Goal: Task Accomplishment & Management: Complete application form

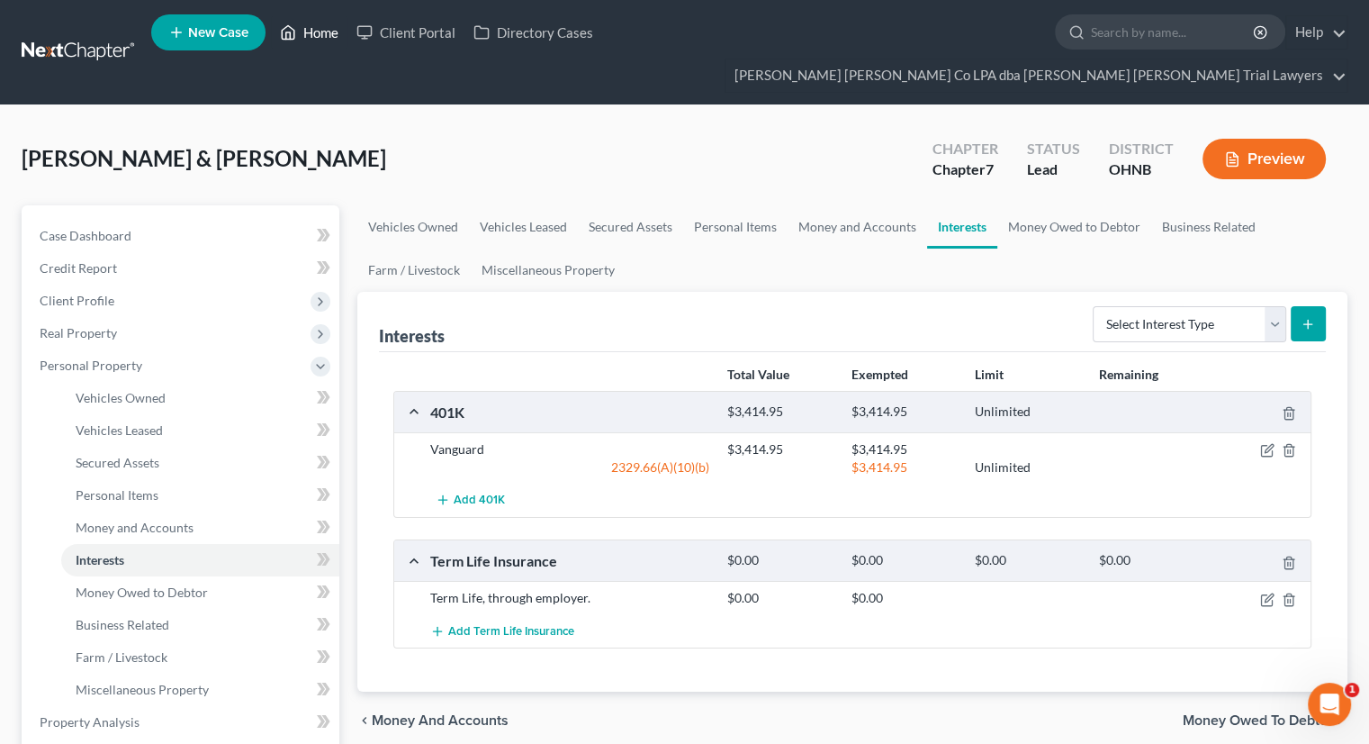
click at [302, 40] on link "Home" at bounding box center [309, 32] width 77 height 32
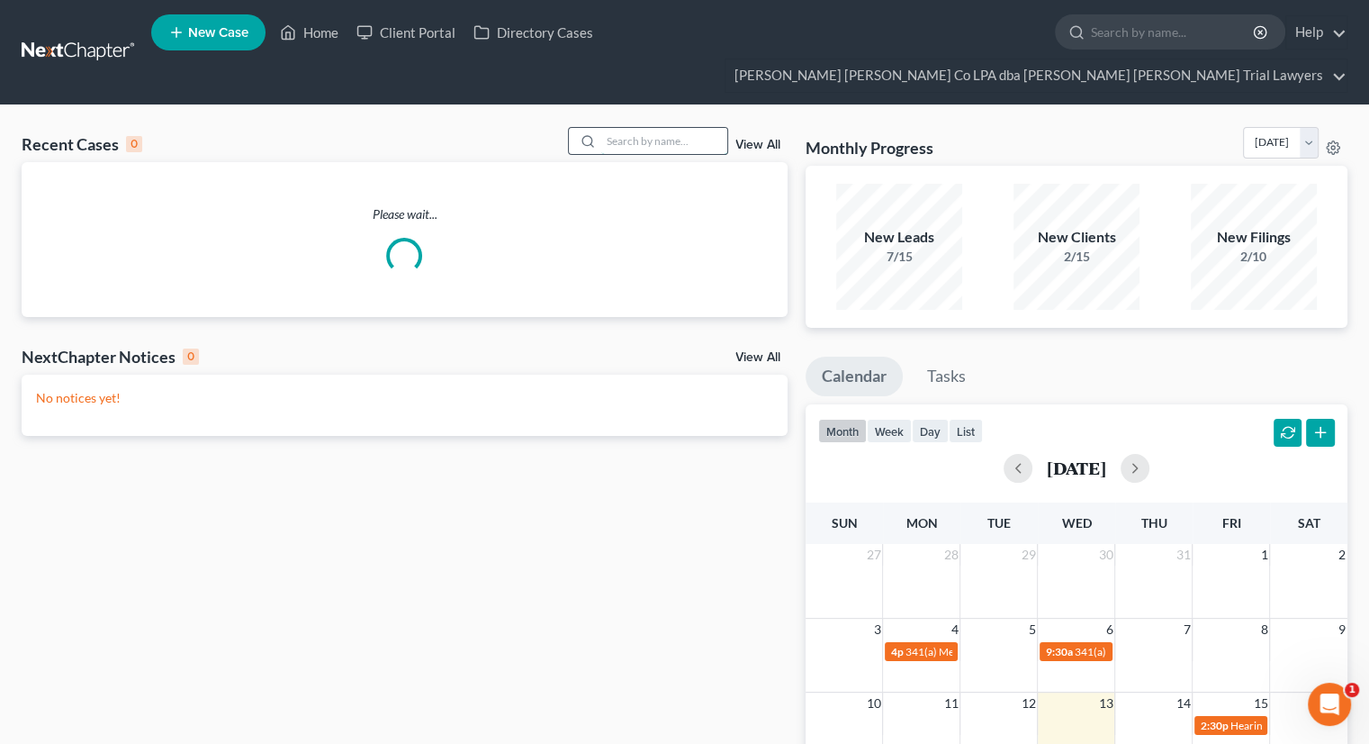
click at [624, 128] on input "search" at bounding box center [664, 141] width 126 height 26
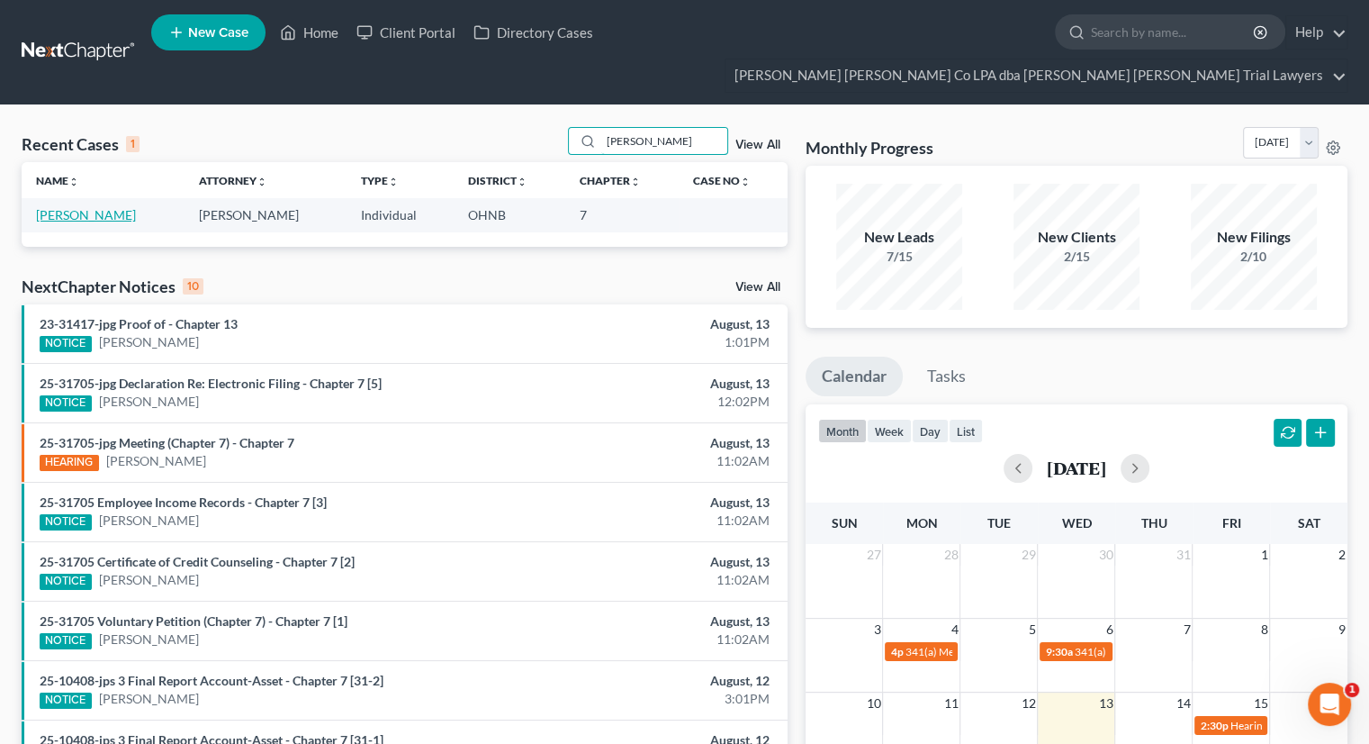
type input "[PERSON_NAME]"
click at [73, 207] on link "[PERSON_NAME]" at bounding box center [86, 214] width 100 height 15
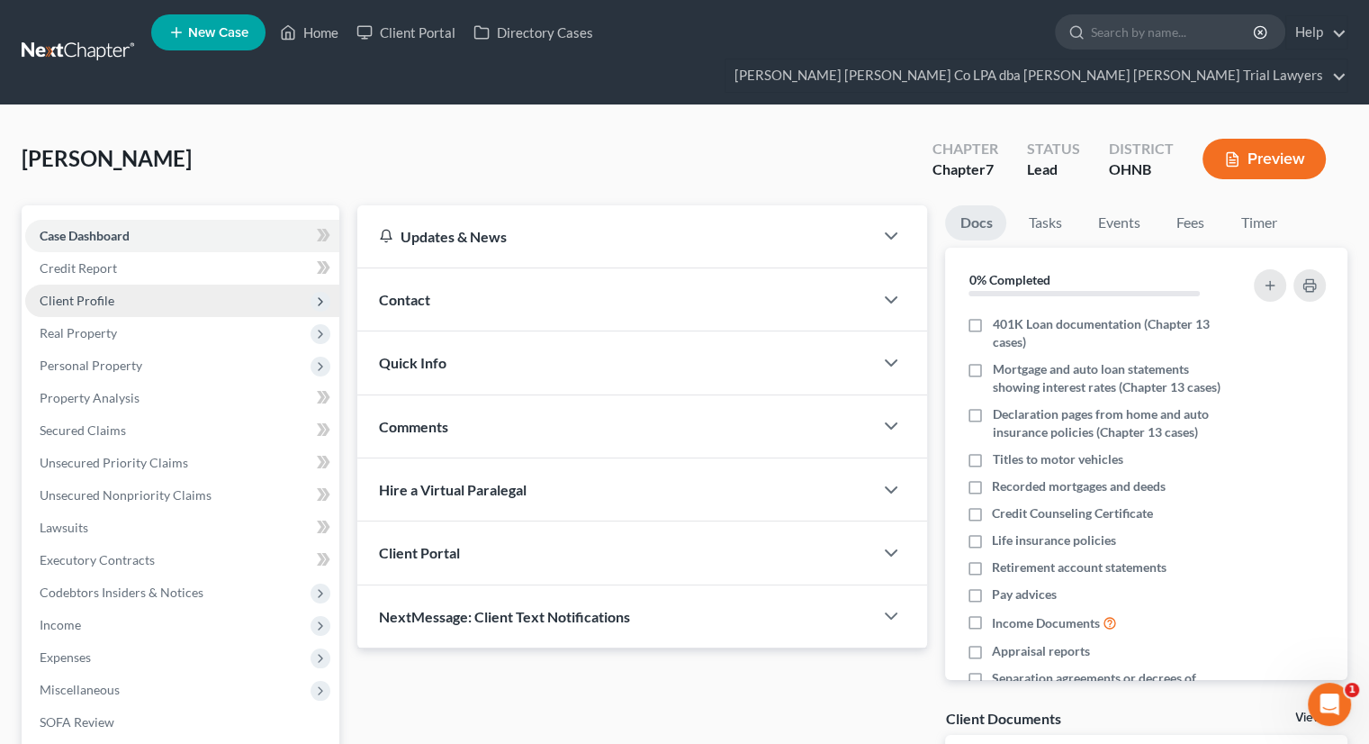
click at [104, 293] on span "Client Profile" at bounding box center [77, 300] width 75 height 15
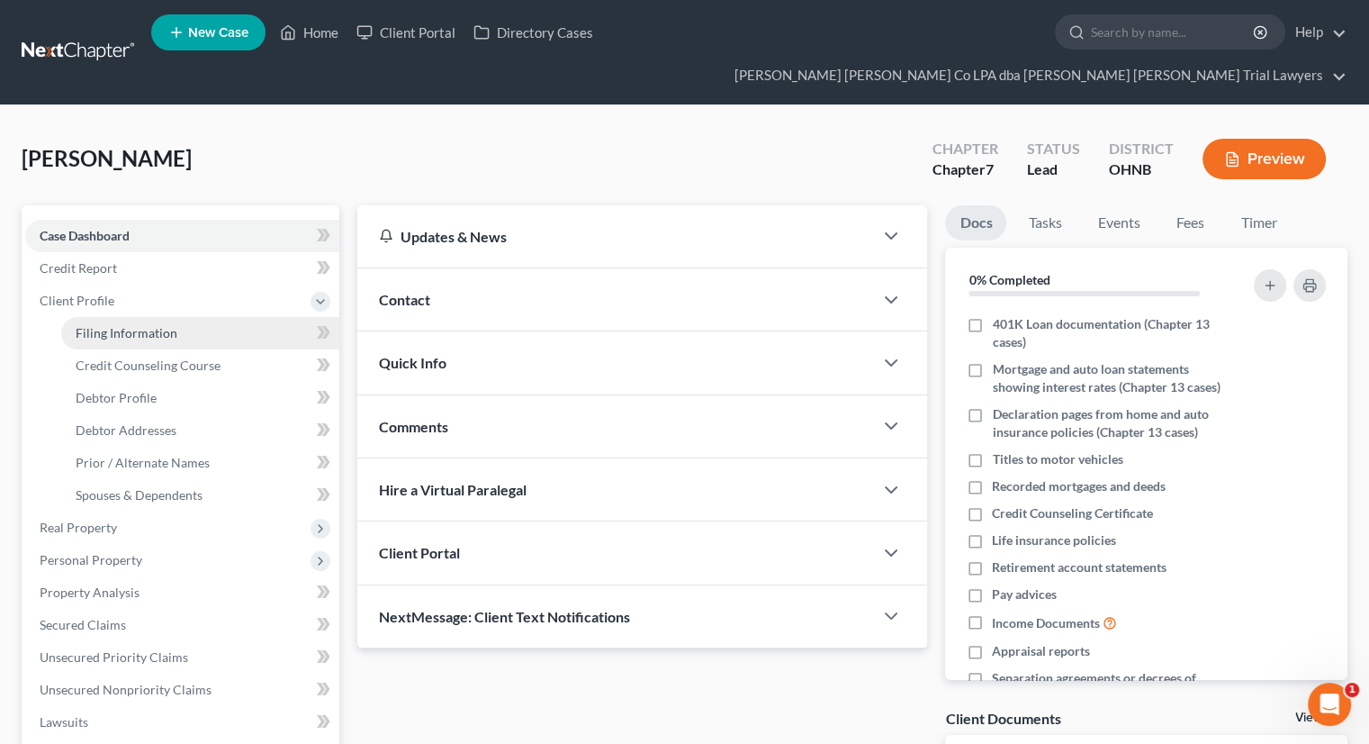
click at [108, 325] on span "Filing Information" at bounding box center [127, 332] width 102 height 15
select select "1"
select select "0"
select select "36"
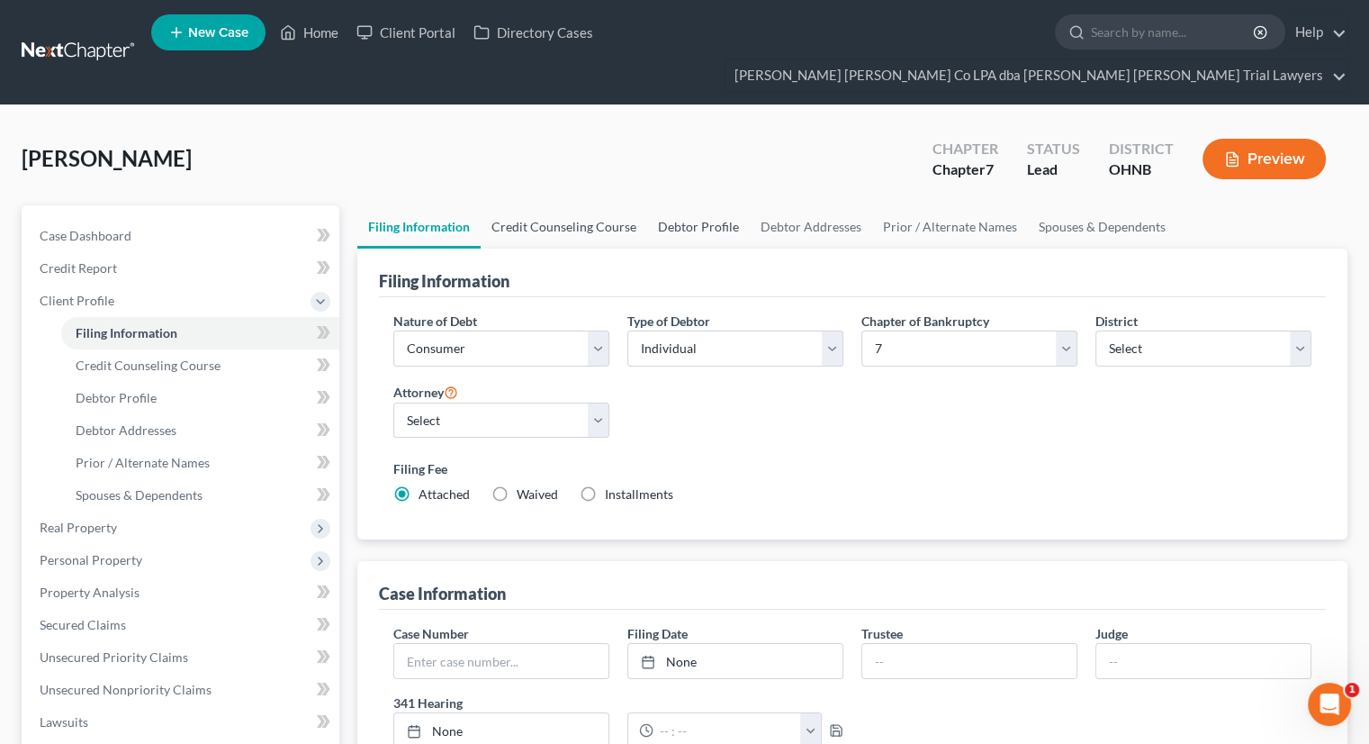
drag, startPoint x: 526, startPoint y: 197, endPoint x: 676, endPoint y: 203, distance: 150.4
click at [527, 205] on link "Credit Counseling Course" at bounding box center [564, 226] width 167 height 43
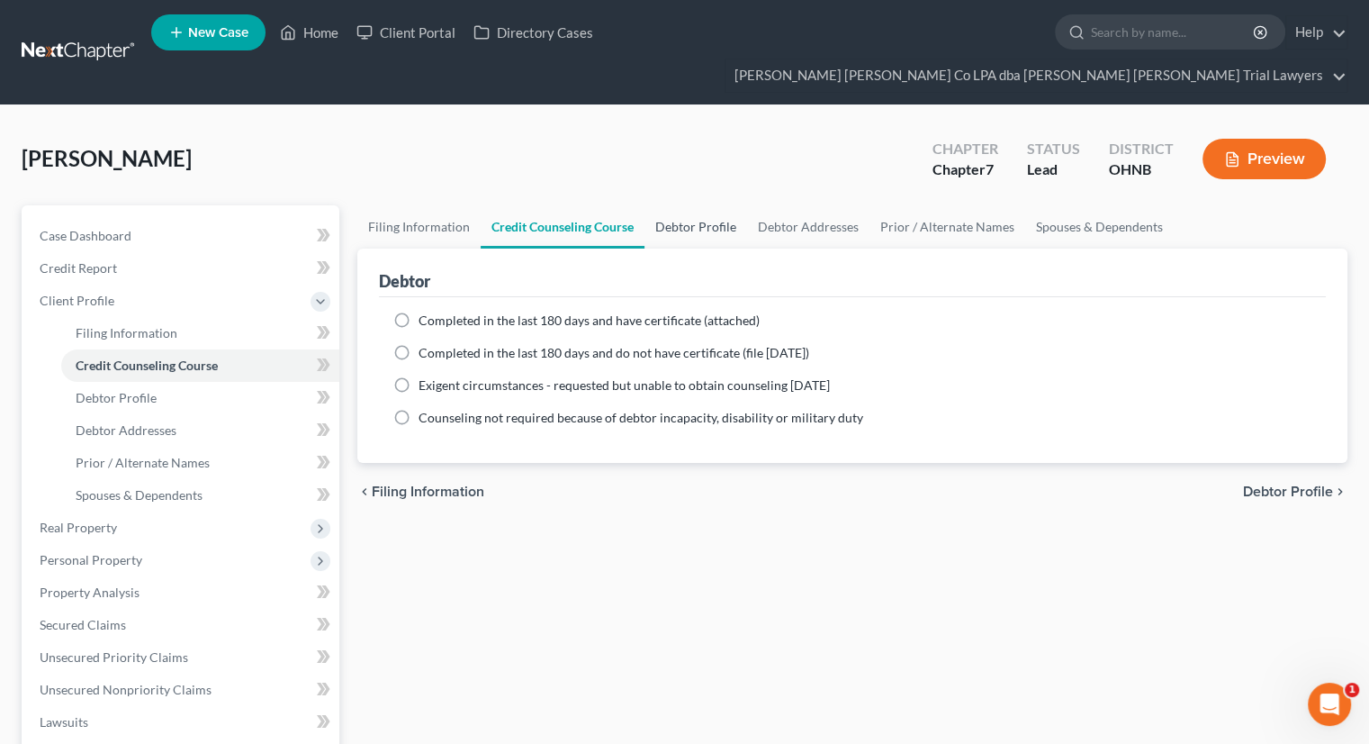
click at [680, 205] on link "Debtor Profile" at bounding box center [696, 226] width 103 height 43
select select "1"
select select "2"
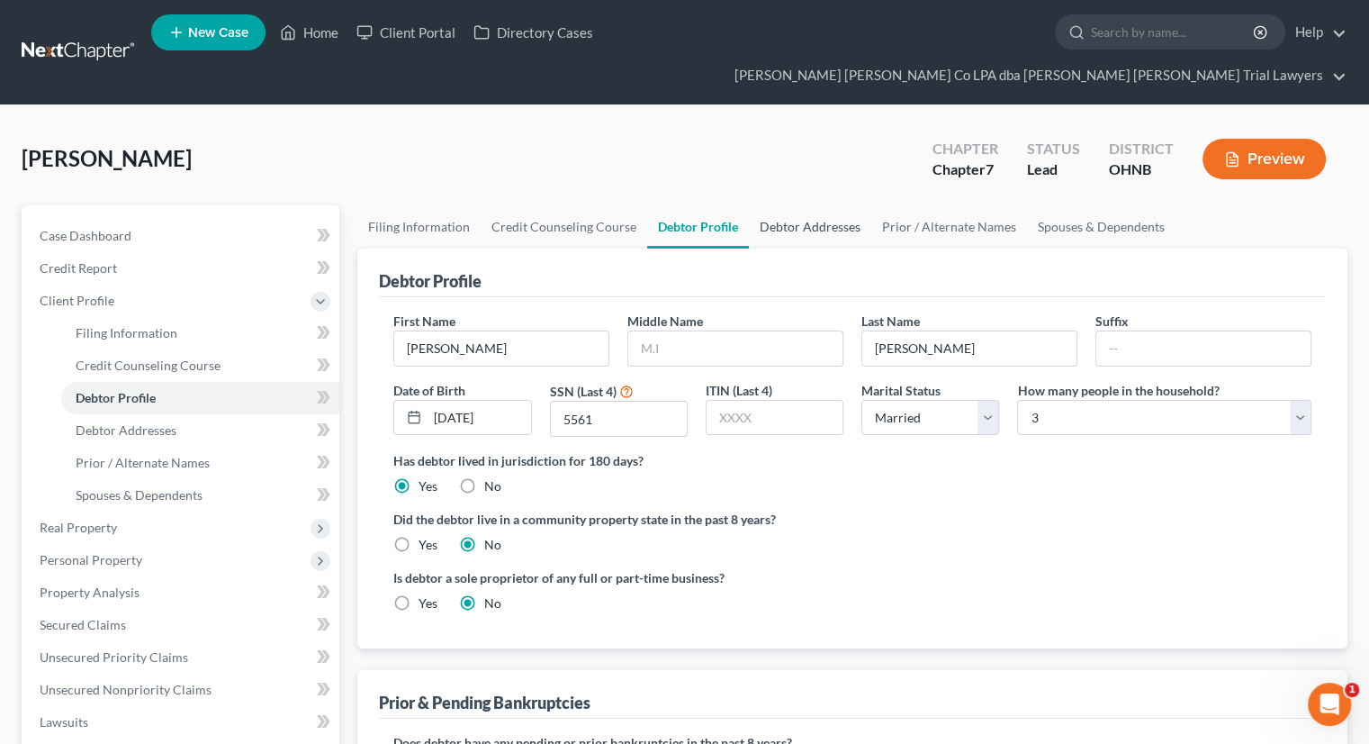
click at [804, 205] on link "Debtor Addresses" at bounding box center [810, 226] width 122 height 43
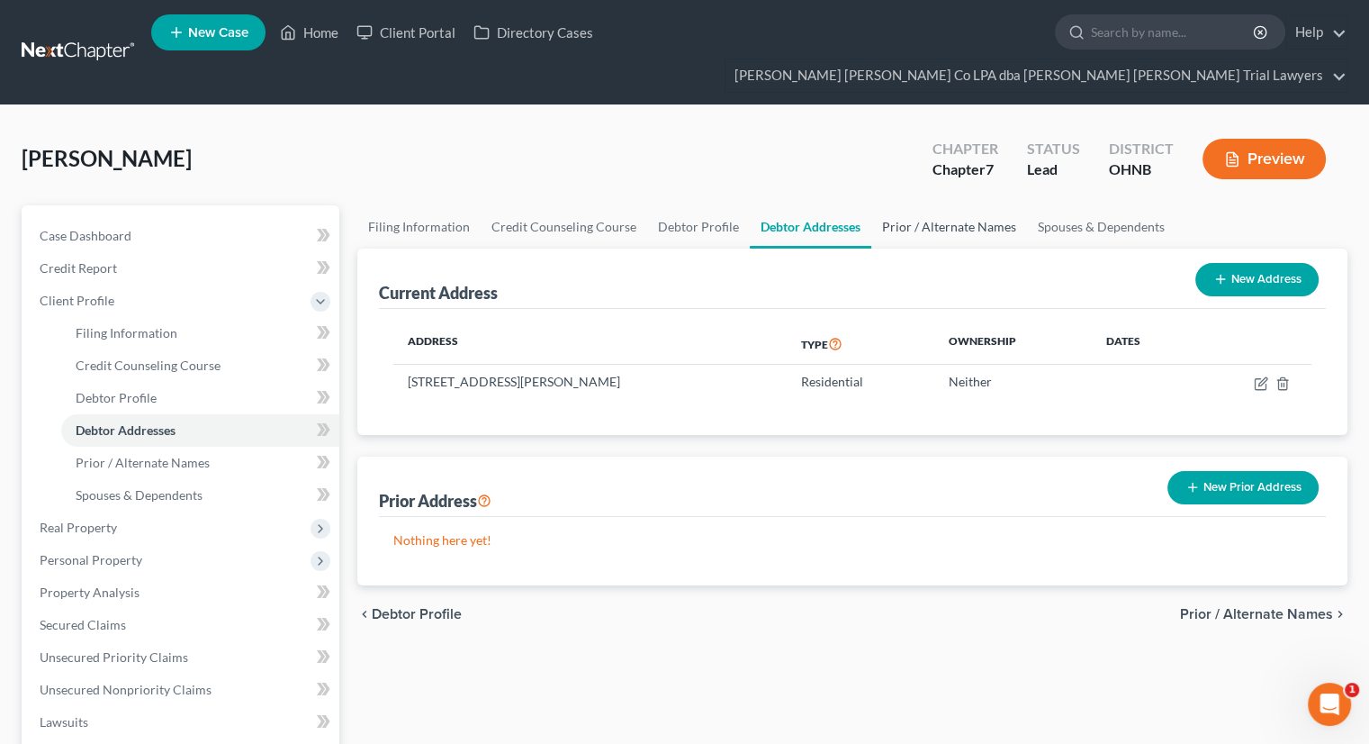
click at [939, 205] on link "Prior / Alternate Names" at bounding box center [949, 226] width 156 height 43
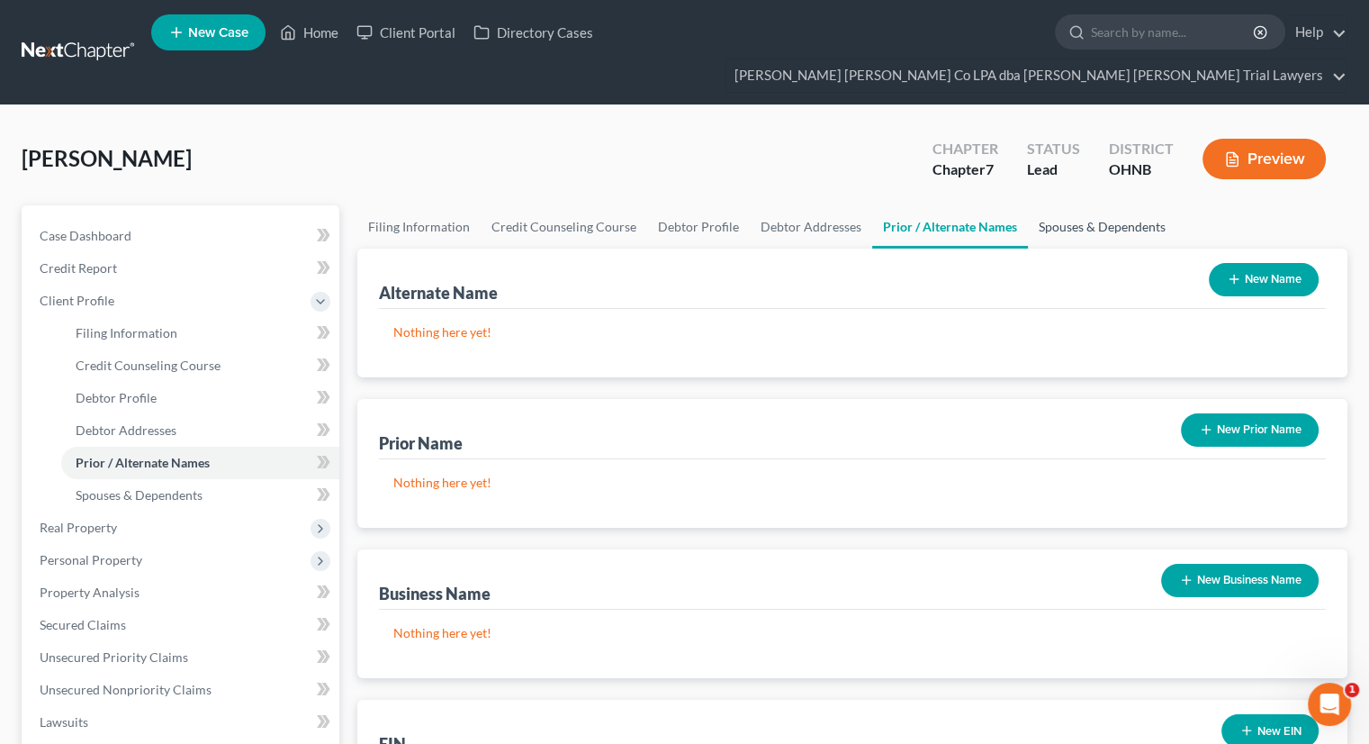
click at [1102, 205] on link "Spouses & Dependents" at bounding box center [1102, 226] width 149 height 43
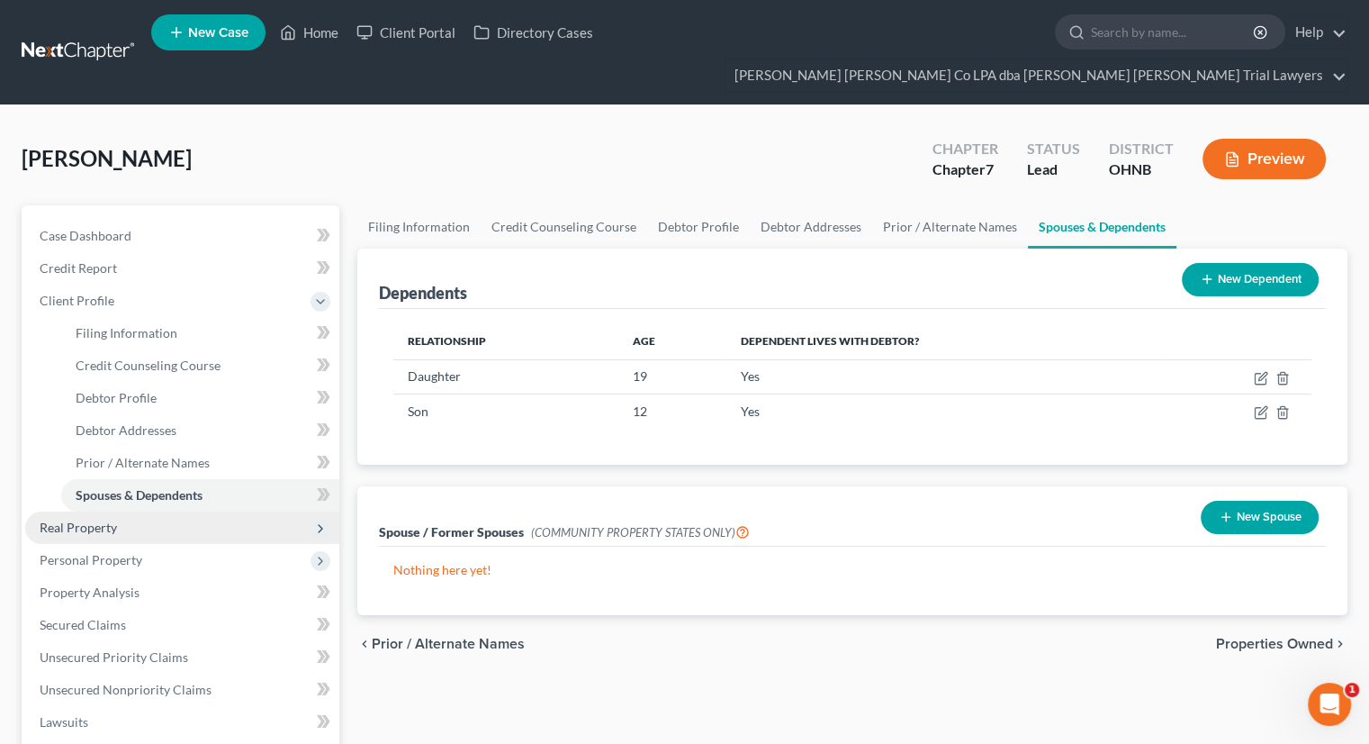
click at [149, 511] on span "Real Property" at bounding box center [182, 527] width 314 height 32
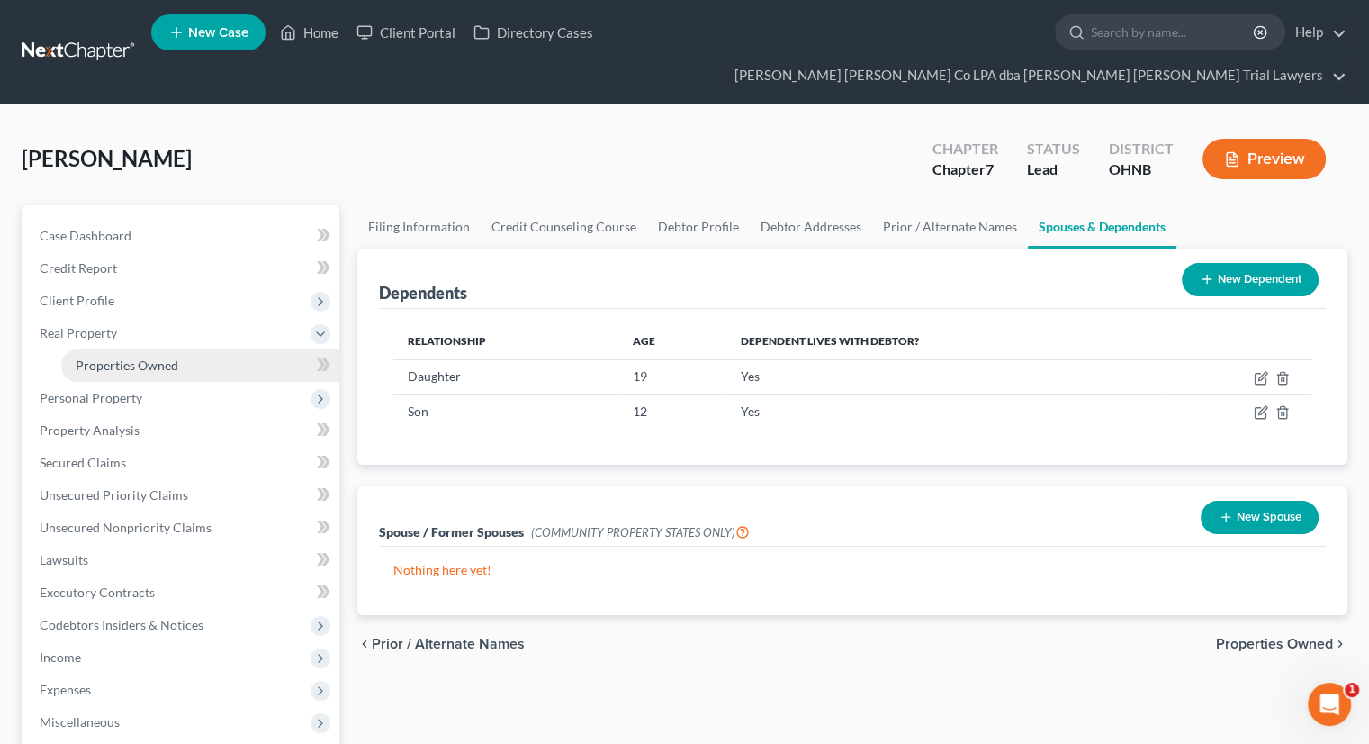
click at [157, 357] on span "Properties Owned" at bounding box center [127, 364] width 103 height 15
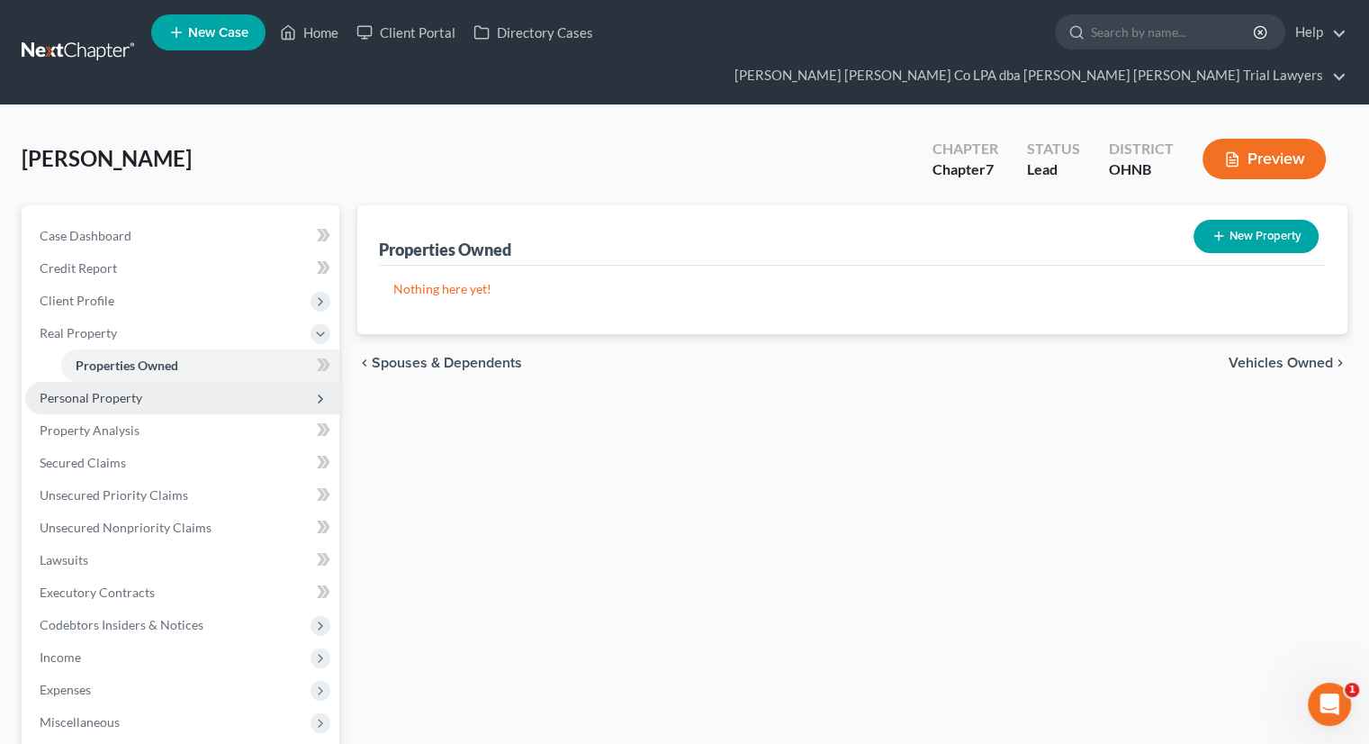
click at [143, 382] on span "Personal Property" at bounding box center [182, 398] width 314 height 32
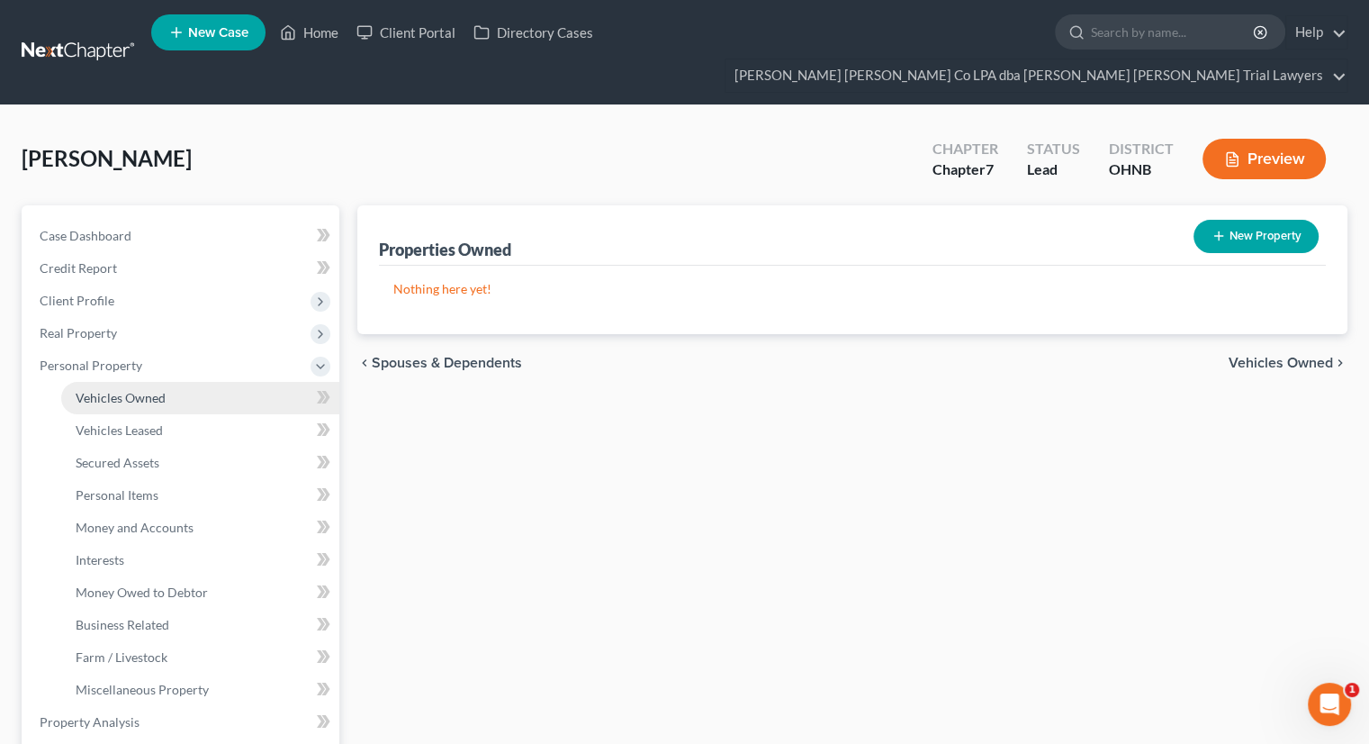
click at [144, 390] on span "Vehicles Owned" at bounding box center [121, 397] width 90 height 15
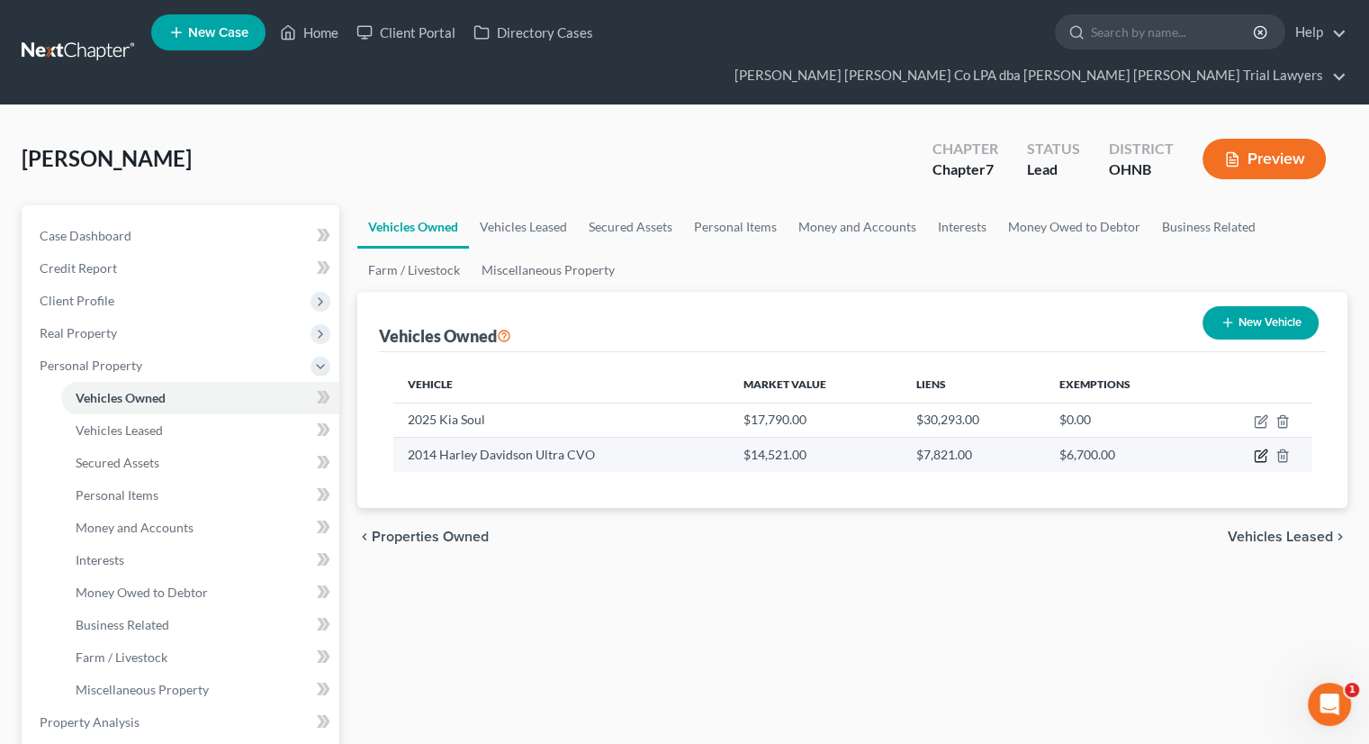
click at [1262, 448] on icon "button" at bounding box center [1261, 455] width 14 height 14
select select "0"
select select "12"
select select "2"
select select "0"
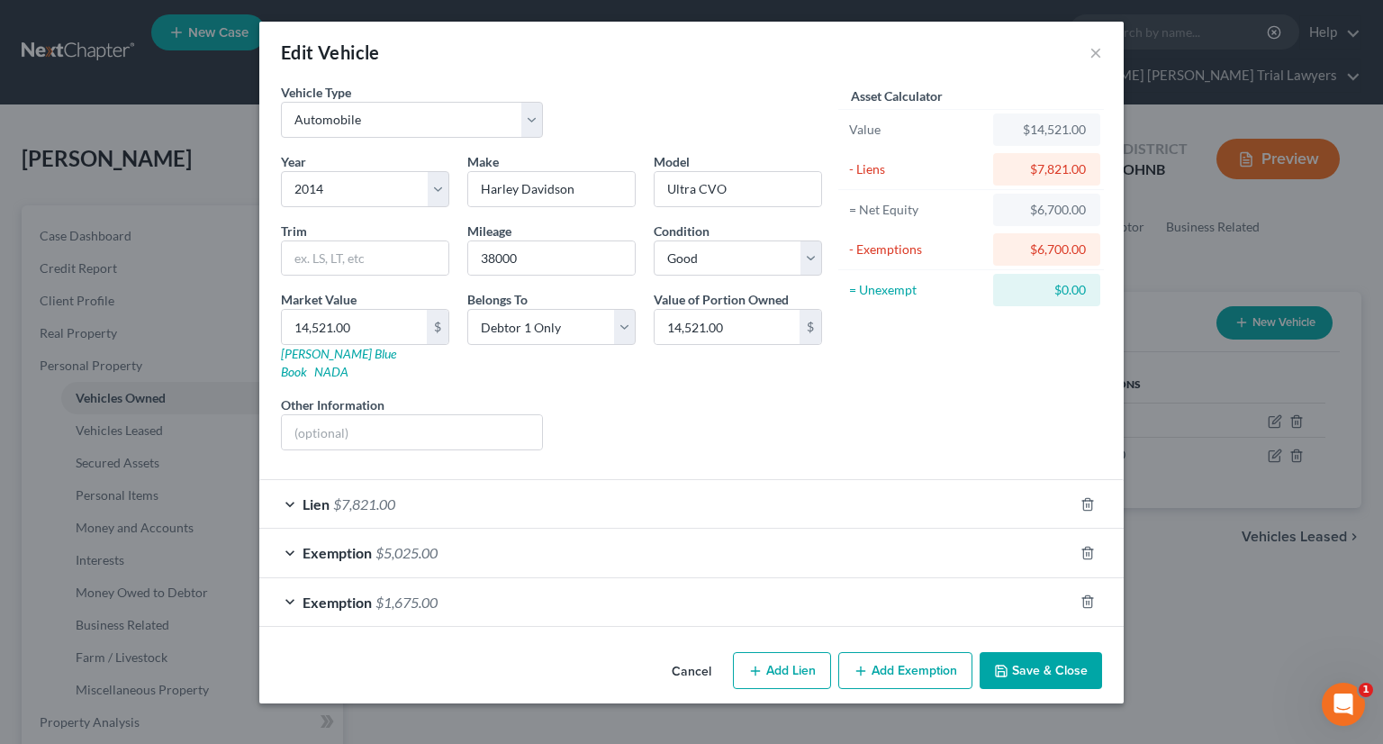
click at [463, 489] on div "Lien $7,821.00" at bounding box center [666, 504] width 814 height 48
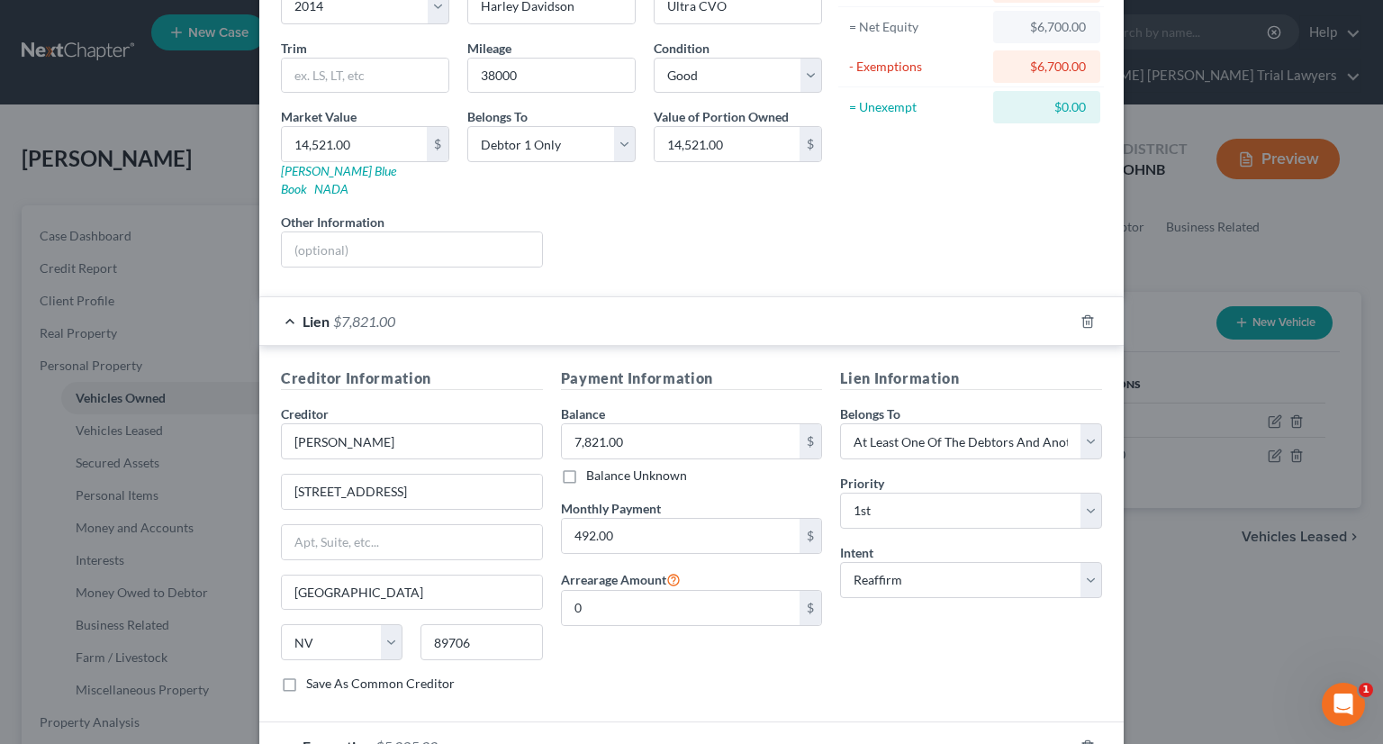
scroll to position [270, 0]
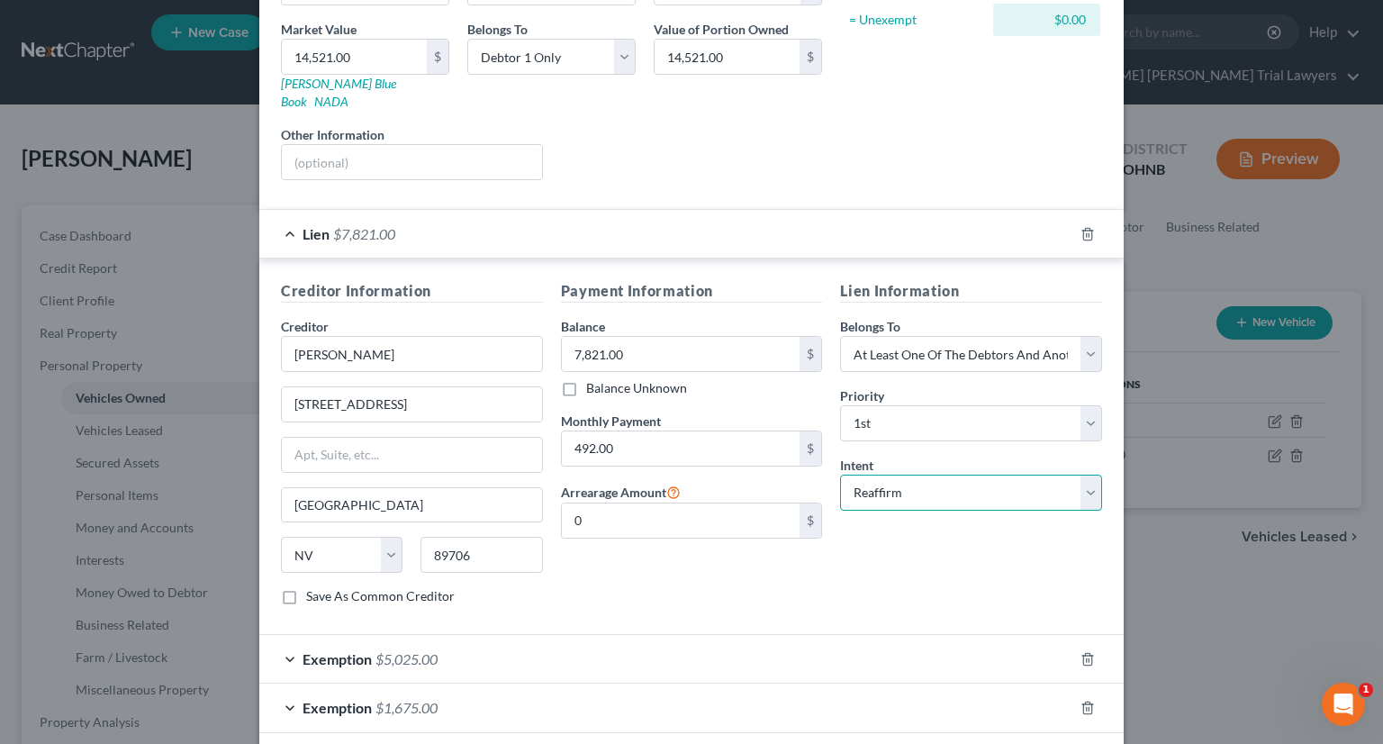
click at [907, 474] on select "Select Surrender Redeem Reaffirm Avoid Other" at bounding box center [971, 492] width 262 height 36
select select "0"
click at [840, 474] on select "Select Surrender Redeem Reaffirm Avoid Other" at bounding box center [971, 492] width 262 height 36
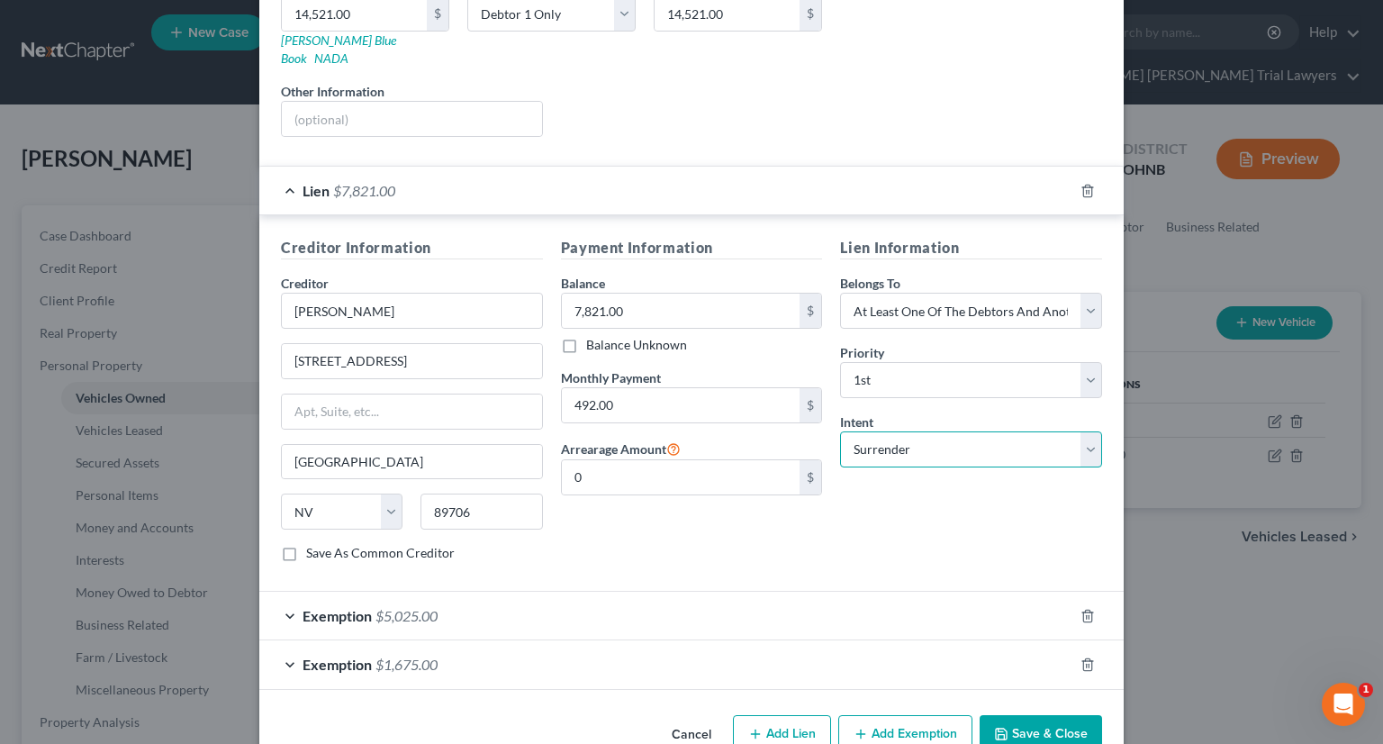
scroll to position [335, 0]
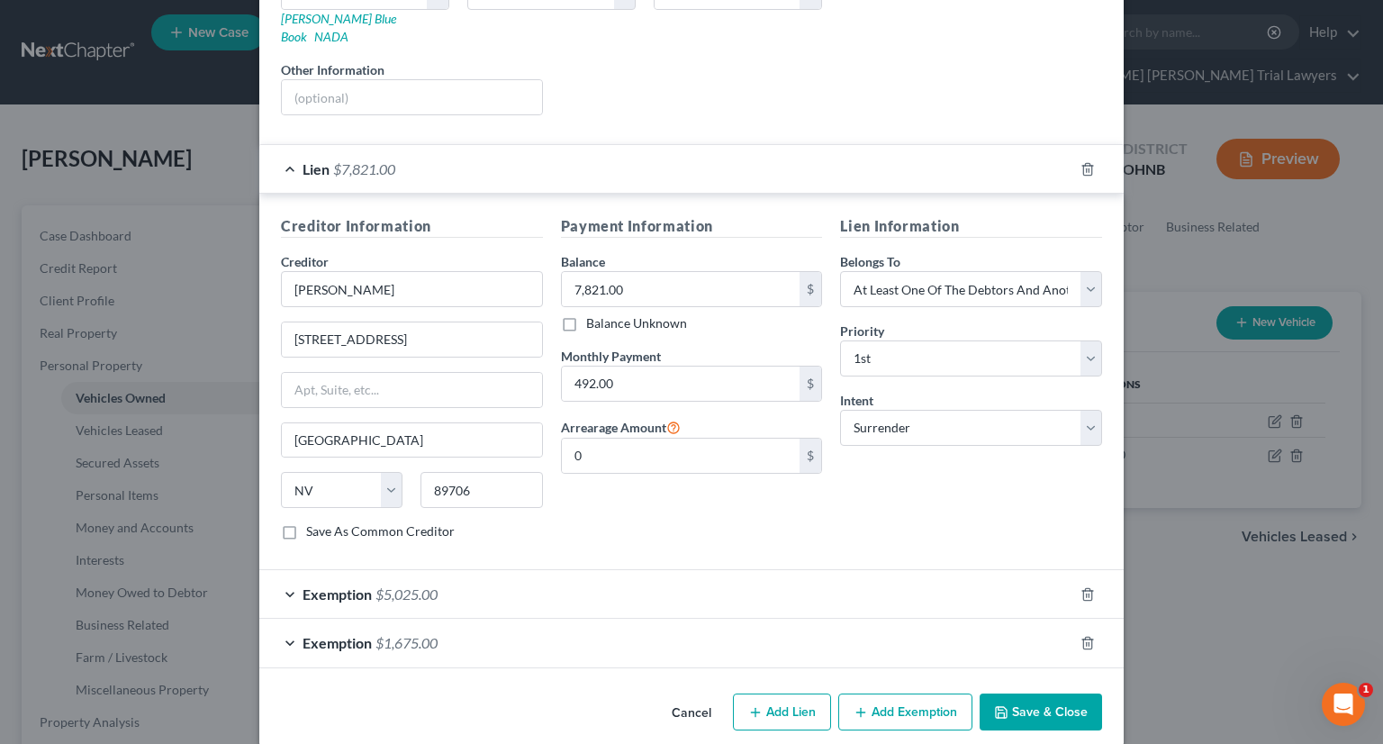
click at [535, 570] on div "Exemption $5,025.00" at bounding box center [666, 594] width 814 height 48
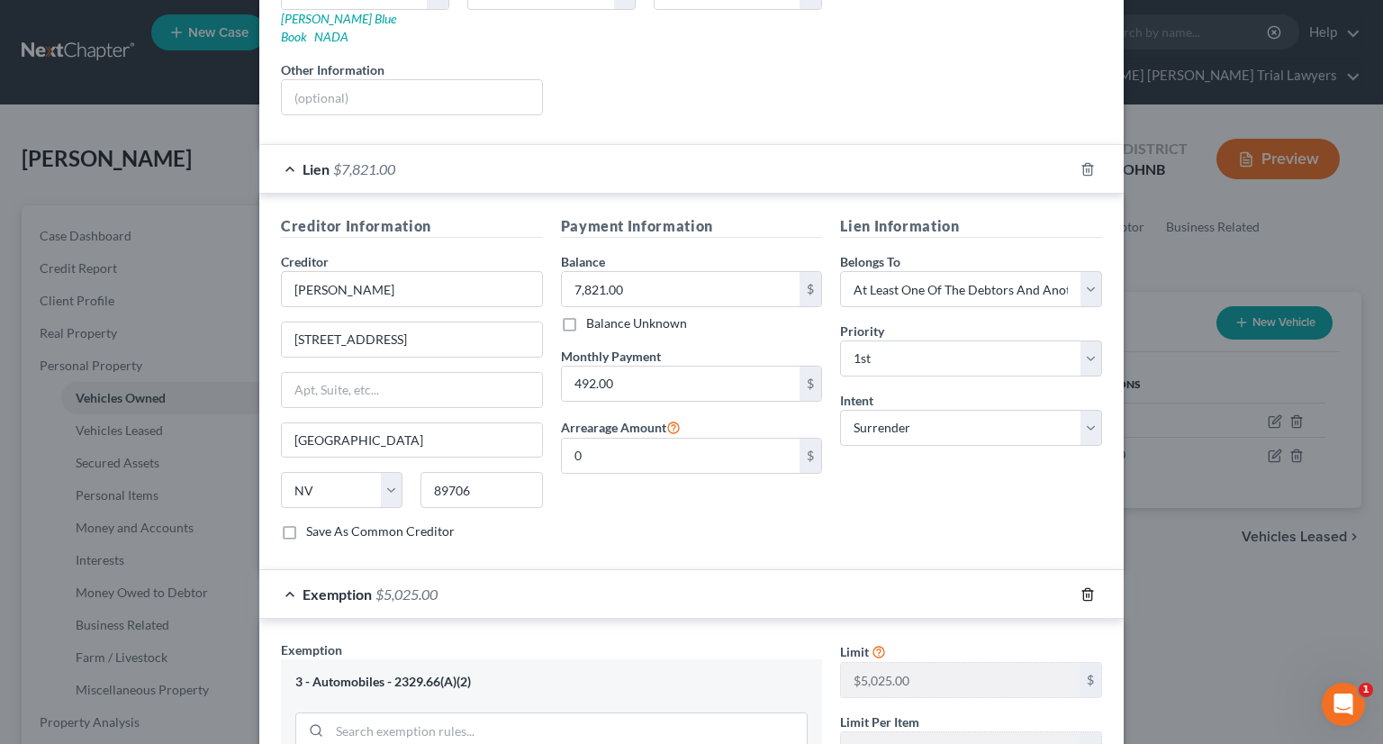
click at [1083, 587] on icon "button" at bounding box center [1087, 594] width 14 height 14
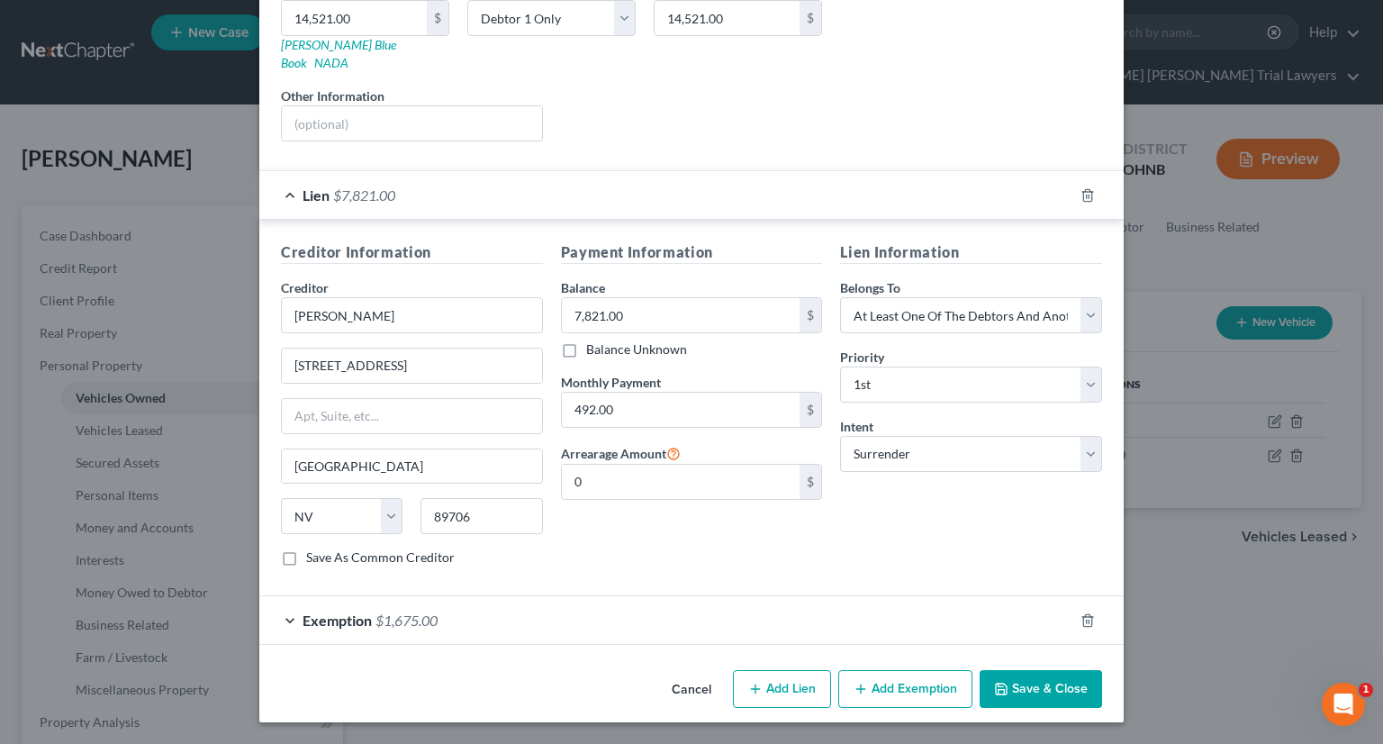
scroll to position [286, 0]
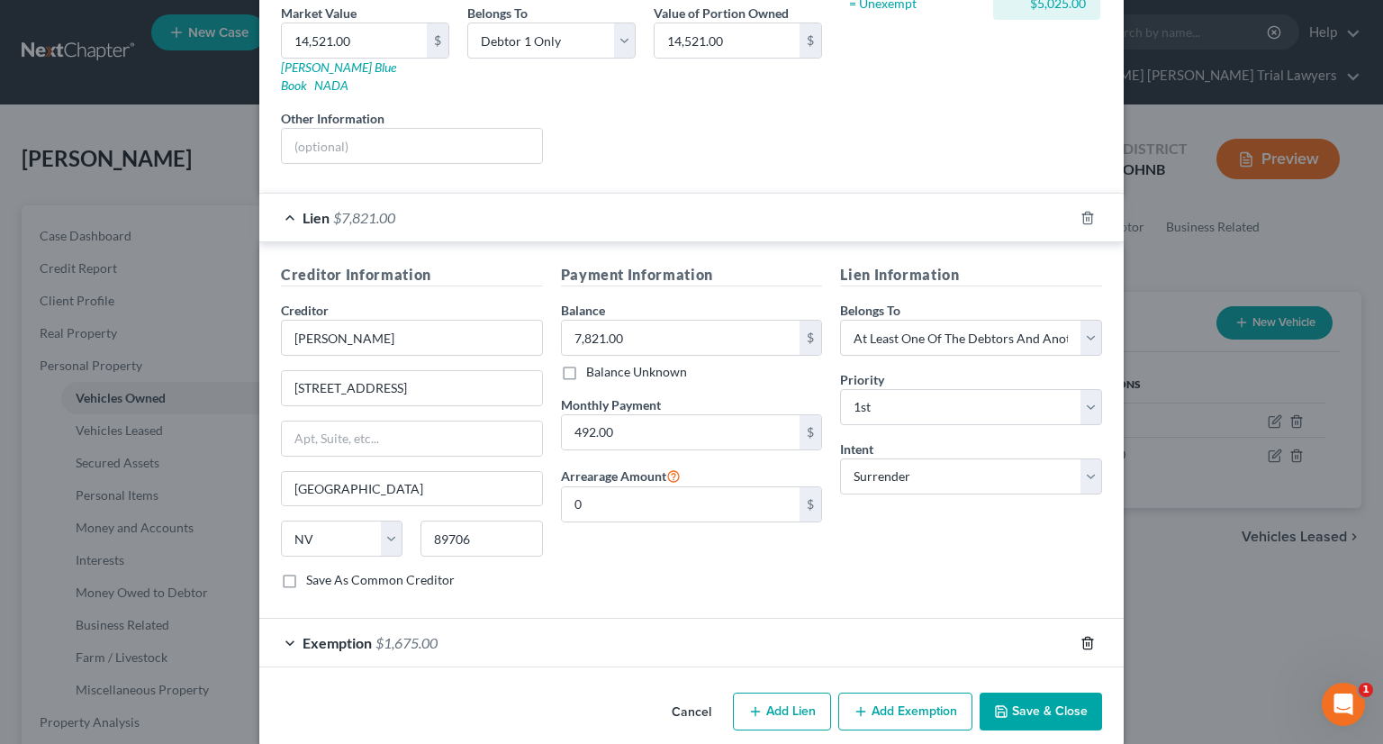
click at [1080, 636] on icon "button" at bounding box center [1087, 643] width 14 height 14
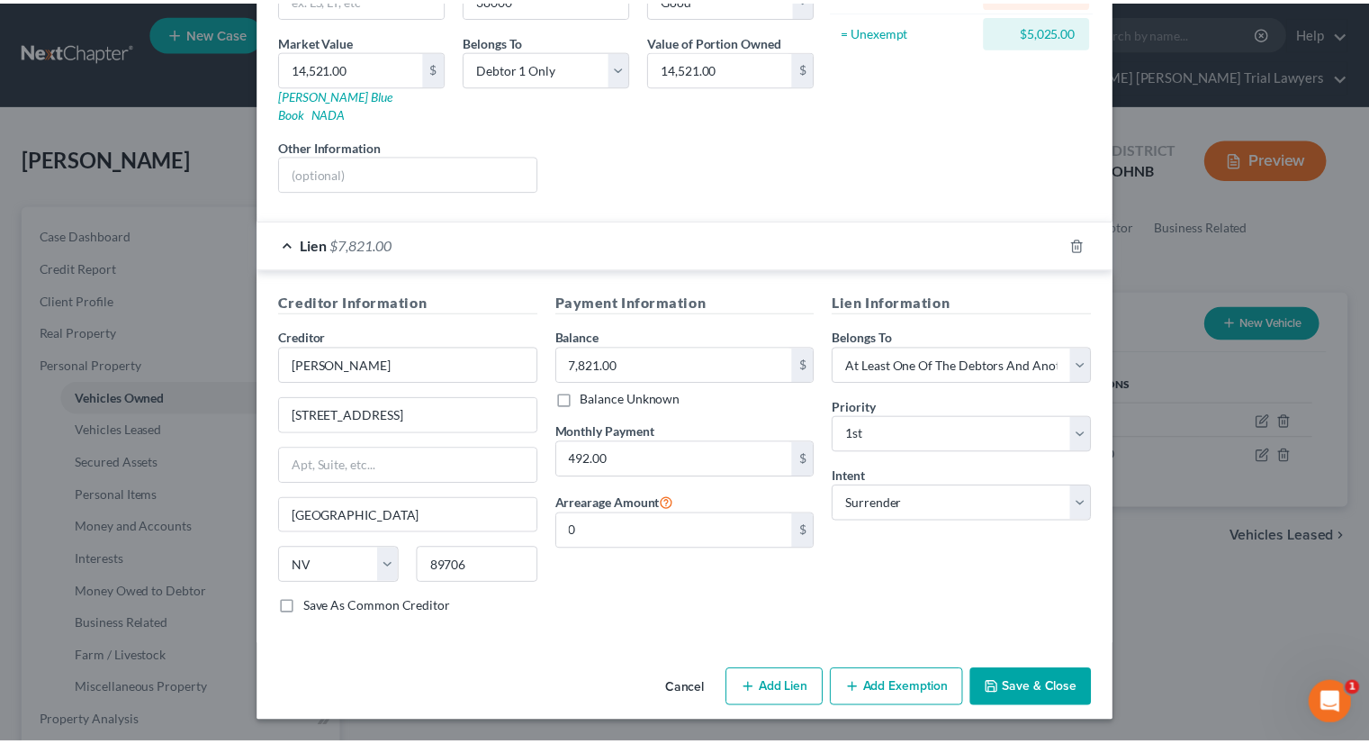
scroll to position [238, 0]
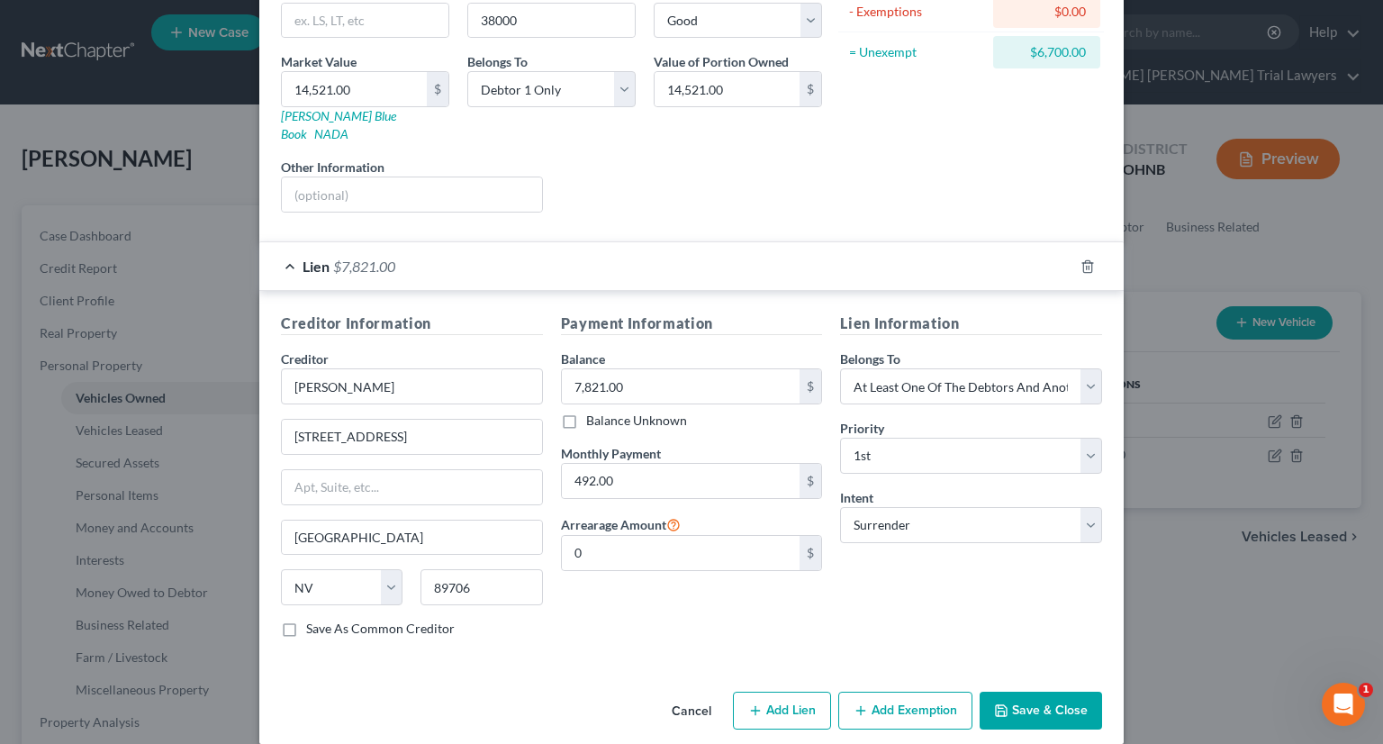
click at [1055, 691] on button "Save & Close" at bounding box center [1041, 710] width 122 height 38
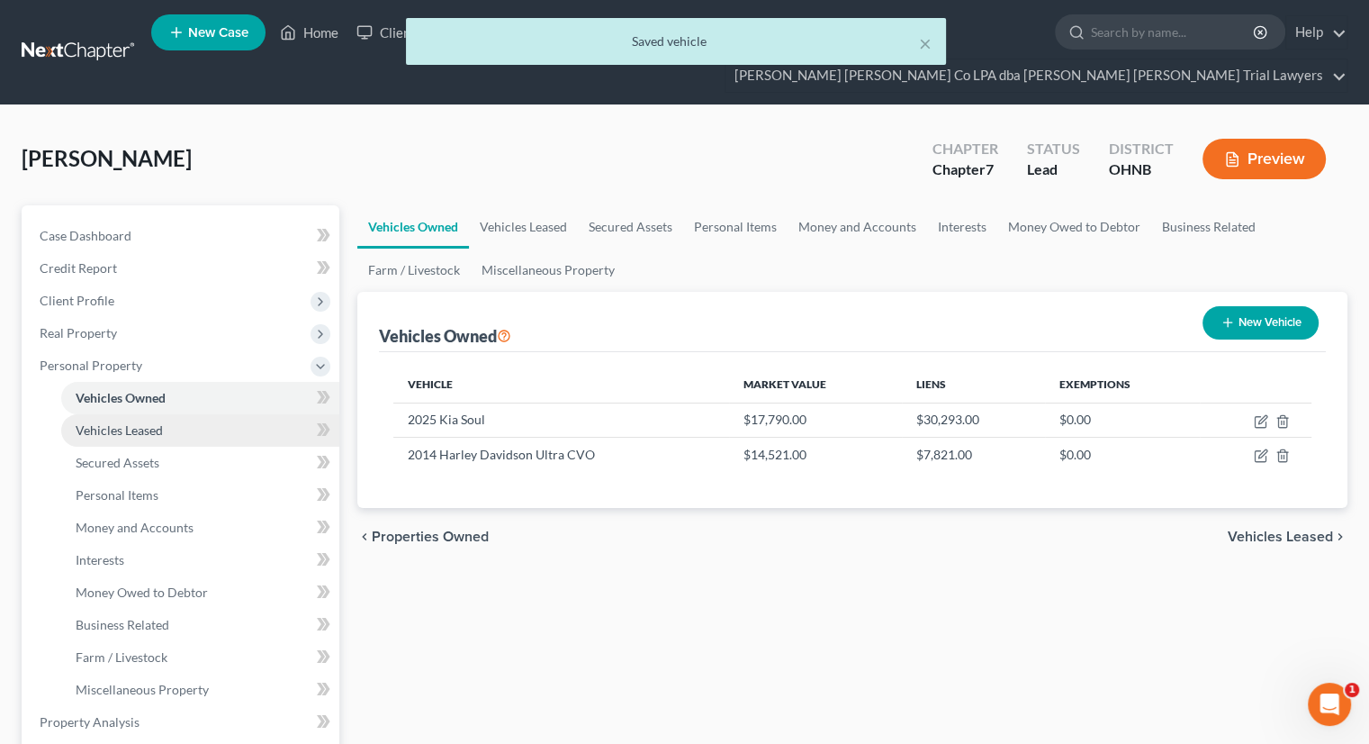
click at [165, 414] on link "Vehicles Leased" at bounding box center [200, 430] width 278 height 32
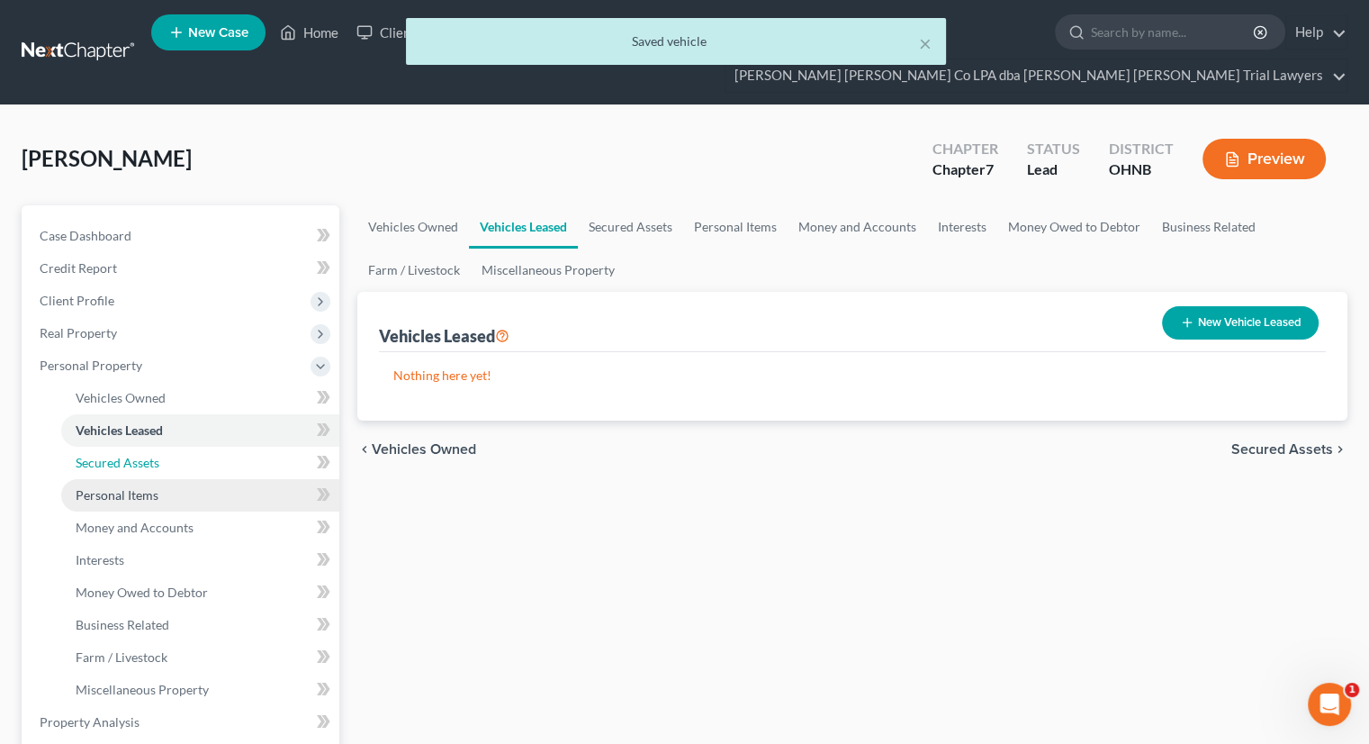
click at [168, 447] on link "Secured Assets" at bounding box center [200, 463] width 278 height 32
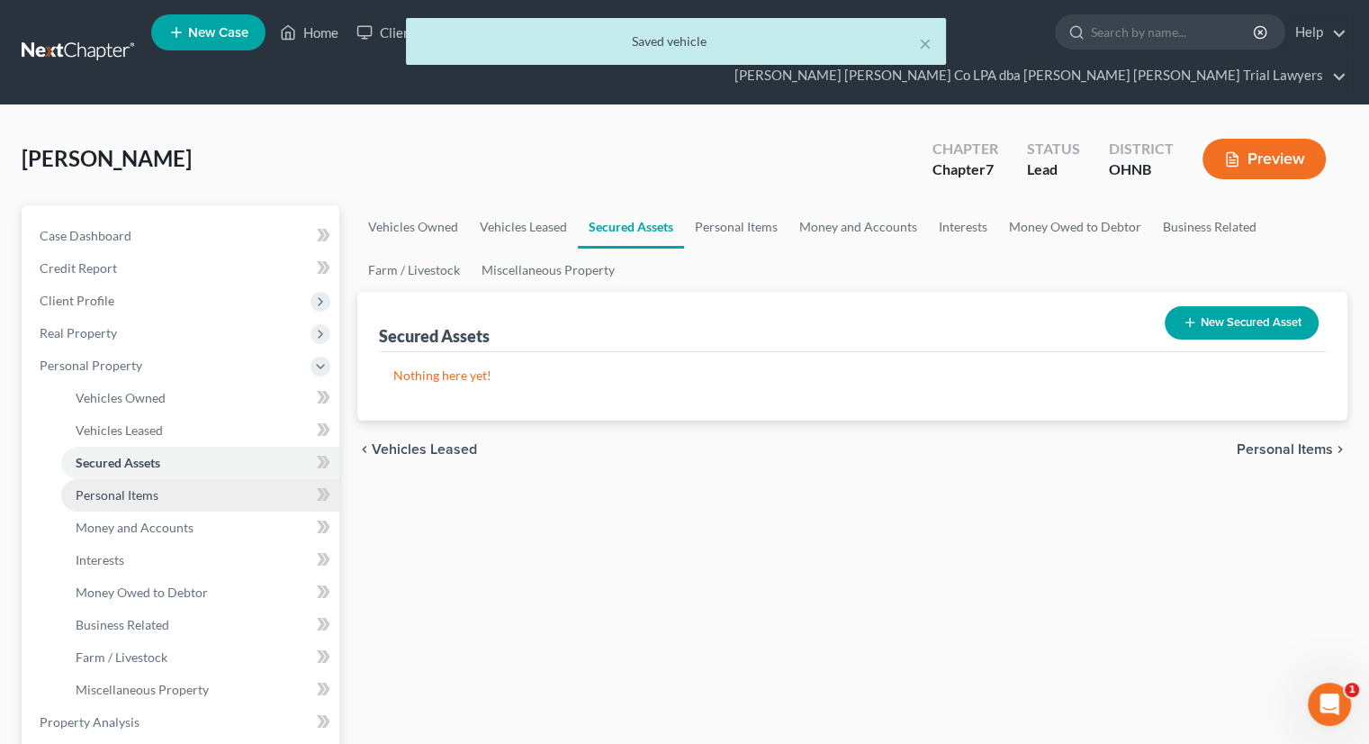
click at [168, 479] on link "Personal Items" at bounding box center [200, 495] width 278 height 32
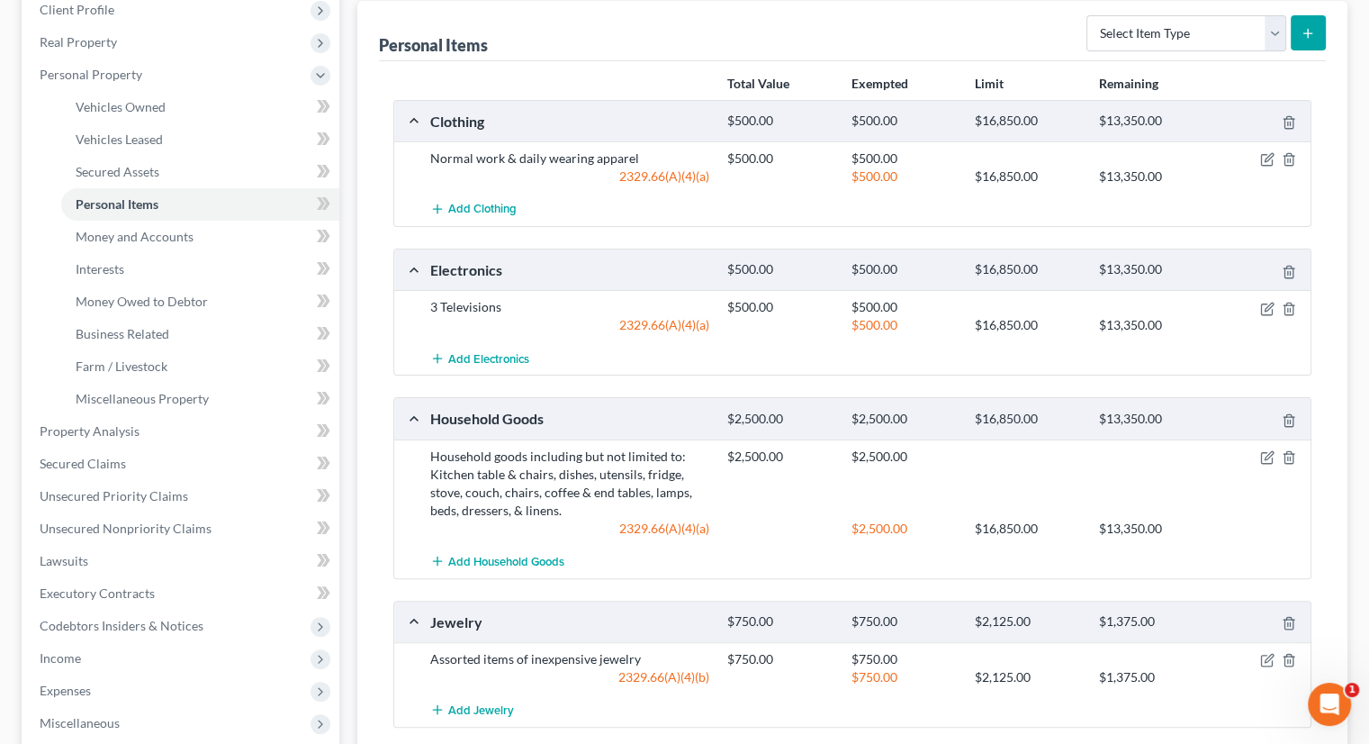
scroll to position [180, 0]
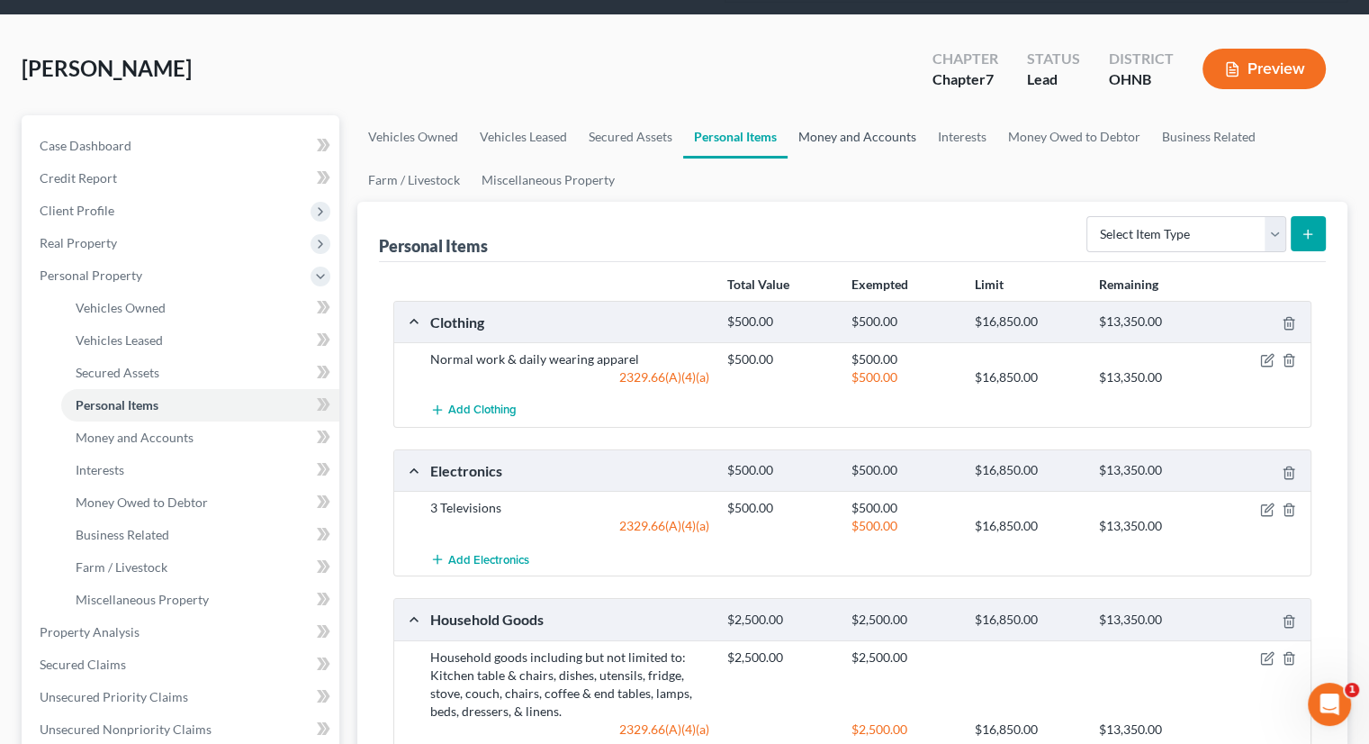
click at [834, 115] on link "Money and Accounts" at bounding box center [858, 136] width 140 height 43
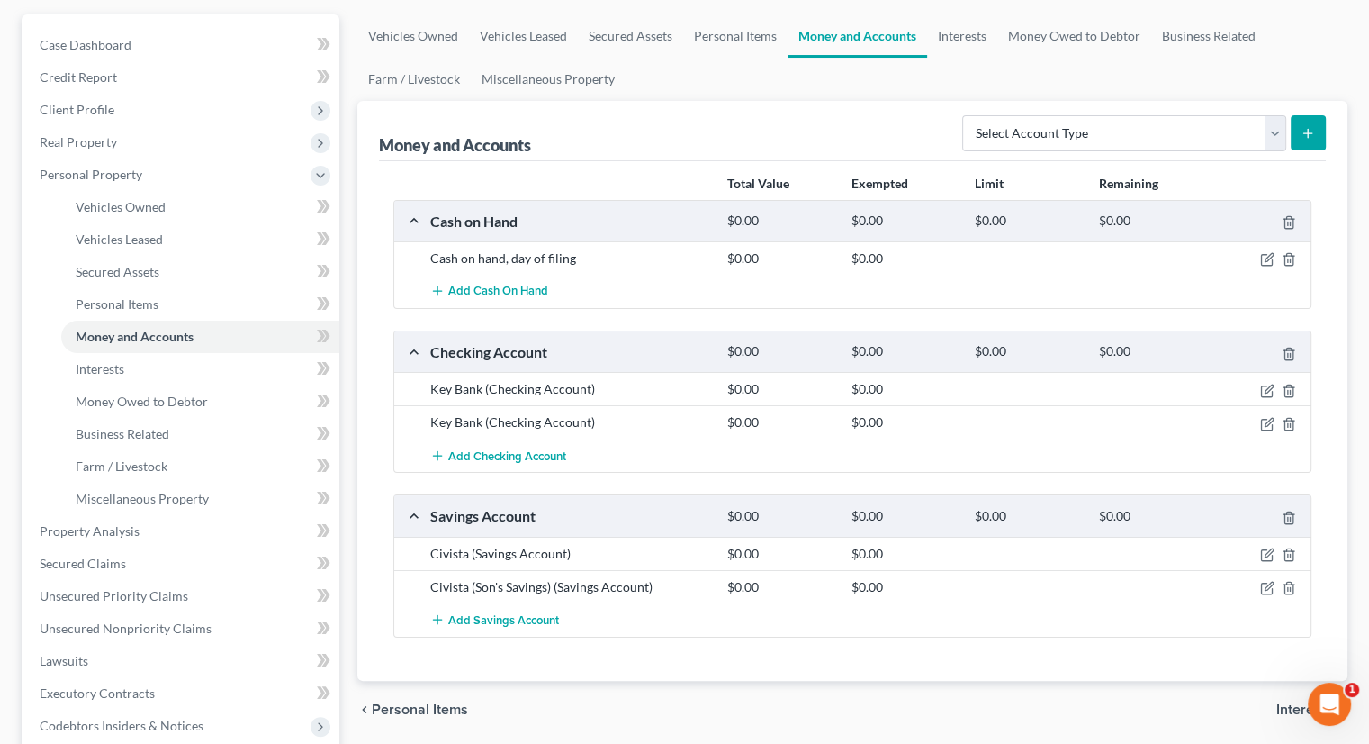
scroll to position [90, 0]
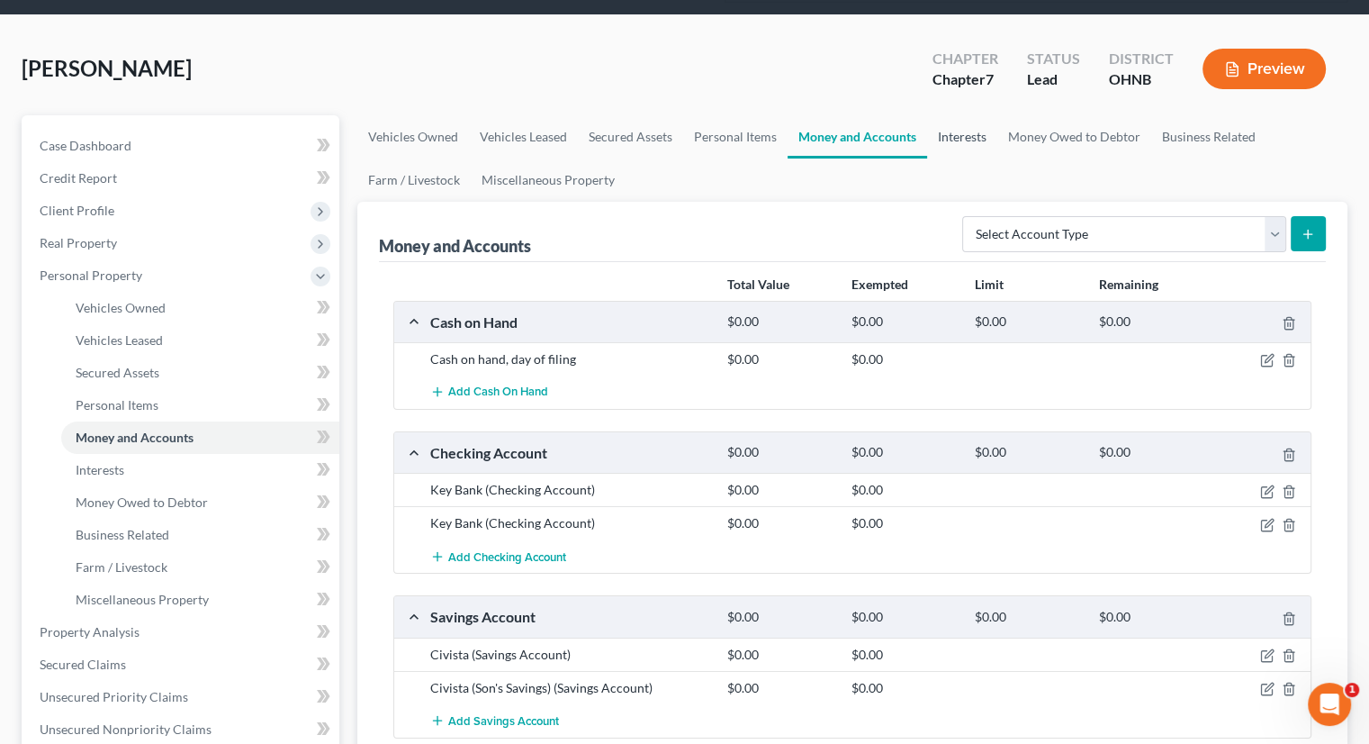
click at [967, 115] on link "Interests" at bounding box center [962, 136] width 70 height 43
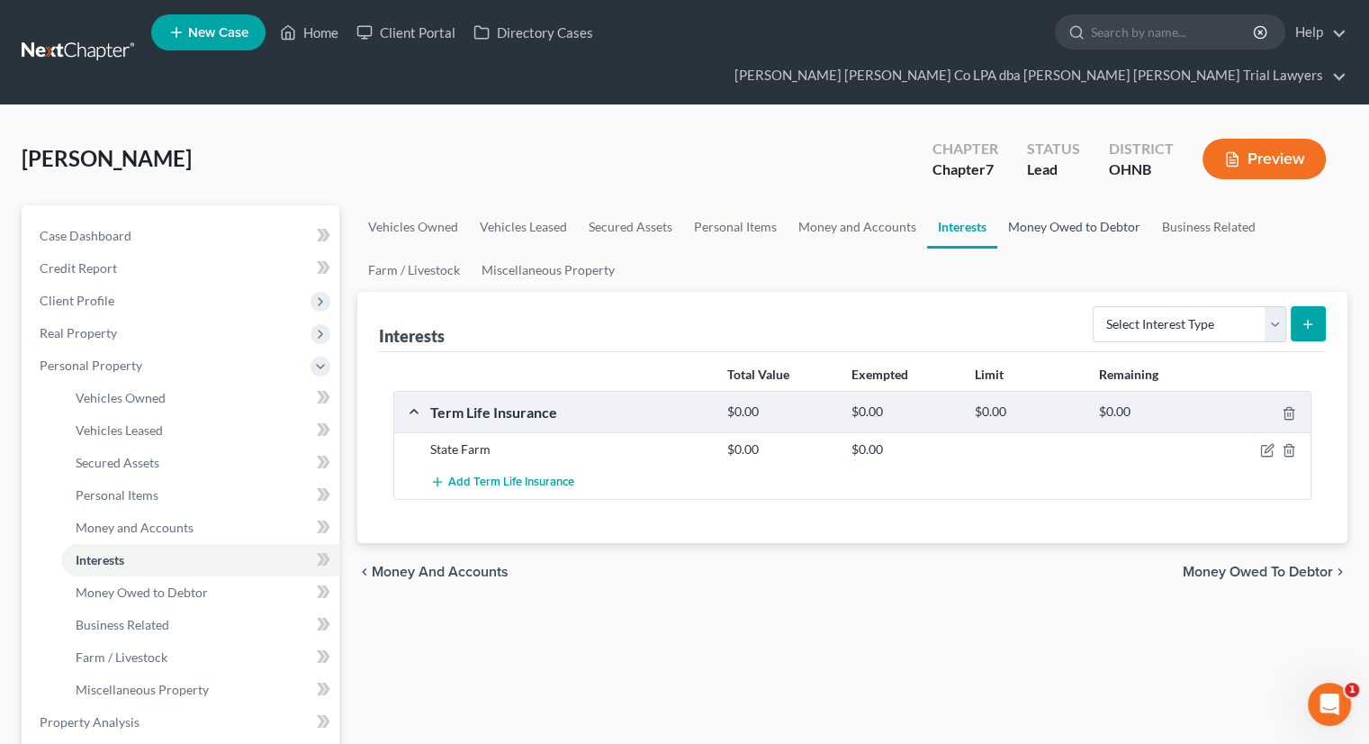
click at [1030, 205] on link "Money Owed to Debtor" at bounding box center [1075, 226] width 154 height 43
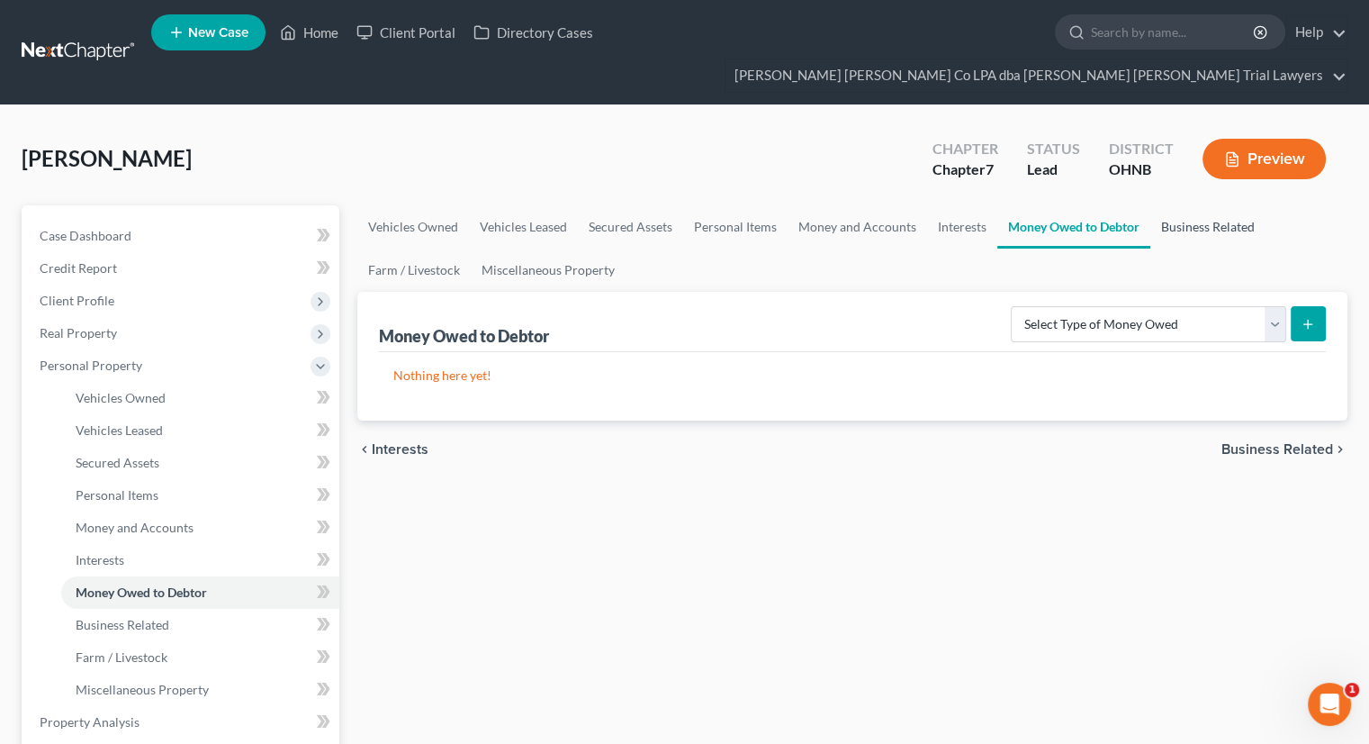
click at [1167, 205] on link "Business Related" at bounding box center [1208, 226] width 115 height 43
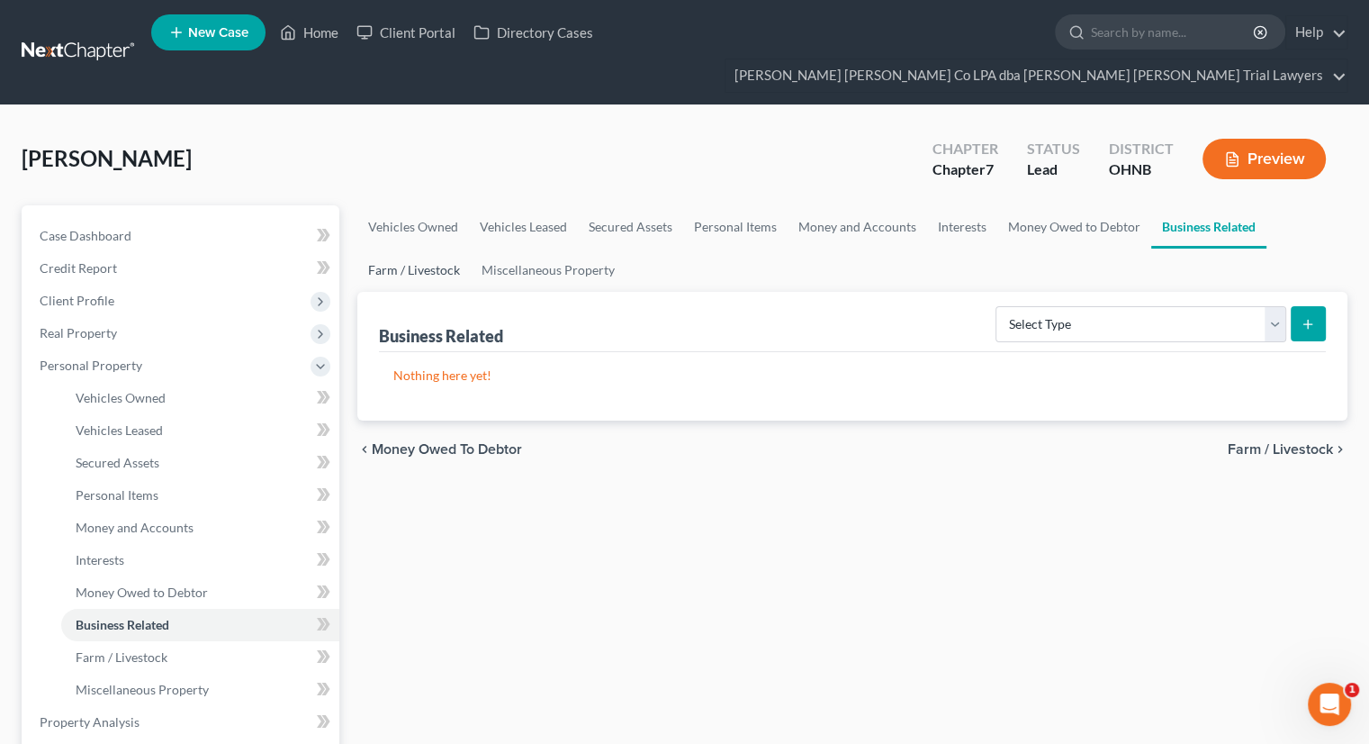
click at [443, 248] on link "Farm / Livestock" at bounding box center [413, 269] width 113 height 43
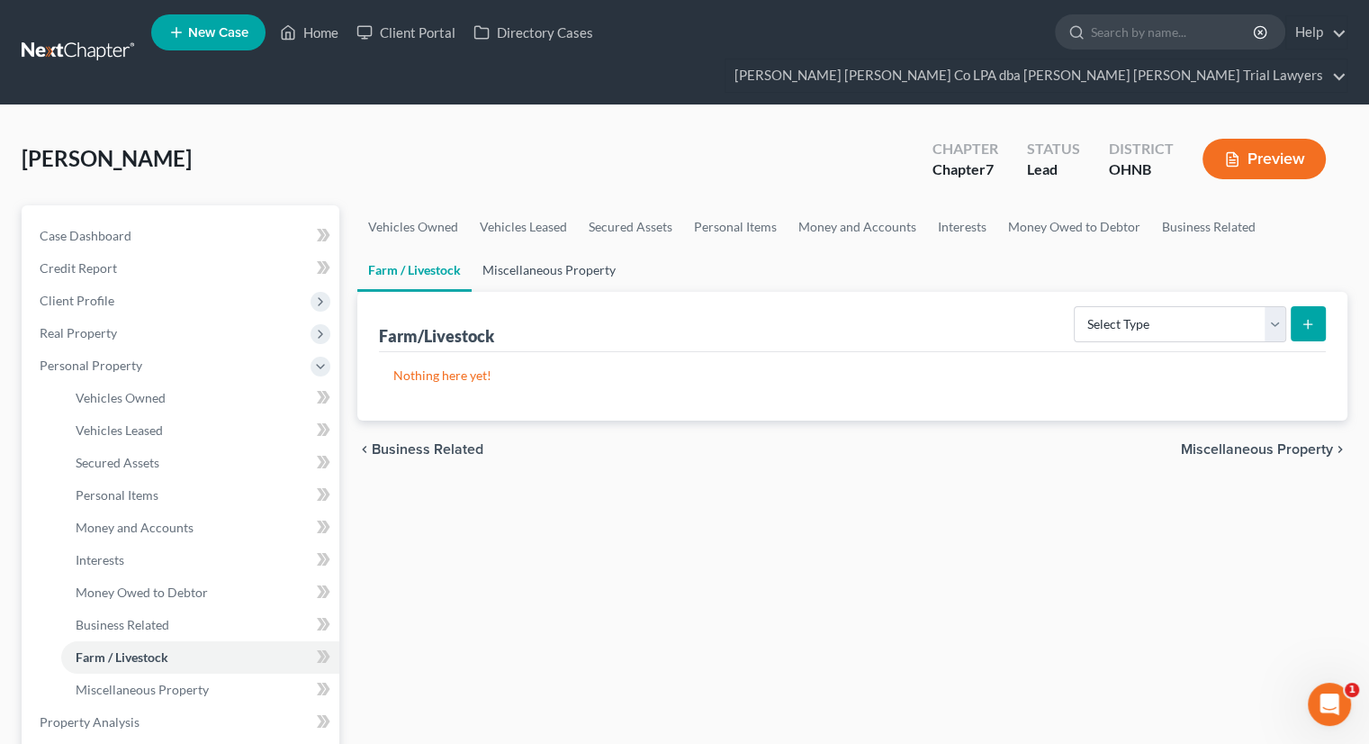
click at [563, 248] on link "Miscellaneous Property" at bounding box center [549, 269] width 155 height 43
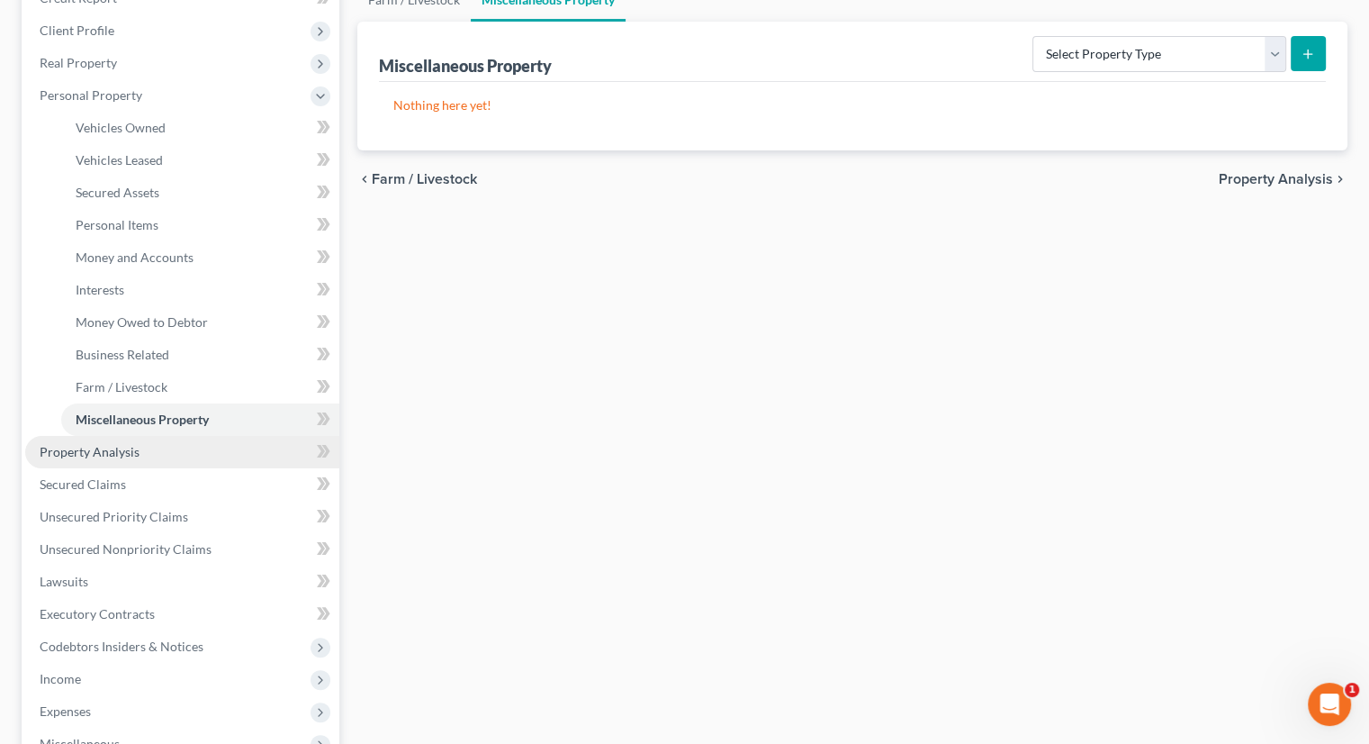
click at [216, 436] on link "Property Analysis" at bounding box center [182, 452] width 314 height 32
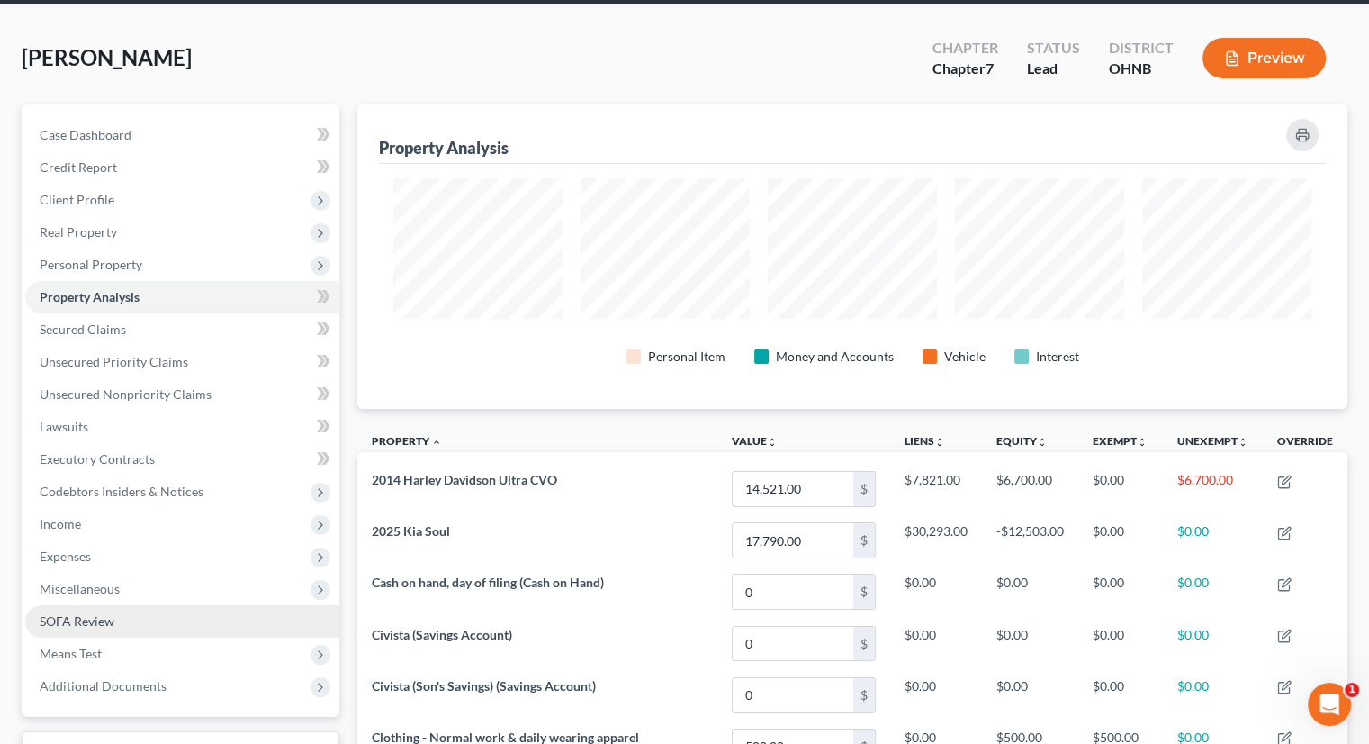
scroll to position [90, 0]
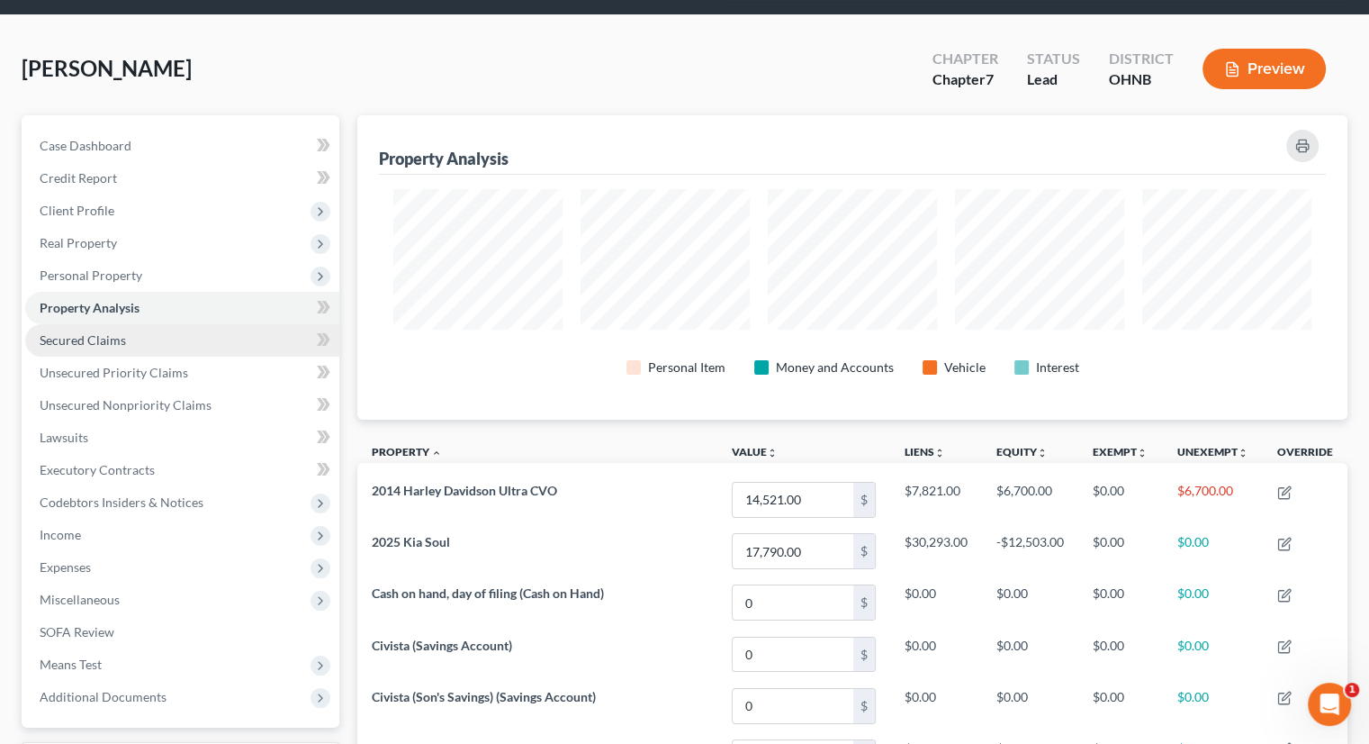
click at [133, 324] on link "Secured Claims" at bounding box center [182, 340] width 314 height 32
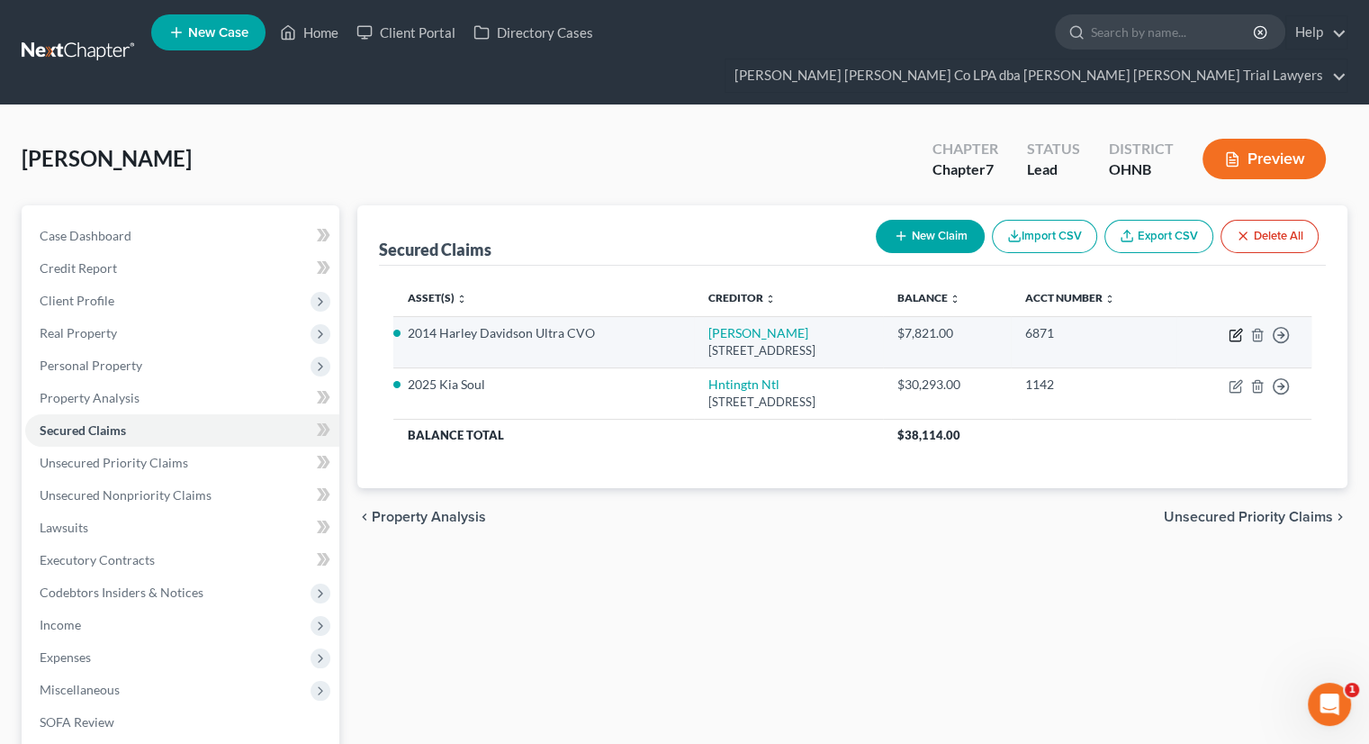
click at [1239, 328] on icon "button" at bounding box center [1236, 335] width 14 height 14
select select "31"
select select "7"
select select "0"
select select "3"
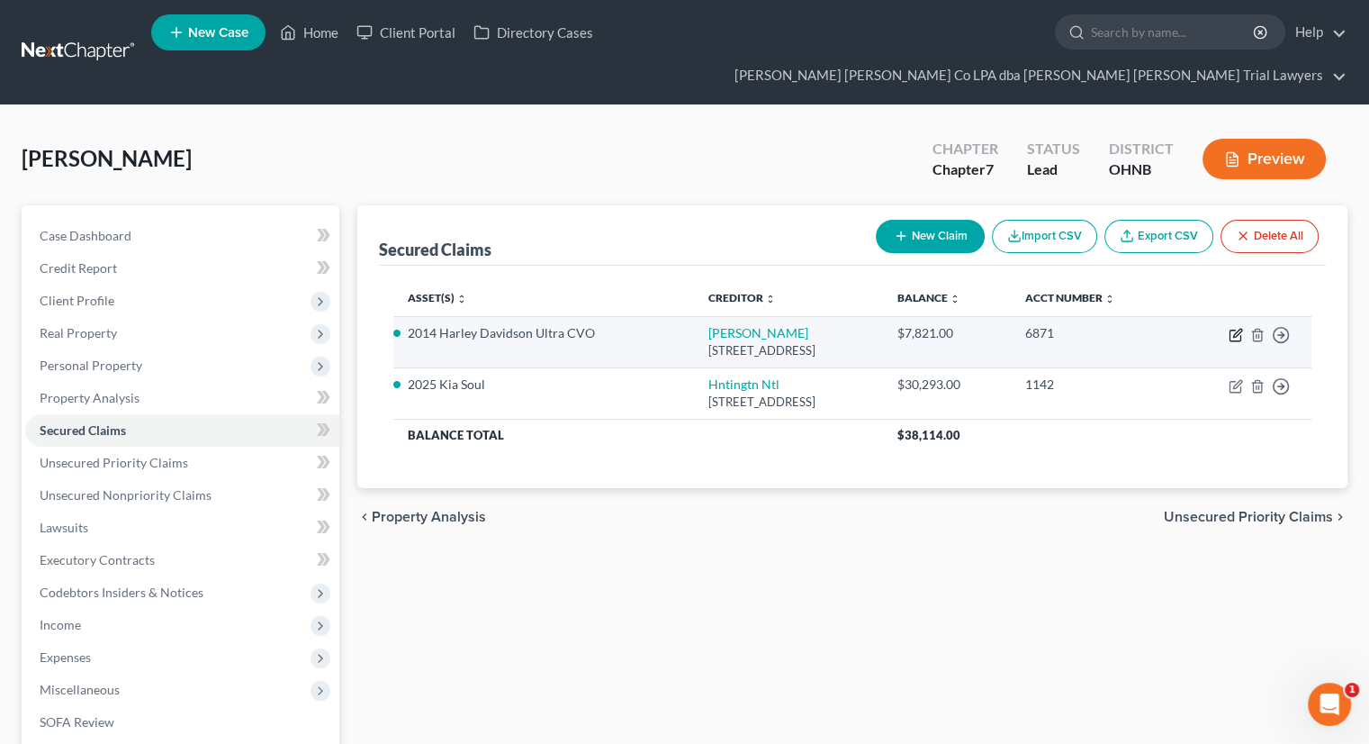
select select "0"
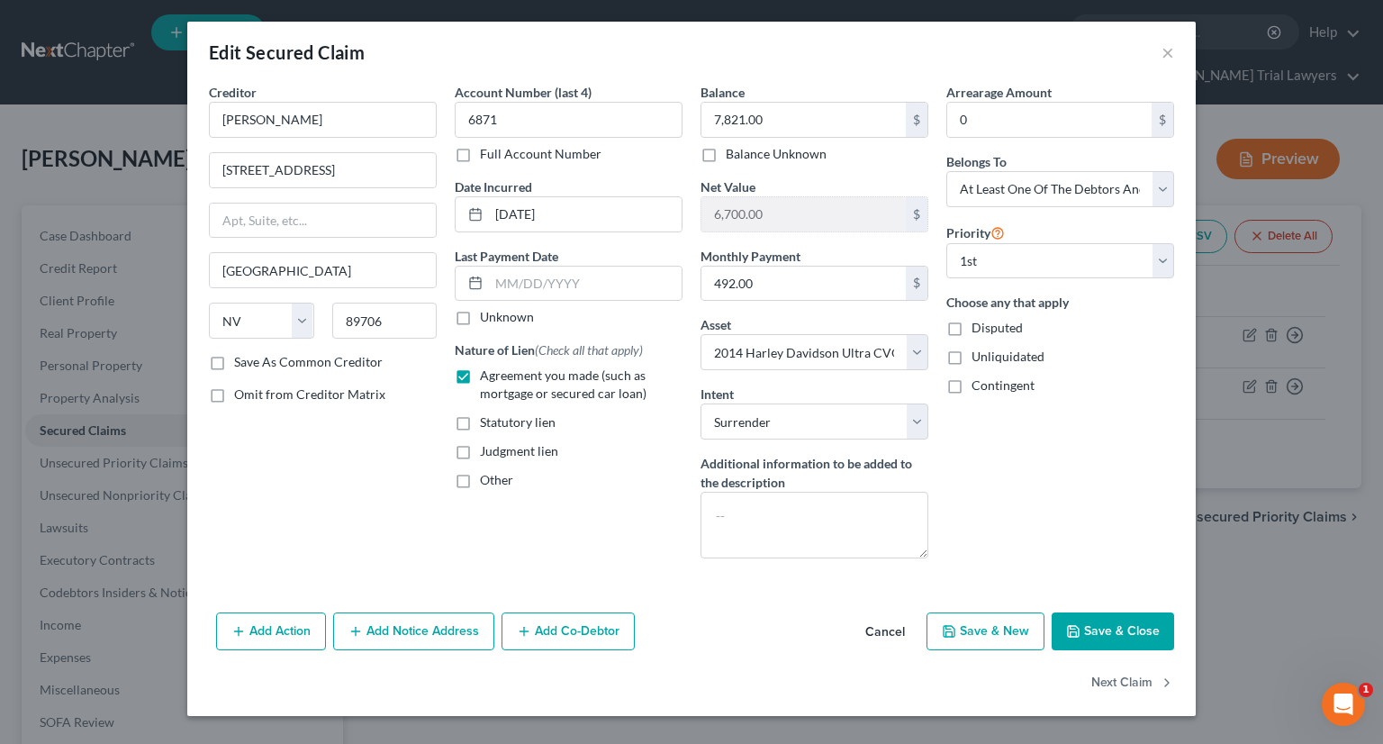
click at [1087, 614] on button "Save & Close" at bounding box center [1113, 631] width 122 height 38
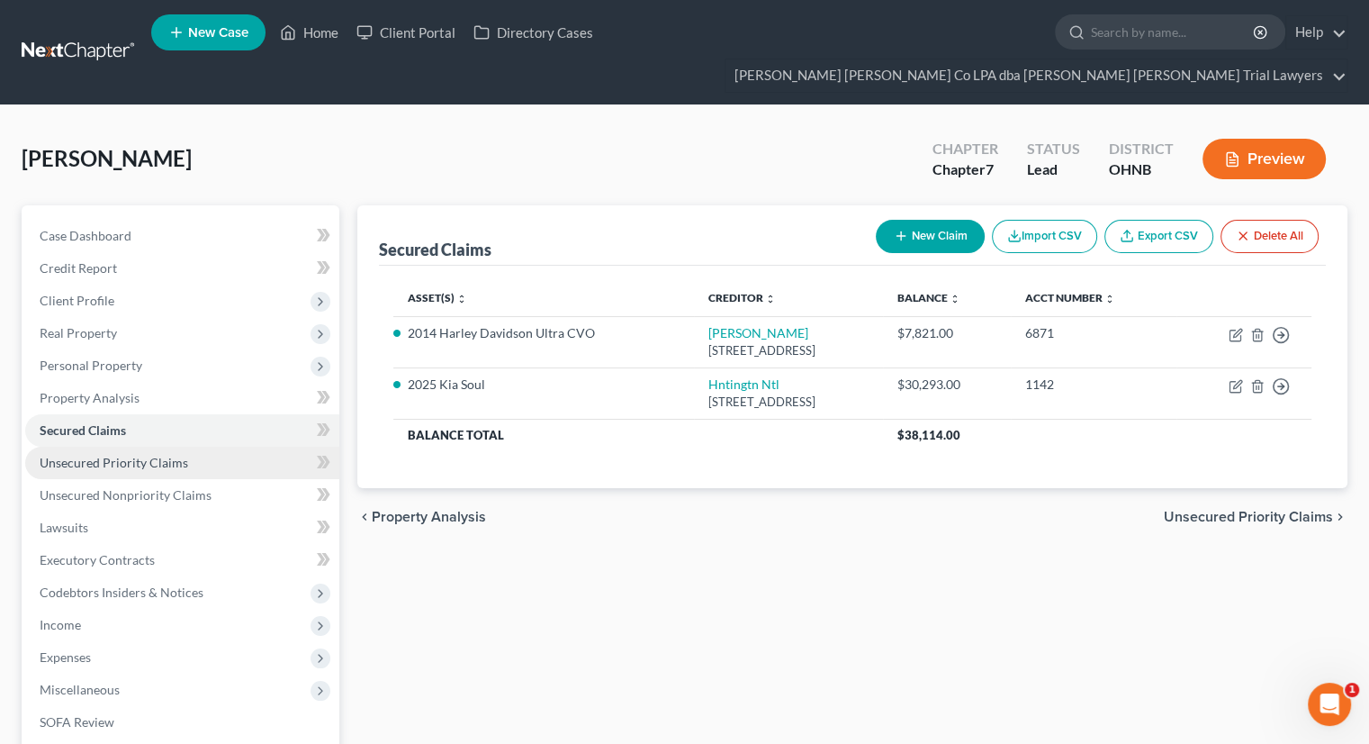
click at [245, 447] on link "Unsecured Priority Claims" at bounding box center [182, 463] width 314 height 32
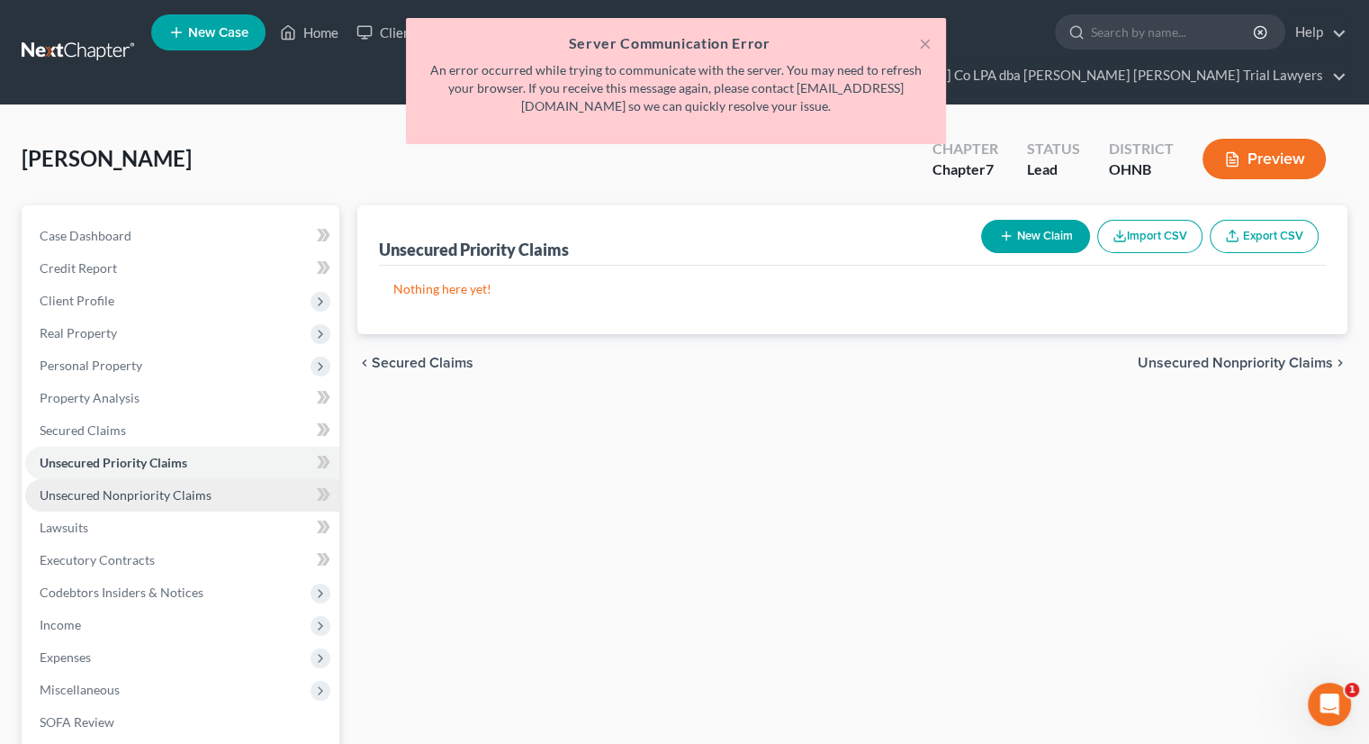
click at [234, 479] on link "Unsecured Nonpriority Claims" at bounding box center [182, 495] width 314 height 32
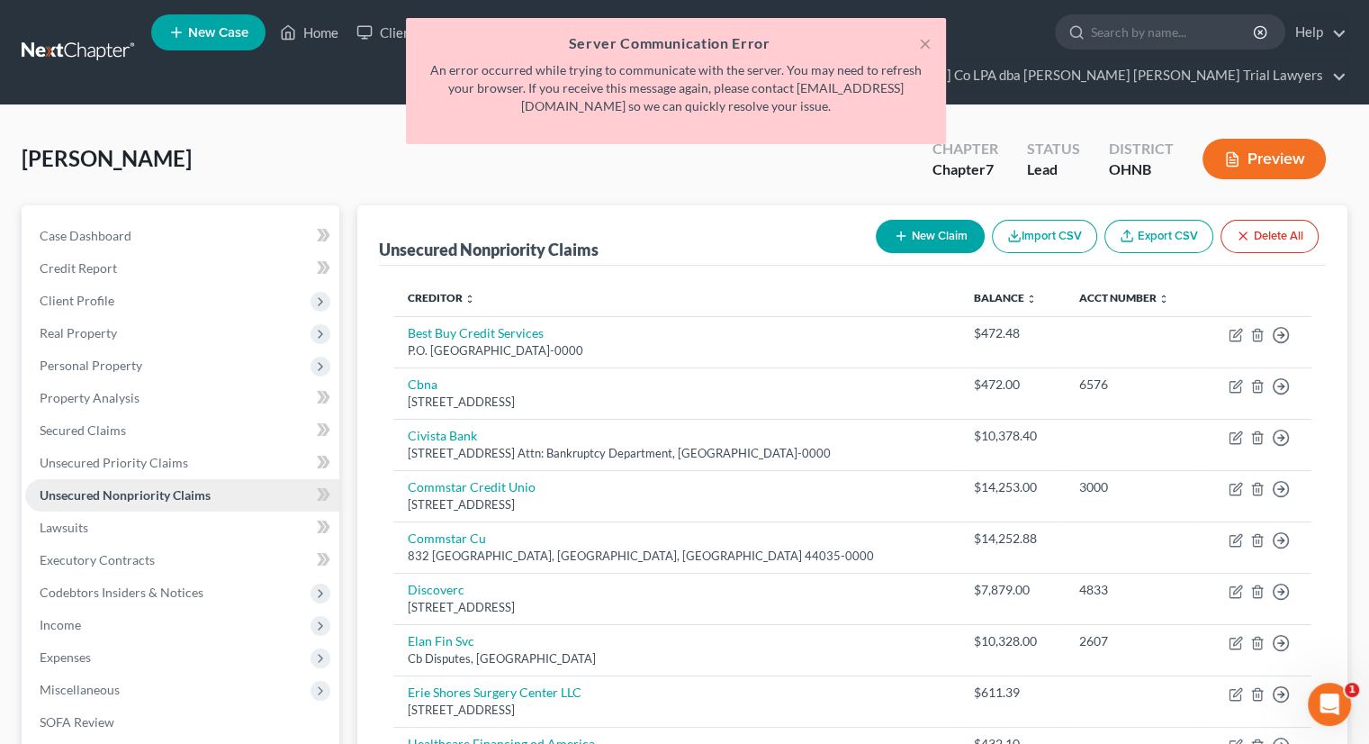
scroll to position [90, 0]
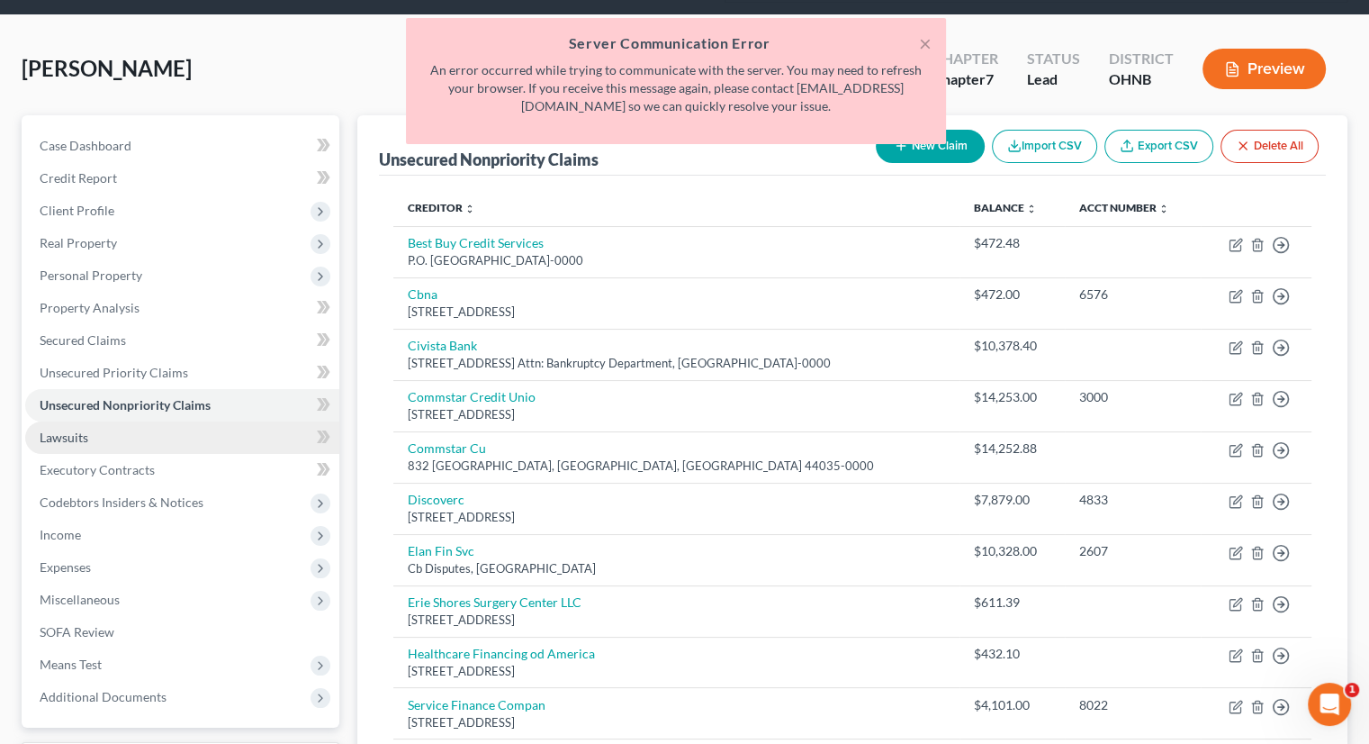
click at [173, 421] on link "Lawsuits" at bounding box center [182, 437] width 314 height 32
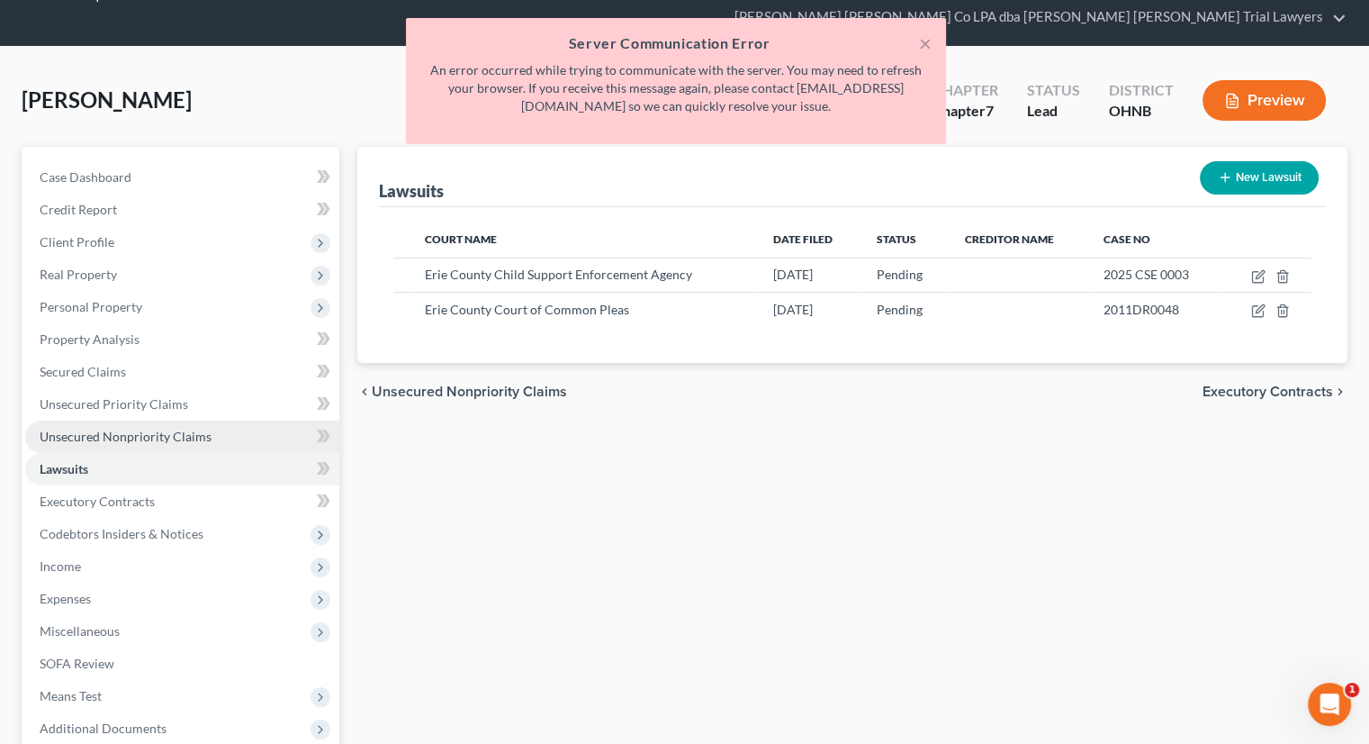
scroll to position [90, 0]
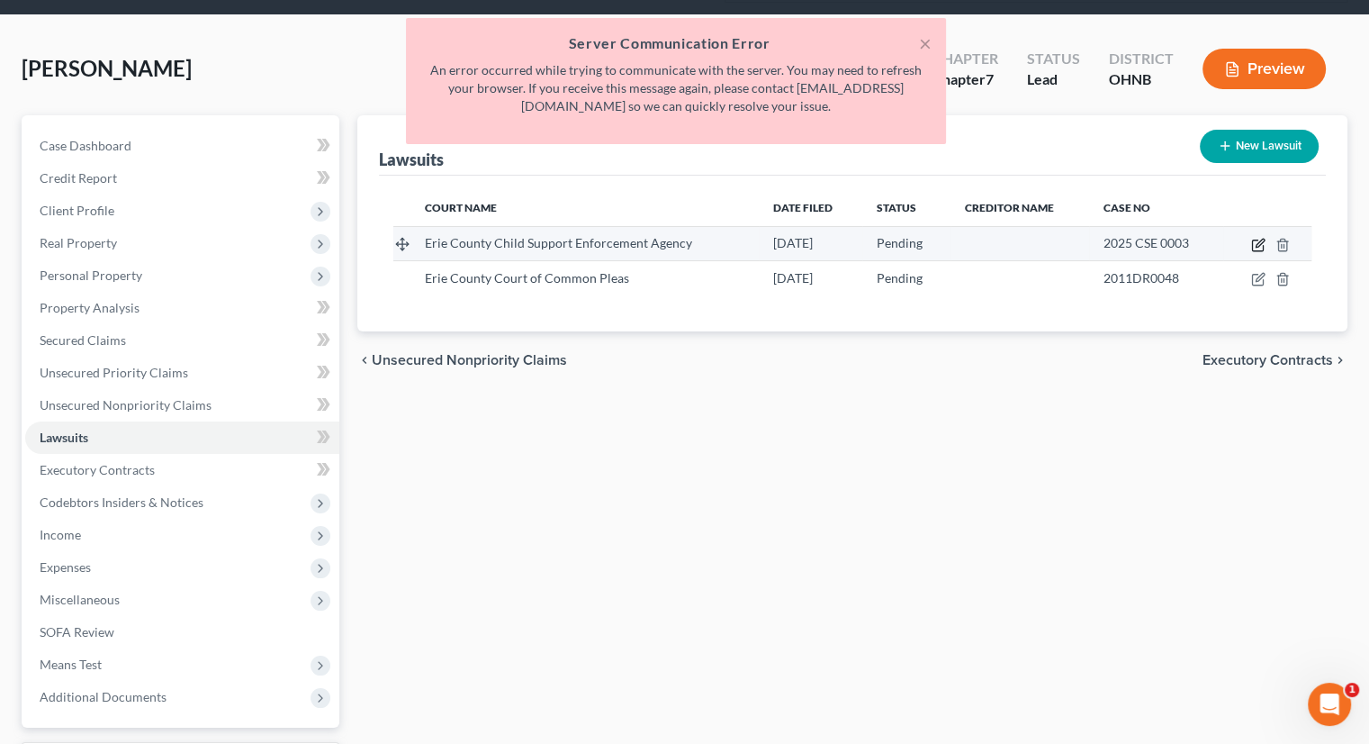
click at [1257, 239] on icon "button" at bounding box center [1260, 243] width 8 height 8
select select "36"
select select "0"
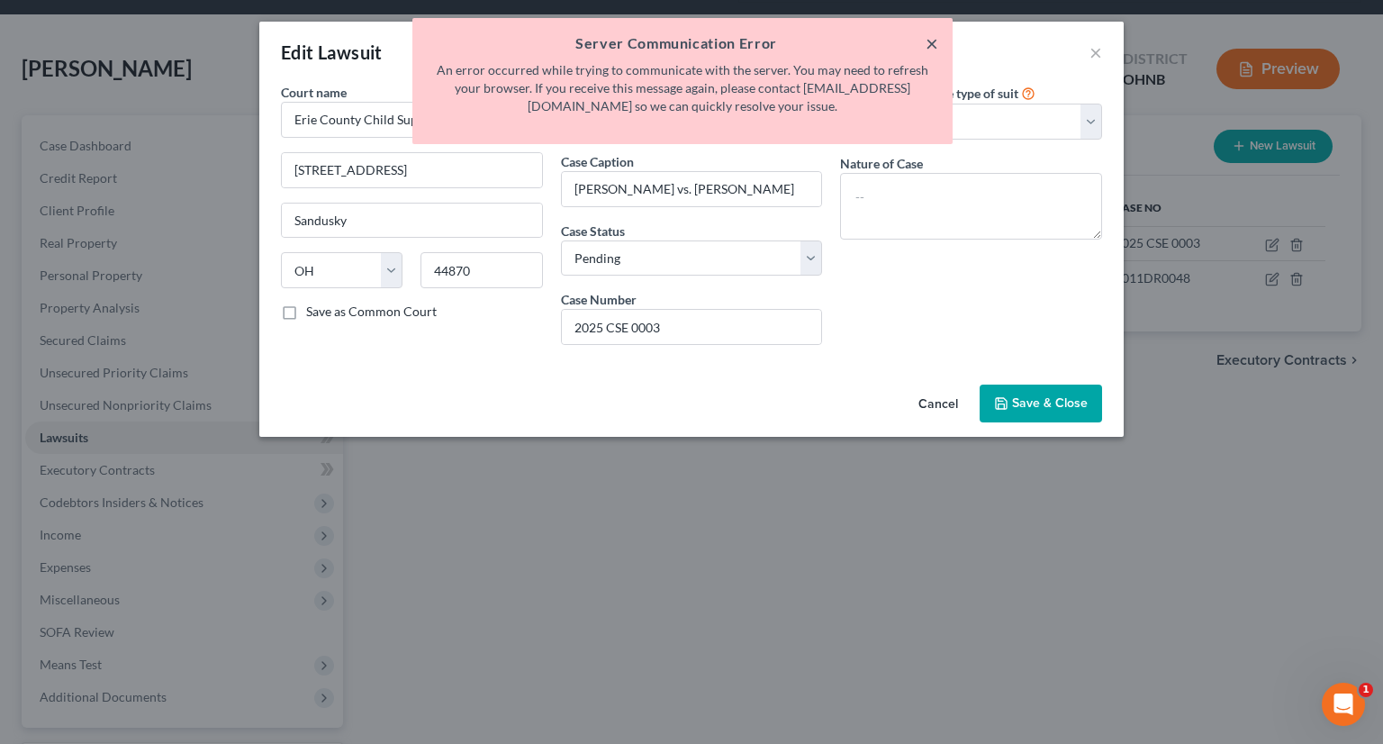
click at [930, 45] on button "×" at bounding box center [932, 43] width 13 height 22
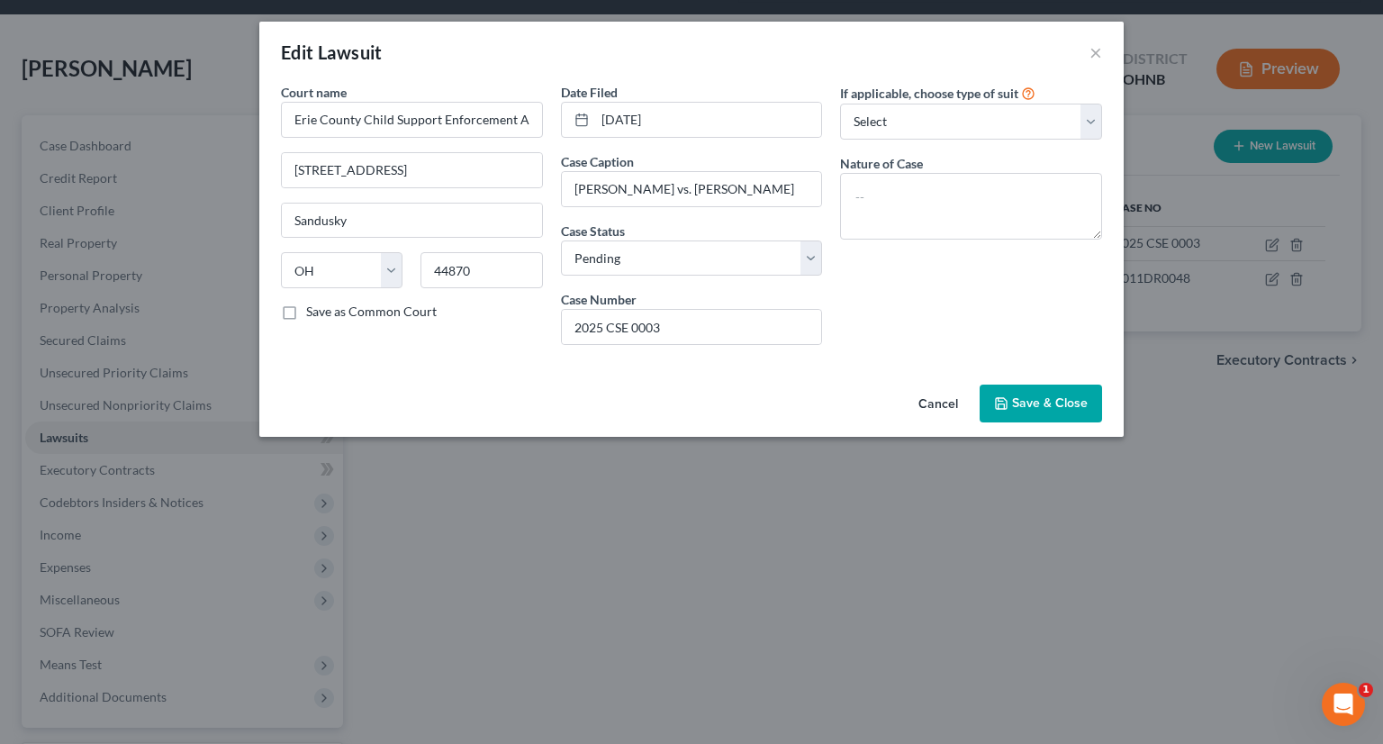
click at [1068, 402] on span "Save & Close" at bounding box center [1050, 402] width 76 height 15
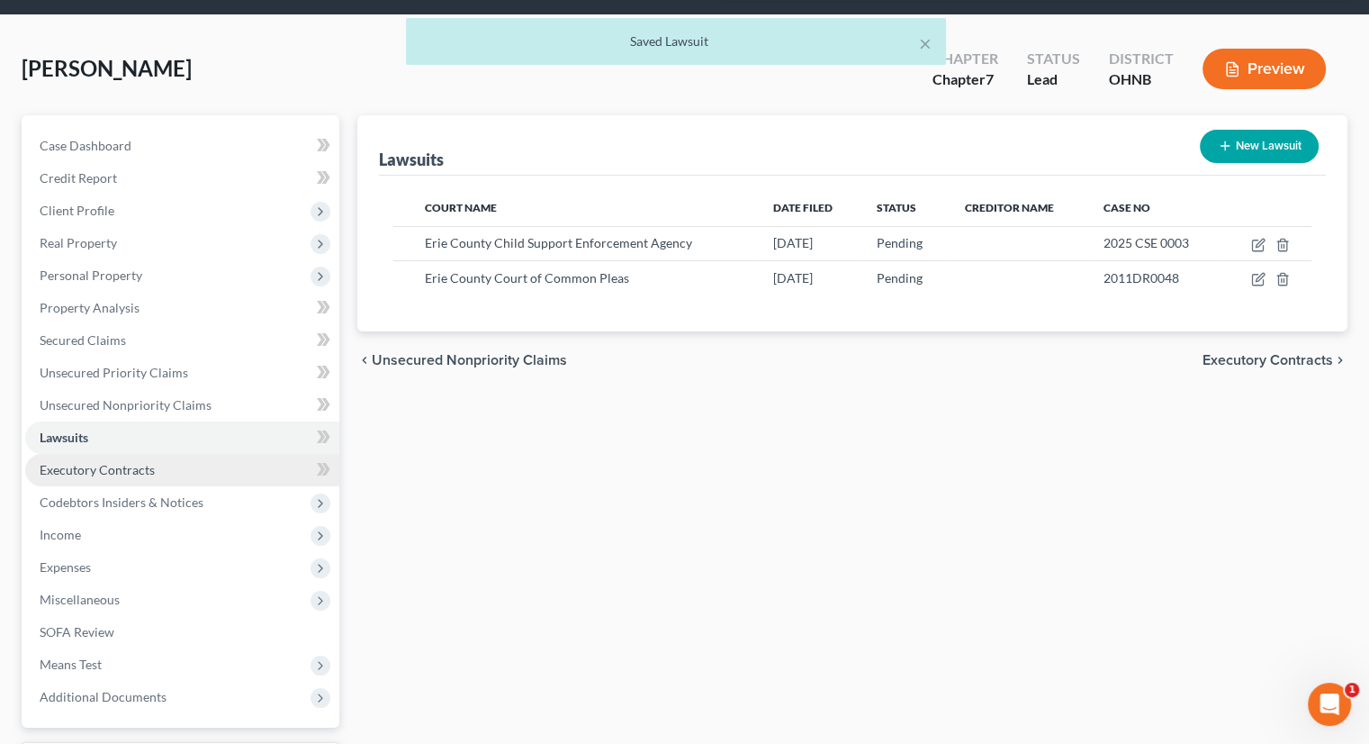
click at [85, 454] on link "Executory Contracts" at bounding box center [182, 470] width 314 height 32
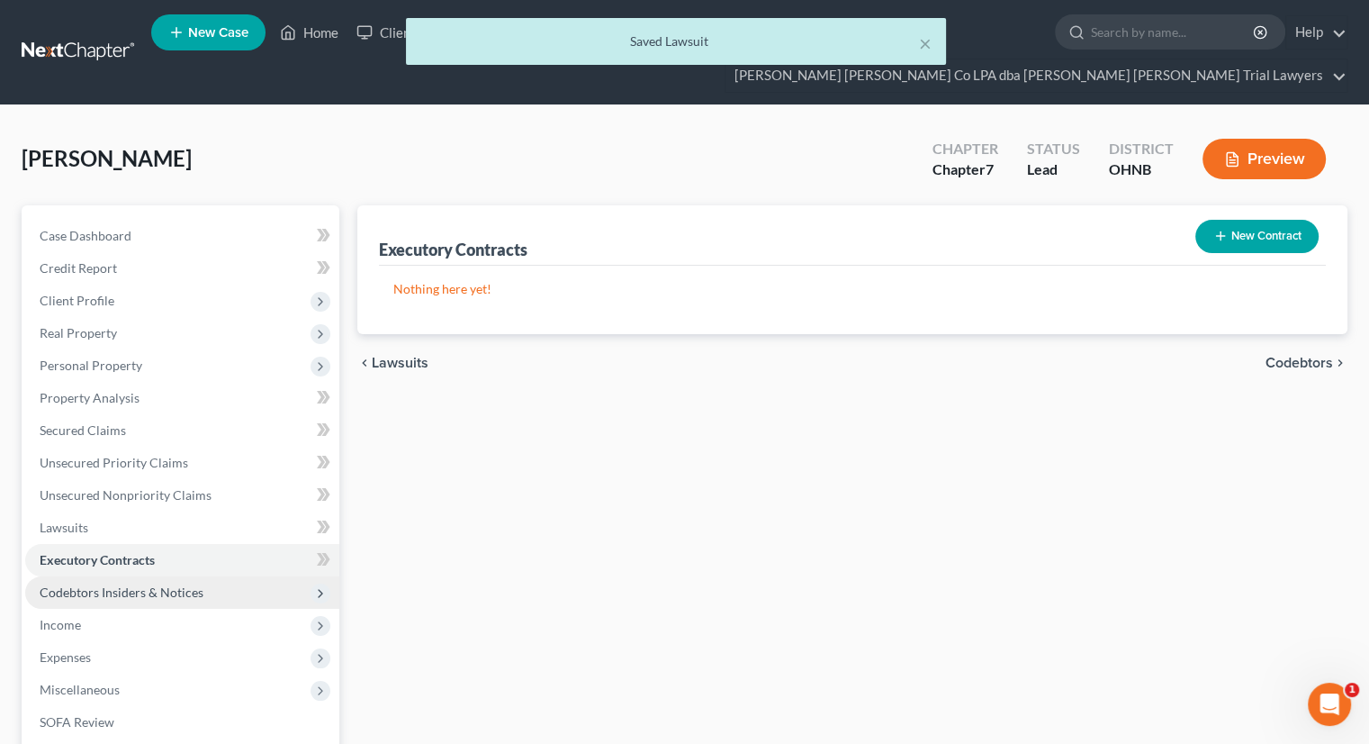
click at [111, 576] on span "Codebtors Insiders & Notices" at bounding box center [182, 592] width 314 height 32
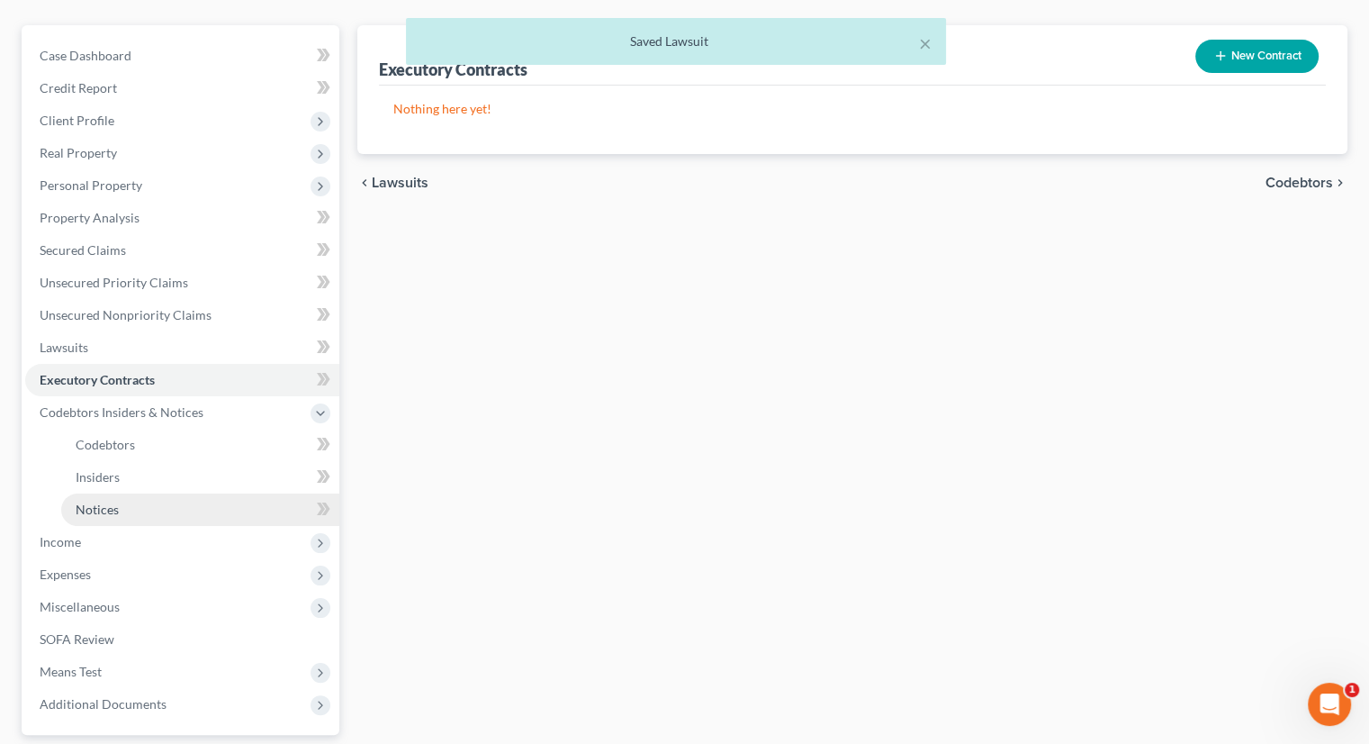
click at [108, 501] on span "Notices" at bounding box center [97, 508] width 43 height 15
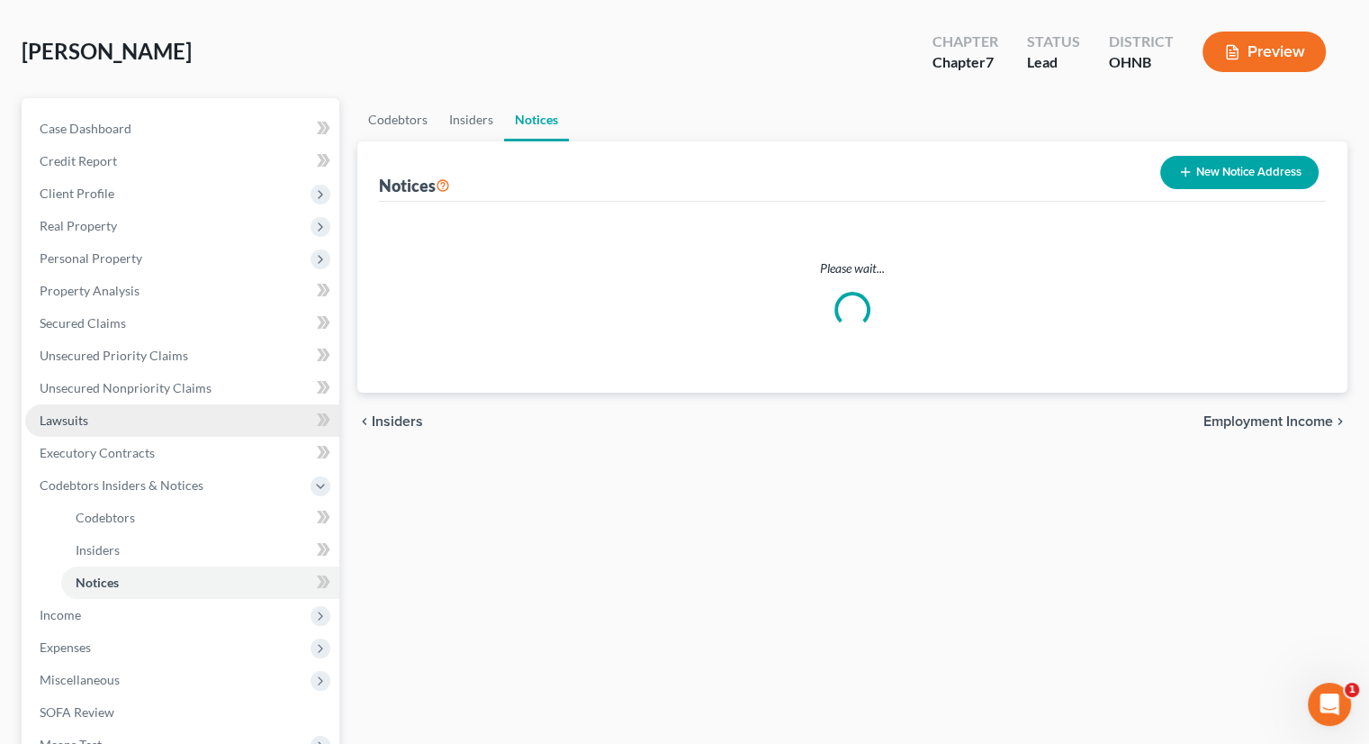
scroll to position [22, 0]
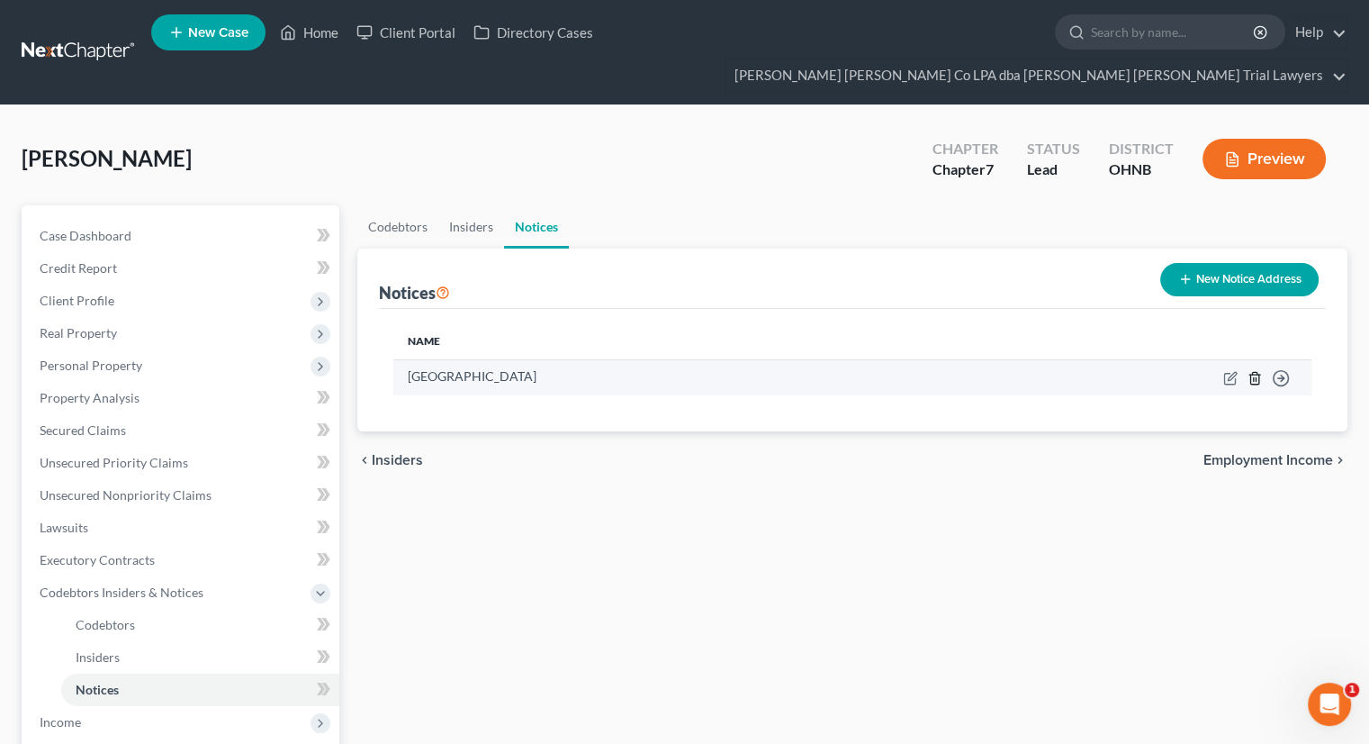
click at [1259, 372] on icon "button" at bounding box center [1255, 378] width 8 height 12
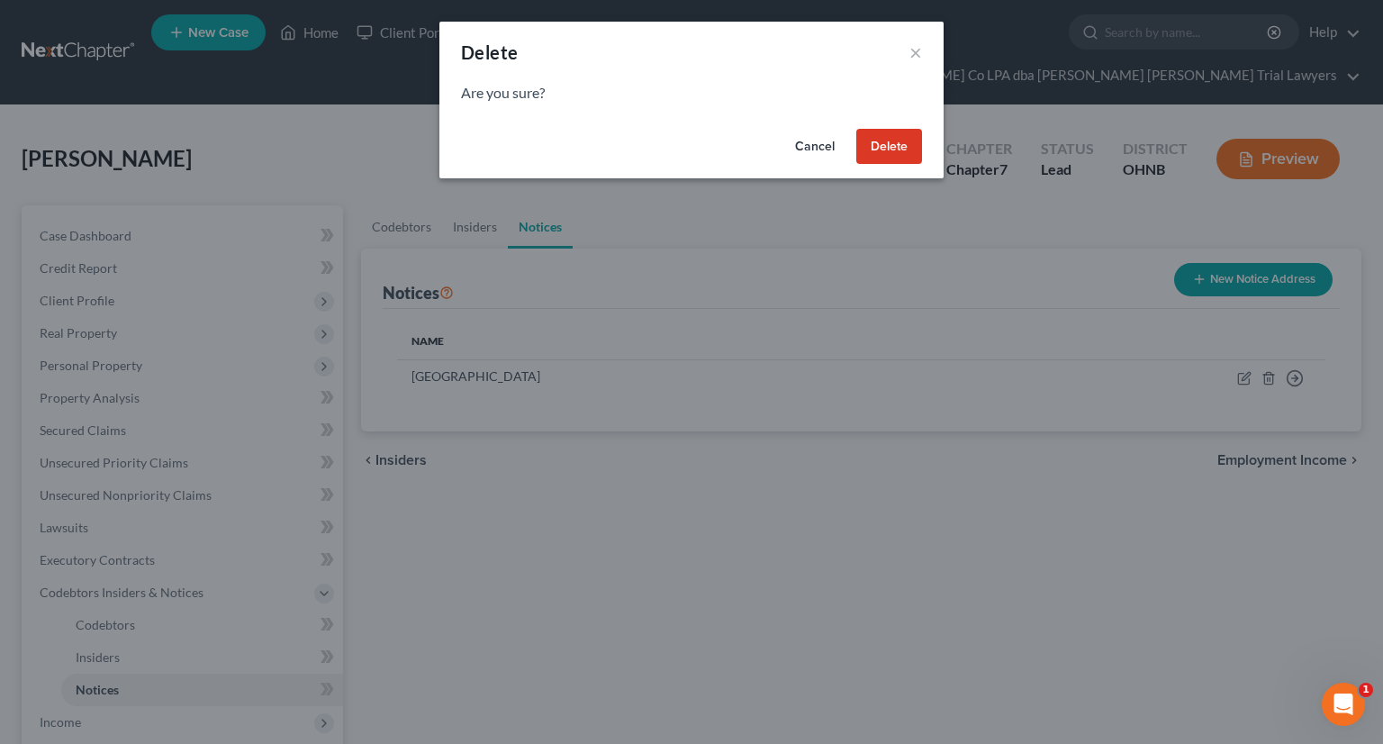
click at [888, 152] on button "Delete" at bounding box center [889, 147] width 66 height 36
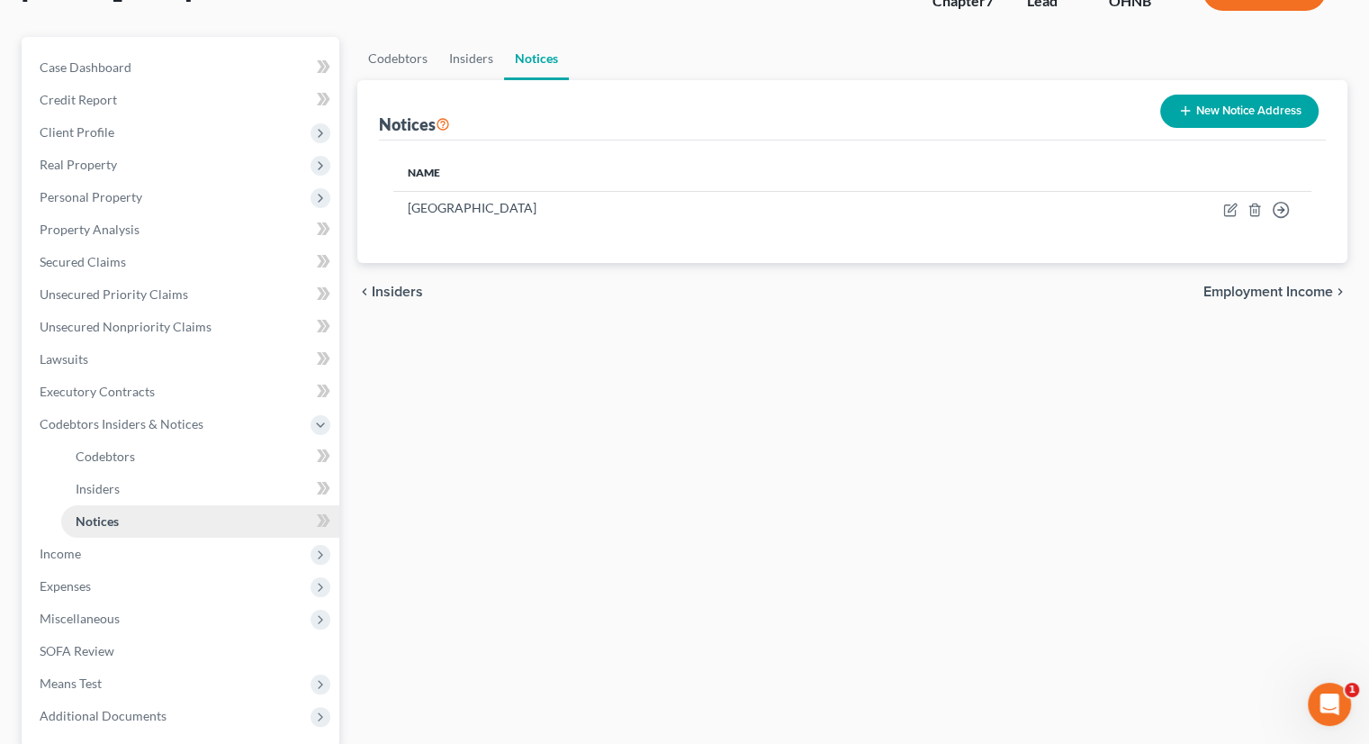
scroll to position [180, 0]
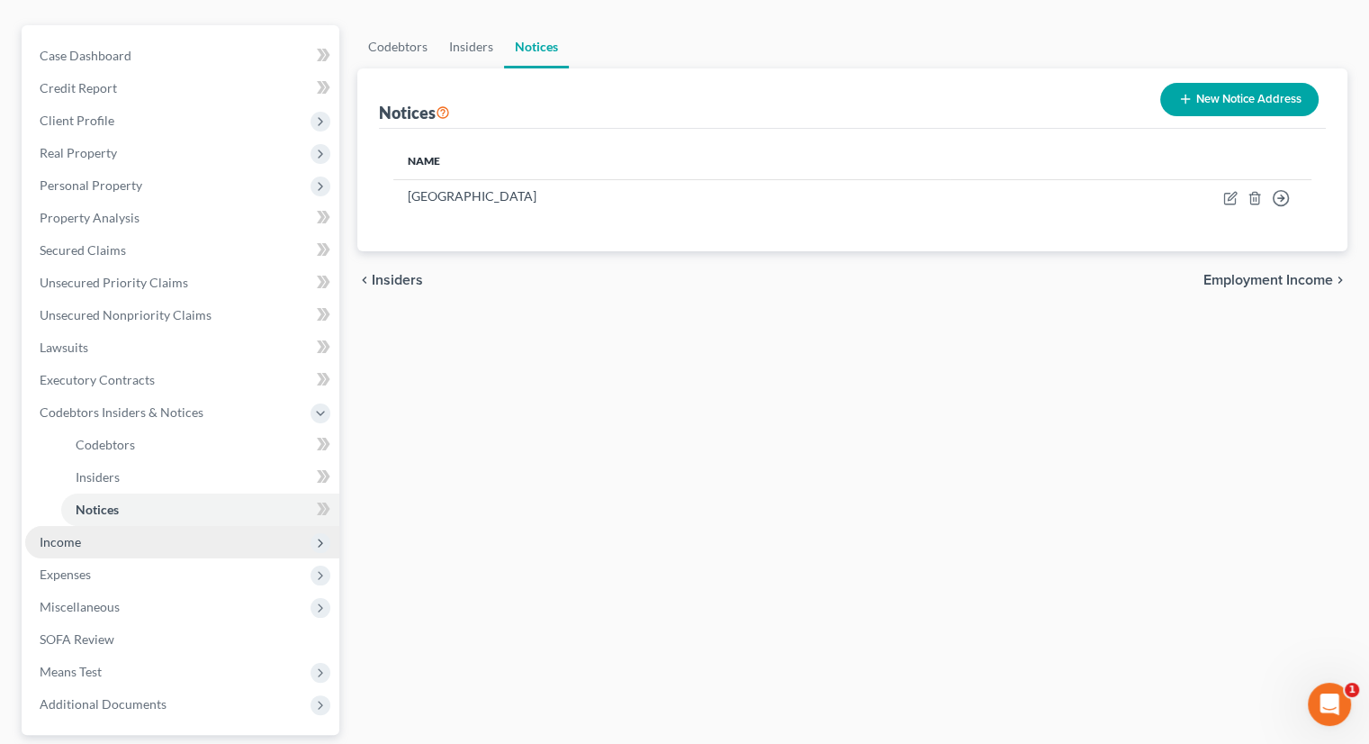
drag, startPoint x: 78, startPoint y: 501, endPoint x: 84, endPoint y: 511, distance: 11.3
click at [79, 534] on span "Income" at bounding box center [60, 541] width 41 height 15
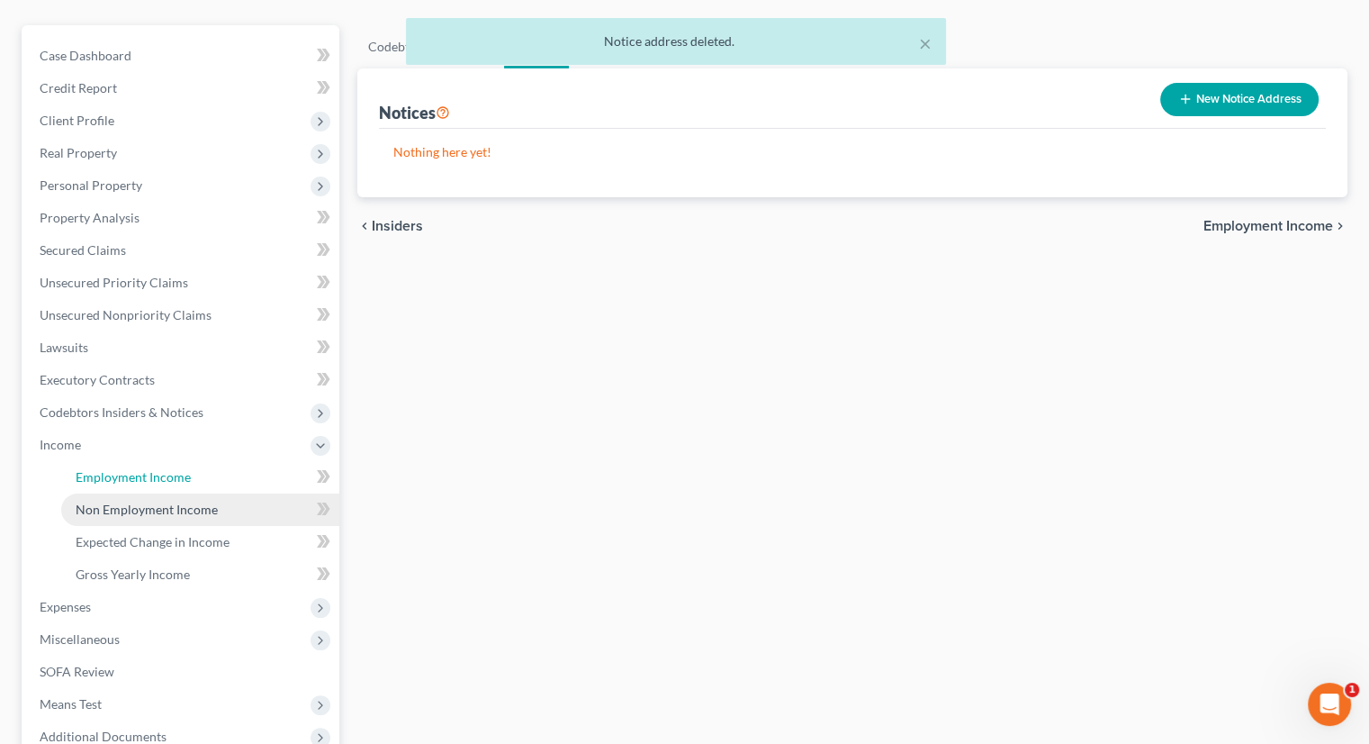
click at [110, 469] on span "Employment Income" at bounding box center [133, 476] width 115 height 15
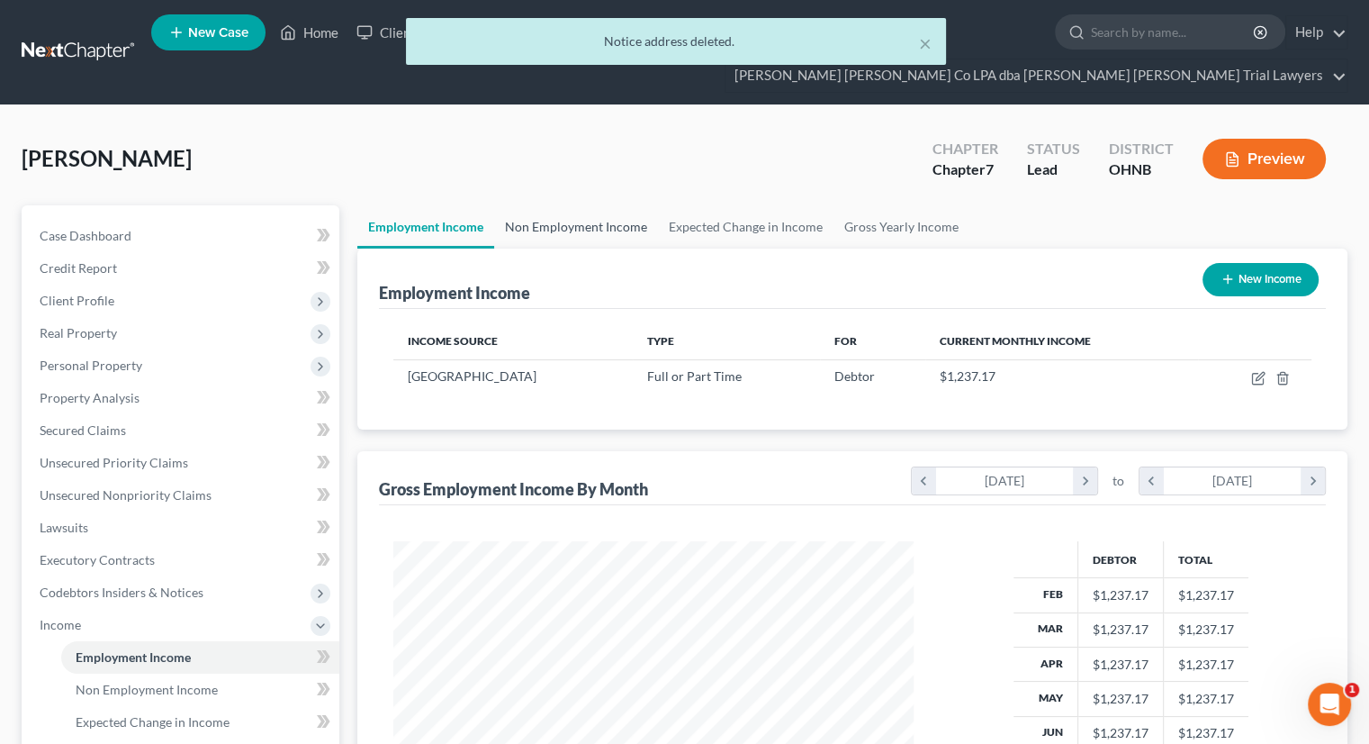
click at [555, 205] on link "Non Employment Income" at bounding box center [576, 226] width 164 height 43
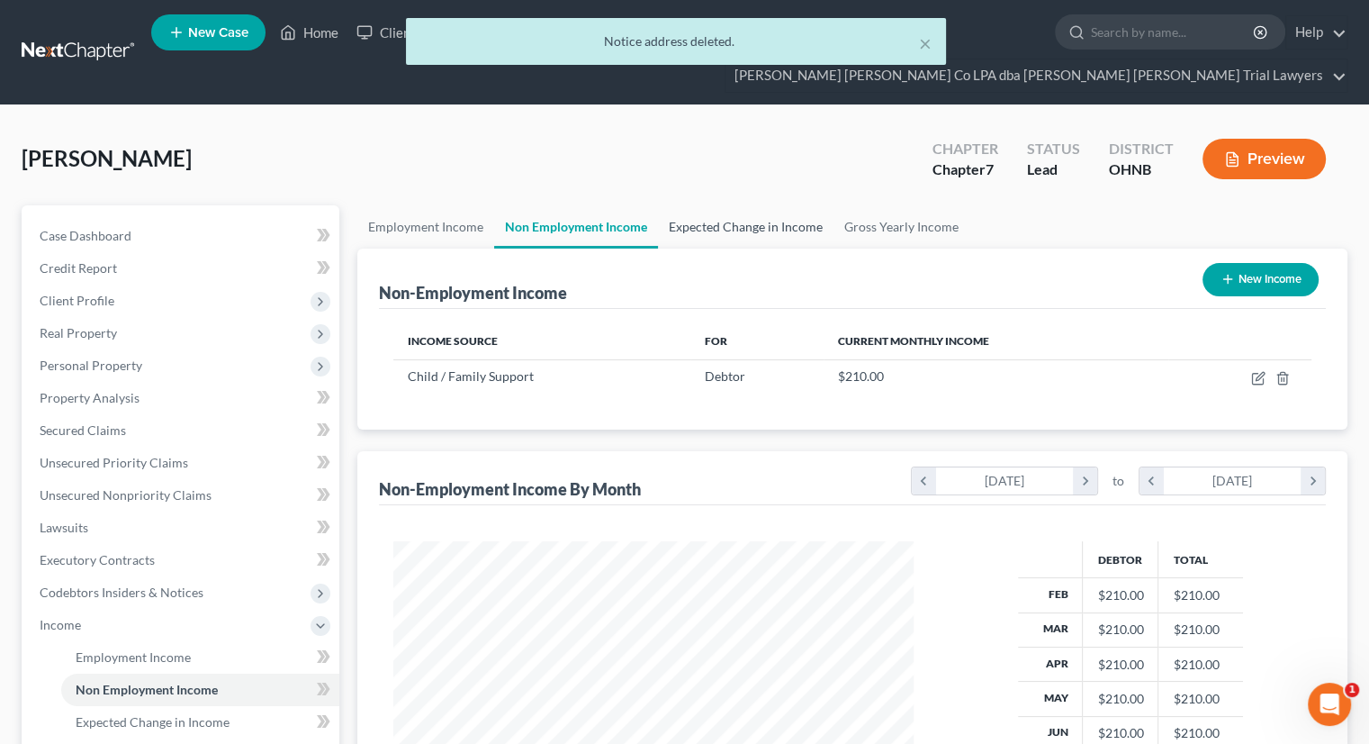
click at [714, 205] on link "Expected Change in Income" at bounding box center [746, 226] width 176 height 43
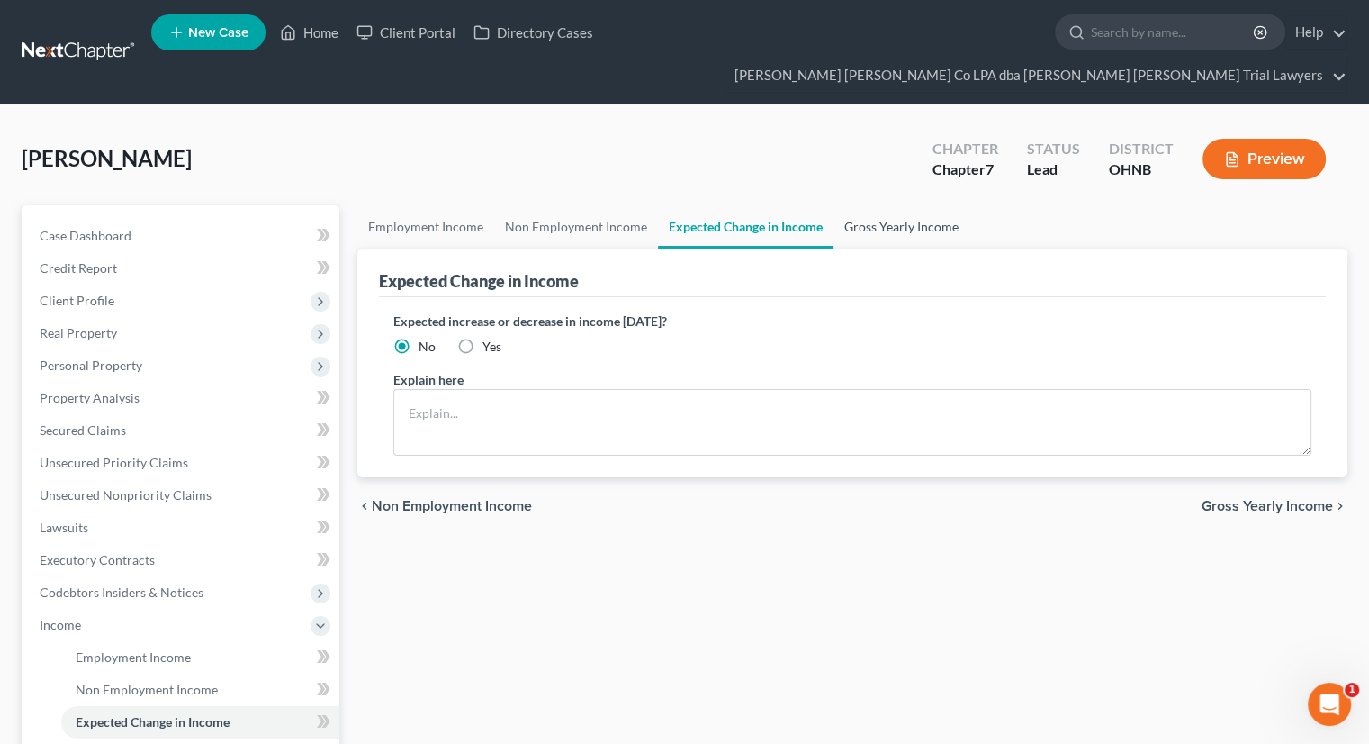
drag, startPoint x: 872, startPoint y: 190, endPoint x: 347, endPoint y: 372, distance: 556.3
click at [873, 205] on link "Gross Yearly Income" at bounding box center [902, 226] width 136 height 43
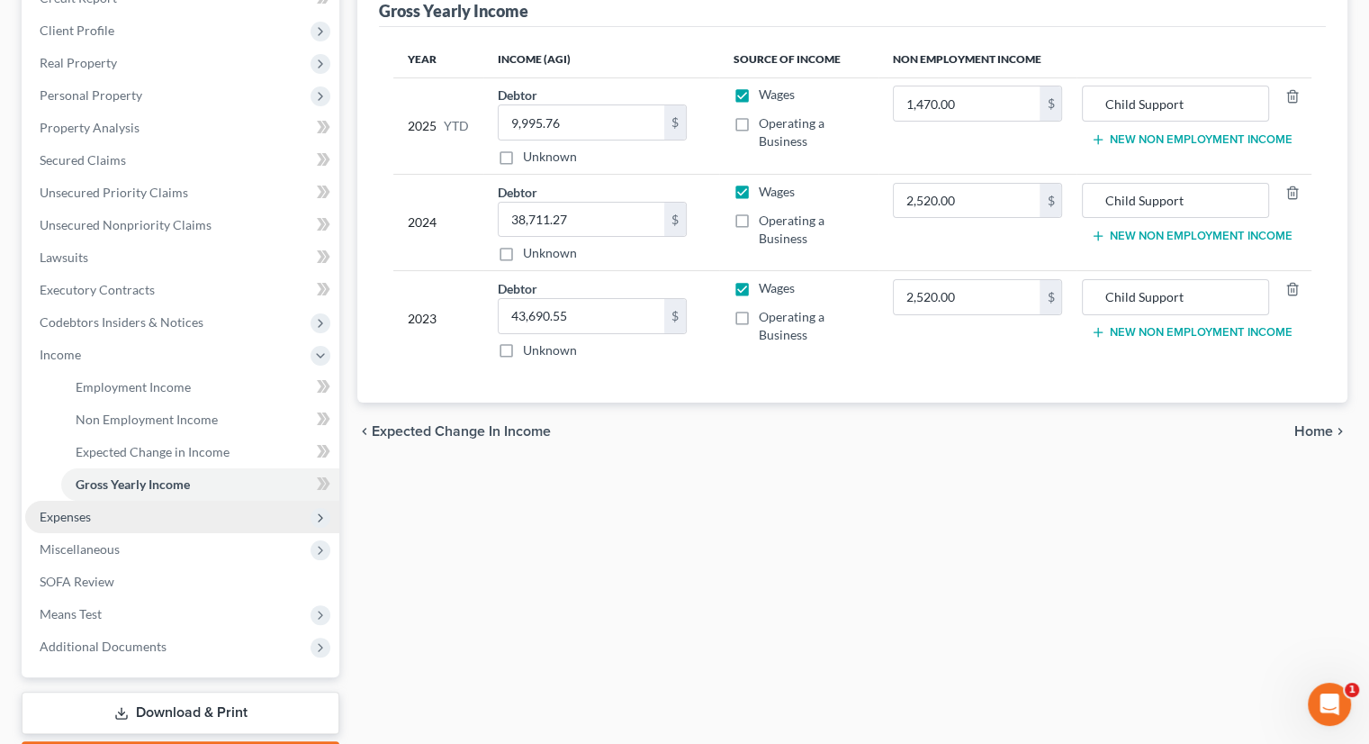
click at [108, 501] on span "Expenses" at bounding box center [182, 517] width 314 height 32
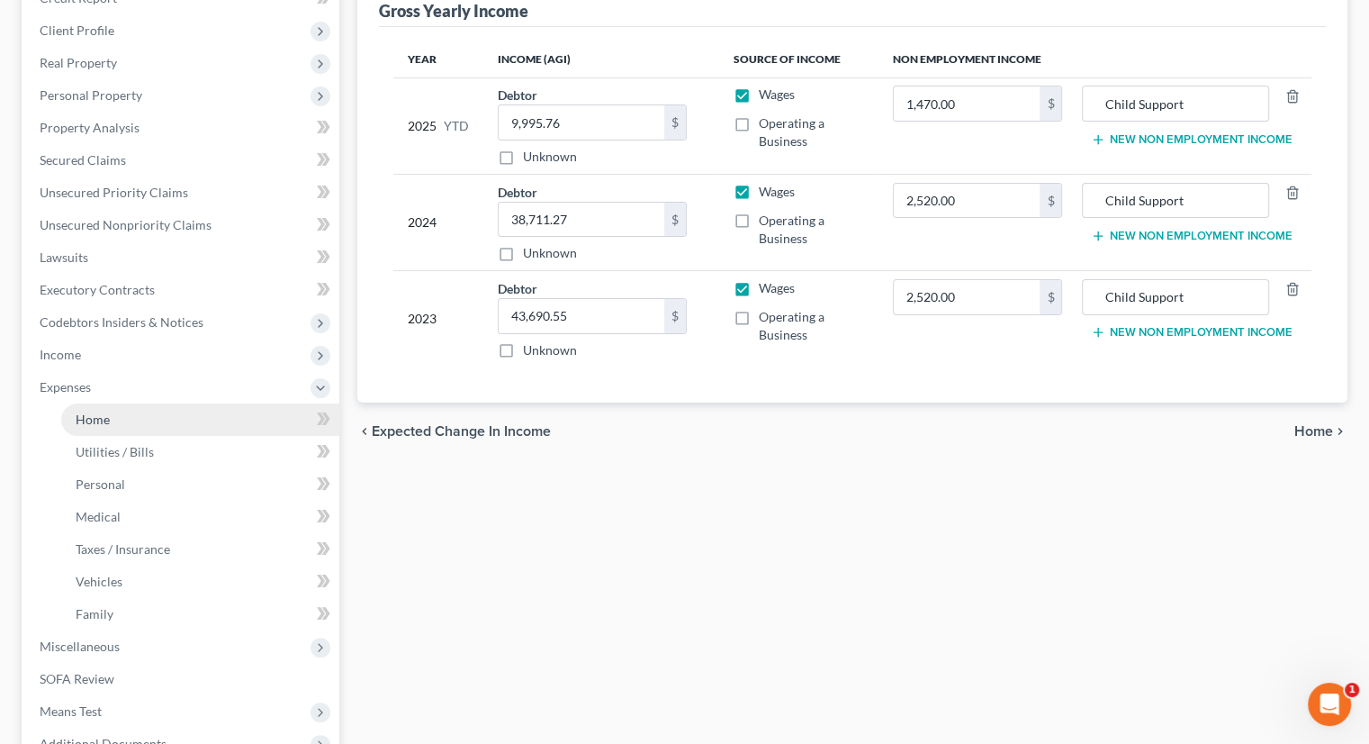
click at [104, 411] on span "Home" at bounding box center [93, 418] width 34 height 15
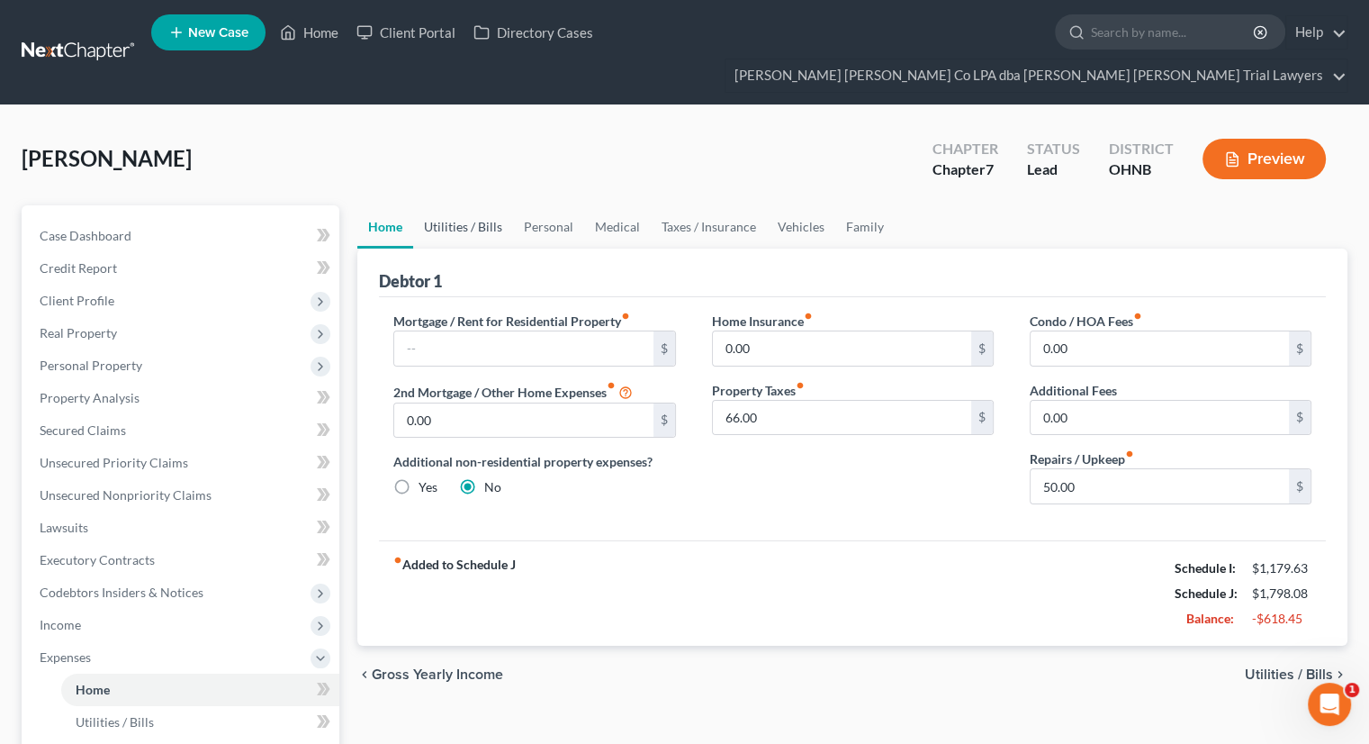
click at [469, 205] on link "Utilities / Bills" at bounding box center [463, 226] width 100 height 43
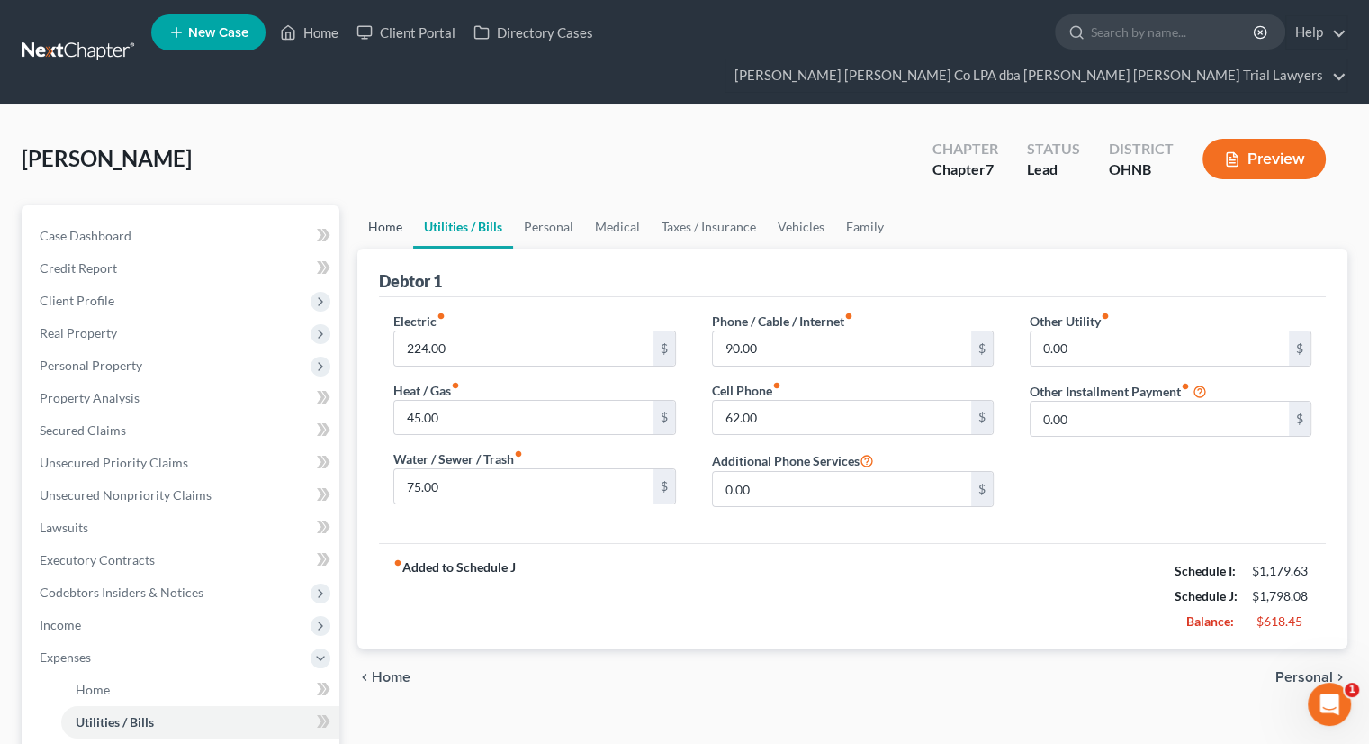
click at [380, 205] on link "Home" at bounding box center [385, 226] width 56 height 43
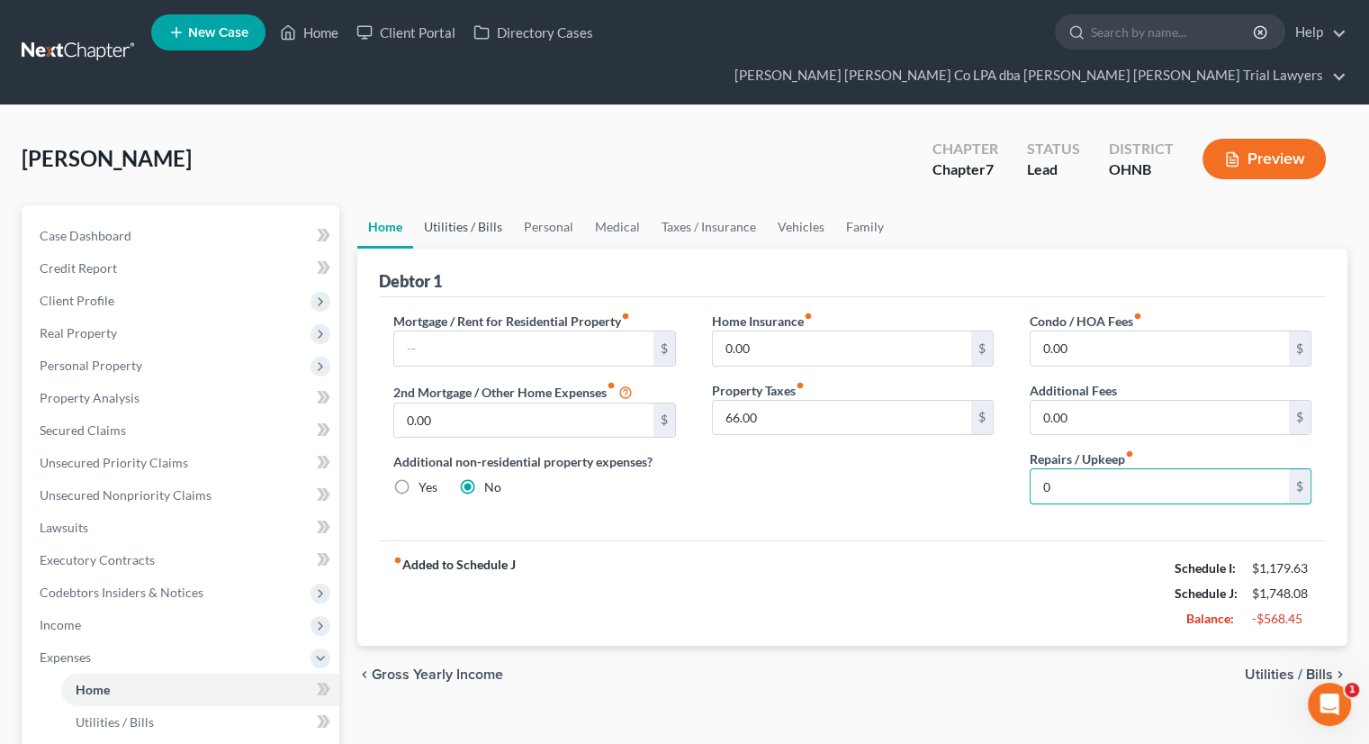
type input "0"
click at [443, 213] on link "Utilities / Bills" at bounding box center [463, 226] width 100 height 43
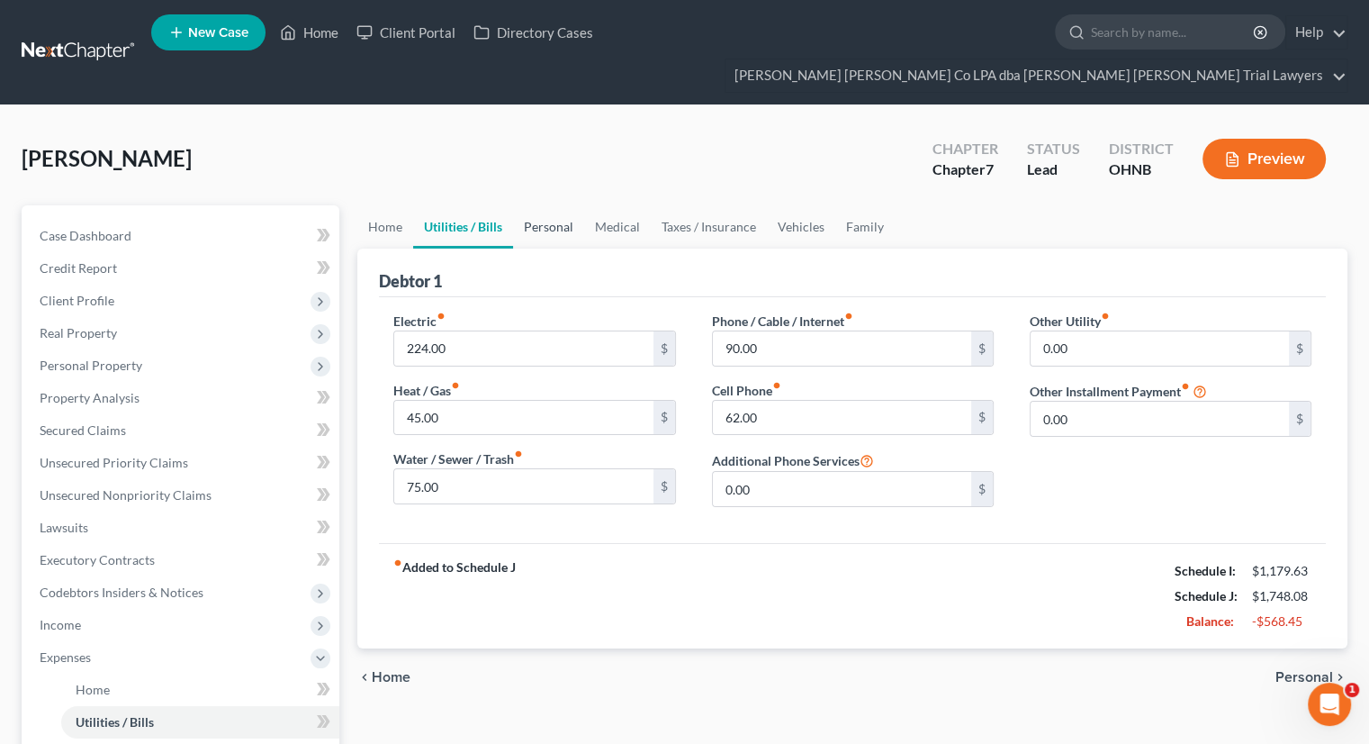
click at [580, 205] on link "Personal" at bounding box center [548, 226] width 71 height 43
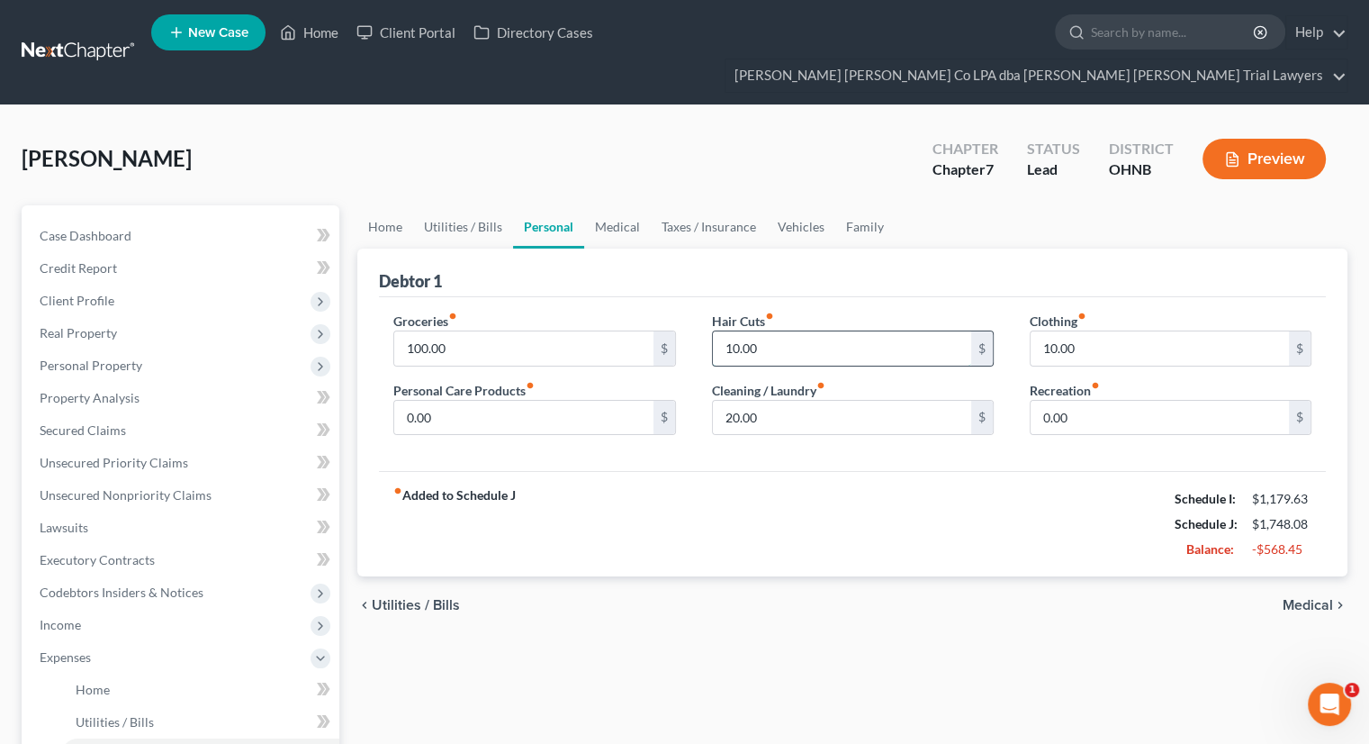
click at [783, 331] on input "10.00" at bounding box center [842, 348] width 258 height 34
type input "0"
click at [1095, 331] on input "10.00" at bounding box center [1160, 348] width 258 height 34
type input "0"
click at [828, 401] on input "20.00" at bounding box center [842, 418] width 258 height 34
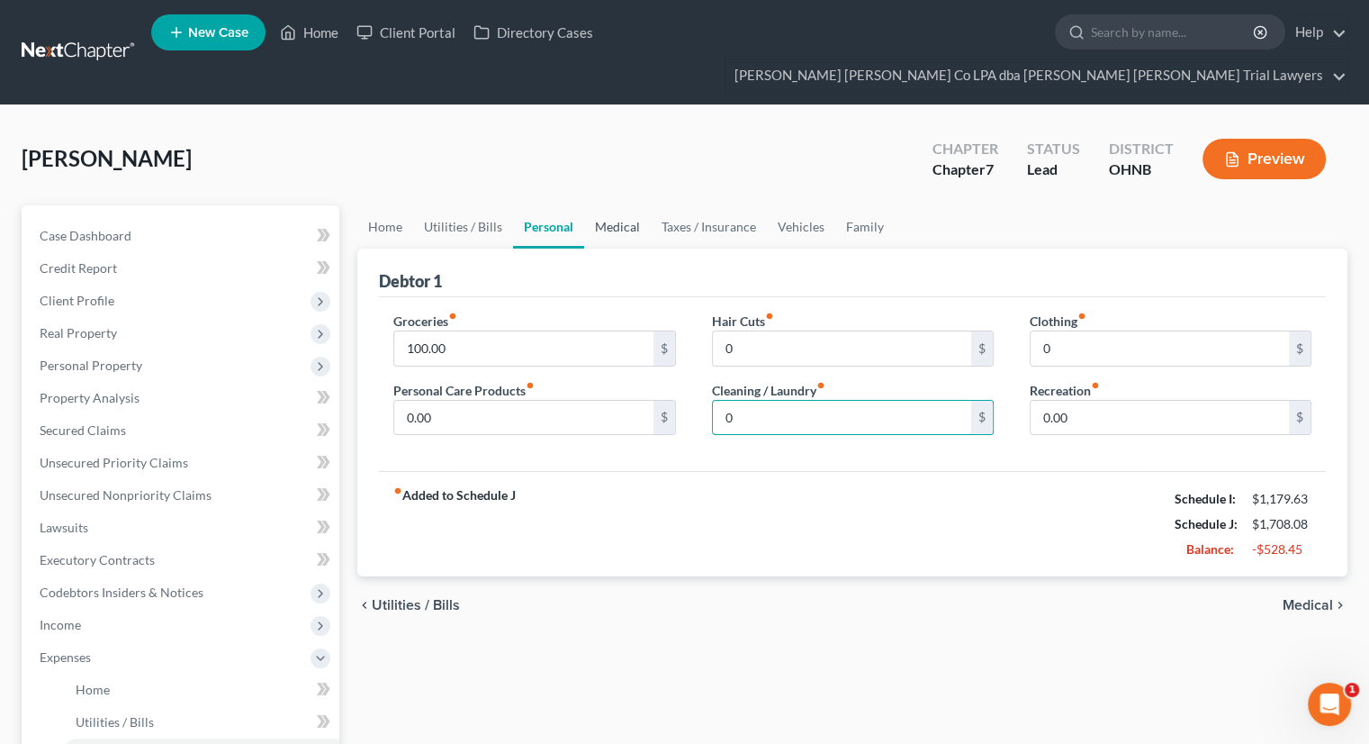
type input "0"
click at [619, 205] on link "Medical" at bounding box center [617, 226] width 67 height 43
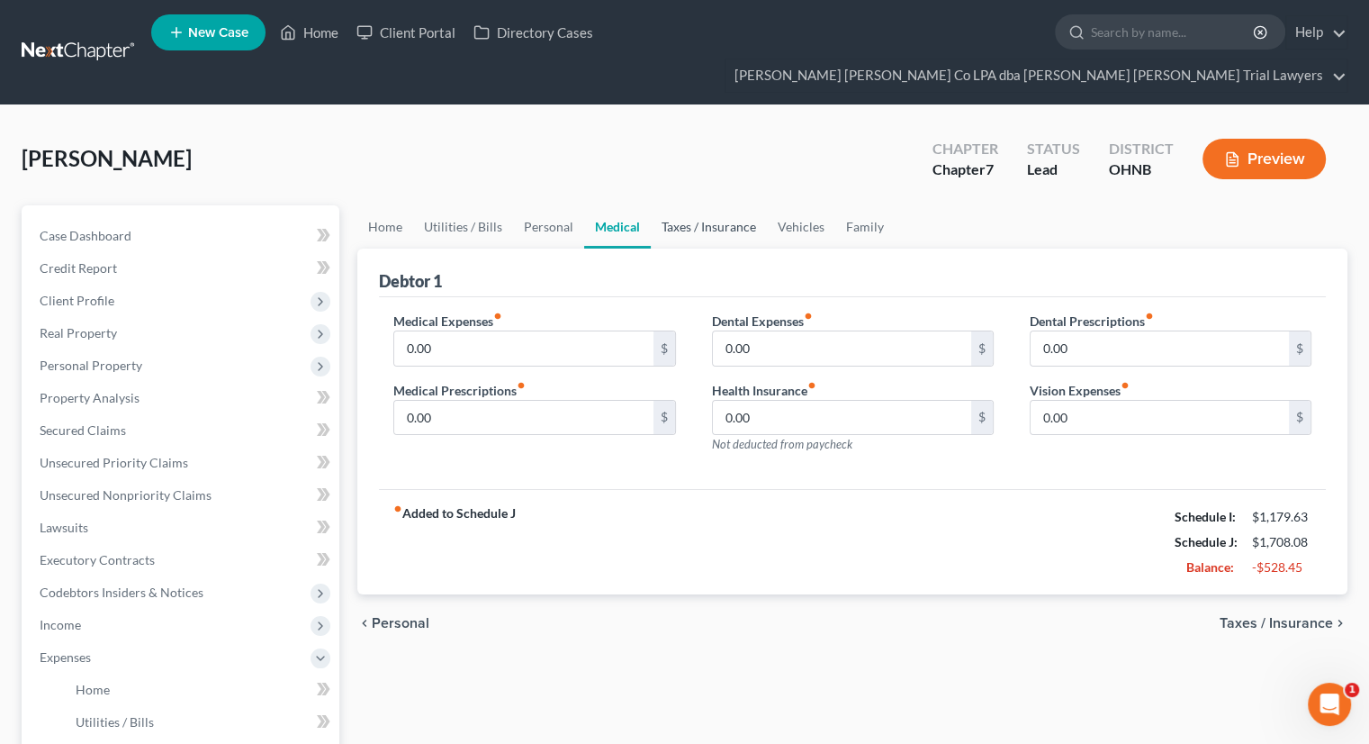
click at [718, 205] on link "Taxes / Insurance" at bounding box center [709, 226] width 116 height 43
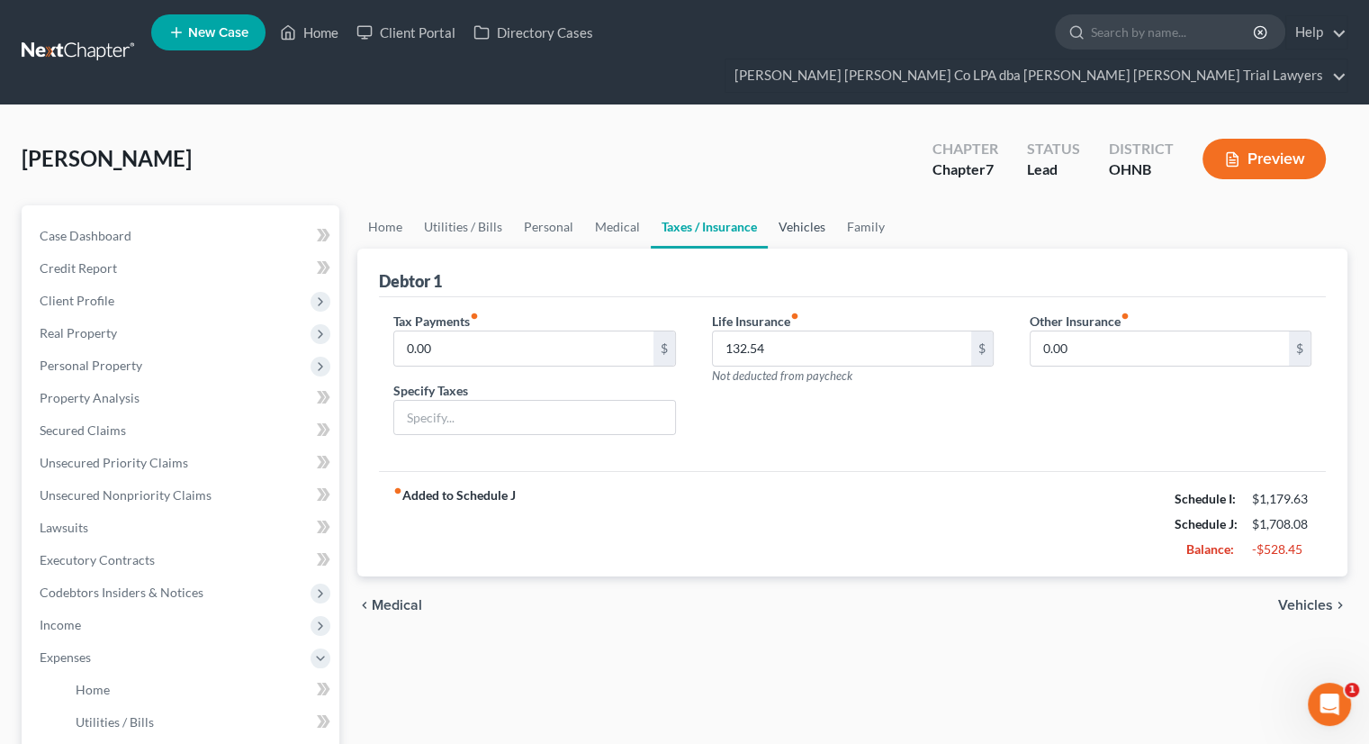
click at [797, 205] on link "Vehicles" at bounding box center [802, 226] width 68 height 43
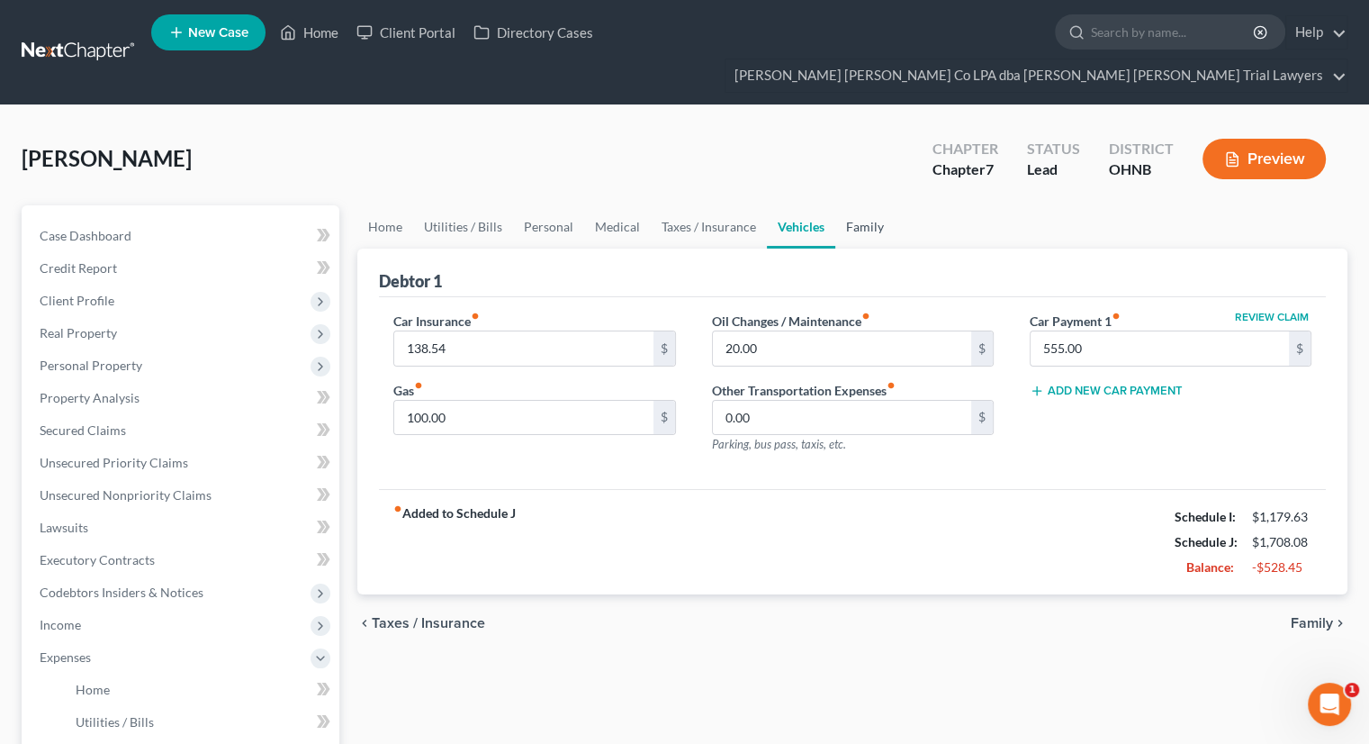
click at [871, 205] on link "Family" at bounding box center [864, 226] width 59 height 43
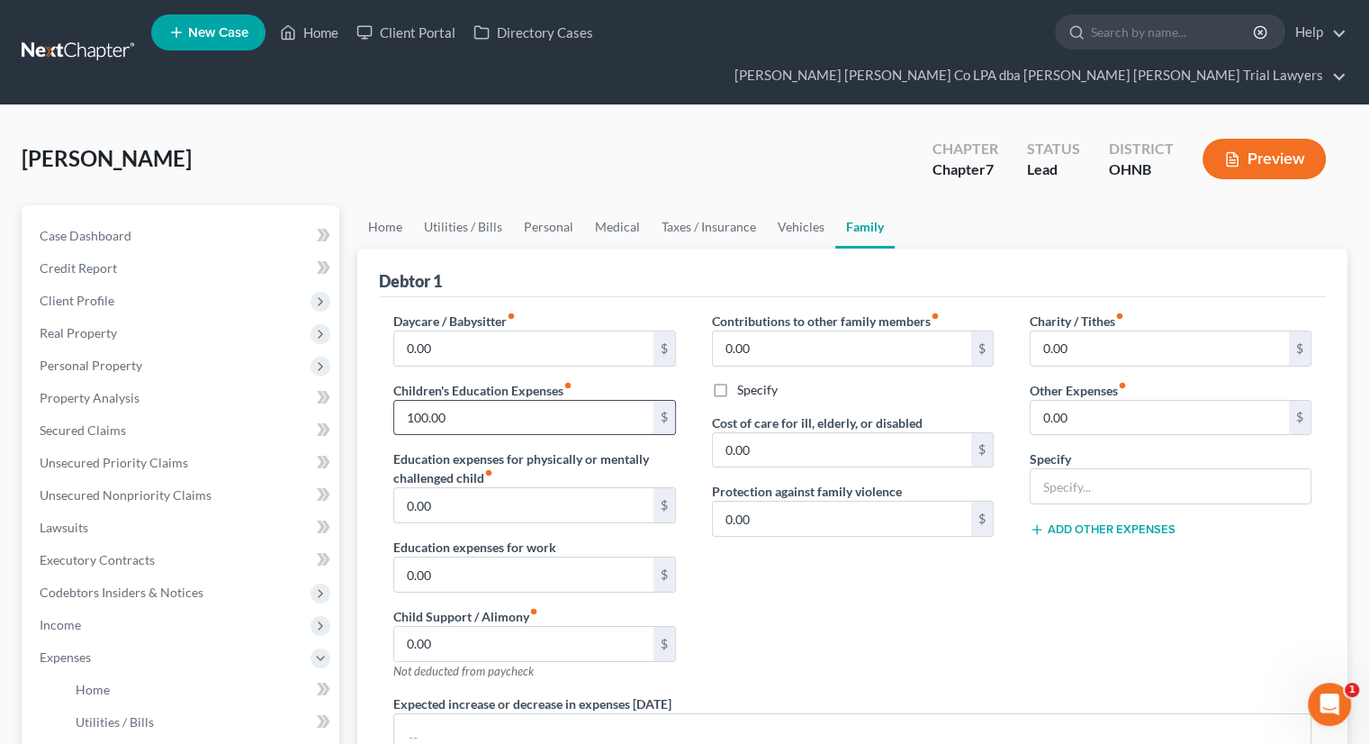
click at [518, 401] on input "100.00" at bounding box center [523, 418] width 258 height 34
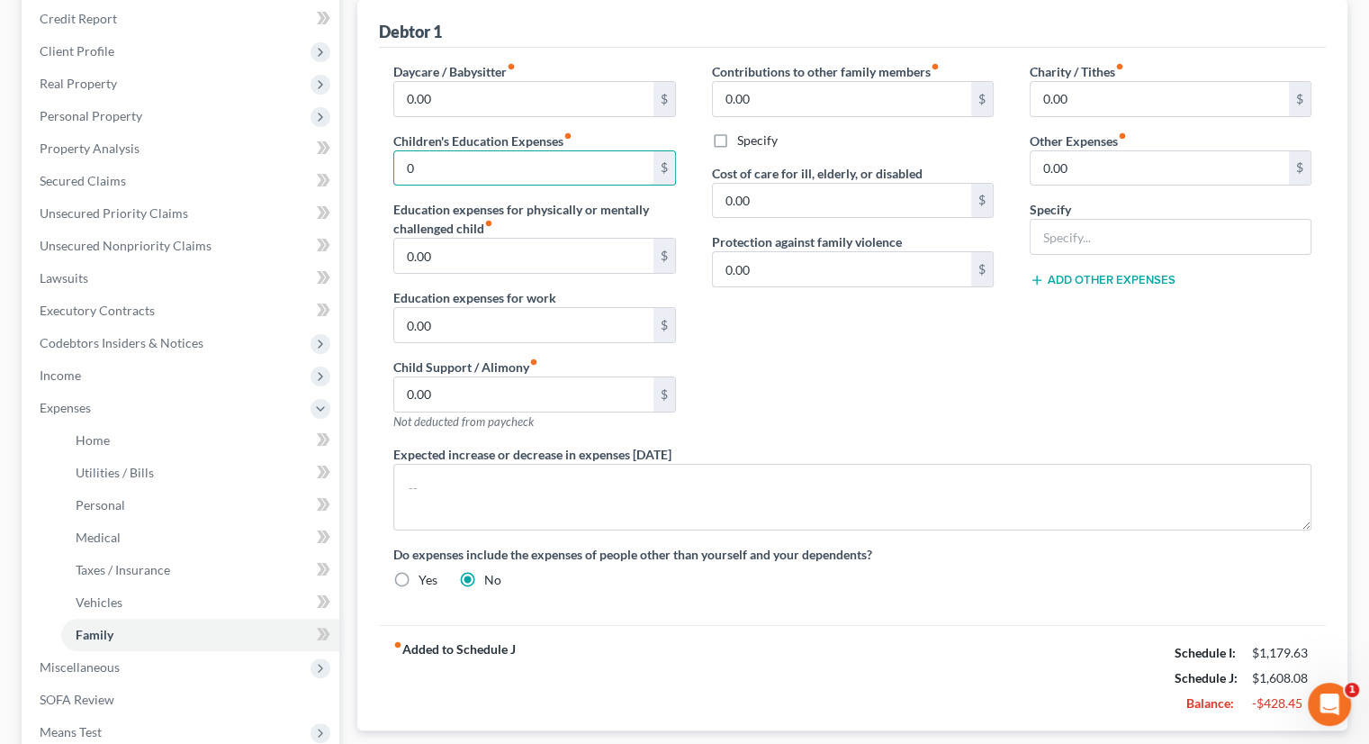
scroll to position [270, 0]
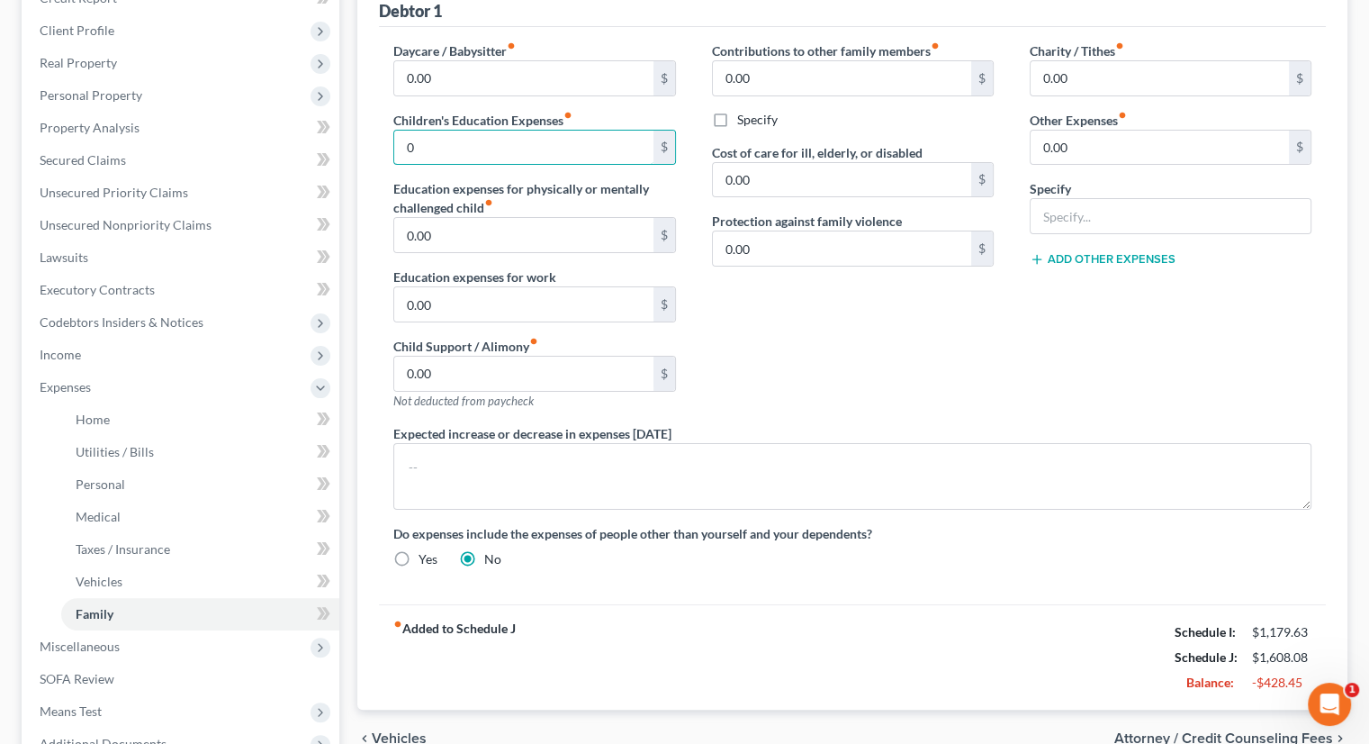
type input "0"
click at [835, 359] on div "Contributions to other family members fiber_manual_record 0.00 $ Specify Cost o…" at bounding box center [853, 232] width 318 height 383
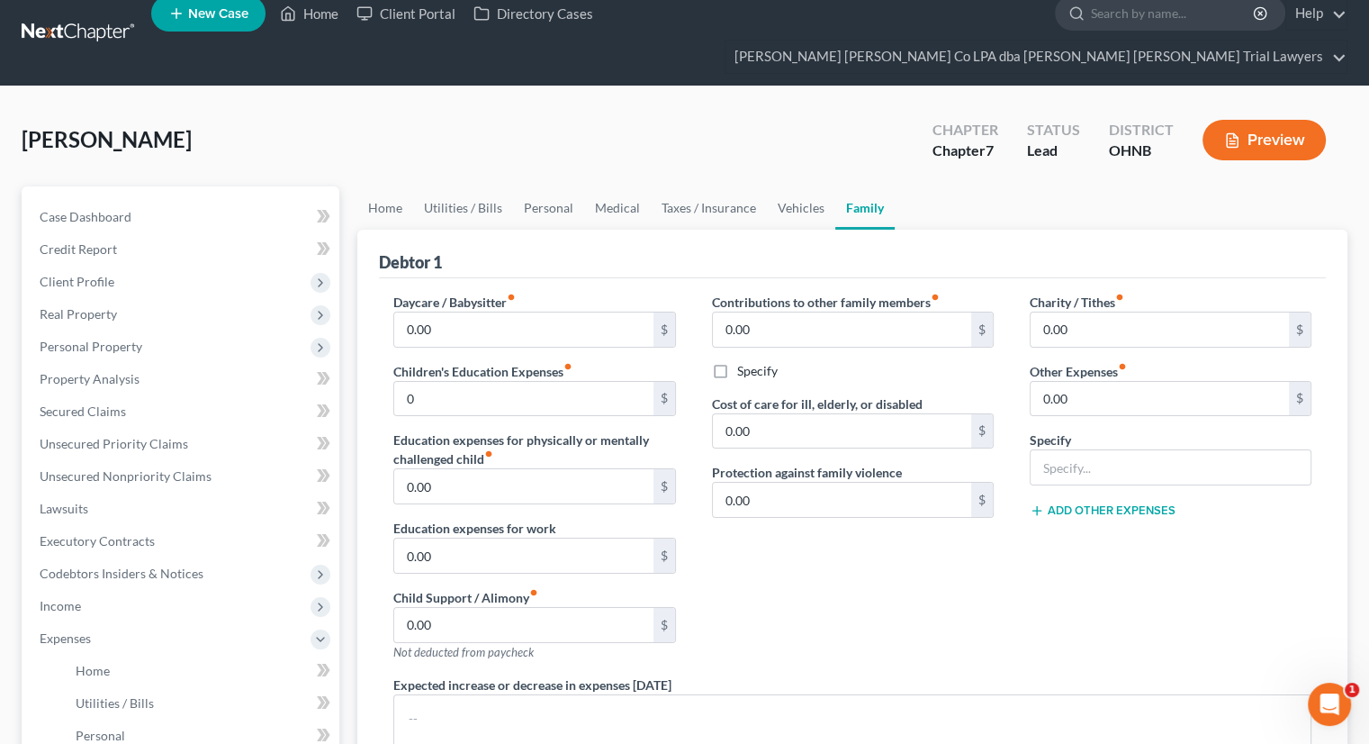
scroll to position [0, 0]
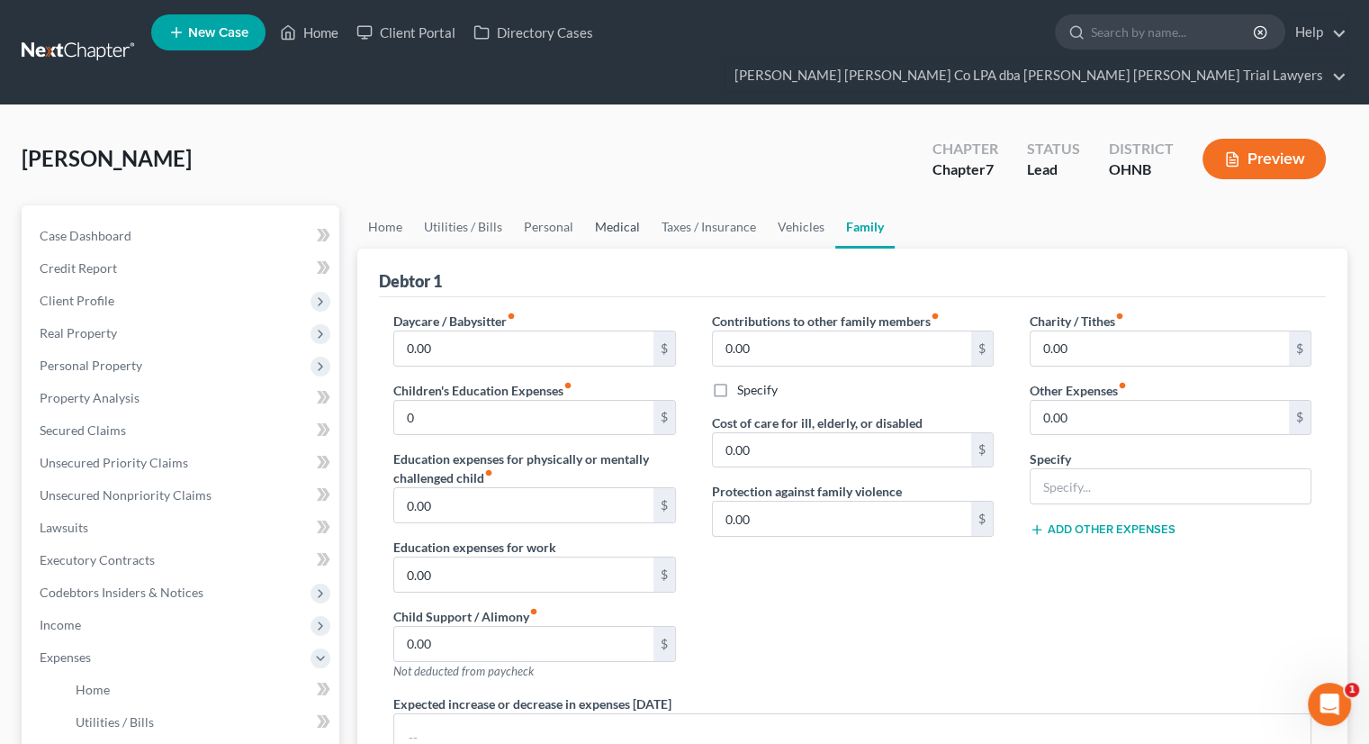
click at [622, 205] on link "Medical" at bounding box center [617, 226] width 67 height 43
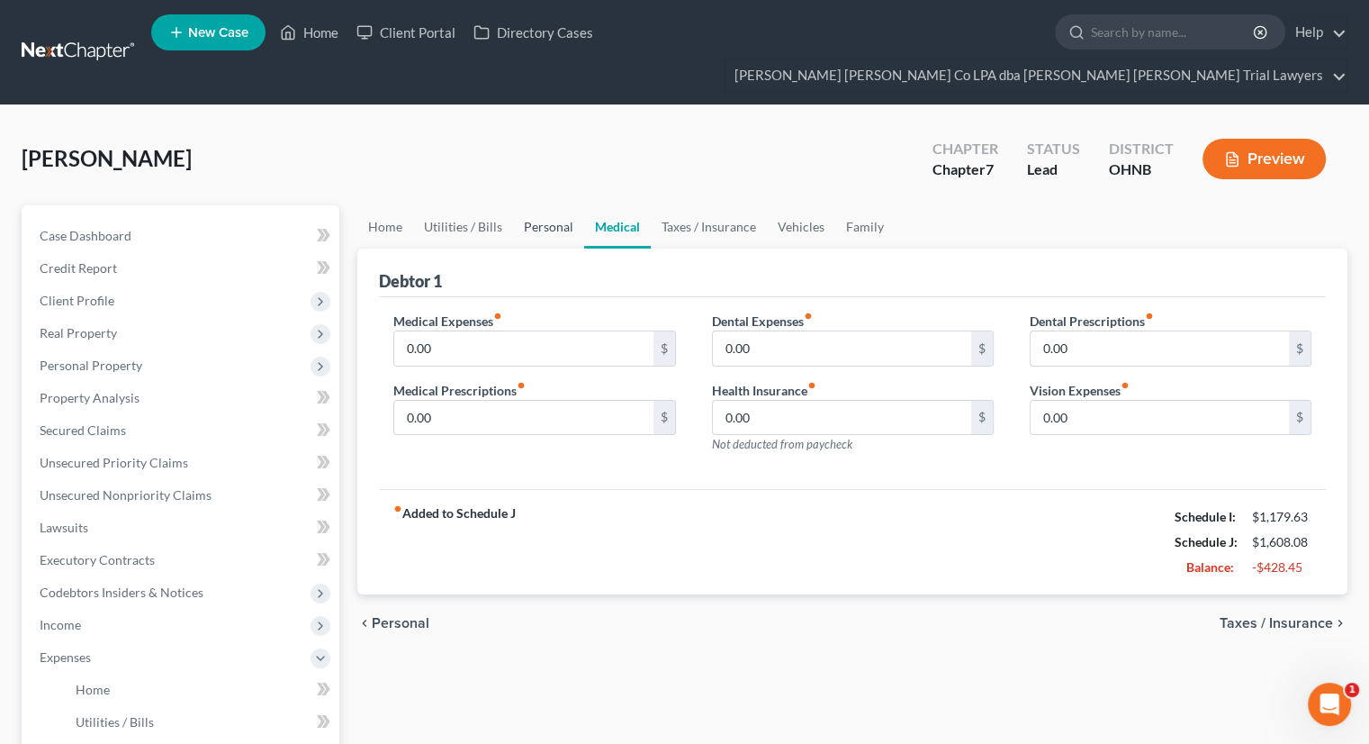
click at [536, 205] on link "Personal" at bounding box center [548, 226] width 71 height 43
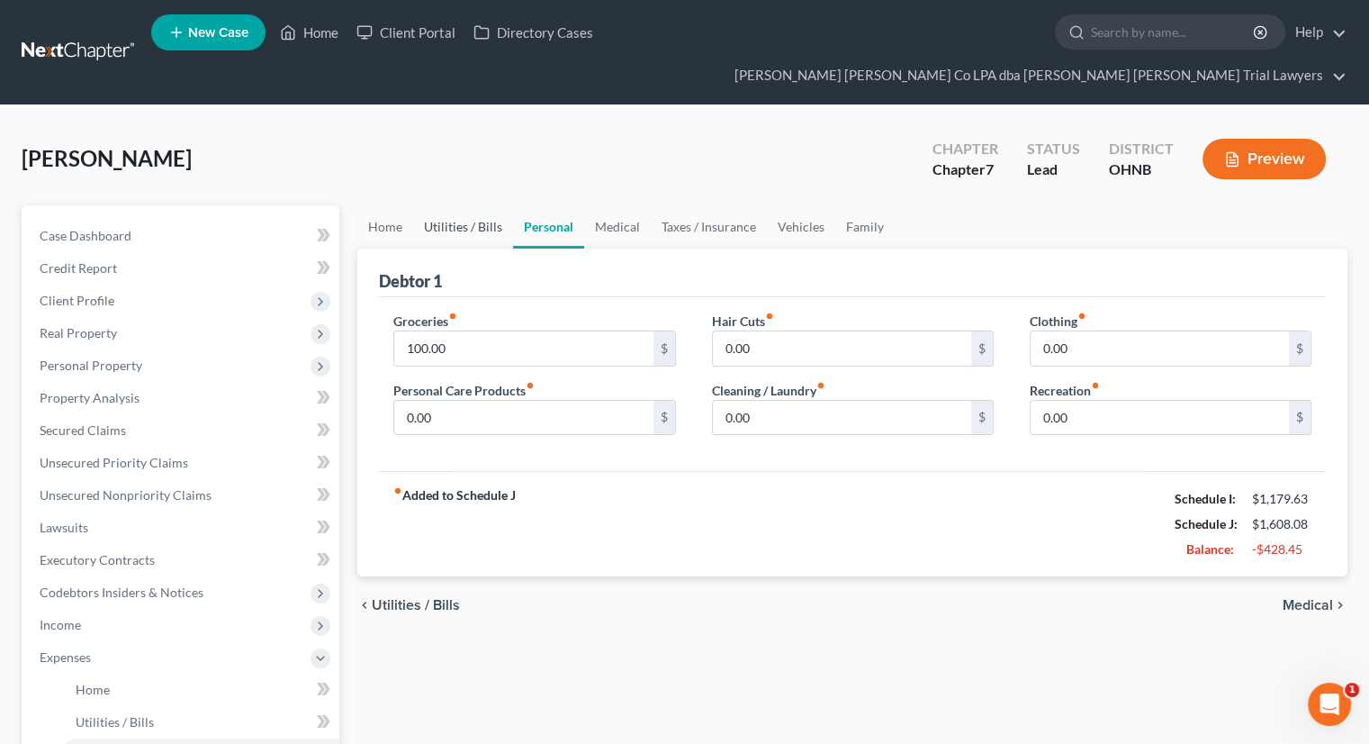
click at [483, 205] on link "Utilities / Bills" at bounding box center [463, 226] width 100 height 43
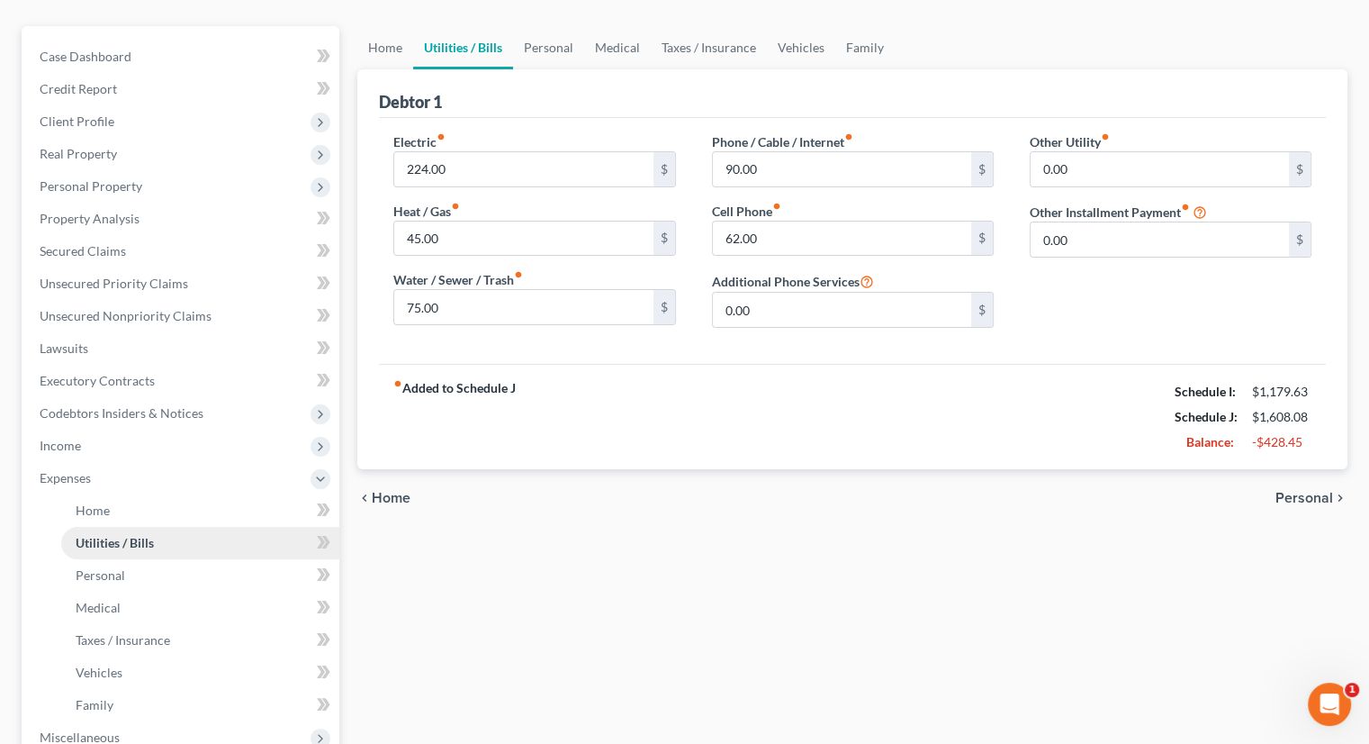
scroll to position [180, 0]
click at [76, 437] on span "Income" at bounding box center [60, 444] width 41 height 15
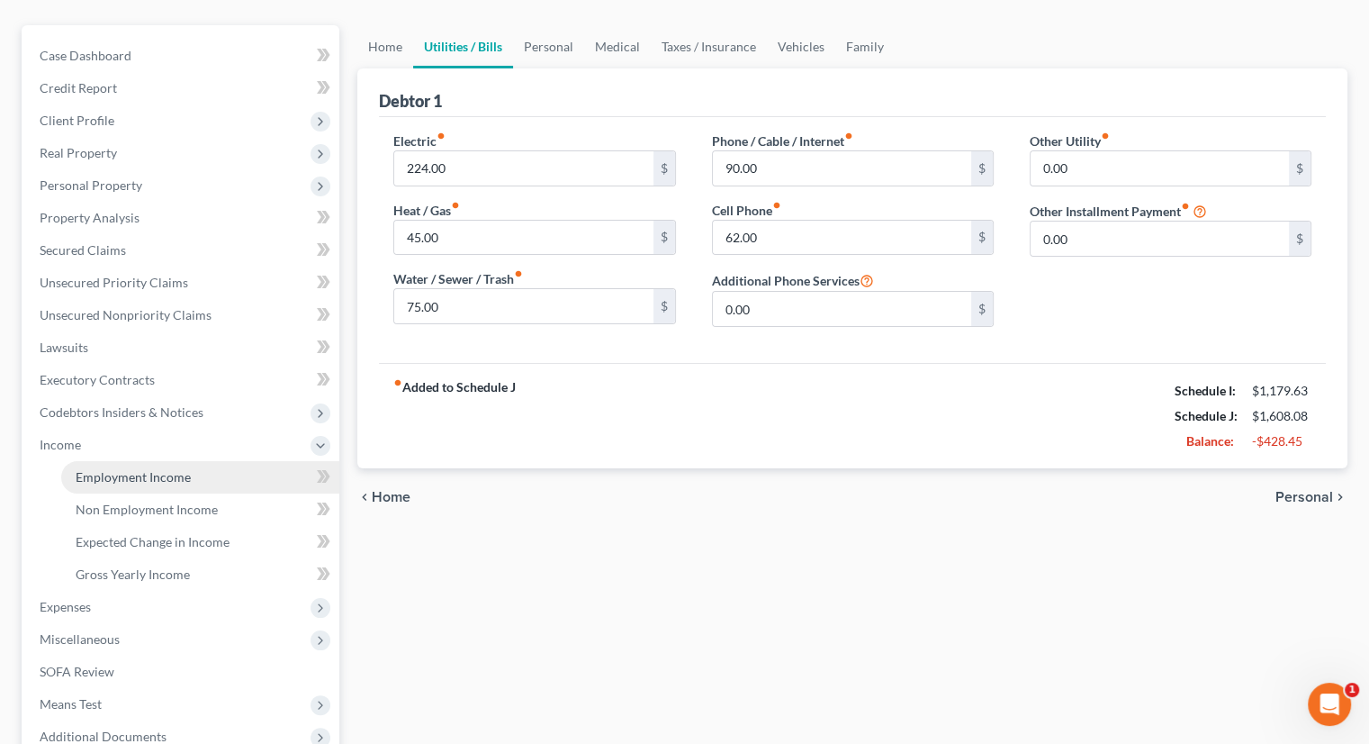
click at [105, 469] on span "Employment Income" at bounding box center [133, 476] width 115 height 15
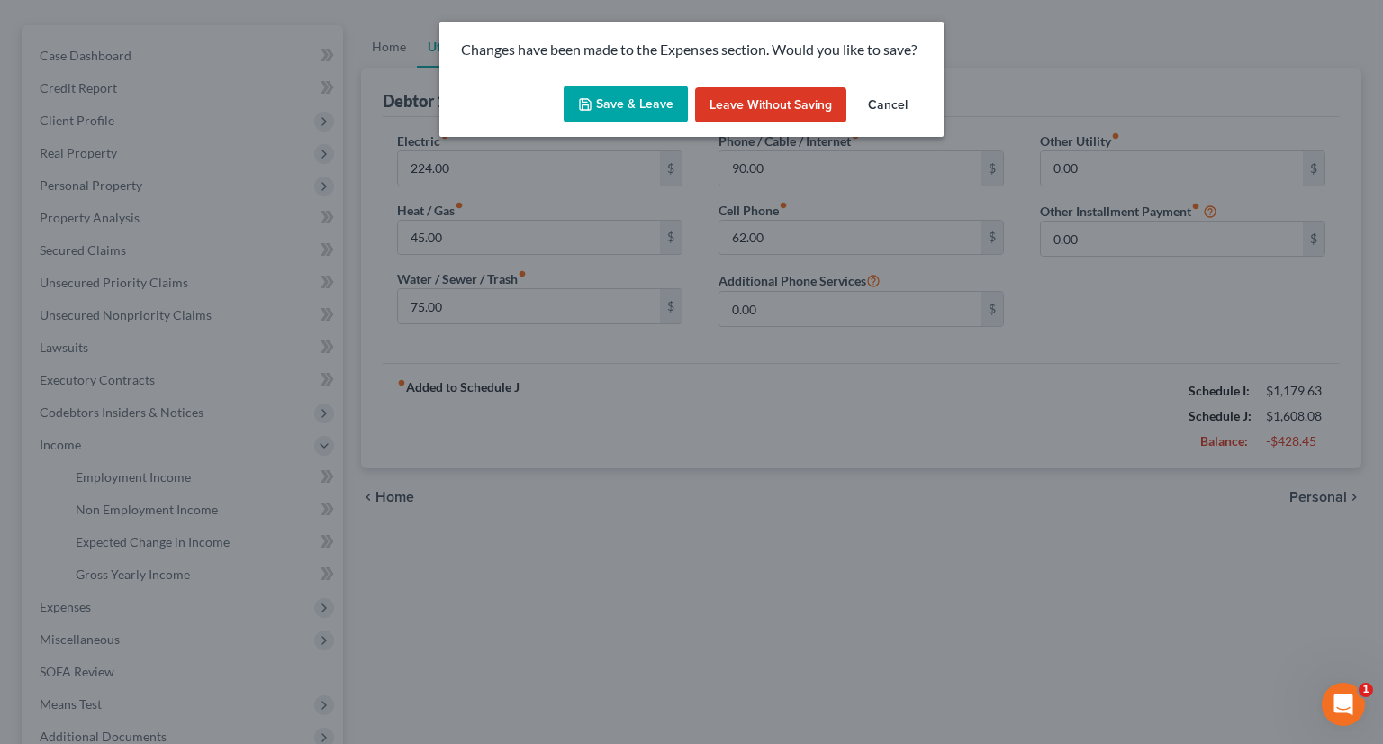
click at [648, 106] on button "Save & Leave" at bounding box center [626, 105] width 124 height 38
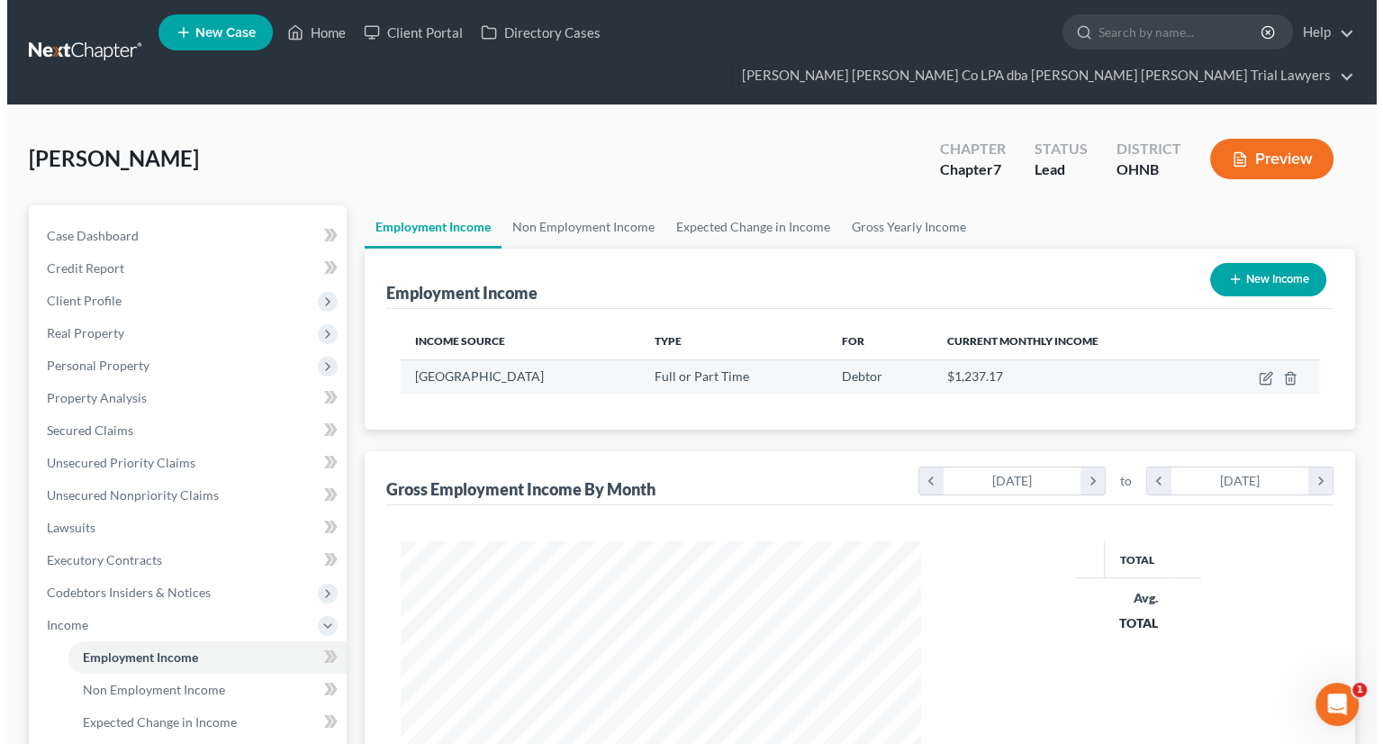
scroll to position [321, 555]
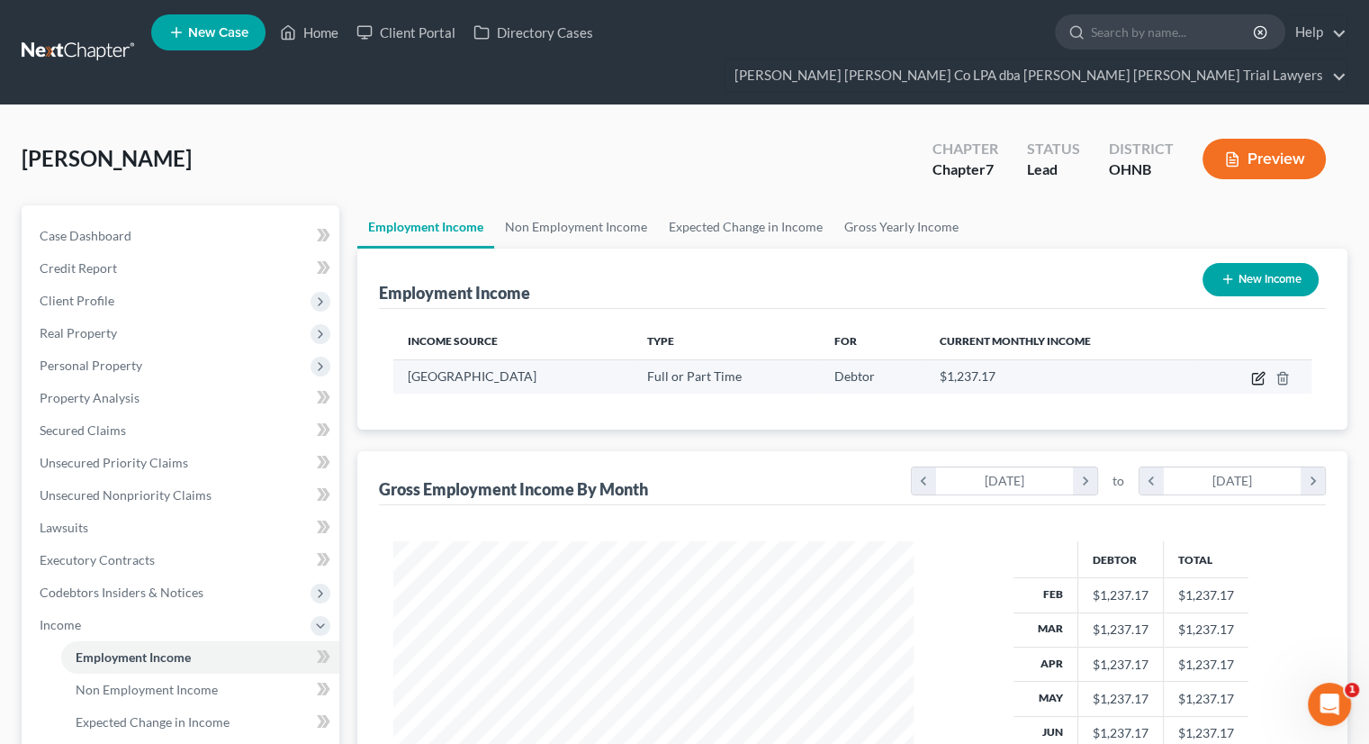
click at [1262, 371] on icon "button" at bounding box center [1258, 378] width 14 height 14
select select "0"
select select "36"
select select "2"
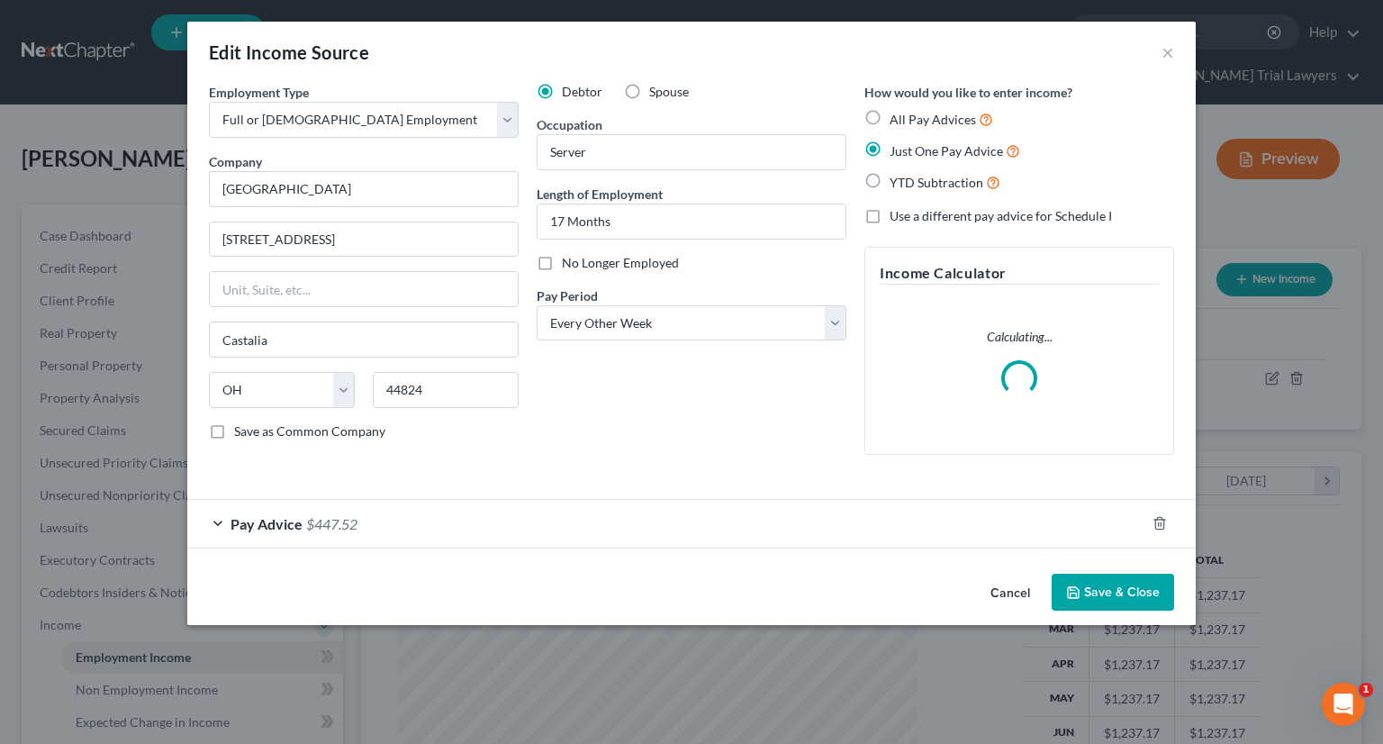
scroll to position [321, 562]
click at [539, 518] on div "Pay Advice $447.52" at bounding box center [666, 524] width 958 height 48
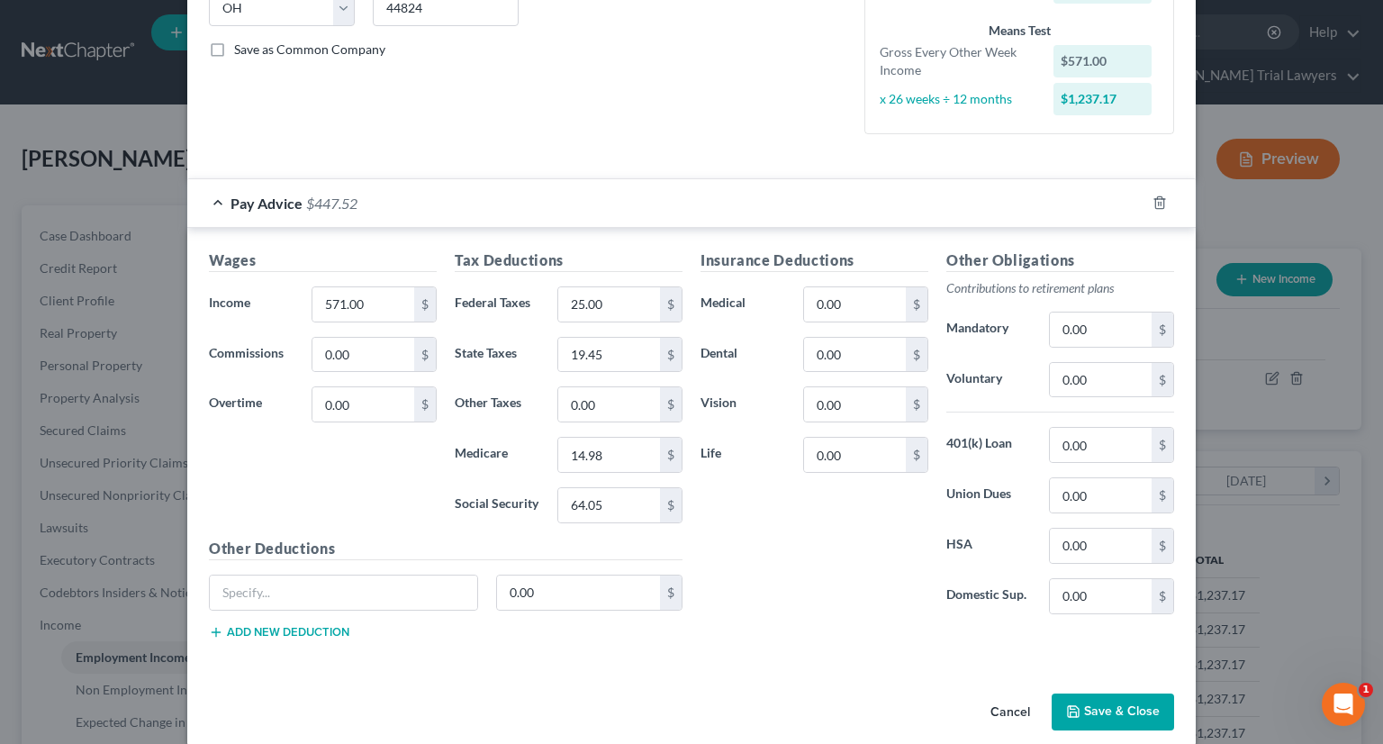
scroll to position [401, 0]
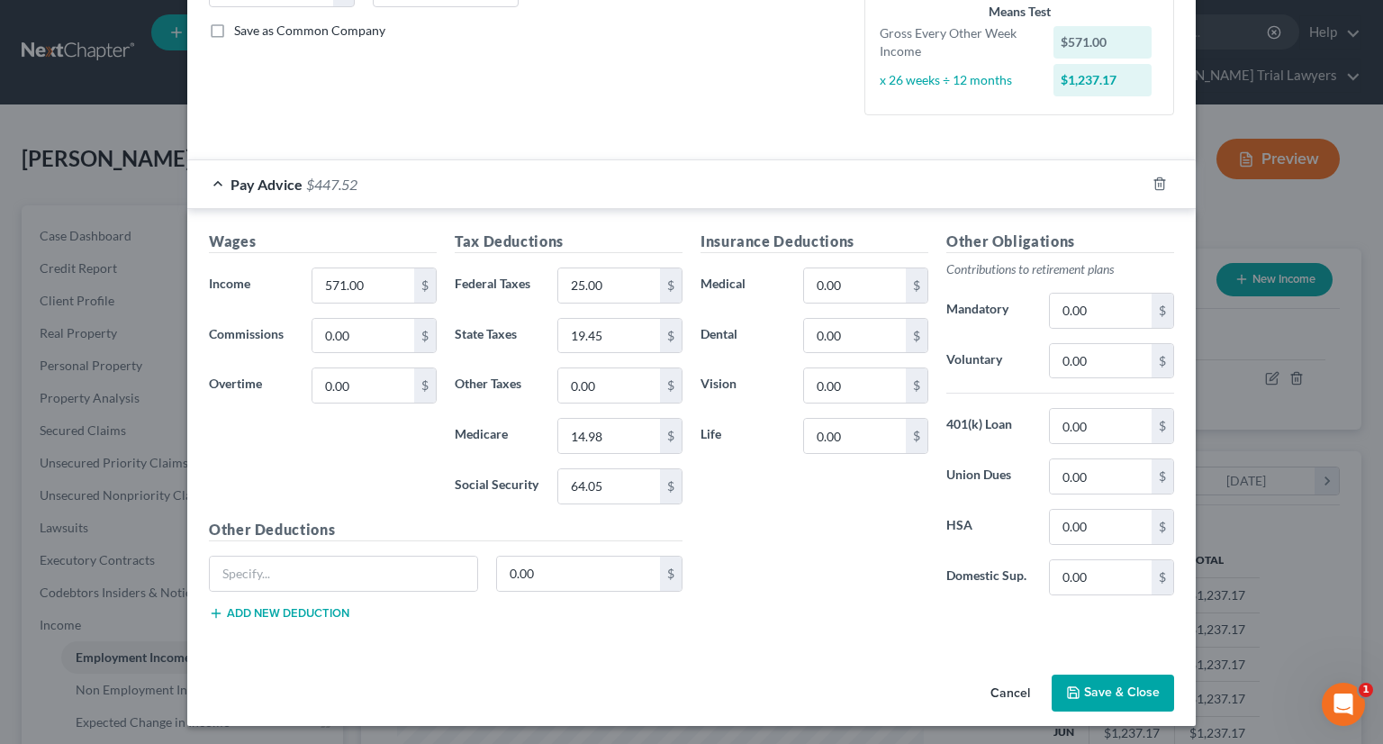
click at [1115, 674] on button "Save & Close" at bounding box center [1113, 693] width 122 height 38
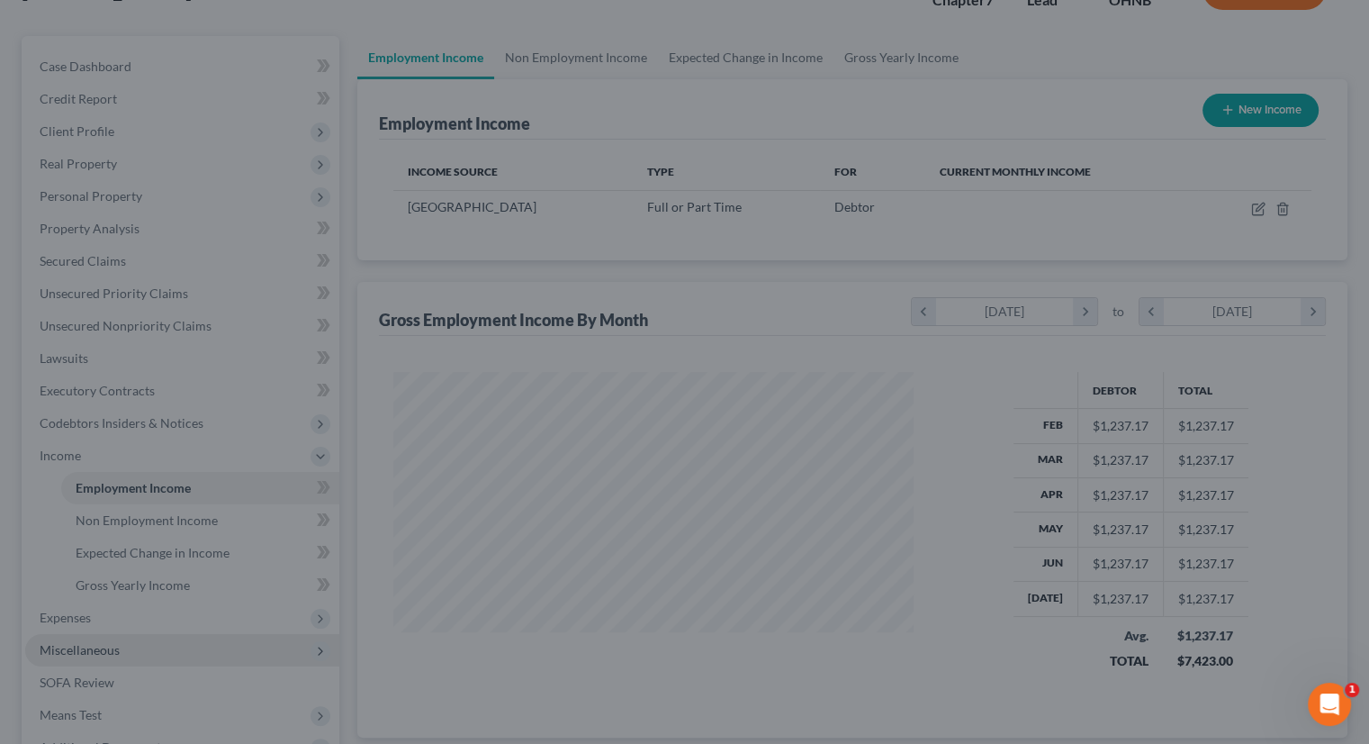
scroll to position [180, 0]
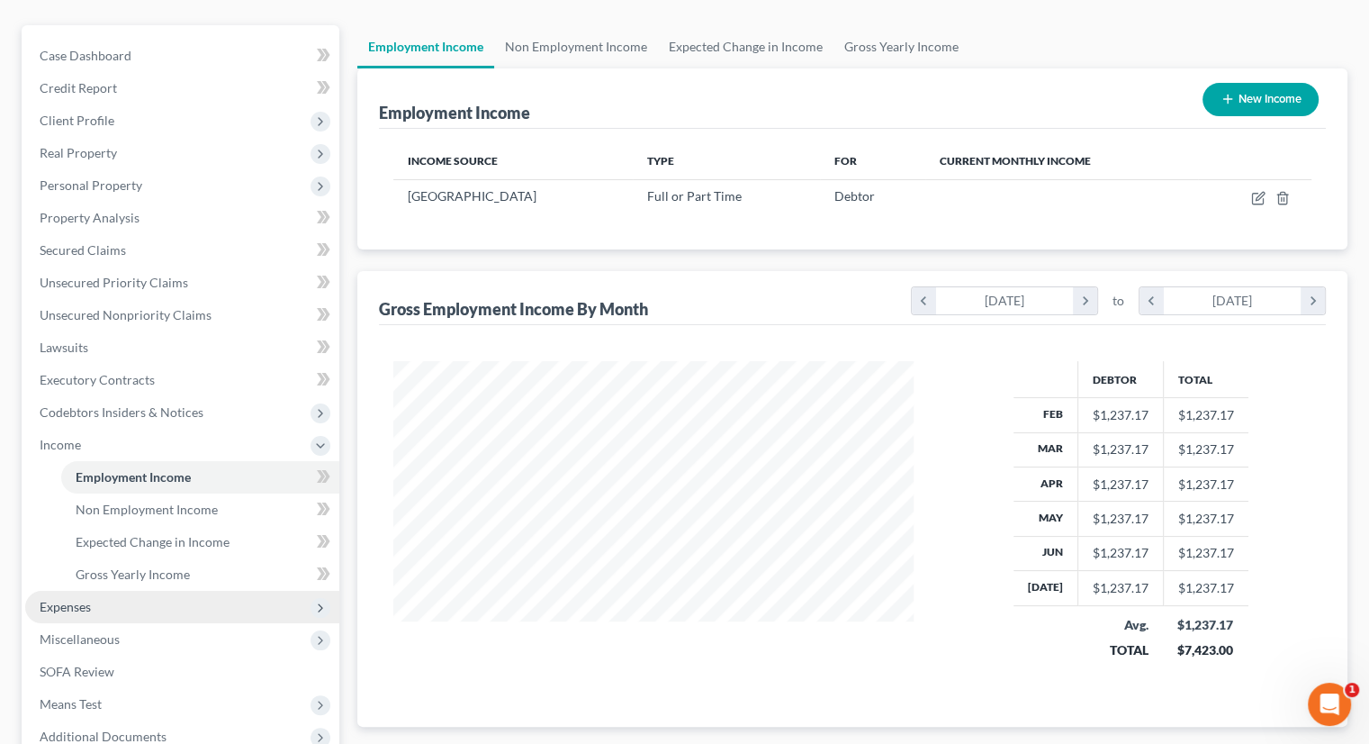
click at [138, 591] on span "Expenses" at bounding box center [182, 607] width 314 height 32
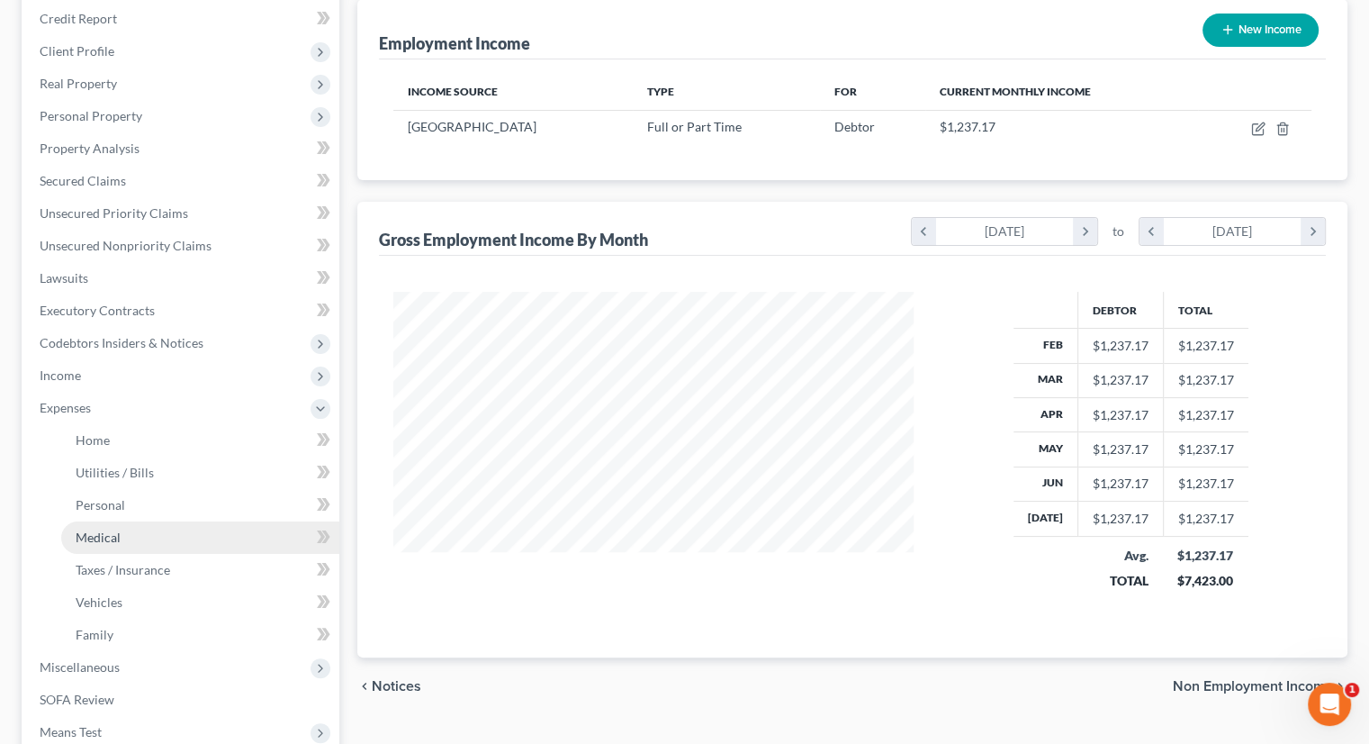
scroll to position [360, 0]
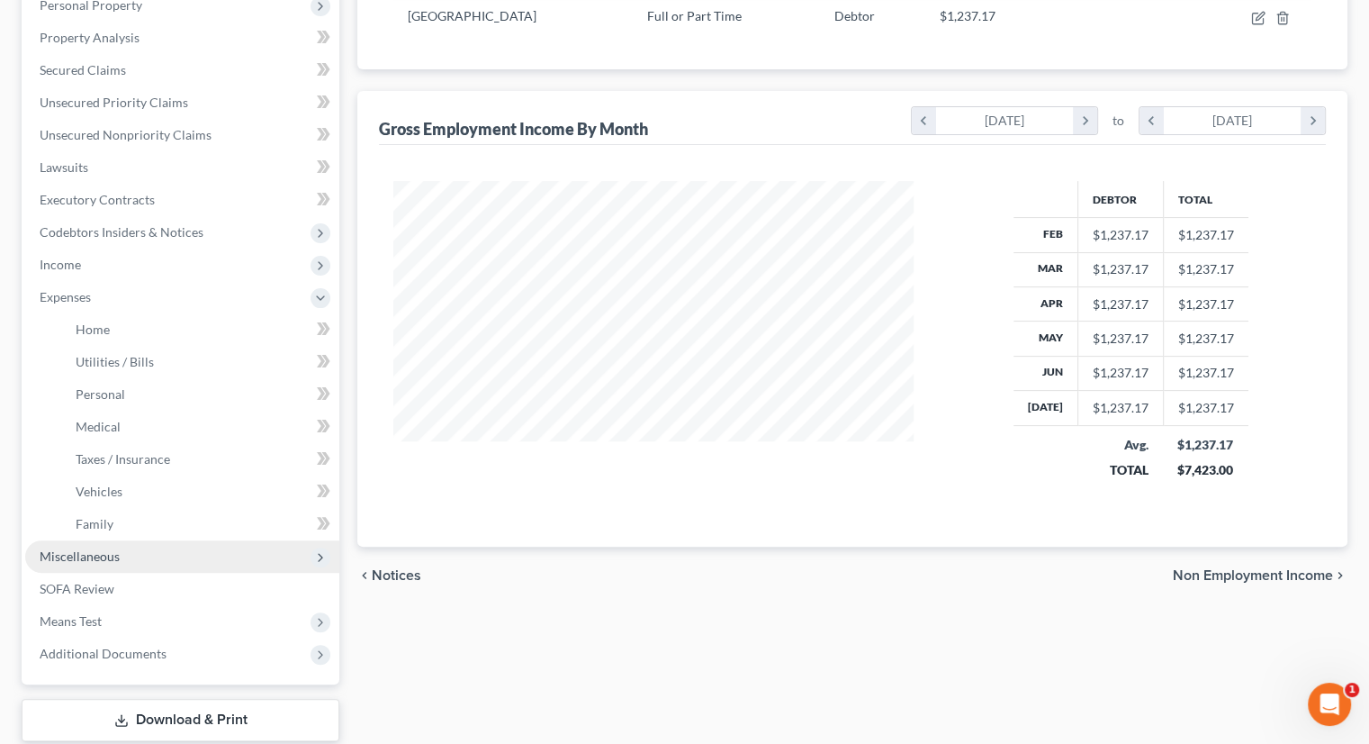
click at [149, 540] on span "Miscellaneous" at bounding box center [182, 556] width 314 height 32
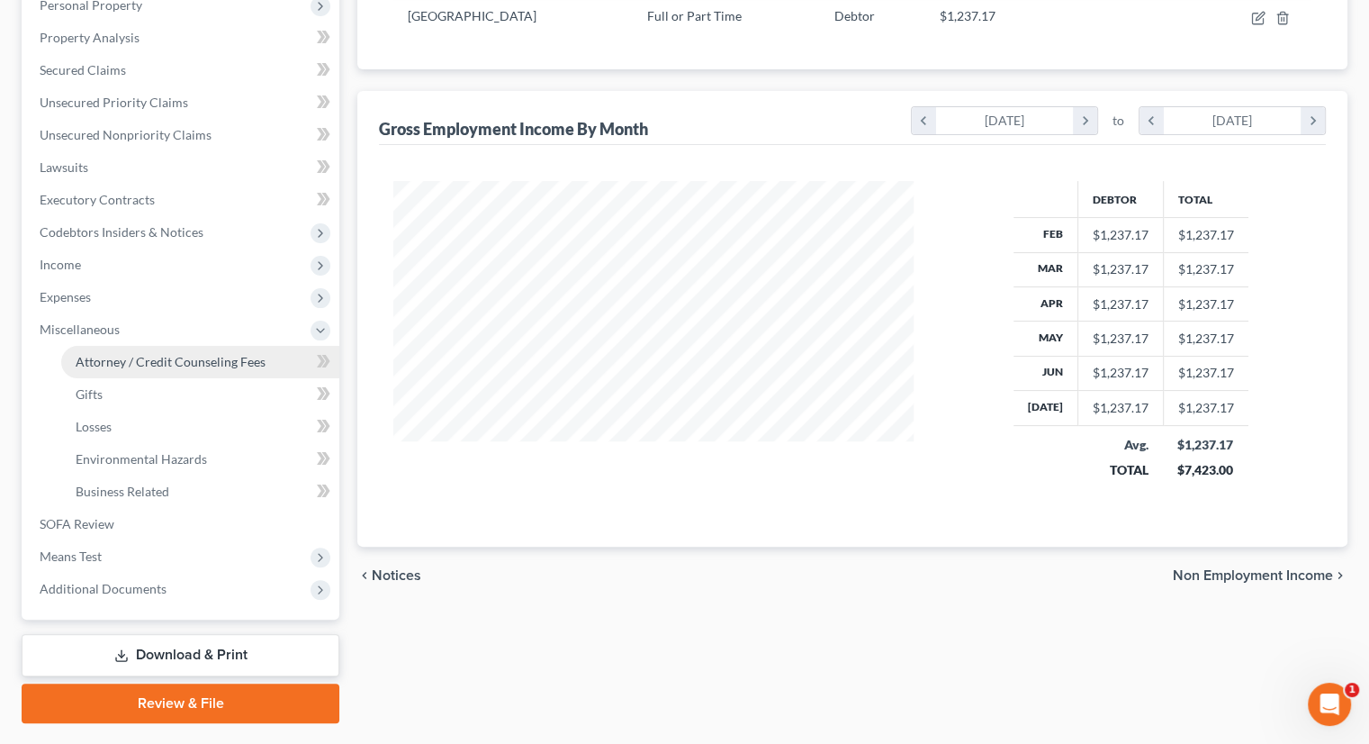
click at [144, 354] on span "Attorney / Credit Counseling Fees" at bounding box center [171, 361] width 190 height 15
select select "0"
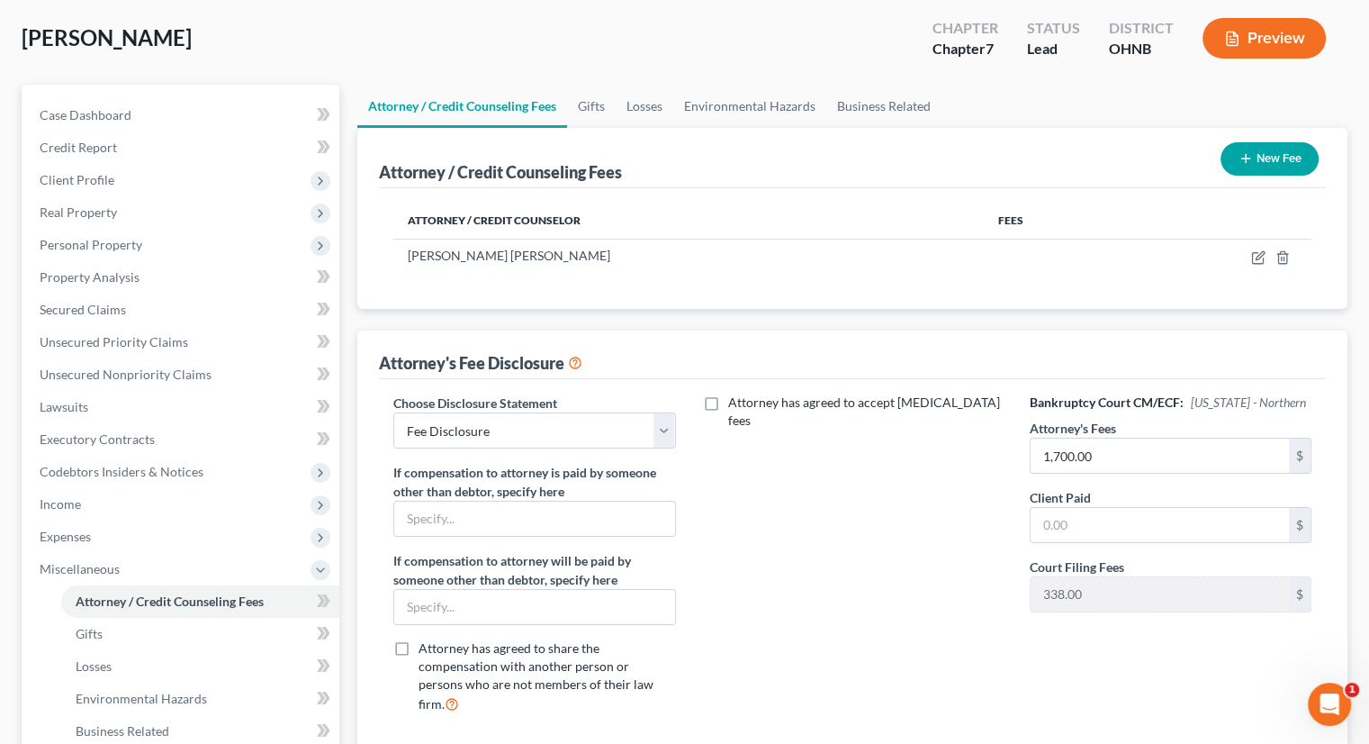
scroll to position [90, 0]
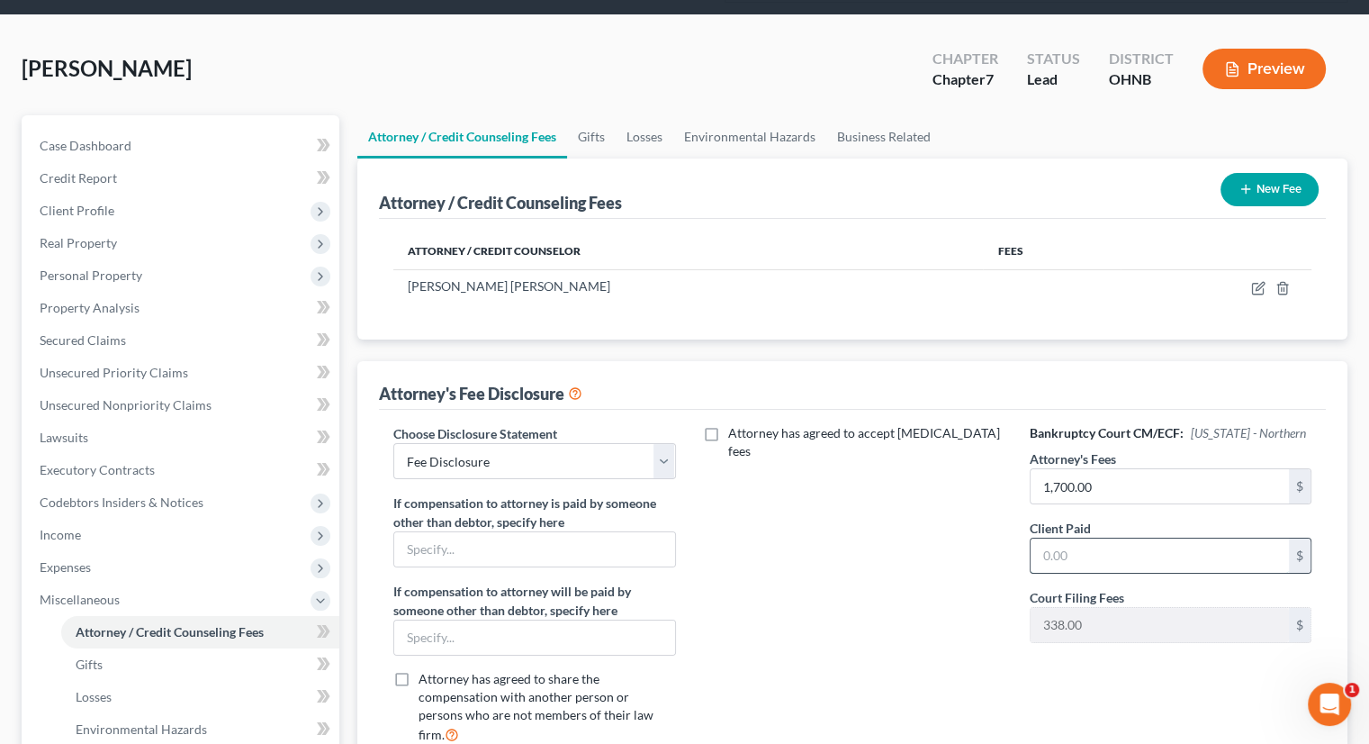
click at [1067, 538] on input "text" at bounding box center [1160, 555] width 258 height 34
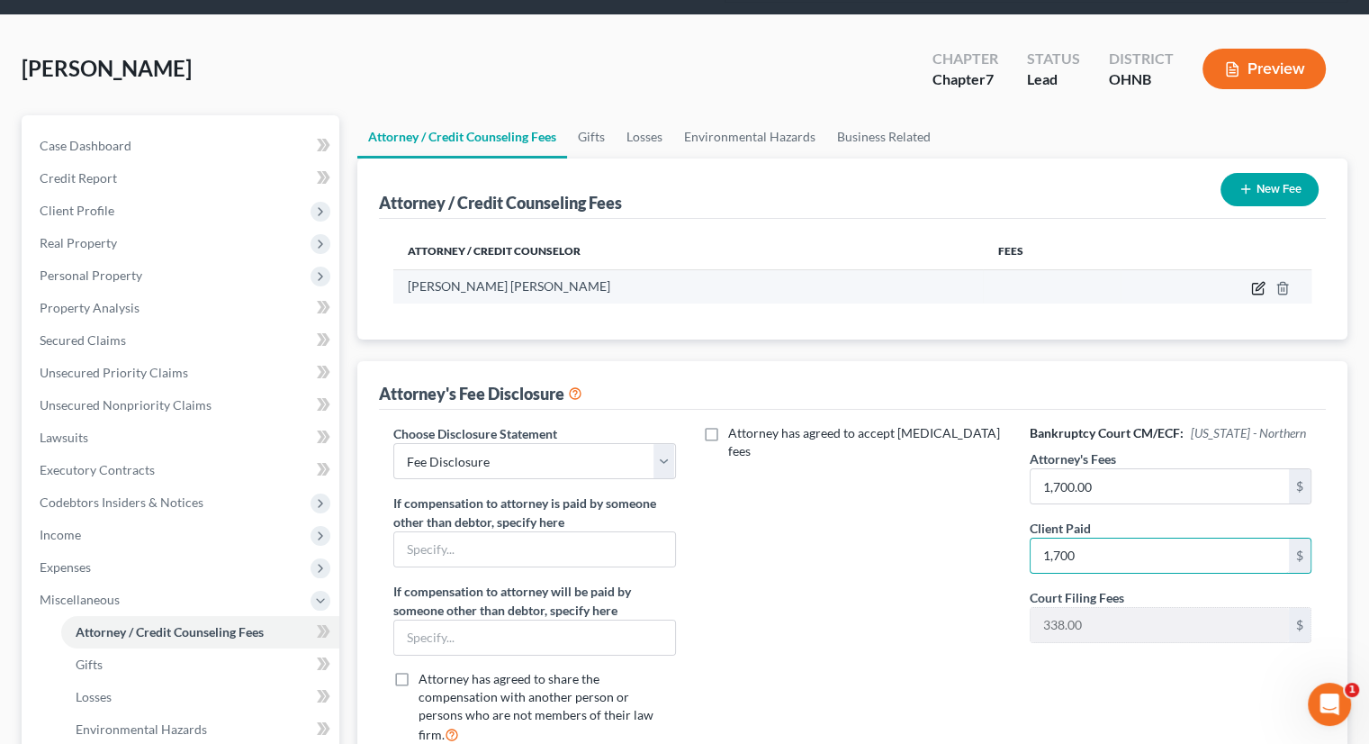
type input "1,700"
click at [1255, 281] on icon "button" at bounding box center [1258, 288] width 14 height 14
select select "36"
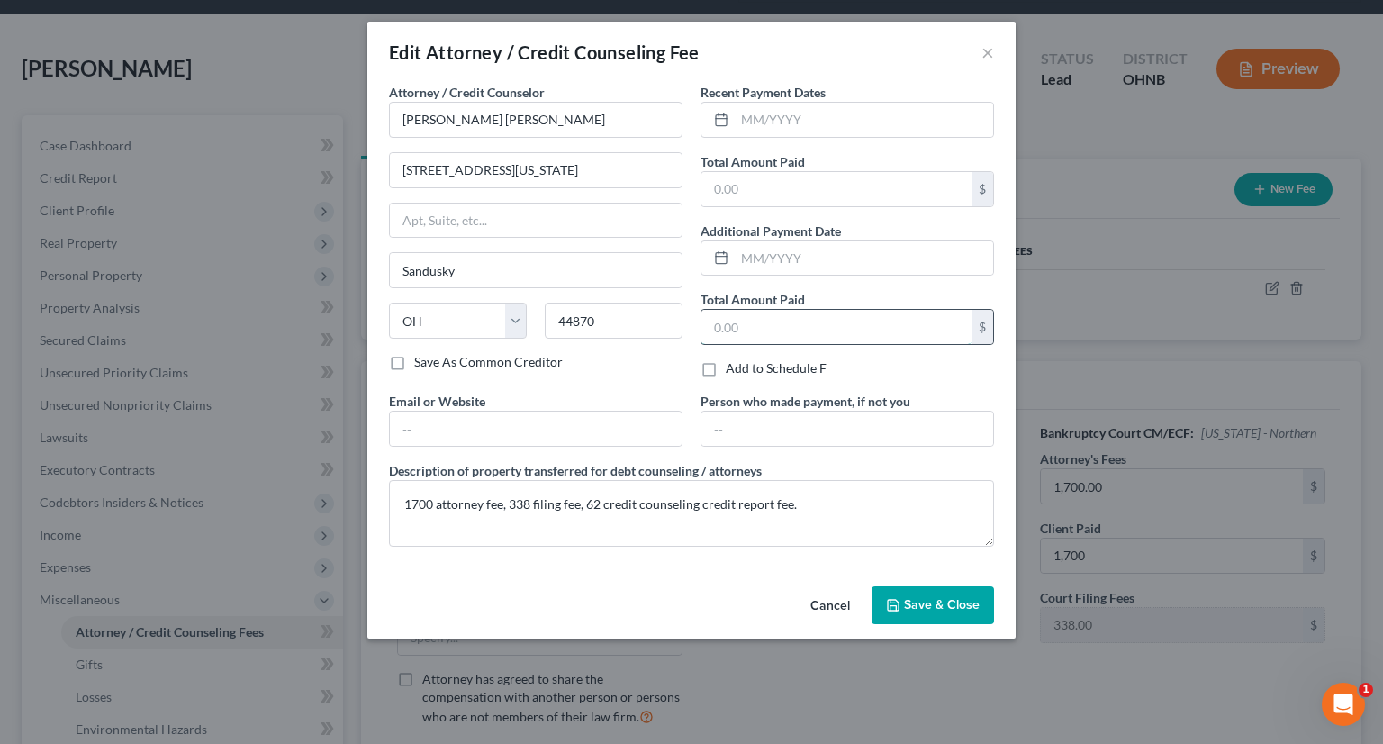
click at [779, 320] on input "text" at bounding box center [836, 327] width 270 height 34
type input "2,100"
click at [936, 609] on span "Save & Close" at bounding box center [942, 604] width 76 height 15
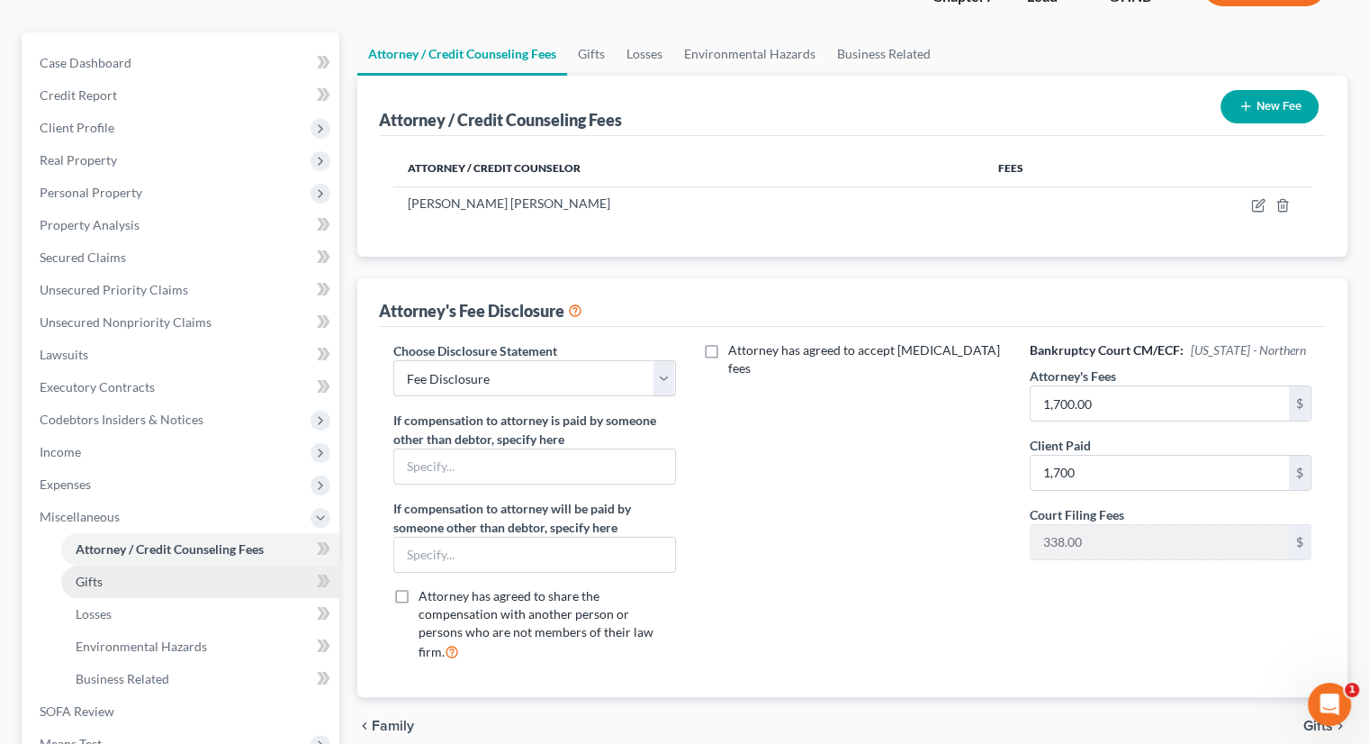
scroll to position [270, 0]
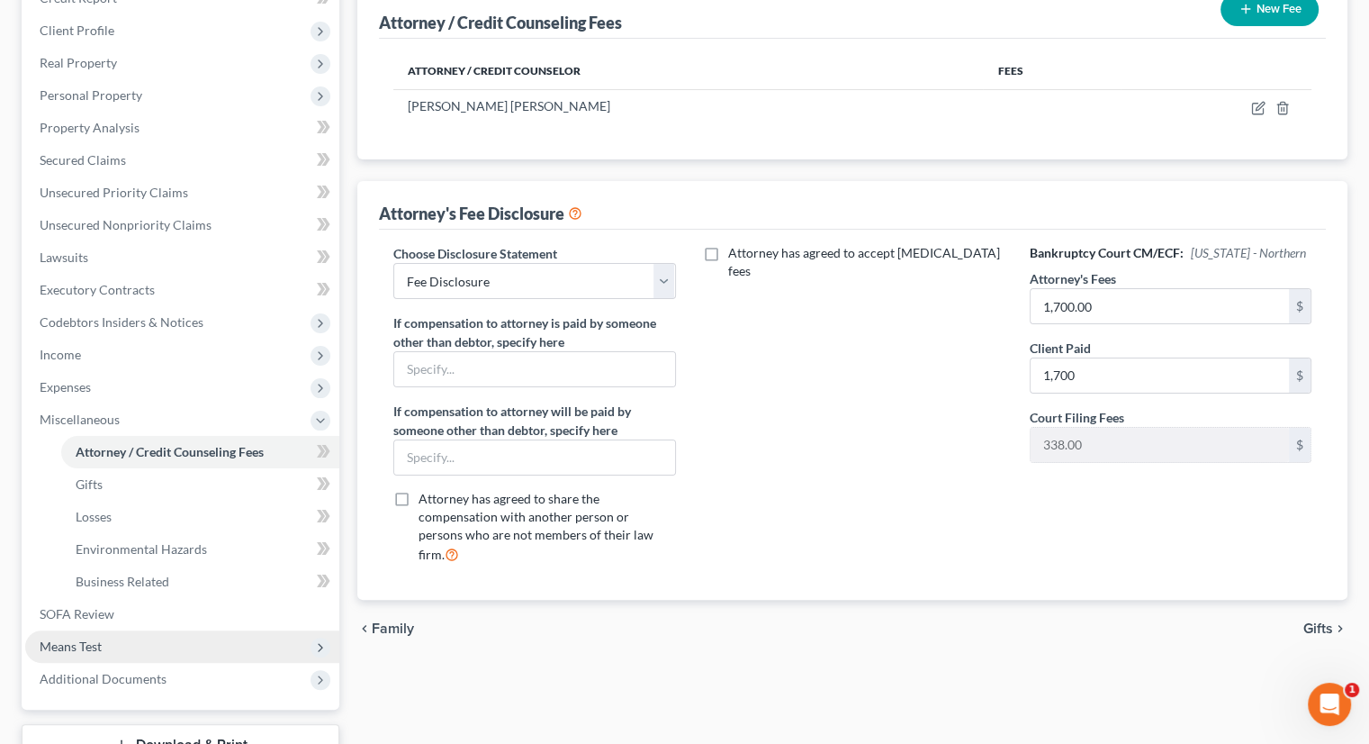
click at [128, 630] on span "Means Test" at bounding box center [182, 646] width 314 height 32
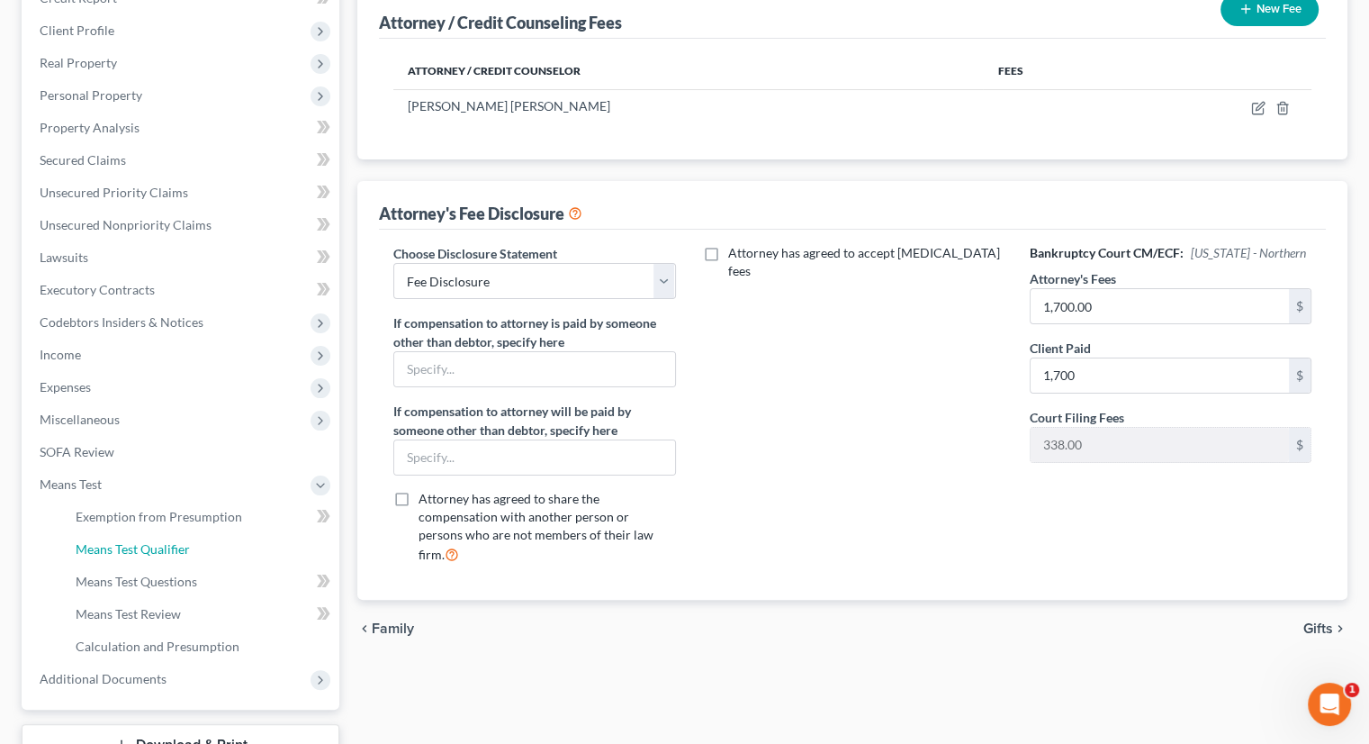
drag, startPoint x: 150, startPoint y: 510, endPoint x: 632, endPoint y: 490, distance: 482.1
click at [151, 541] on span "Means Test Qualifier" at bounding box center [133, 548] width 114 height 15
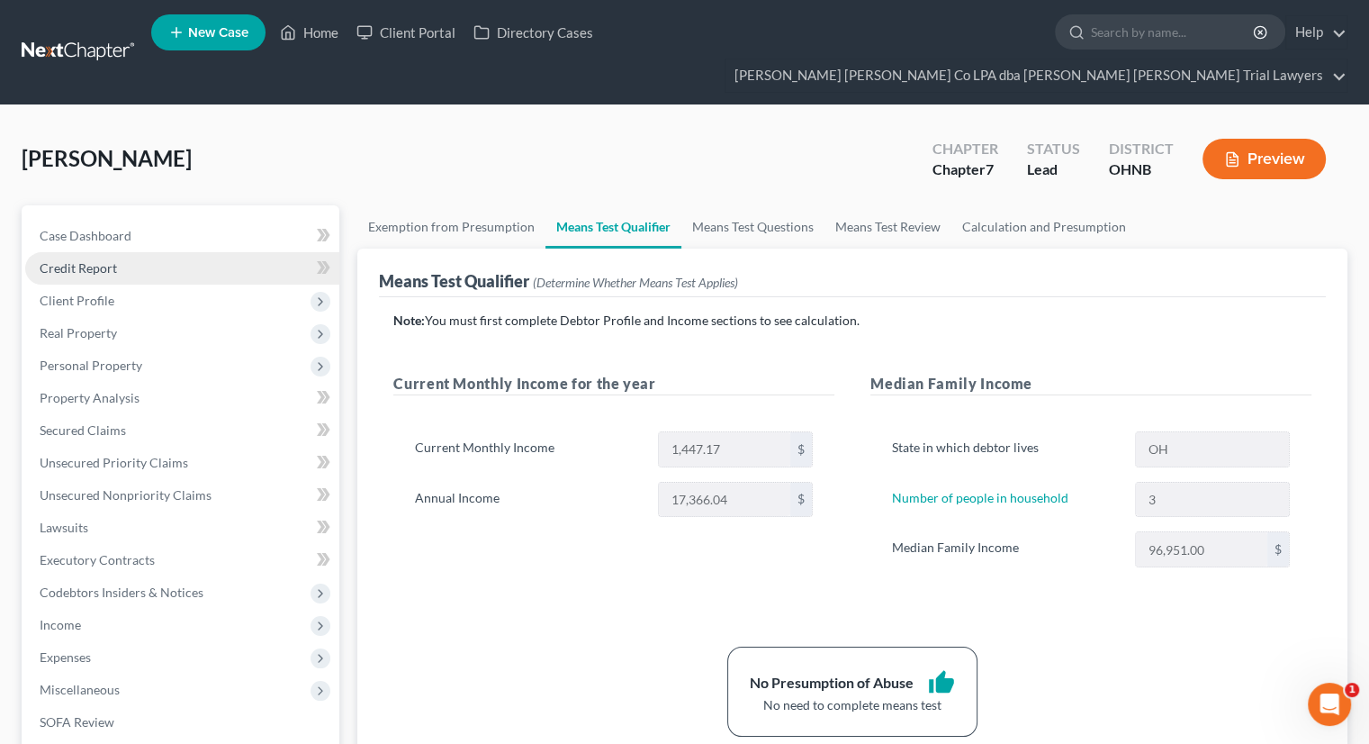
click at [141, 252] on link "Credit Report" at bounding box center [182, 268] width 314 height 32
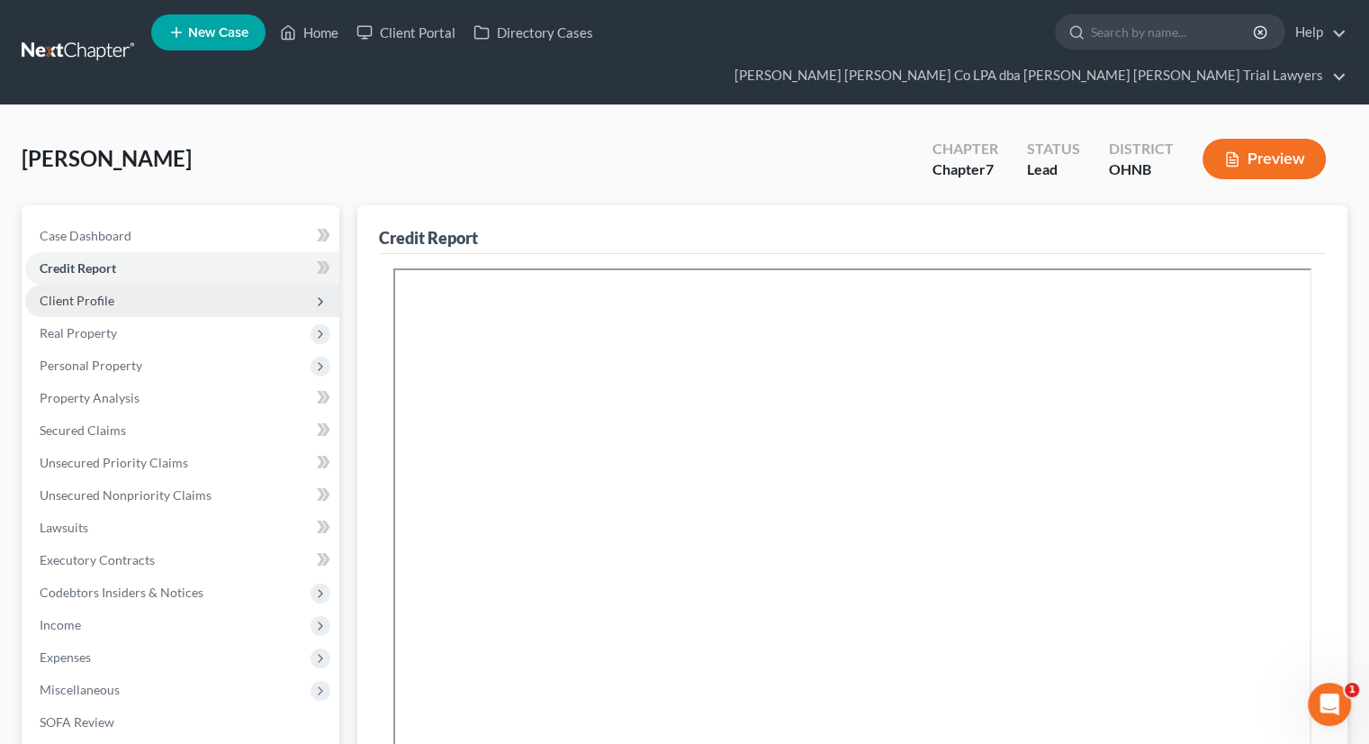
click at [145, 284] on span "Client Profile" at bounding box center [182, 300] width 314 height 32
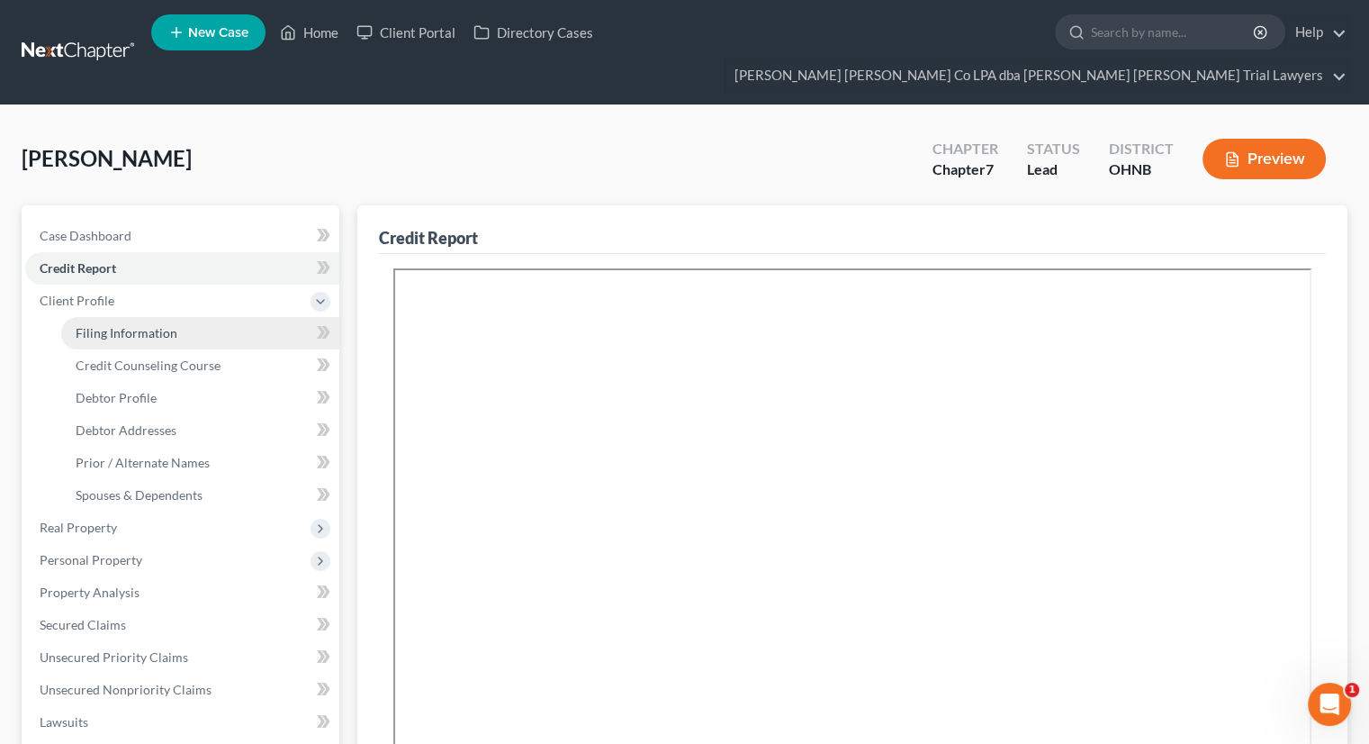
click at [145, 325] on span "Filing Information" at bounding box center [127, 332] width 102 height 15
select select "1"
select select "0"
select select "61"
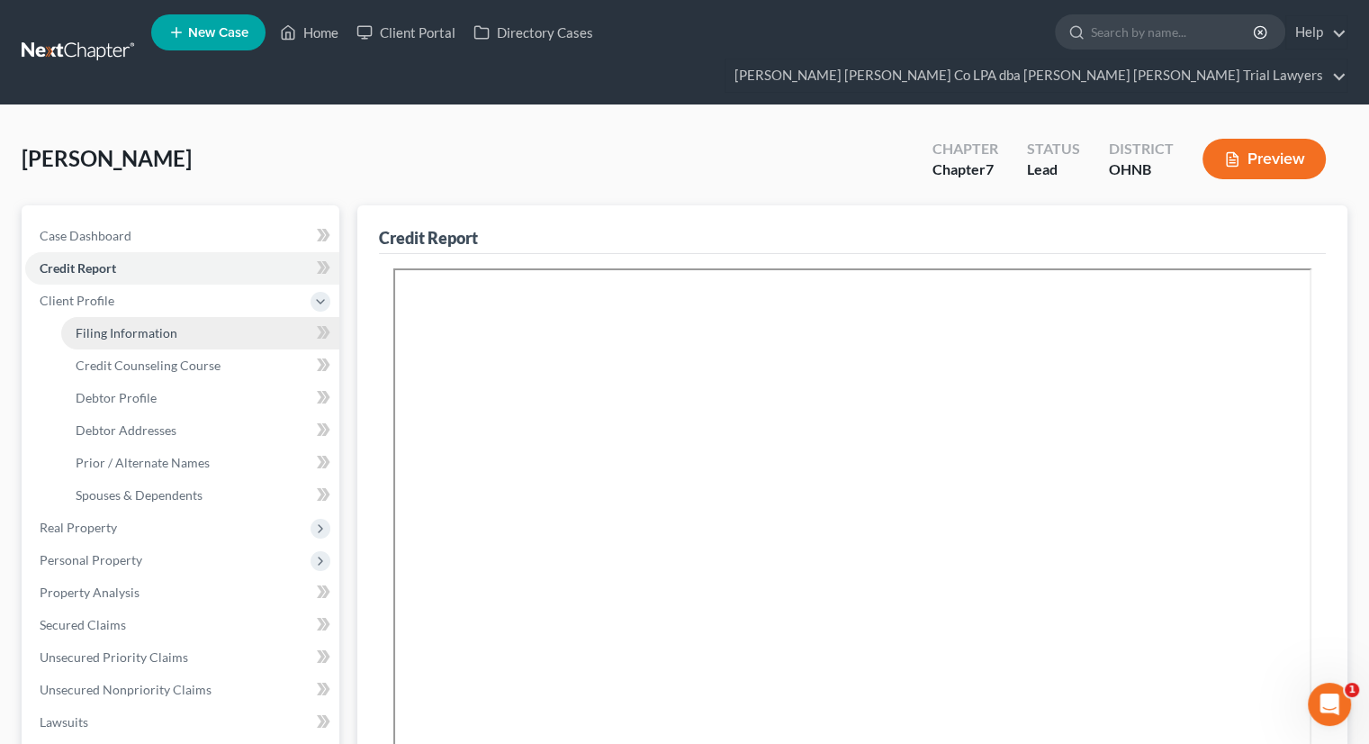
select select "0"
select select "36"
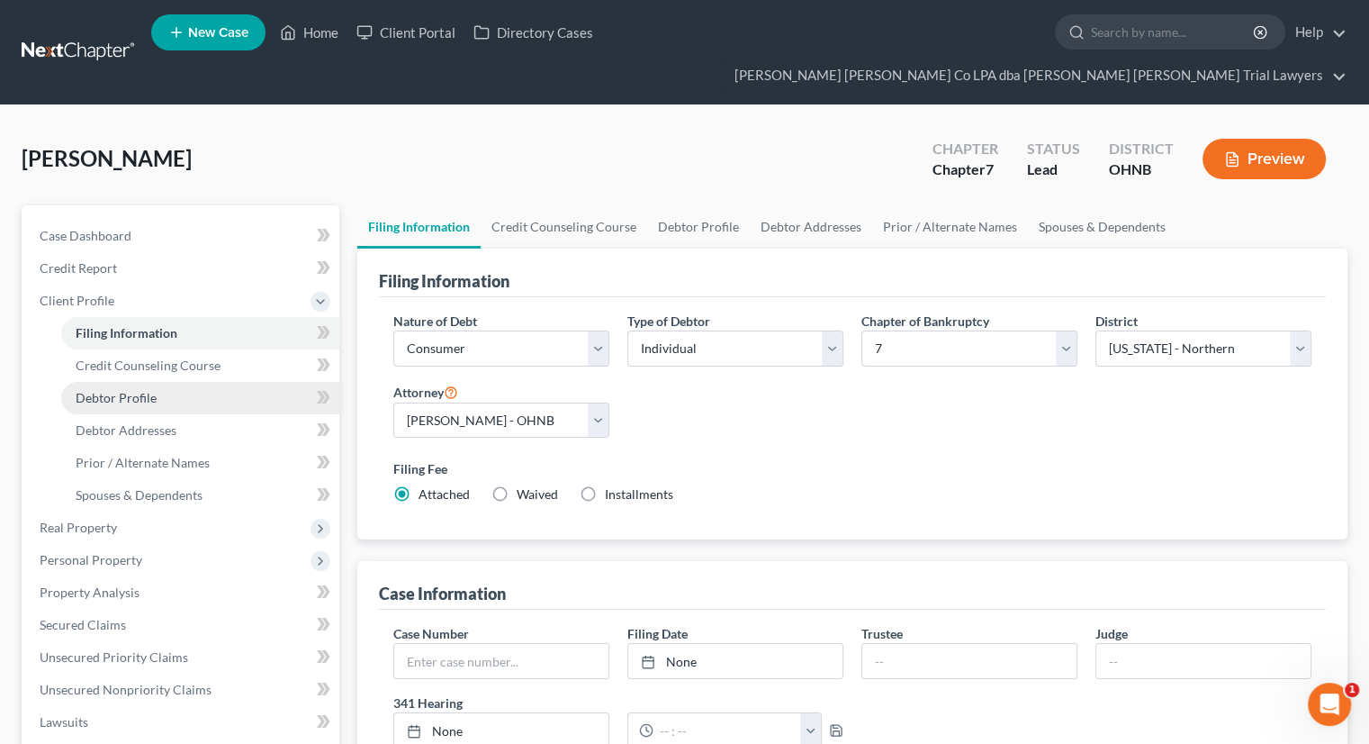
click at [177, 382] on link "Debtor Profile" at bounding box center [200, 398] width 278 height 32
select select "1"
select select "2"
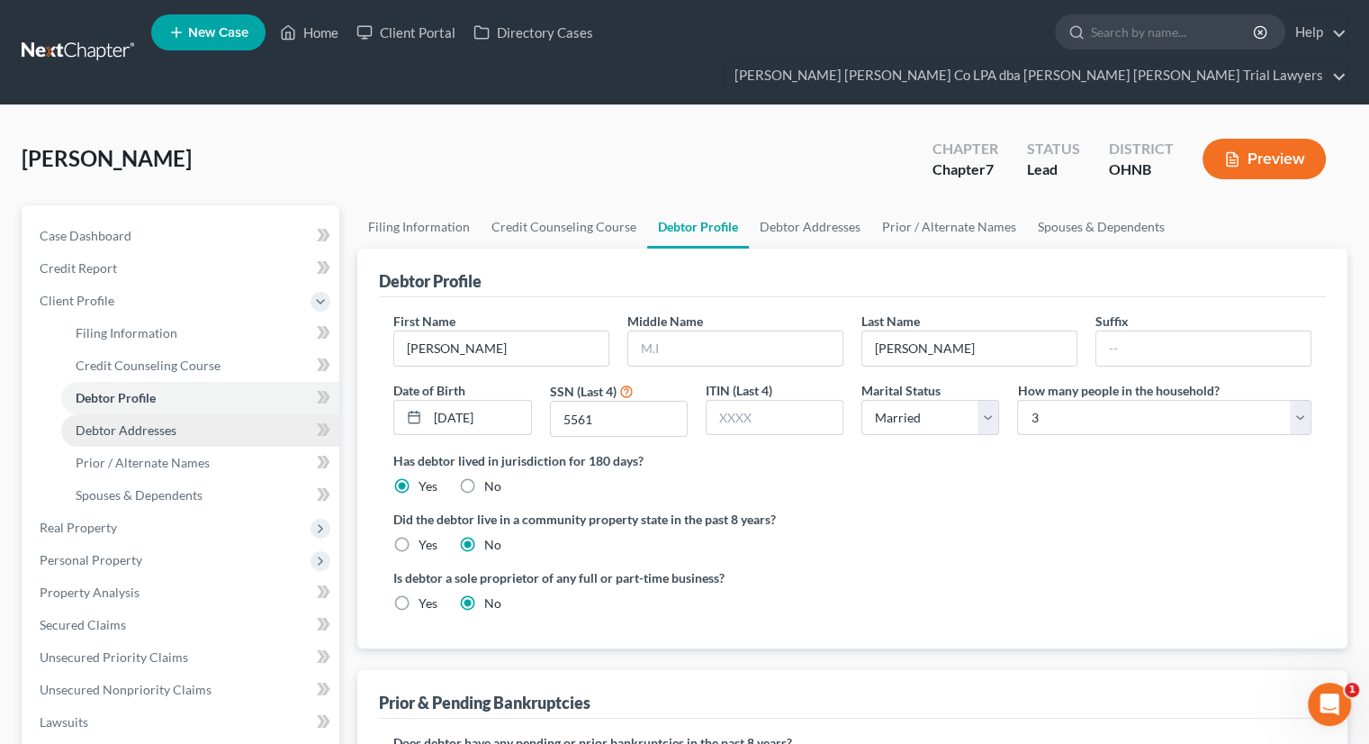
click at [173, 422] on span "Debtor Addresses" at bounding box center [126, 429] width 101 height 15
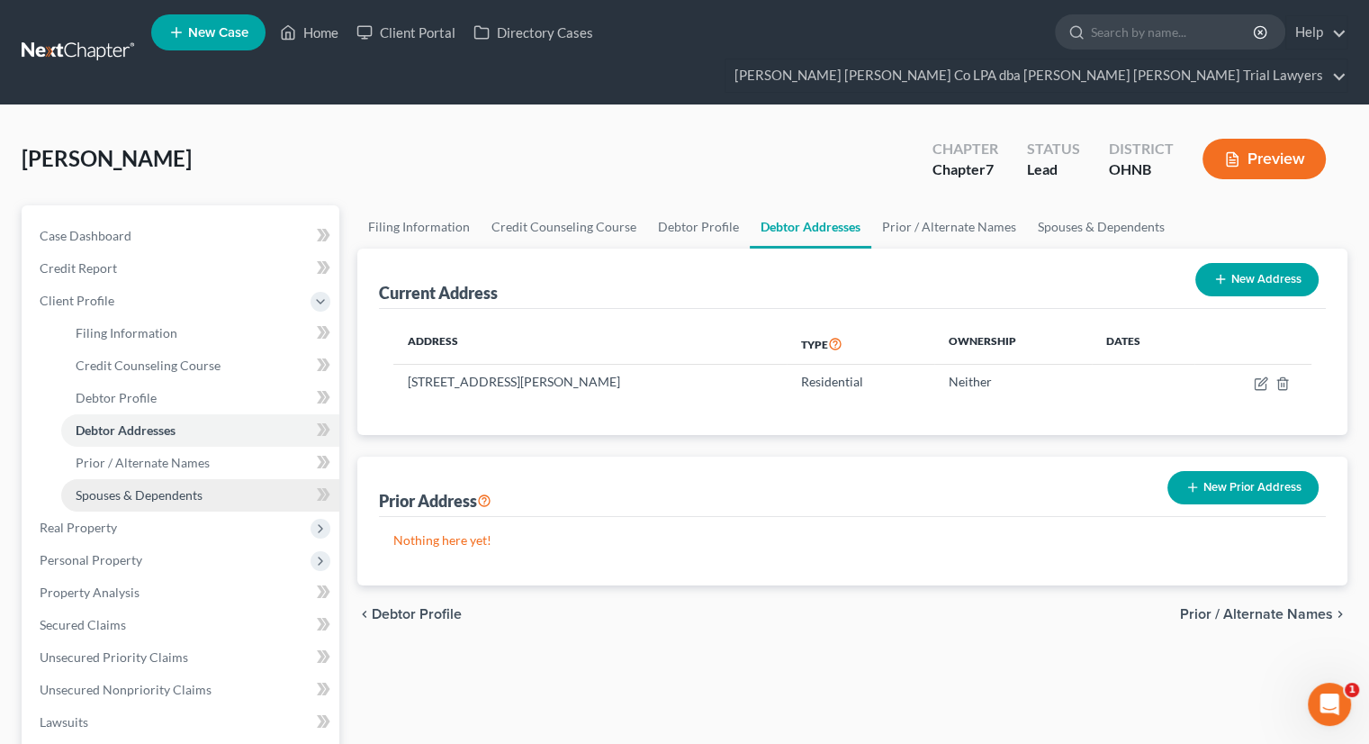
click at [121, 479] on link "Spouses & Dependents" at bounding box center [200, 495] width 278 height 32
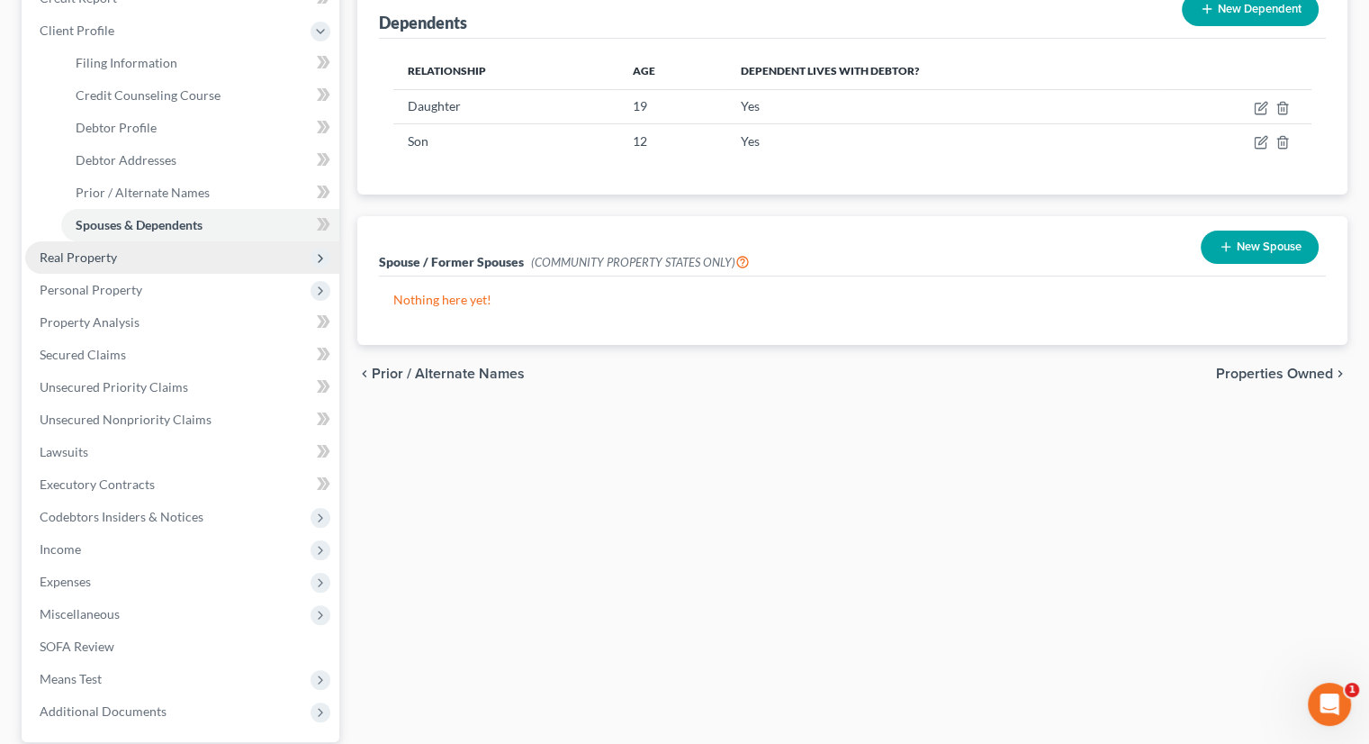
click at [95, 249] on span "Real Property" at bounding box center [78, 256] width 77 height 15
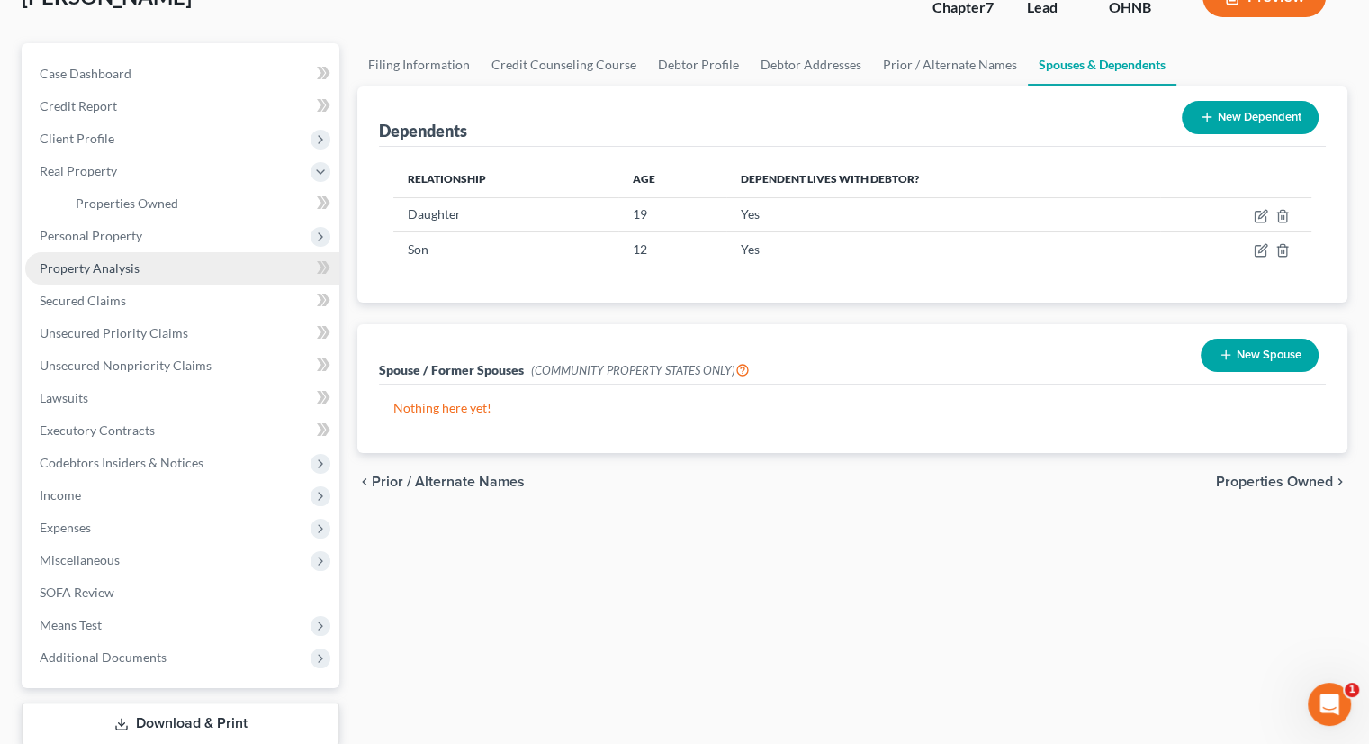
scroll to position [65, 0]
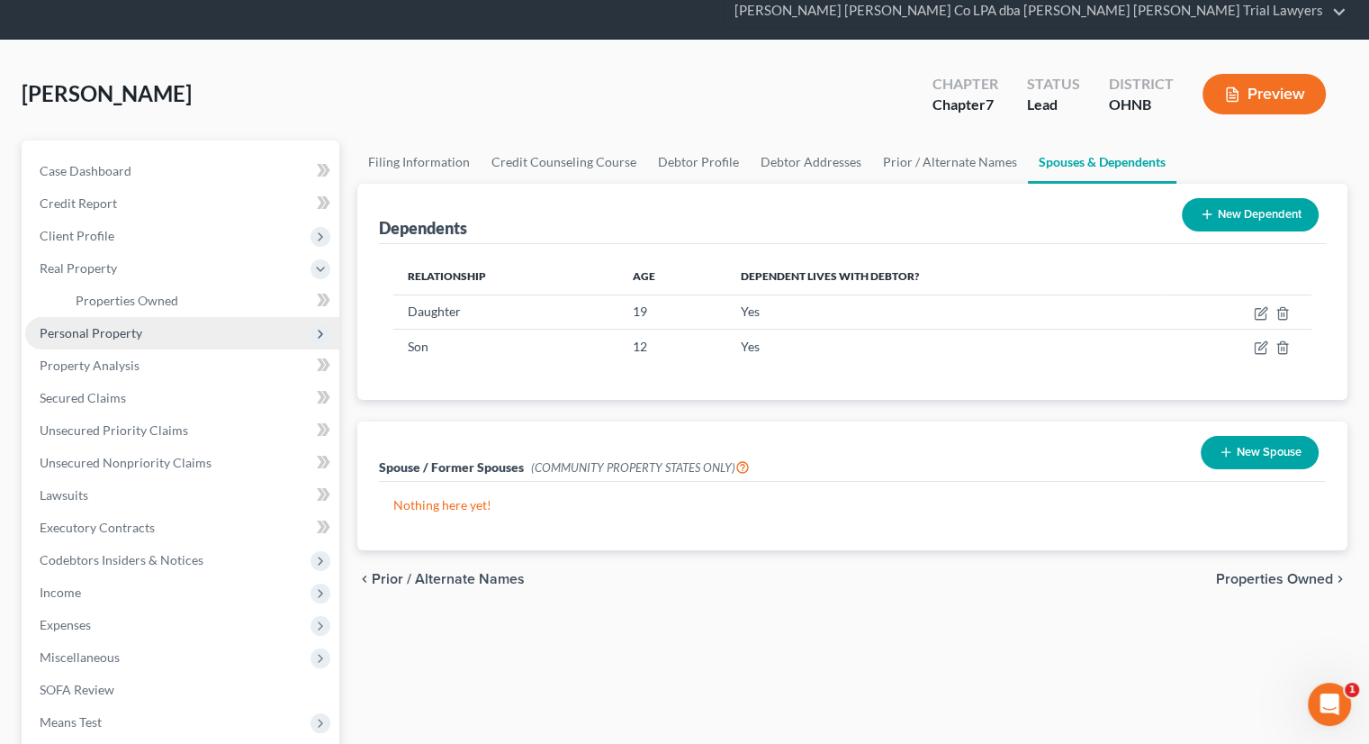
click at [158, 317] on span "Personal Property" at bounding box center [182, 333] width 314 height 32
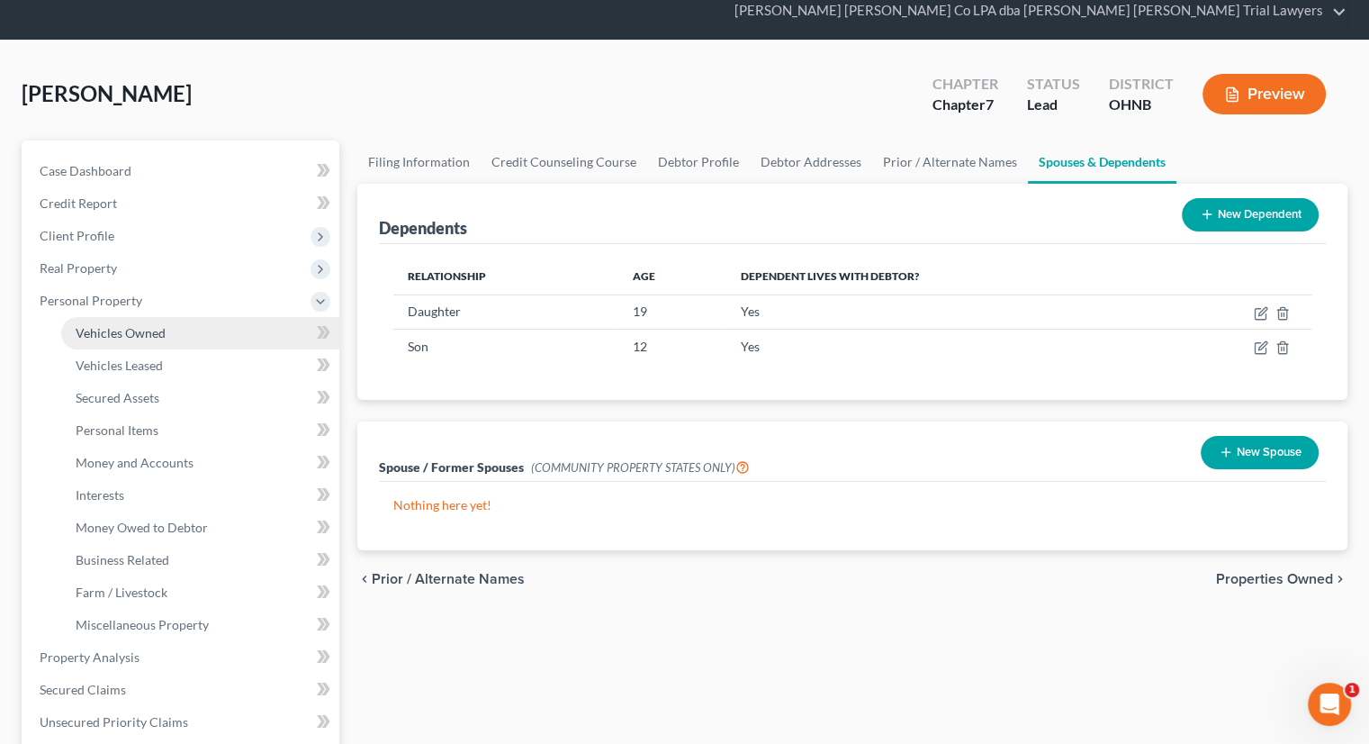
click at [163, 317] on link "Vehicles Owned" at bounding box center [200, 333] width 278 height 32
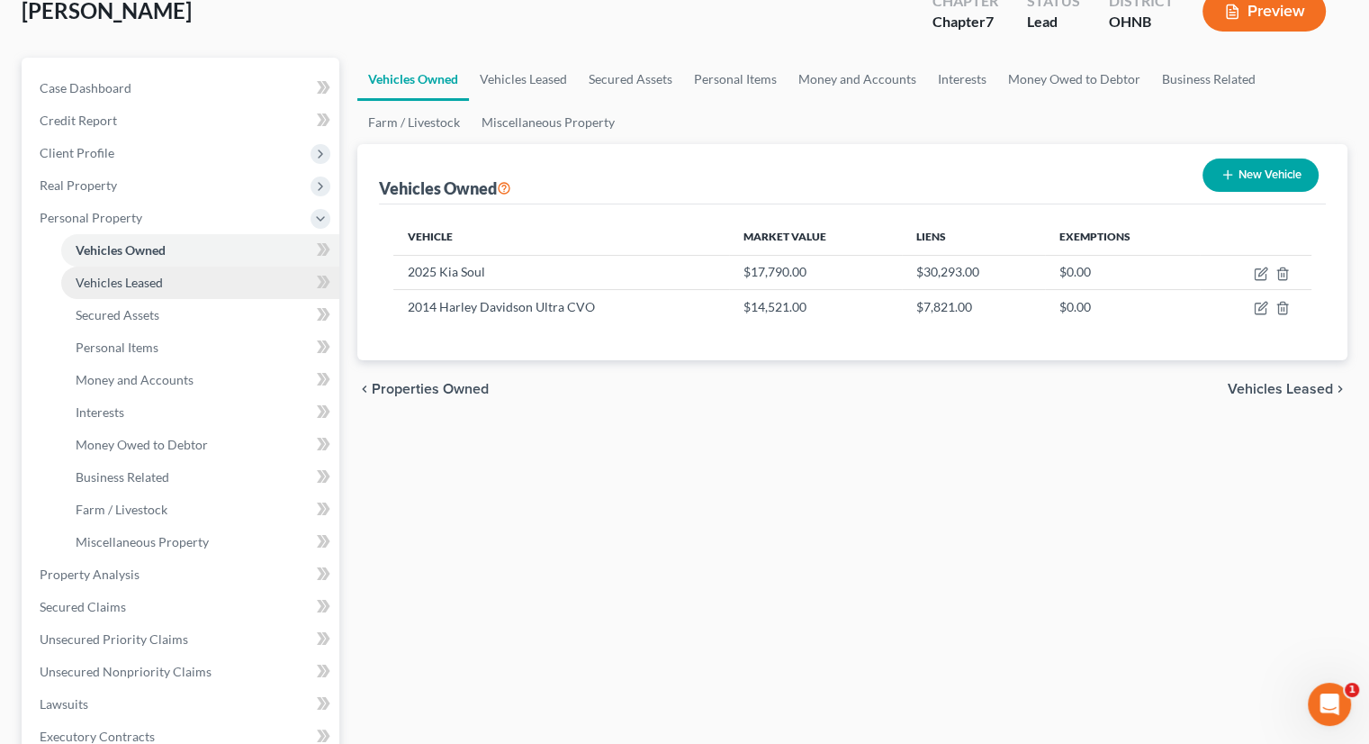
scroll to position [180, 0]
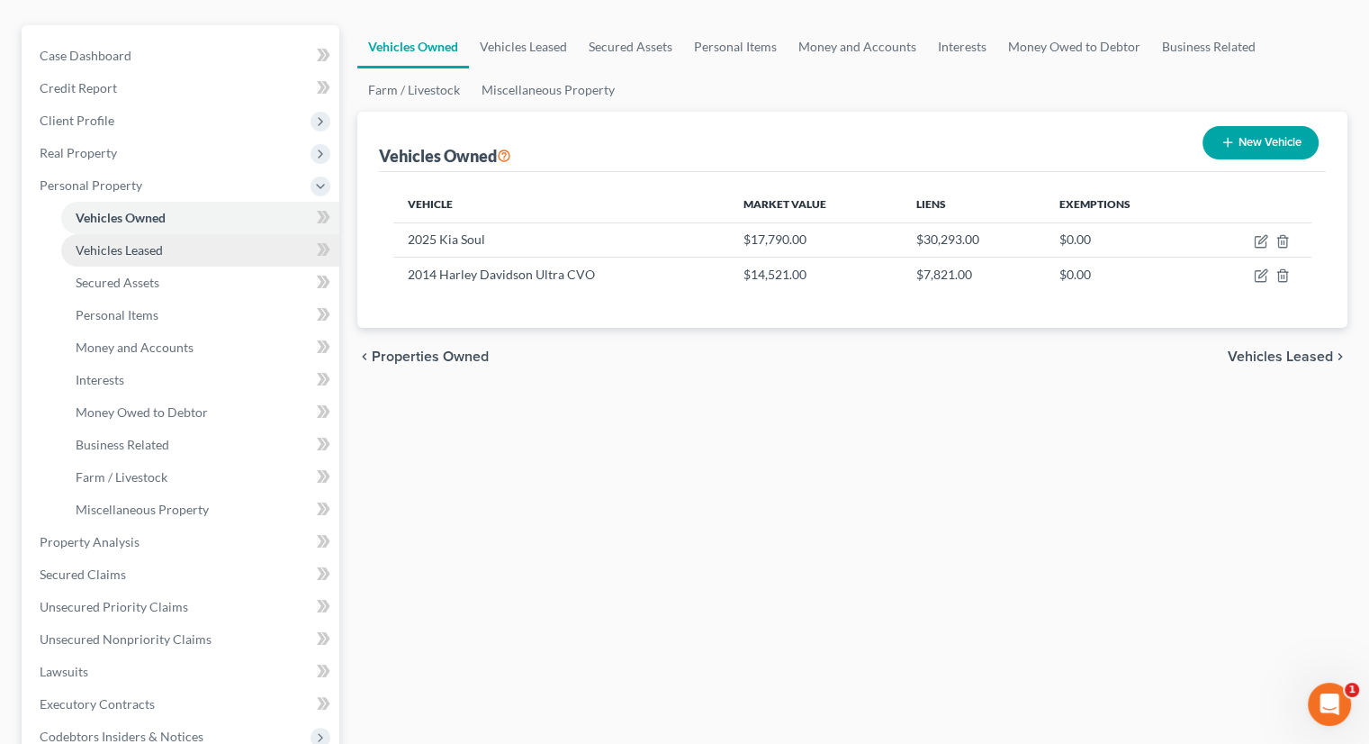
click at [137, 242] on span "Vehicles Leased" at bounding box center [119, 249] width 87 height 15
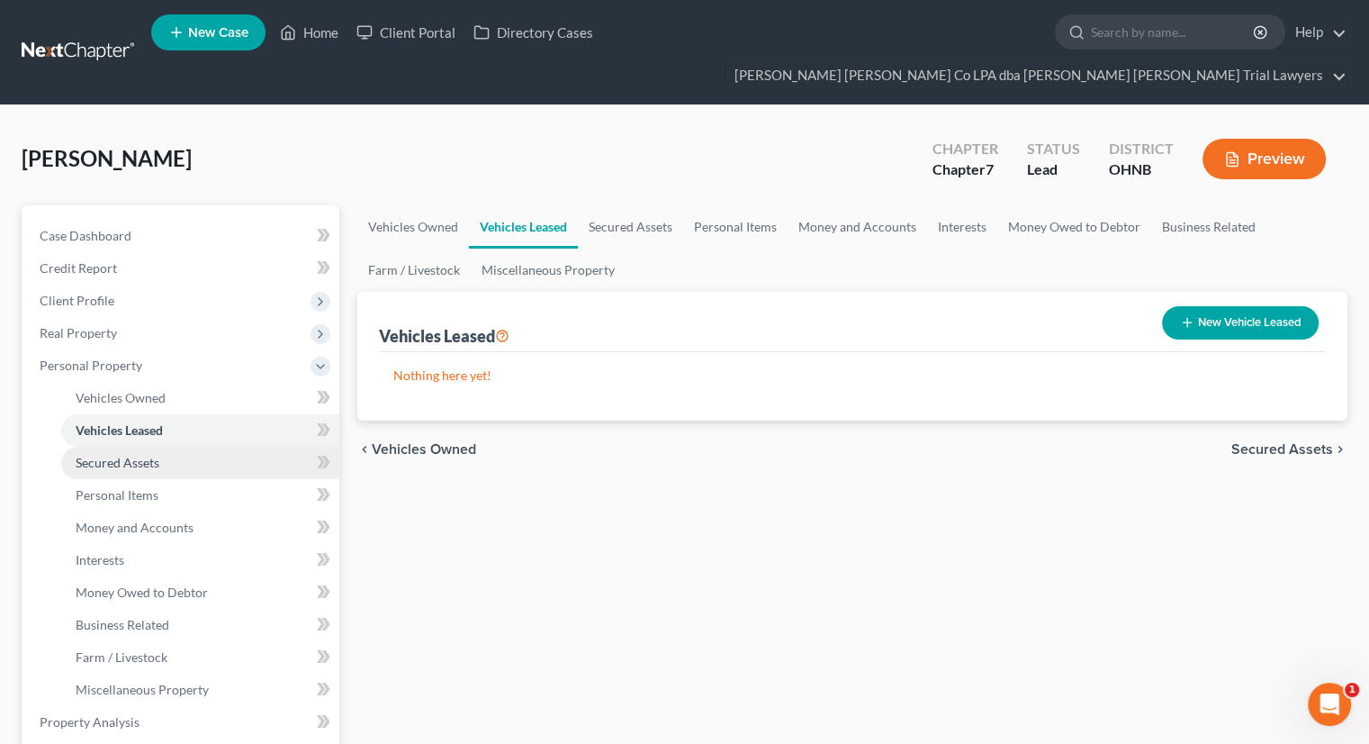
click at [197, 447] on link "Secured Assets" at bounding box center [200, 463] width 278 height 32
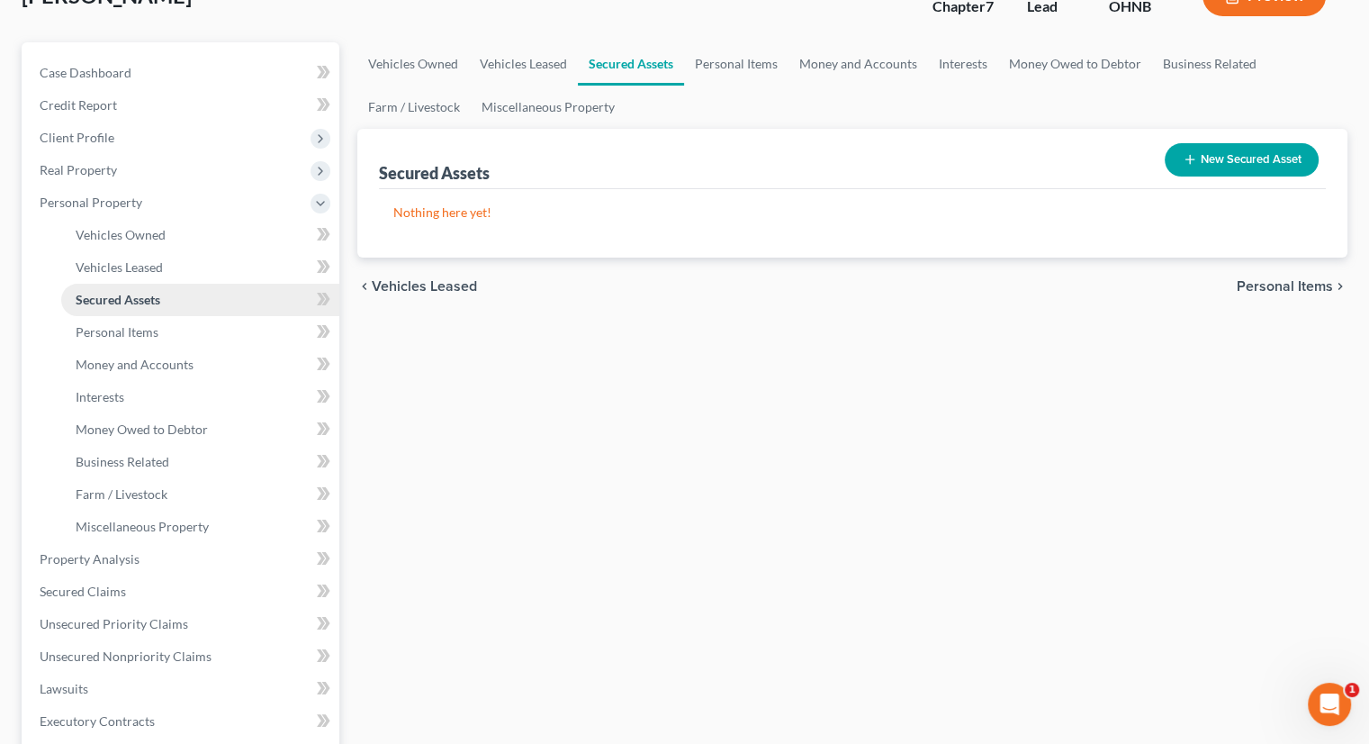
scroll to position [360, 0]
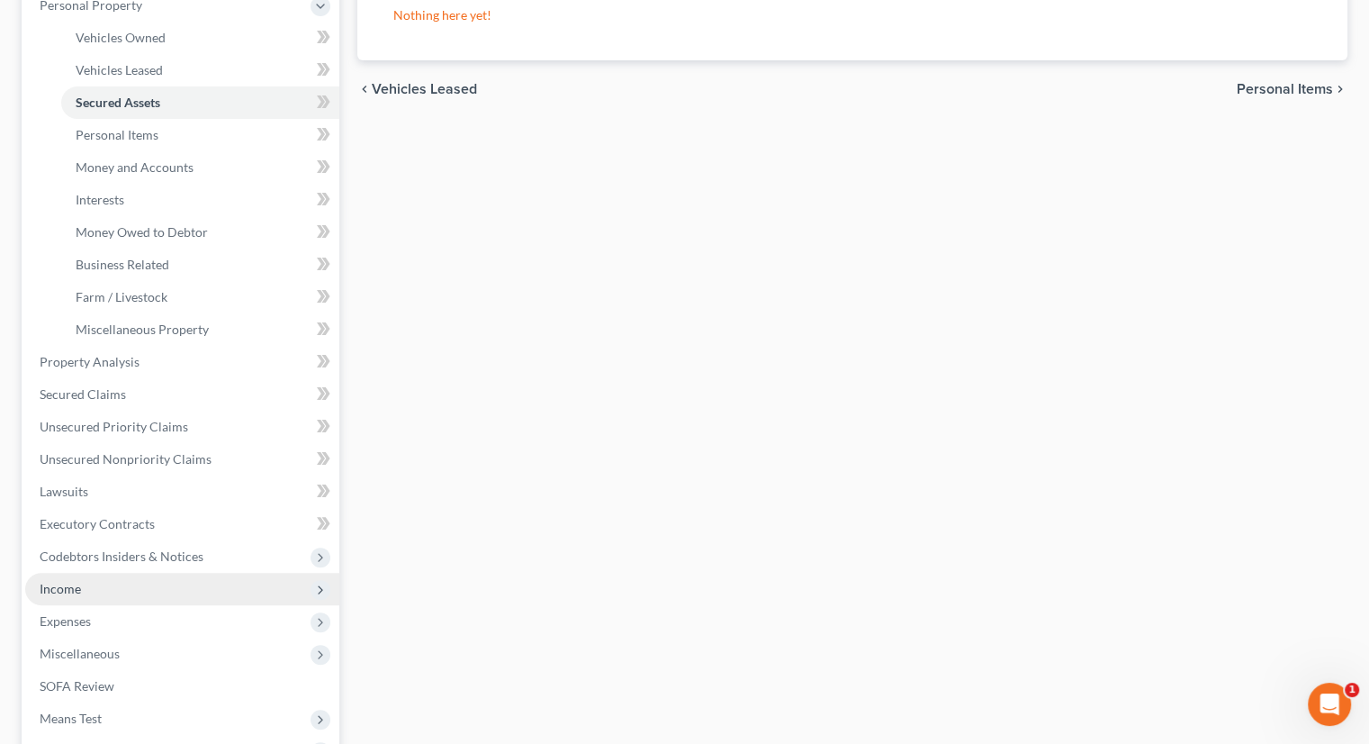
click at [108, 573] on span "Income" at bounding box center [182, 589] width 314 height 32
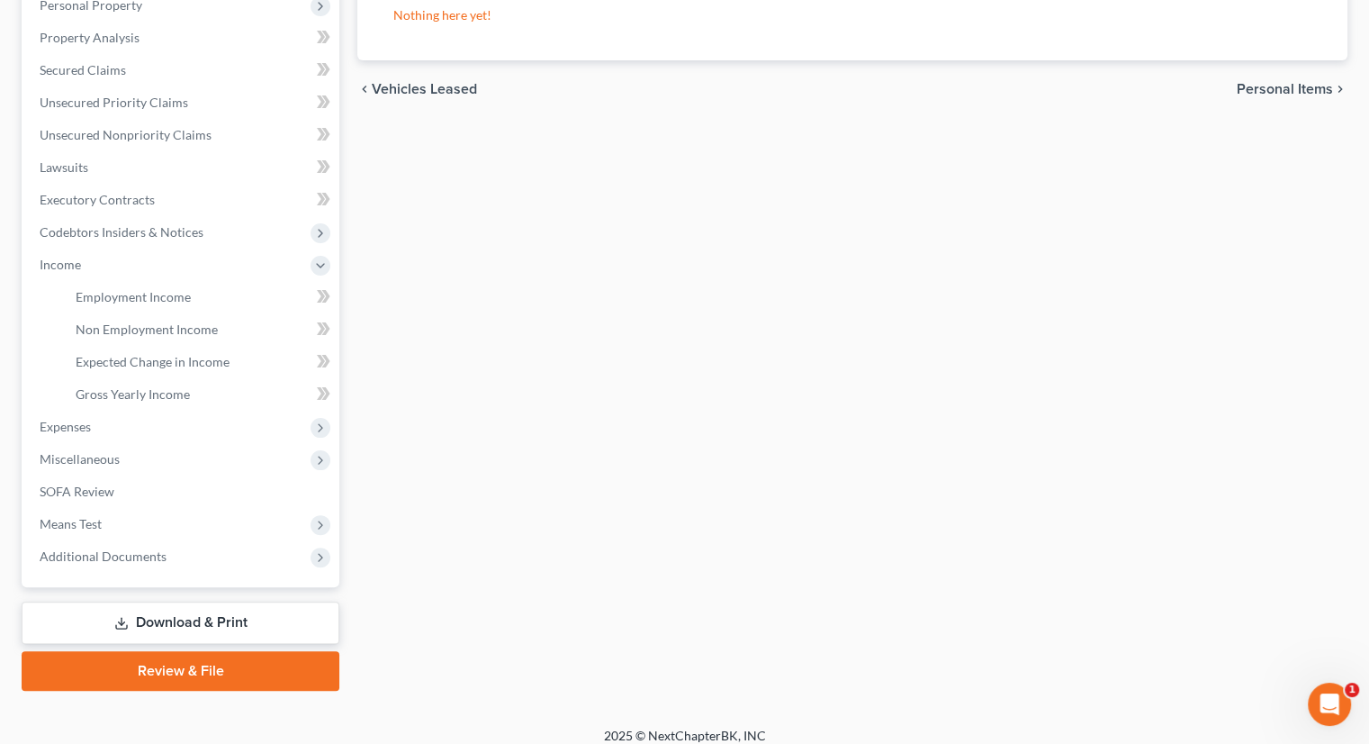
scroll to position [342, 0]
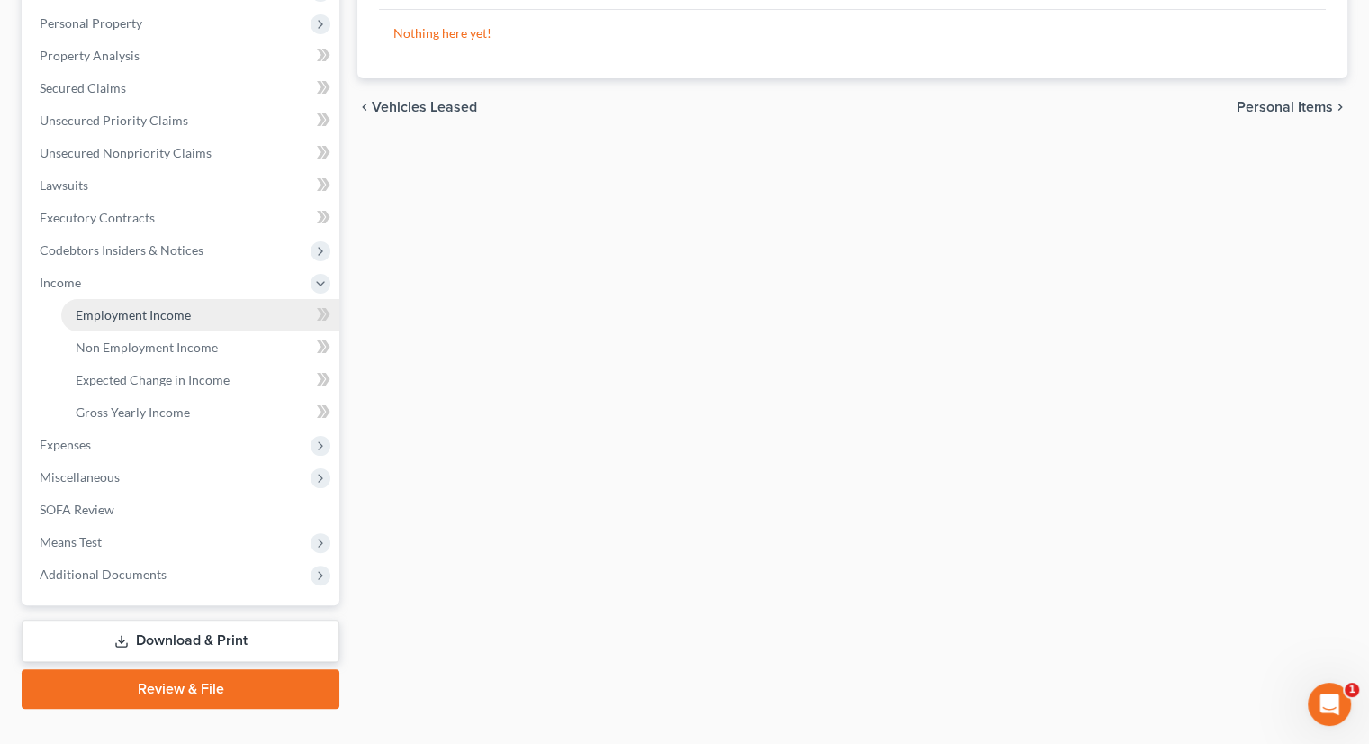
click at [223, 299] on link "Employment Income" at bounding box center [200, 315] width 278 height 32
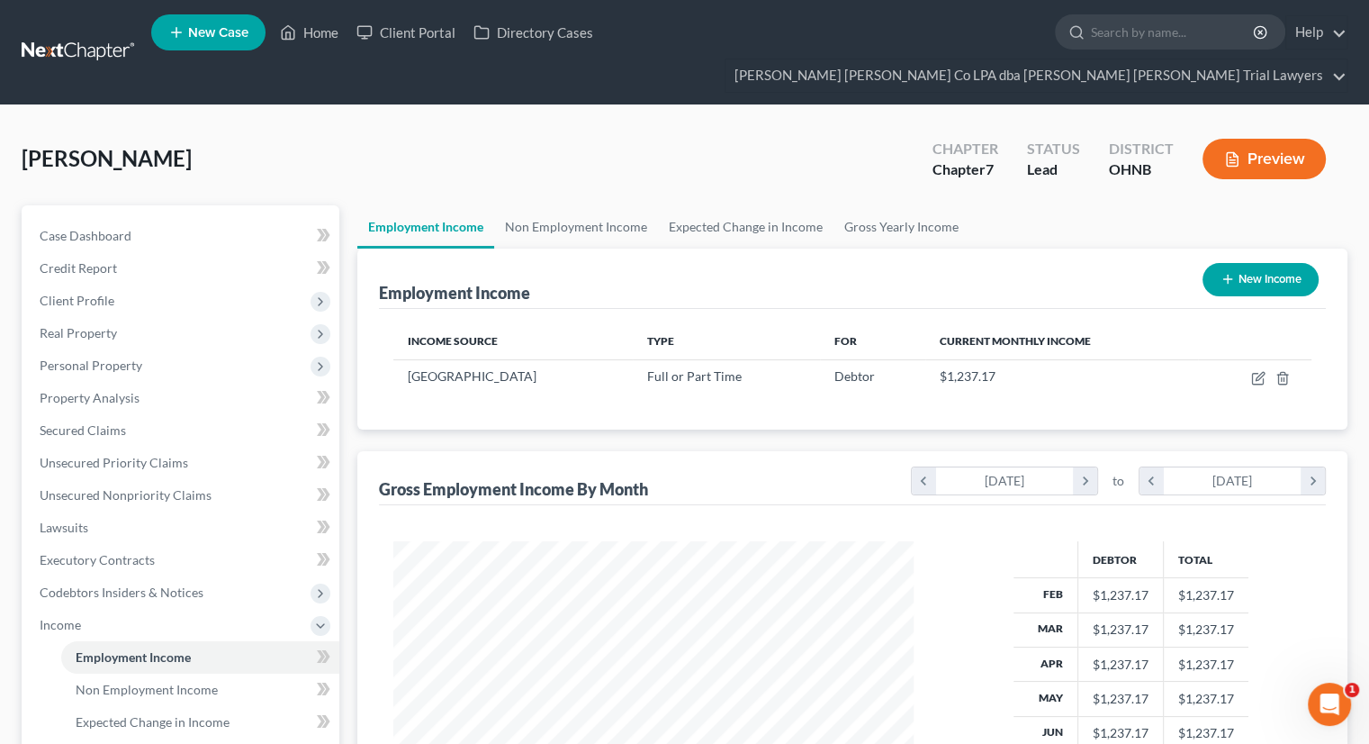
scroll to position [321, 555]
click at [552, 205] on link "Non Employment Income" at bounding box center [576, 226] width 164 height 43
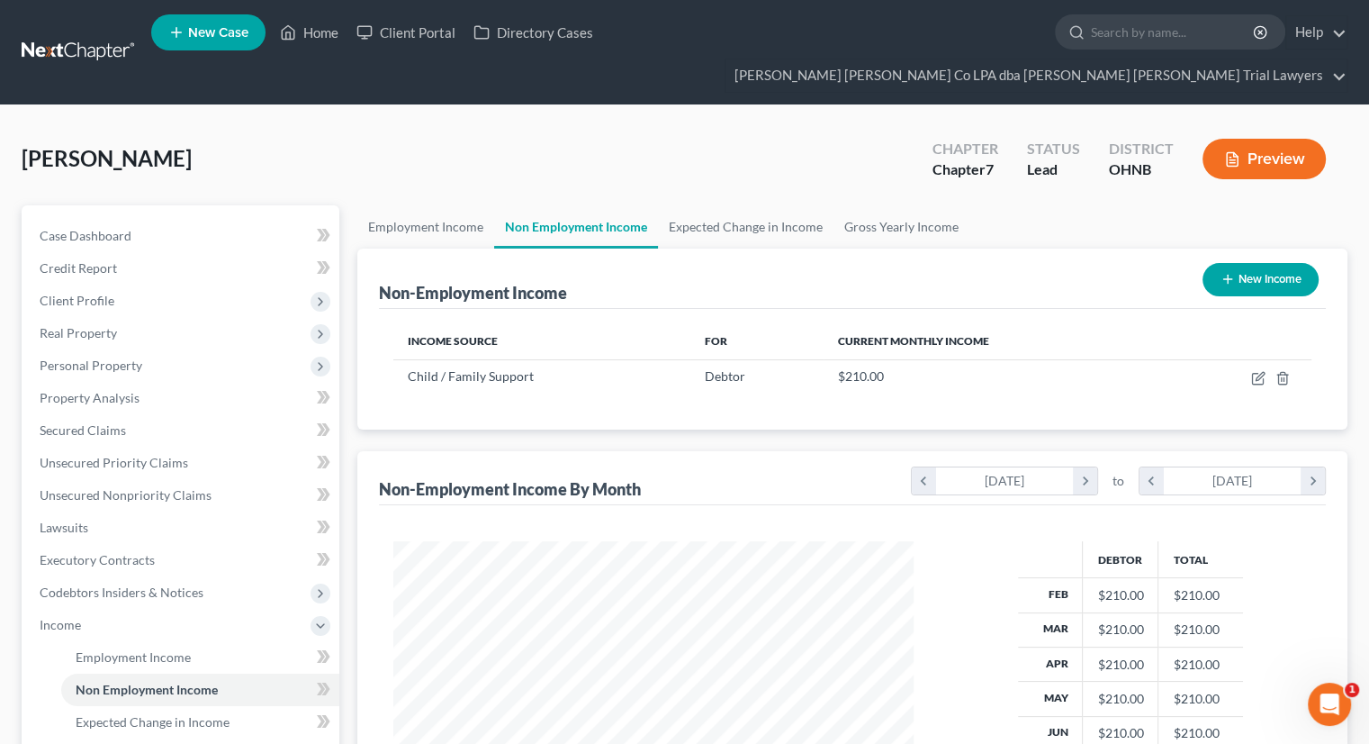
scroll to position [321, 555]
click at [722, 205] on link "Expected Change in Income" at bounding box center [746, 226] width 176 height 43
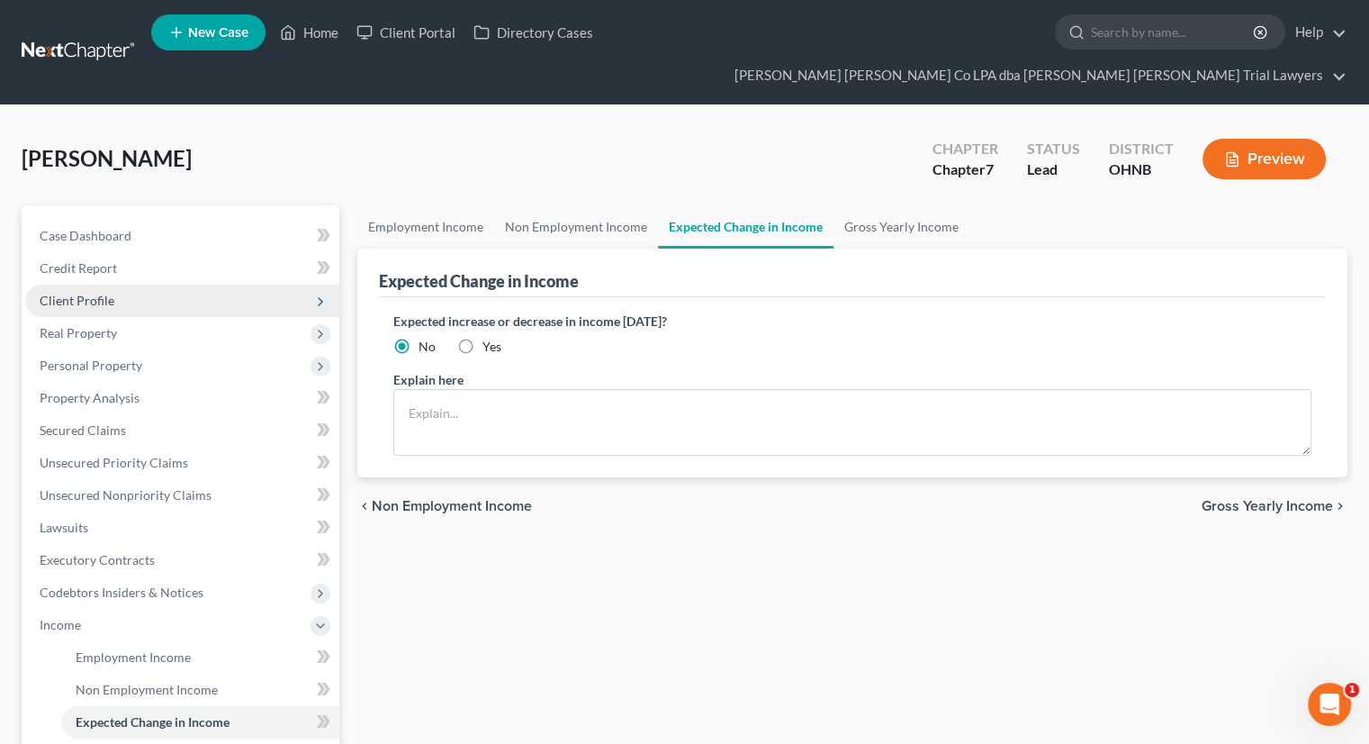
click at [173, 284] on span "Client Profile" at bounding box center [182, 300] width 314 height 32
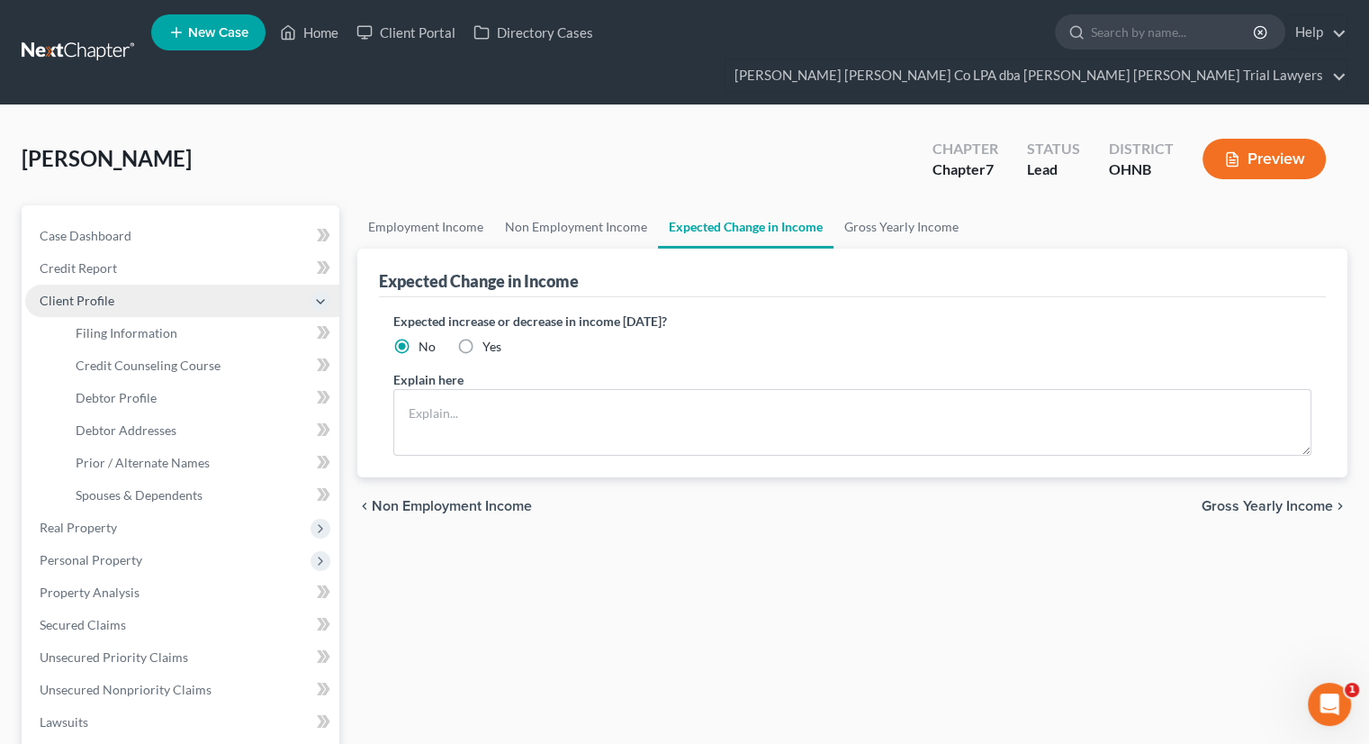
click at [135, 284] on span "Client Profile" at bounding box center [182, 300] width 314 height 32
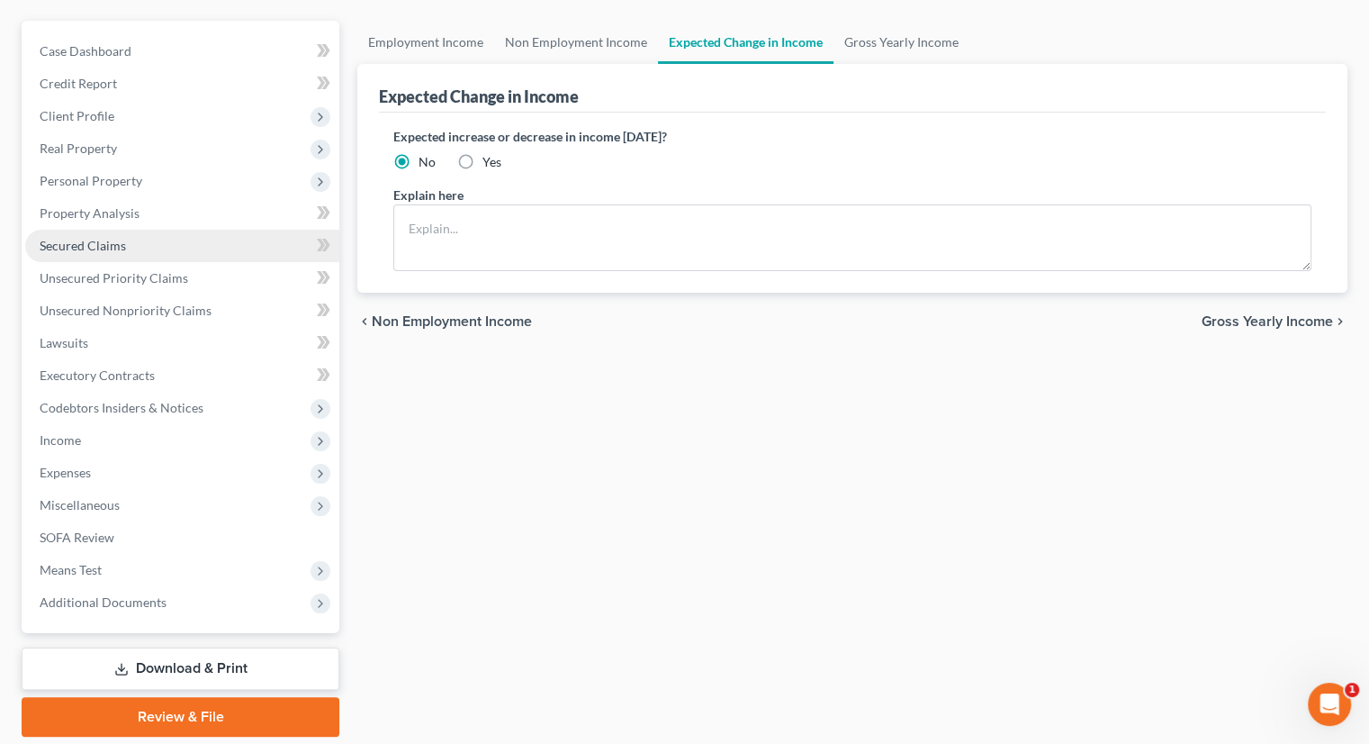
scroll to position [212, 0]
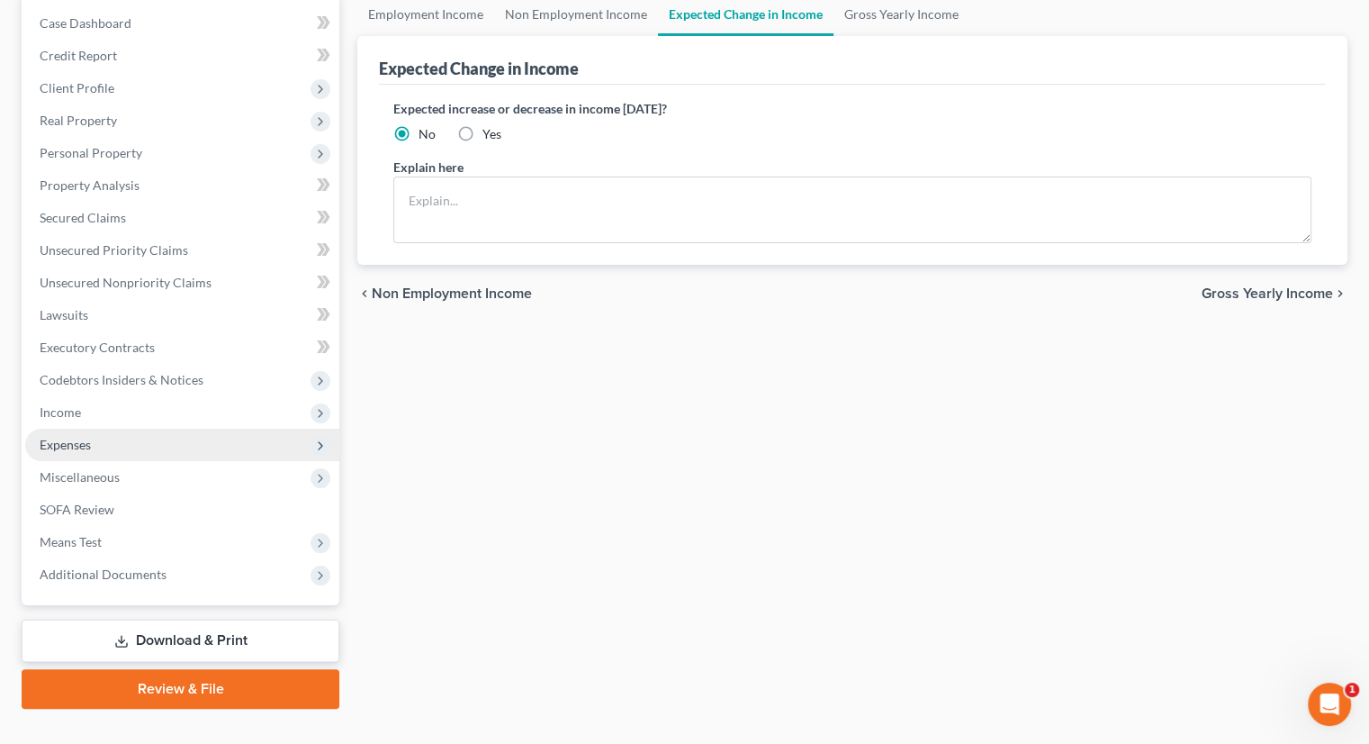
click at [110, 429] on span "Expenses" at bounding box center [182, 445] width 314 height 32
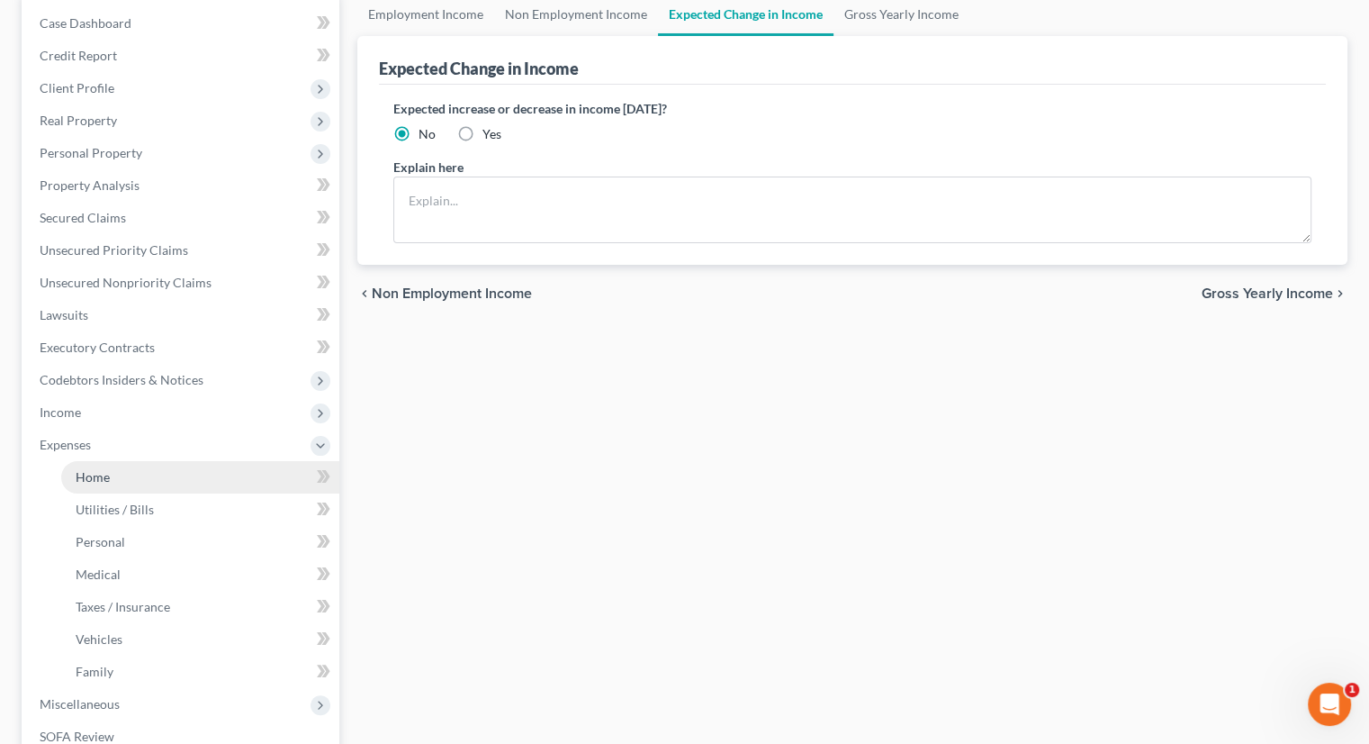
click at [119, 461] on link "Home" at bounding box center [200, 477] width 278 height 32
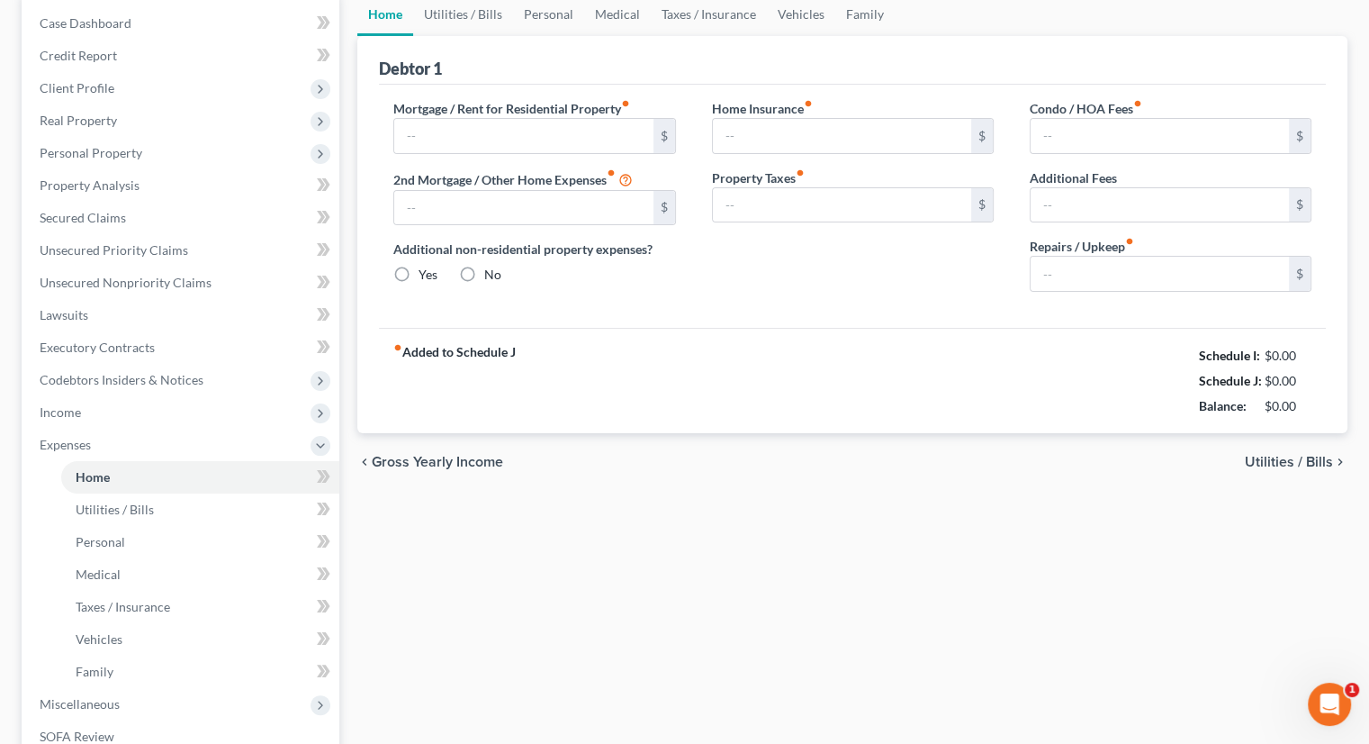
type input "0.00"
radio input "true"
type input "0.00"
type input "66.00"
type input "0.00"
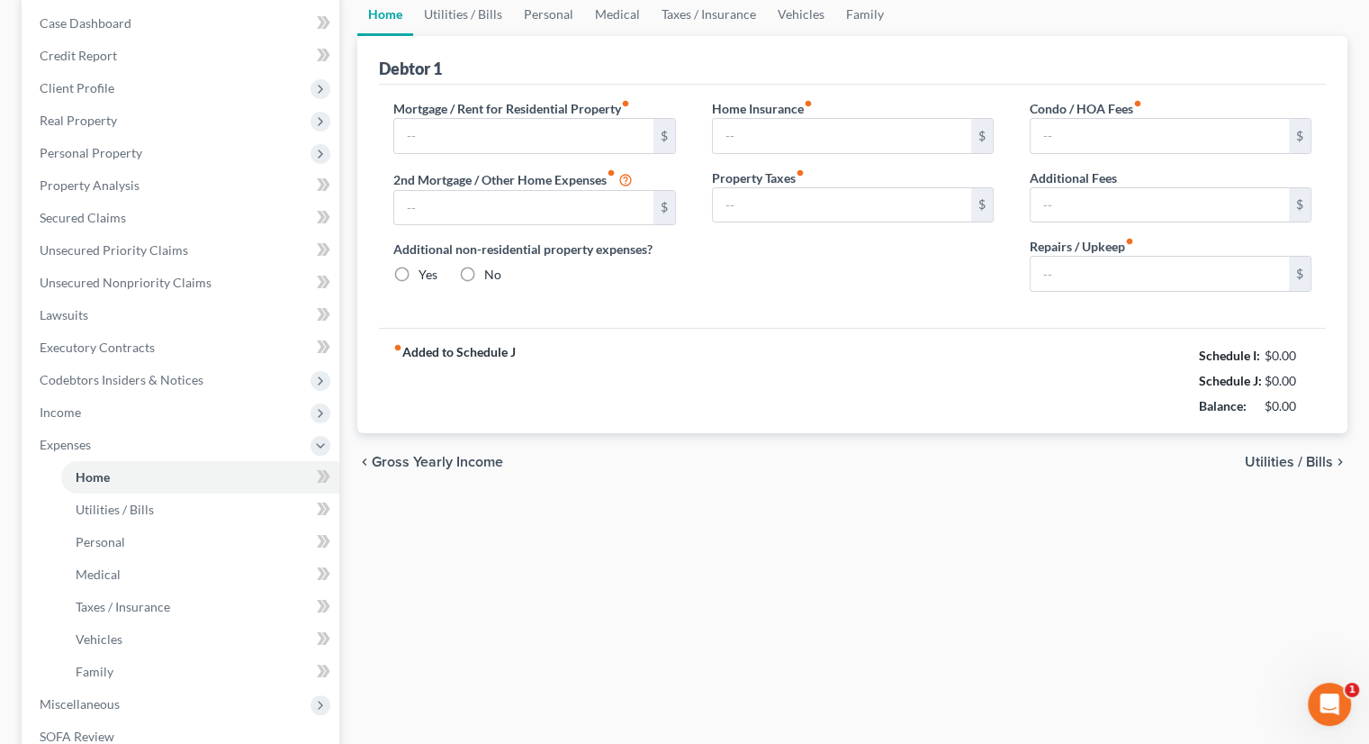
type input "0.00"
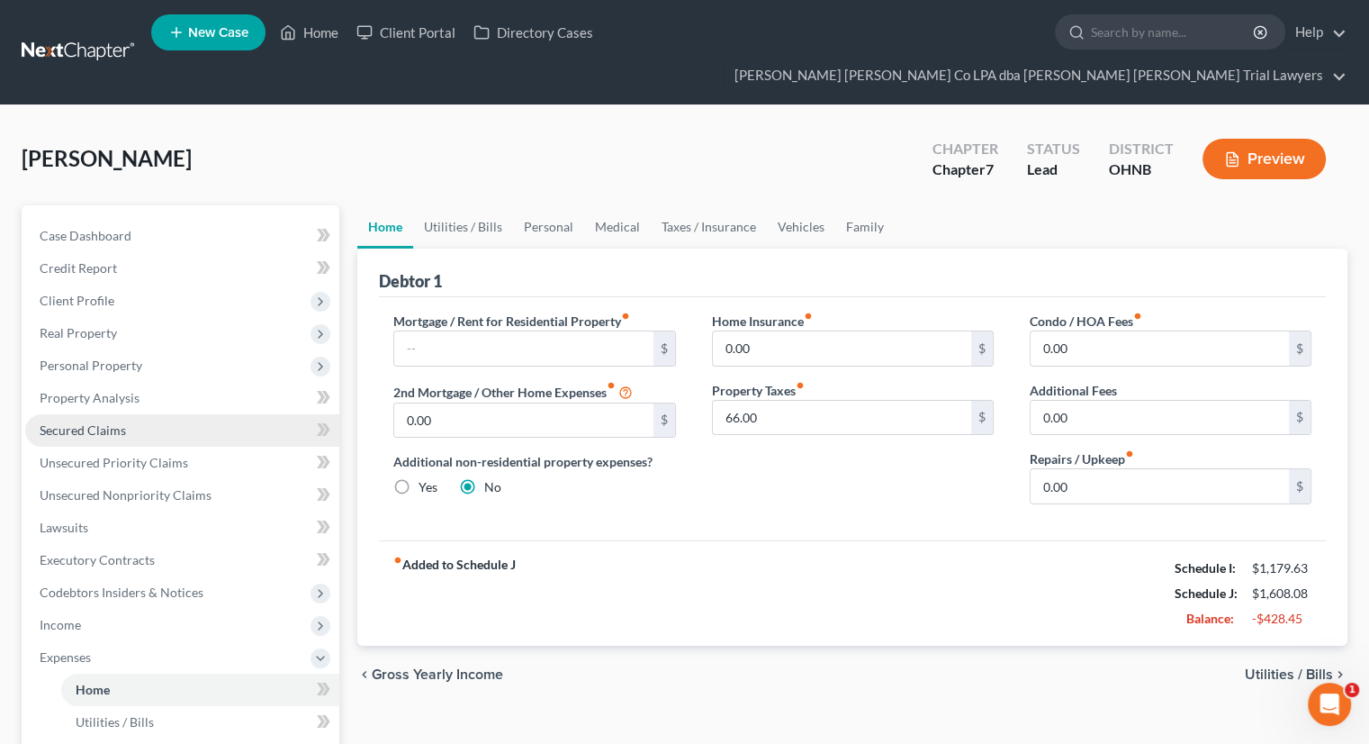
click at [242, 414] on link "Secured Claims" at bounding box center [182, 430] width 314 height 32
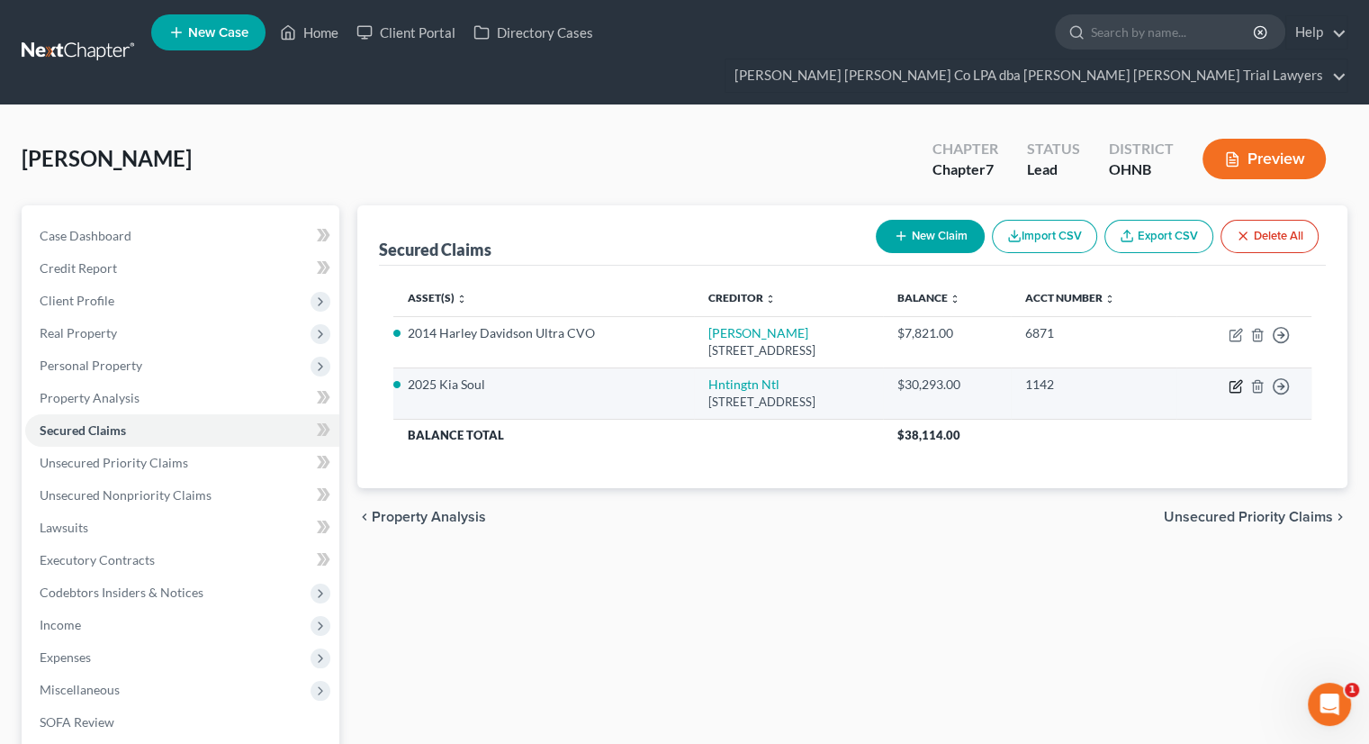
click at [1233, 379] on icon "button" at bounding box center [1236, 386] width 14 height 14
select select "36"
select select "6"
select select "2"
select select "0"
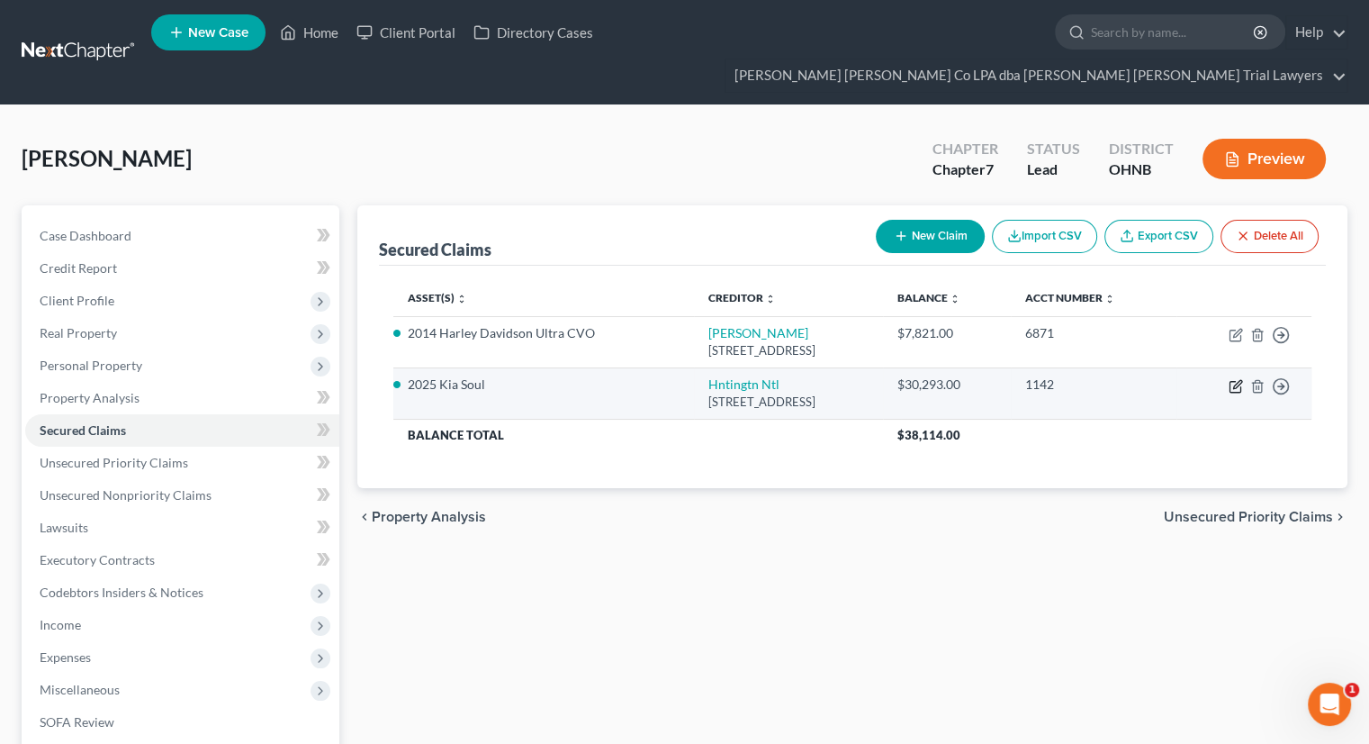
select select "0"
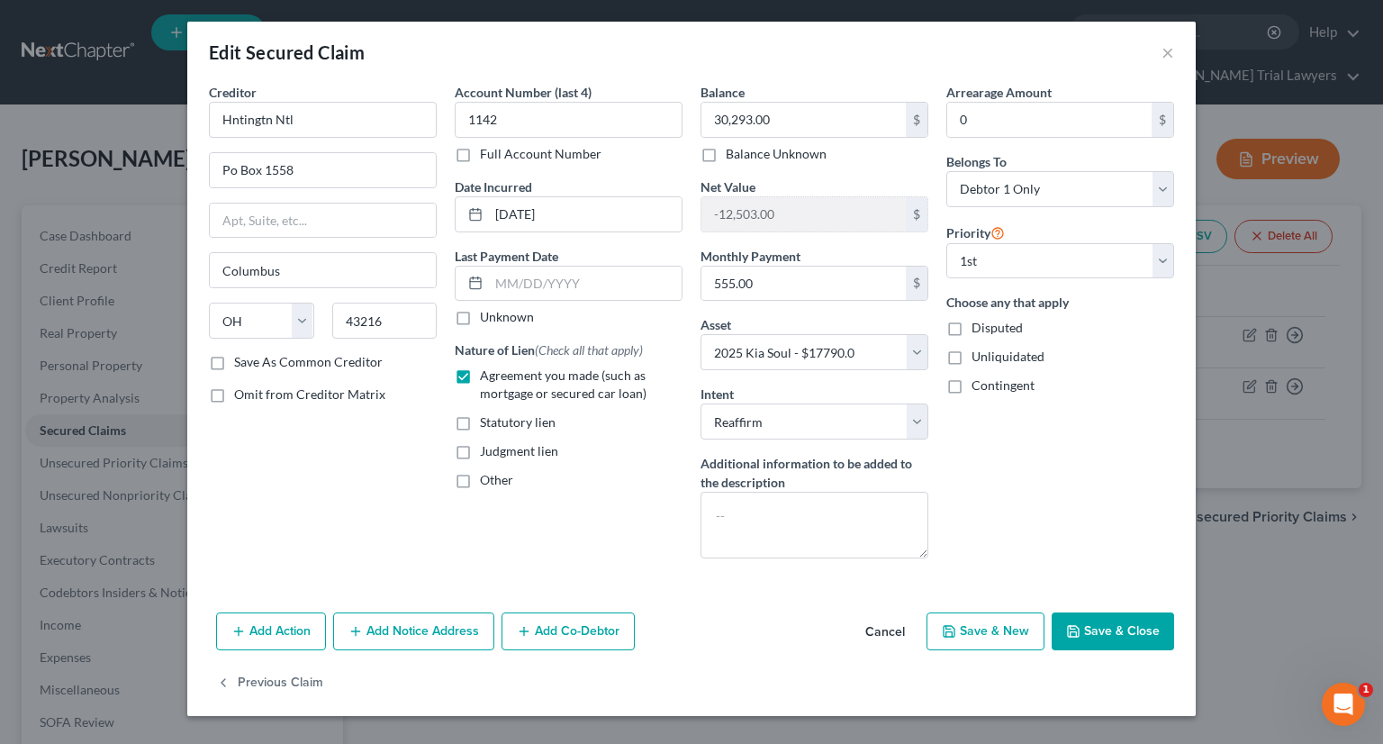
click at [1083, 619] on button "Save & Close" at bounding box center [1113, 631] width 122 height 38
select select
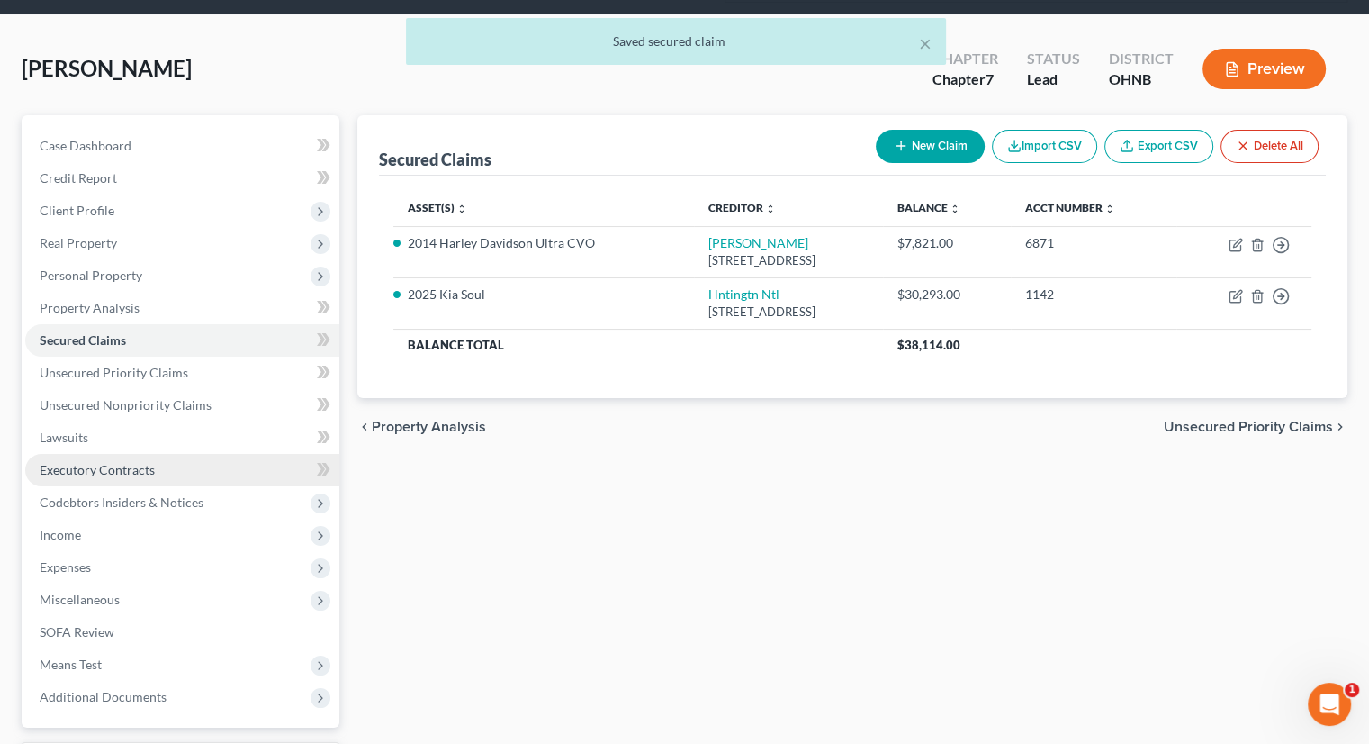
scroll to position [180, 0]
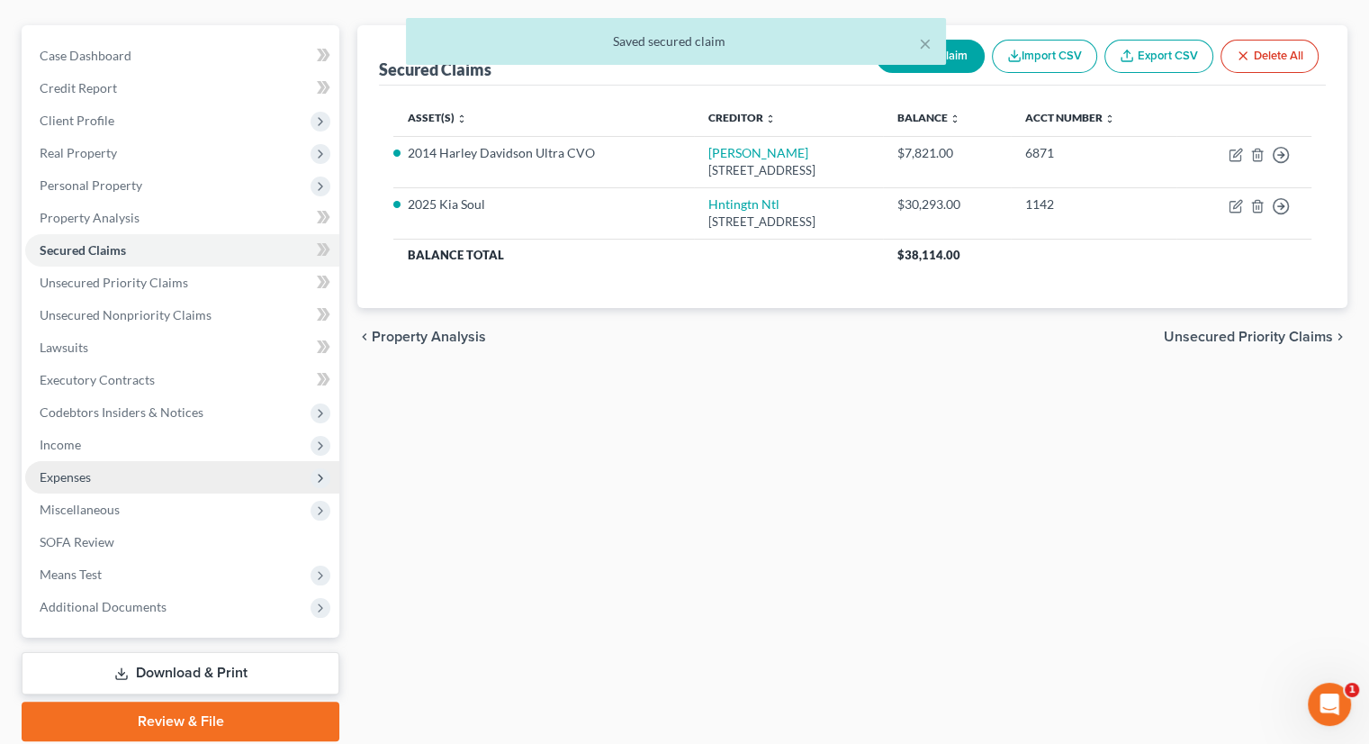
click at [101, 461] on span "Expenses" at bounding box center [182, 477] width 314 height 32
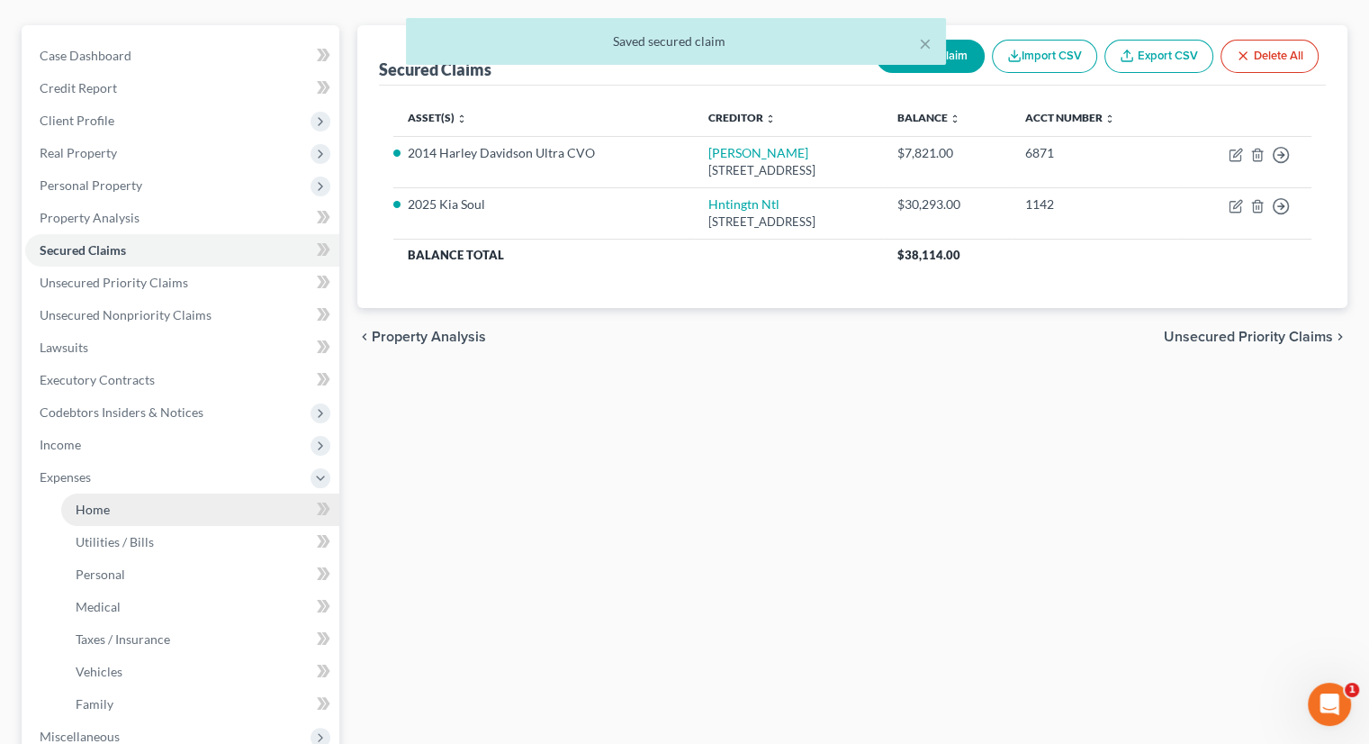
click at [122, 493] on link "Home" at bounding box center [200, 509] width 278 height 32
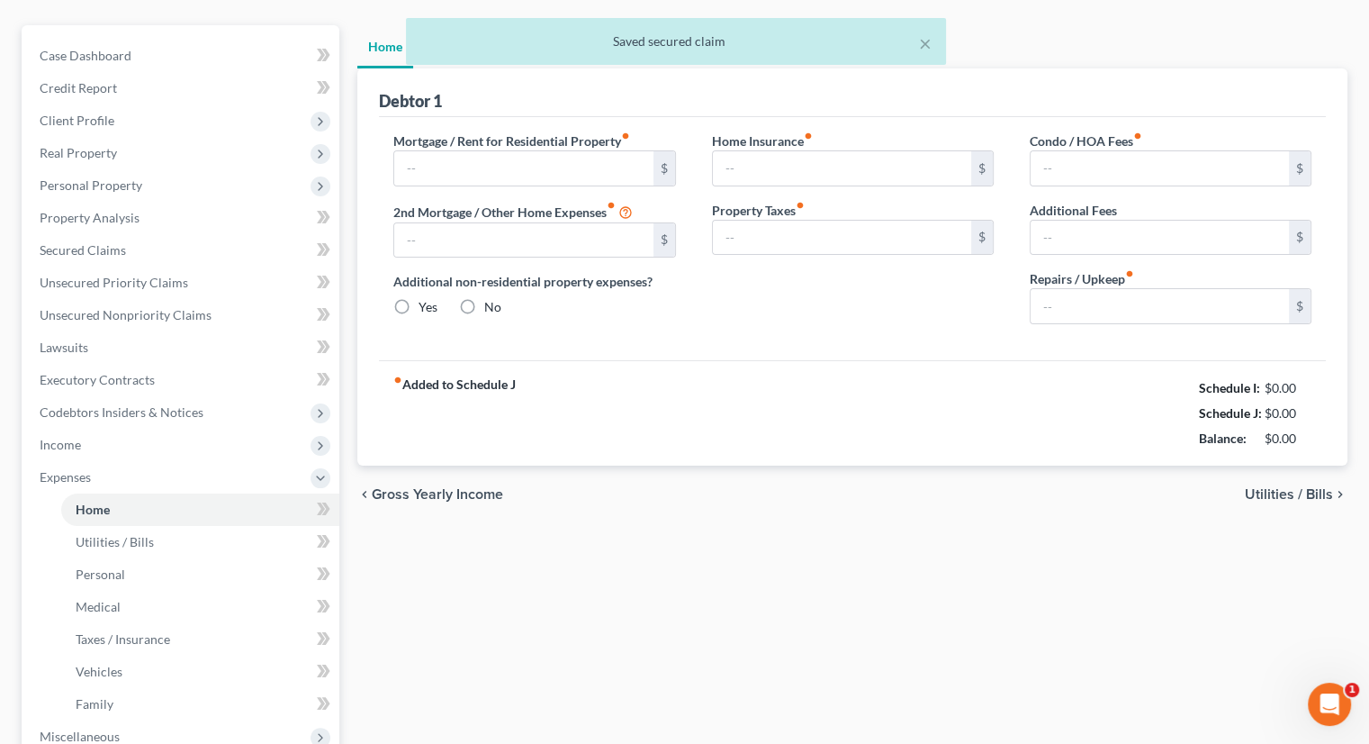
type input "0.00"
radio input "true"
type input "0.00"
type input "66.00"
type input "0.00"
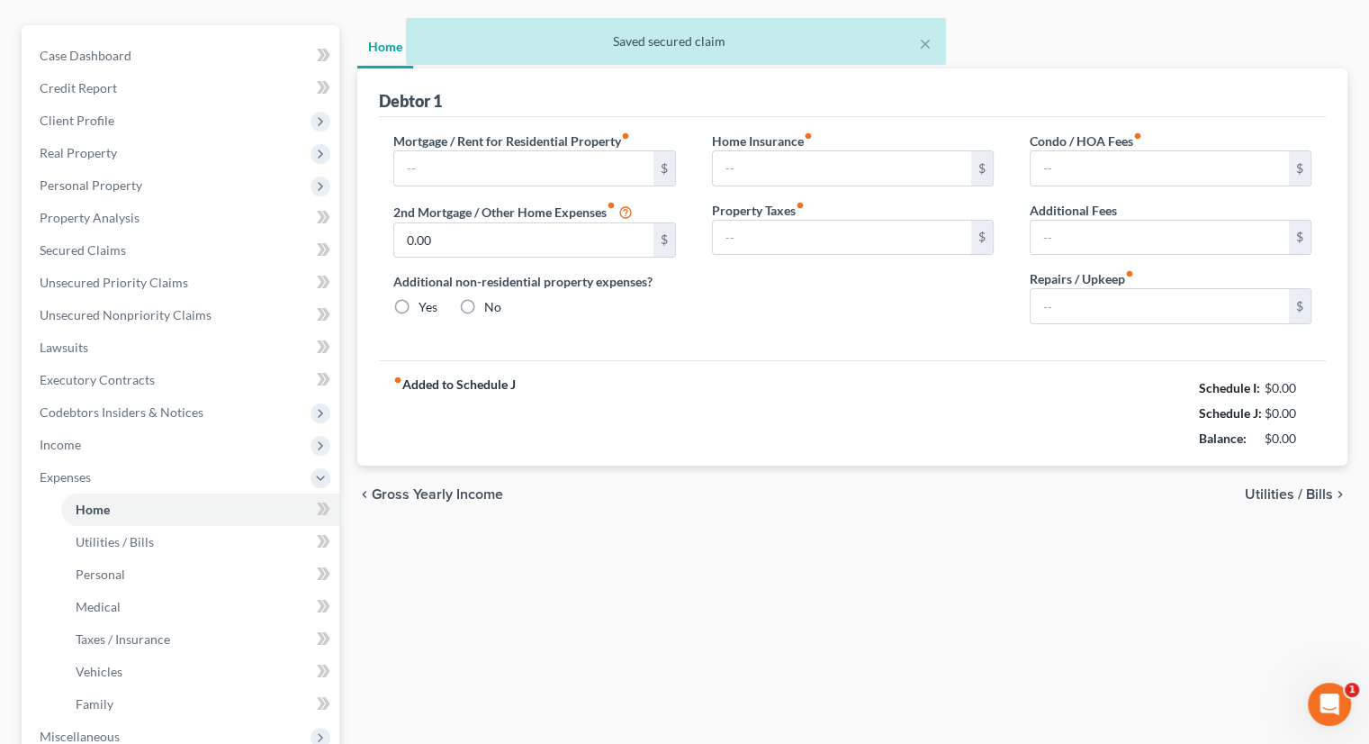
type input "0.00"
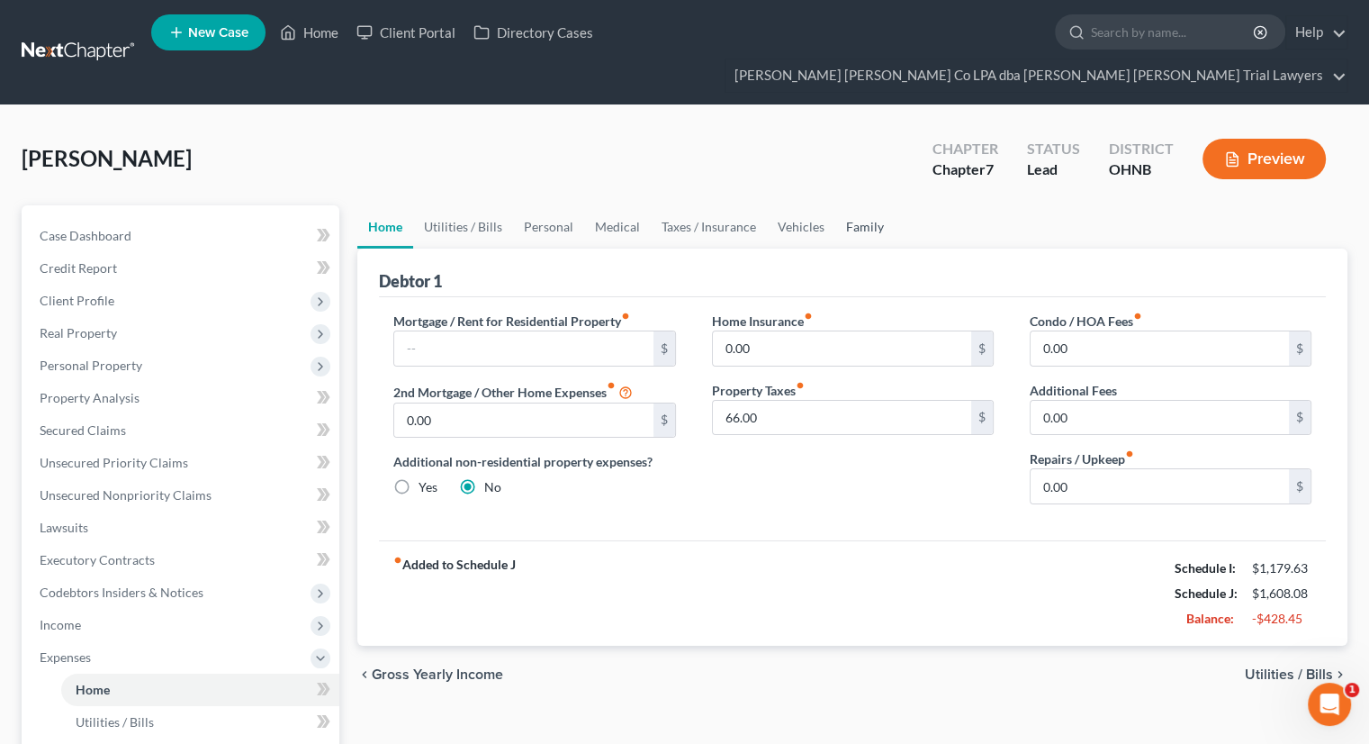
click at [857, 205] on link "Family" at bounding box center [864, 226] width 59 height 43
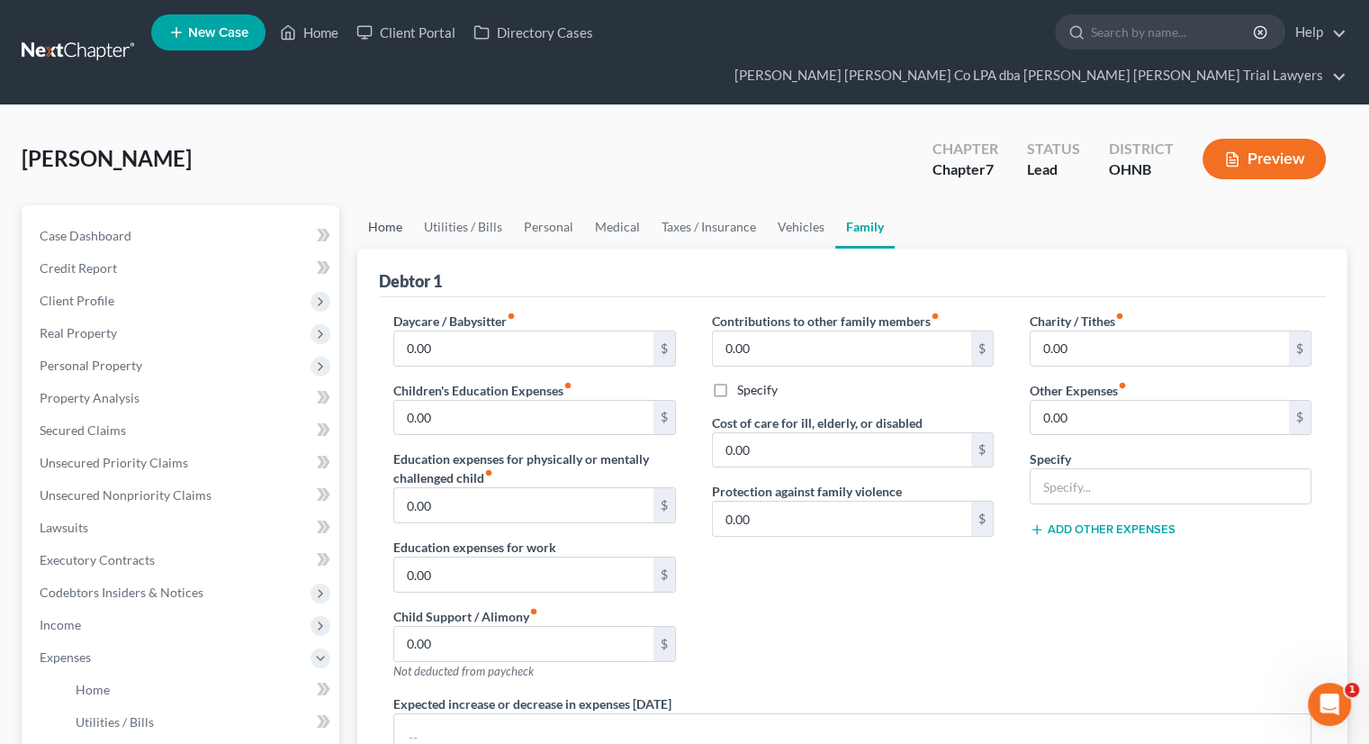
click at [398, 205] on link "Home" at bounding box center [385, 226] width 56 height 43
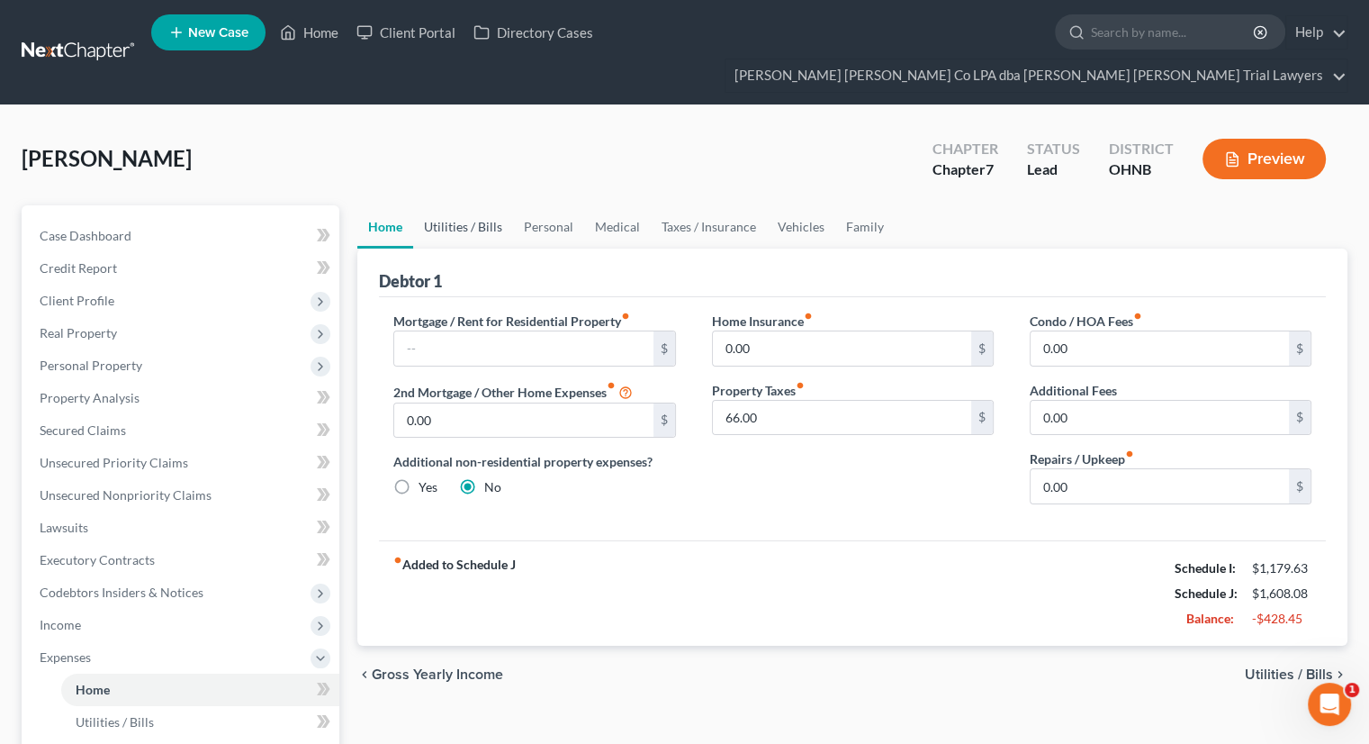
click at [436, 205] on link "Utilities / Bills" at bounding box center [463, 226] width 100 height 43
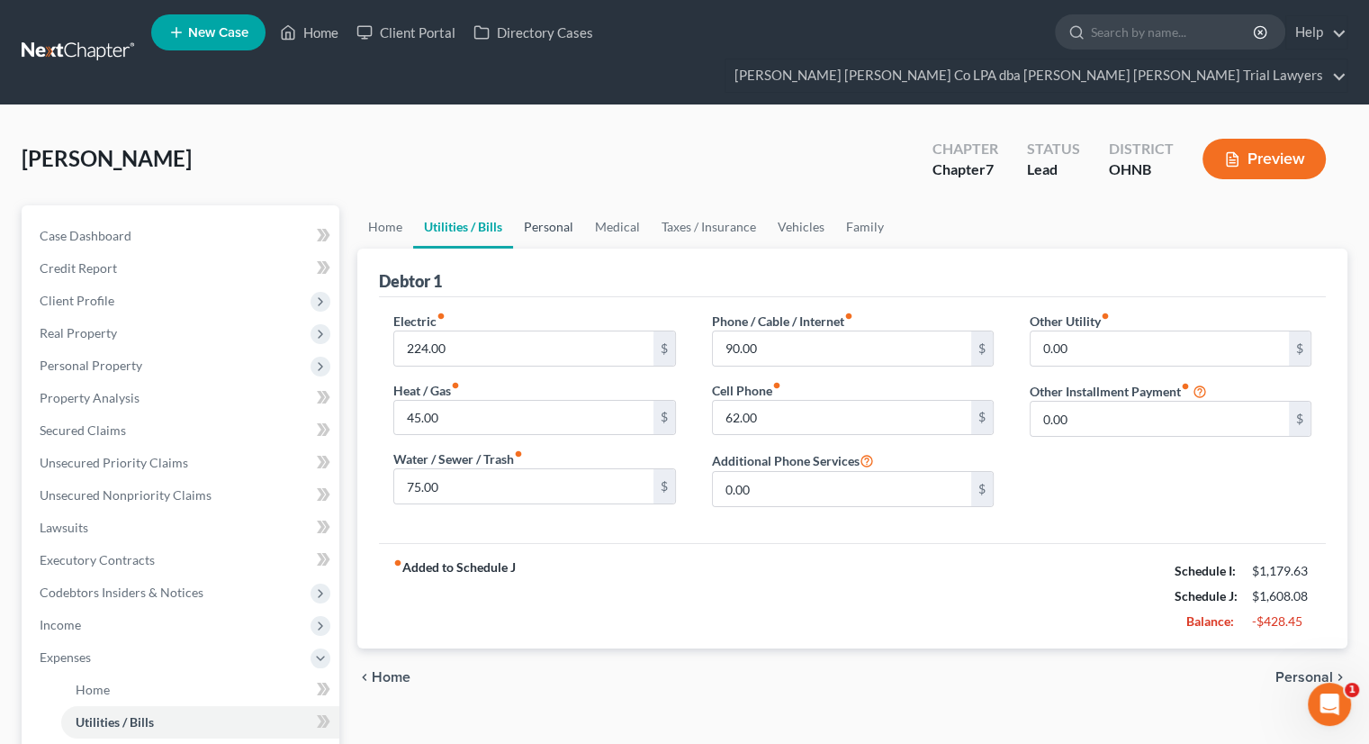
click at [536, 205] on link "Personal" at bounding box center [548, 226] width 71 height 43
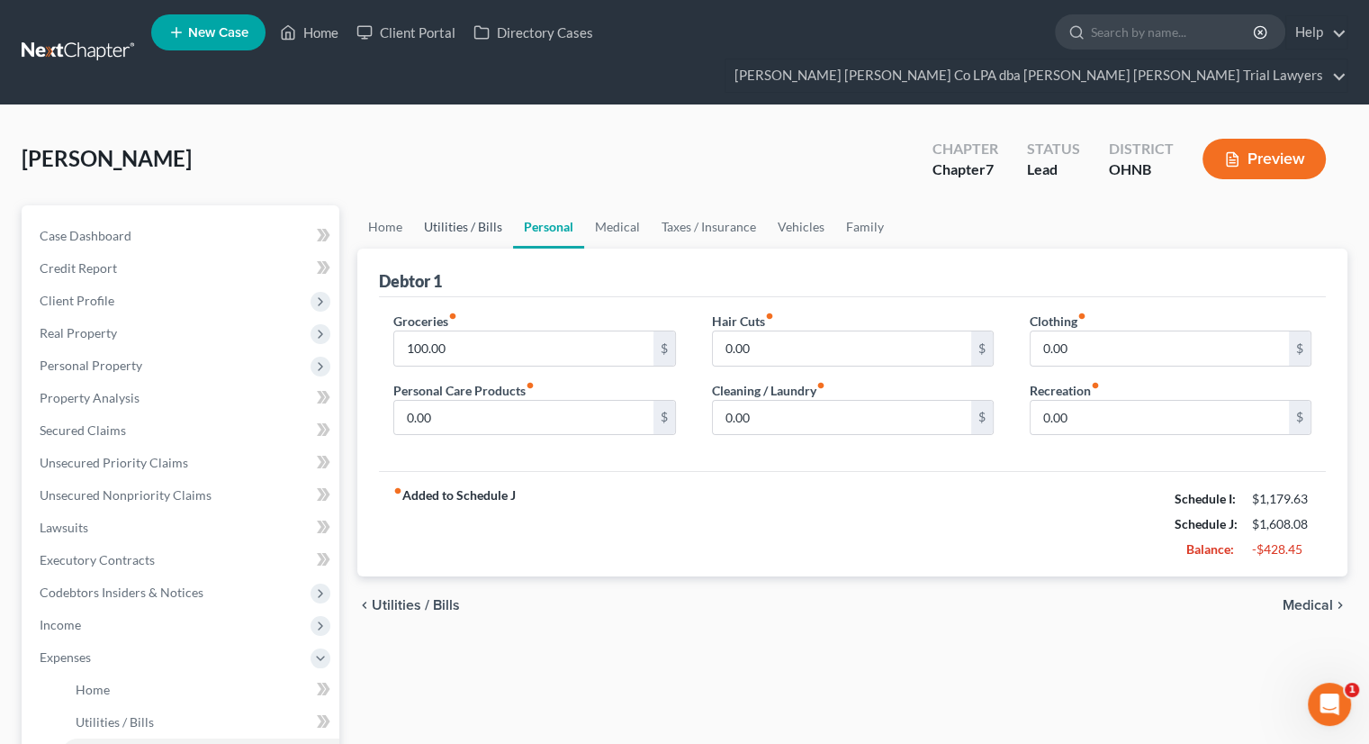
click at [445, 205] on link "Utilities / Bills" at bounding box center [463, 226] width 100 height 43
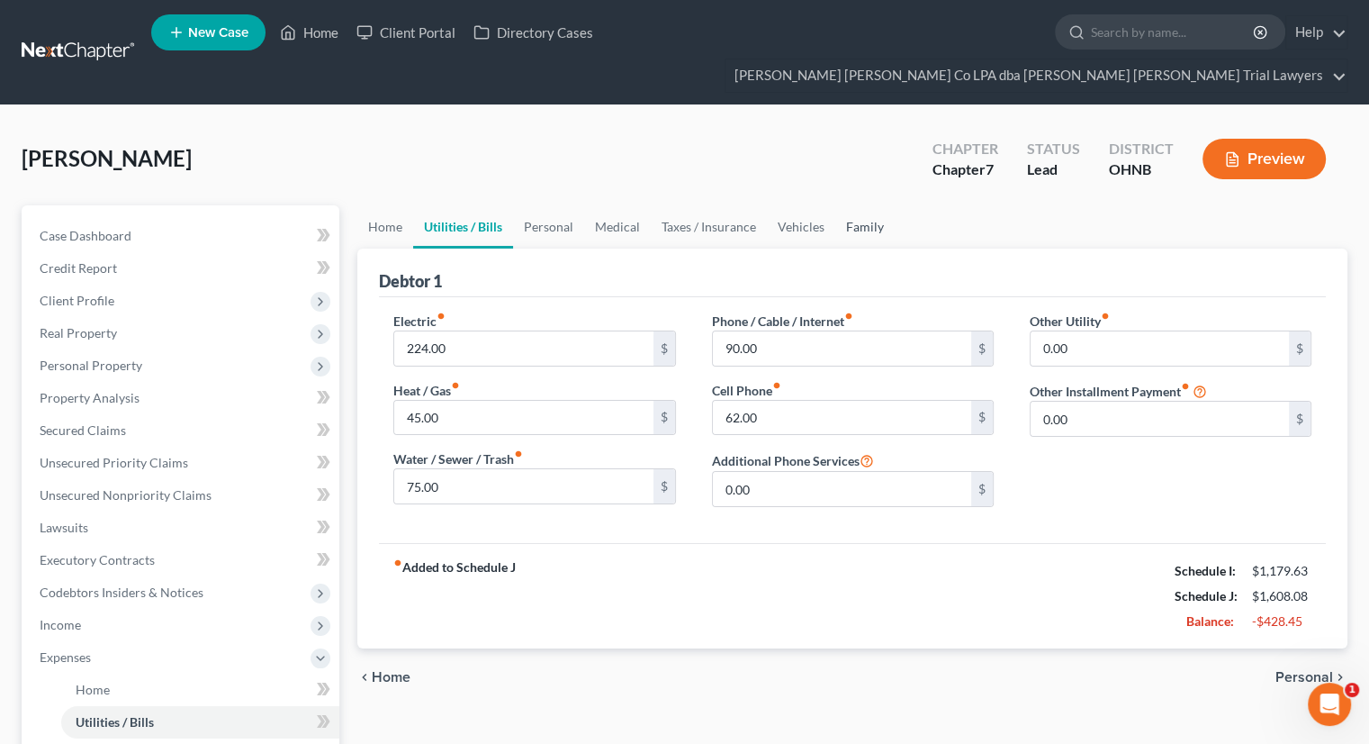
click at [844, 205] on link "Family" at bounding box center [864, 226] width 59 height 43
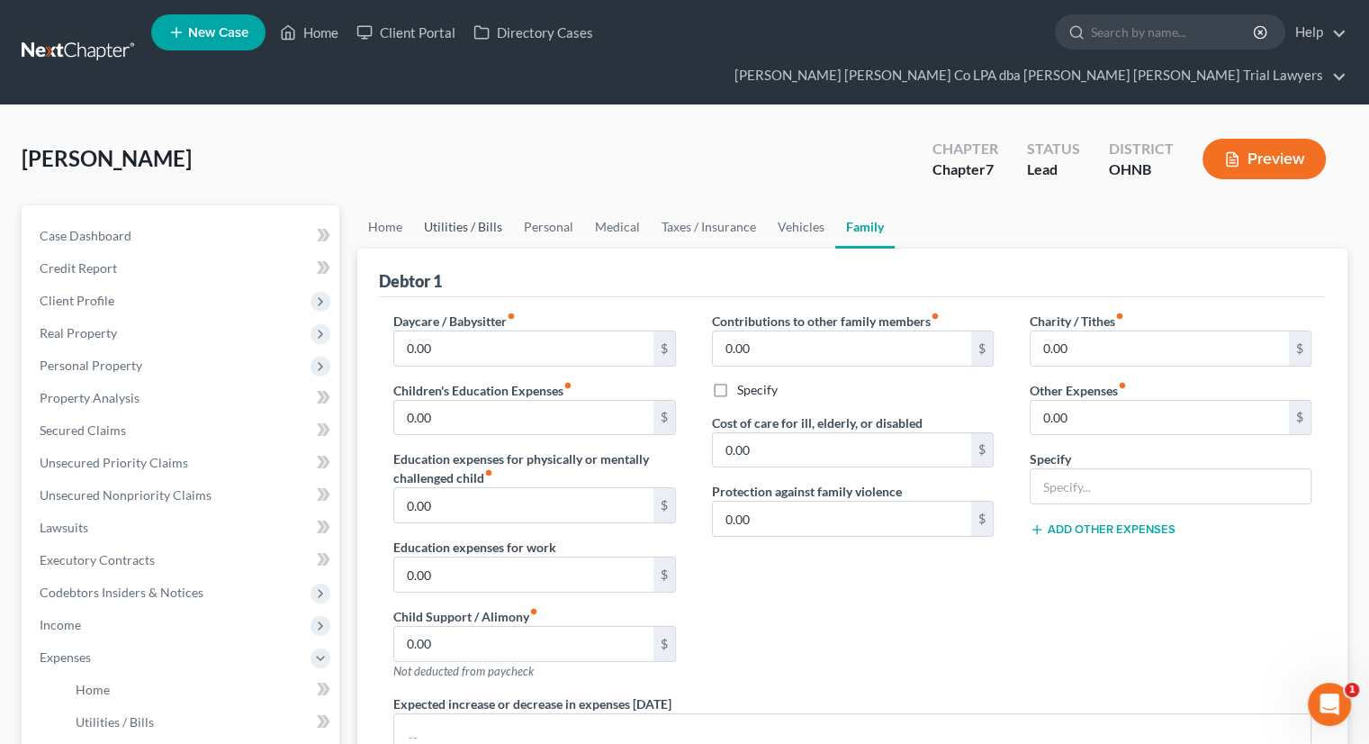
click at [429, 205] on link "Utilities / Bills" at bounding box center [463, 226] width 100 height 43
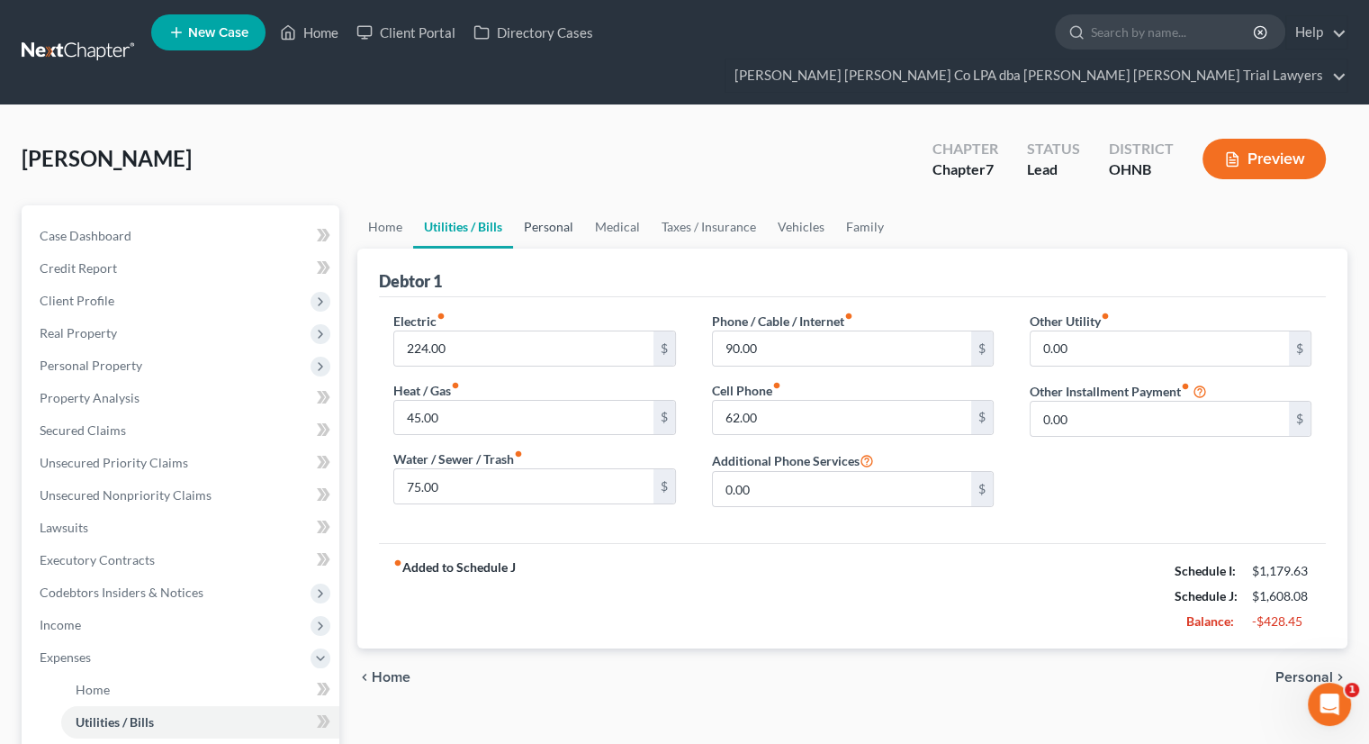
click at [540, 205] on link "Personal" at bounding box center [548, 226] width 71 height 43
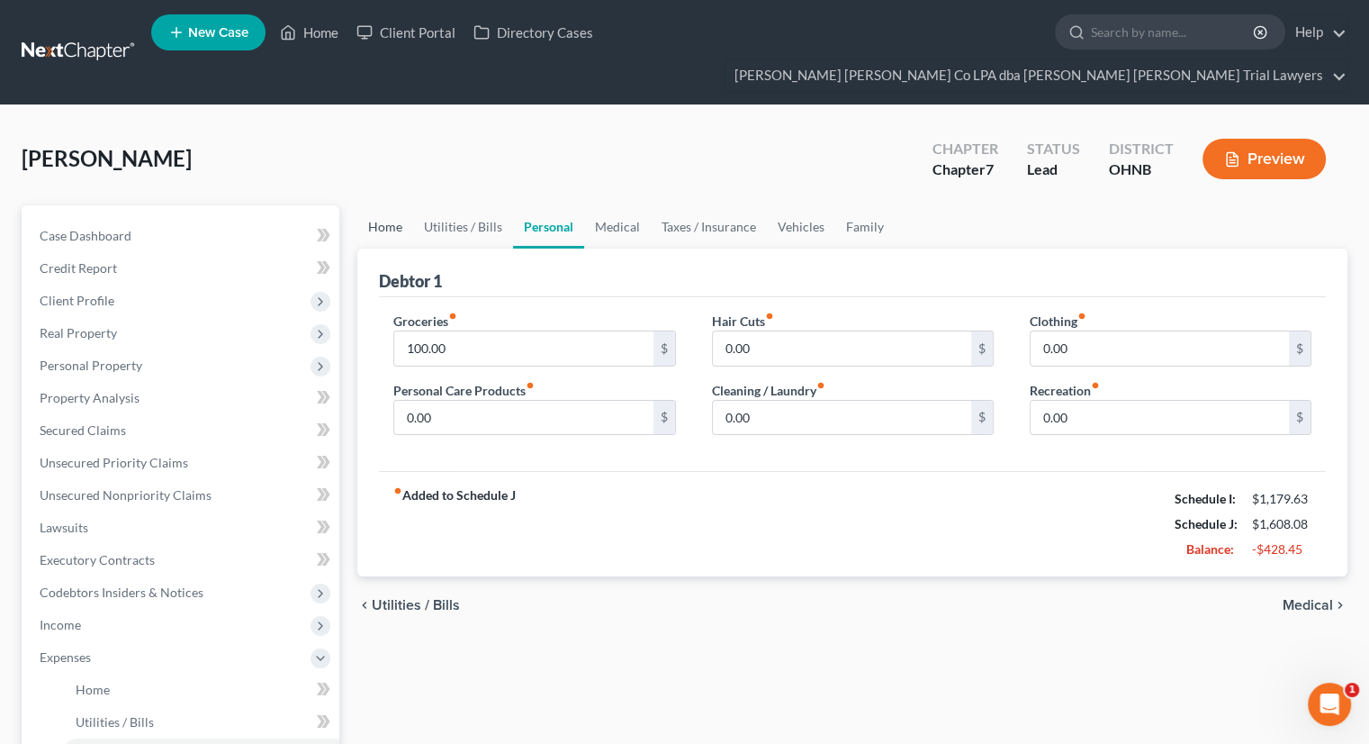
click at [384, 205] on link "Home" at bounding box center [385, 226] width 56 height 43
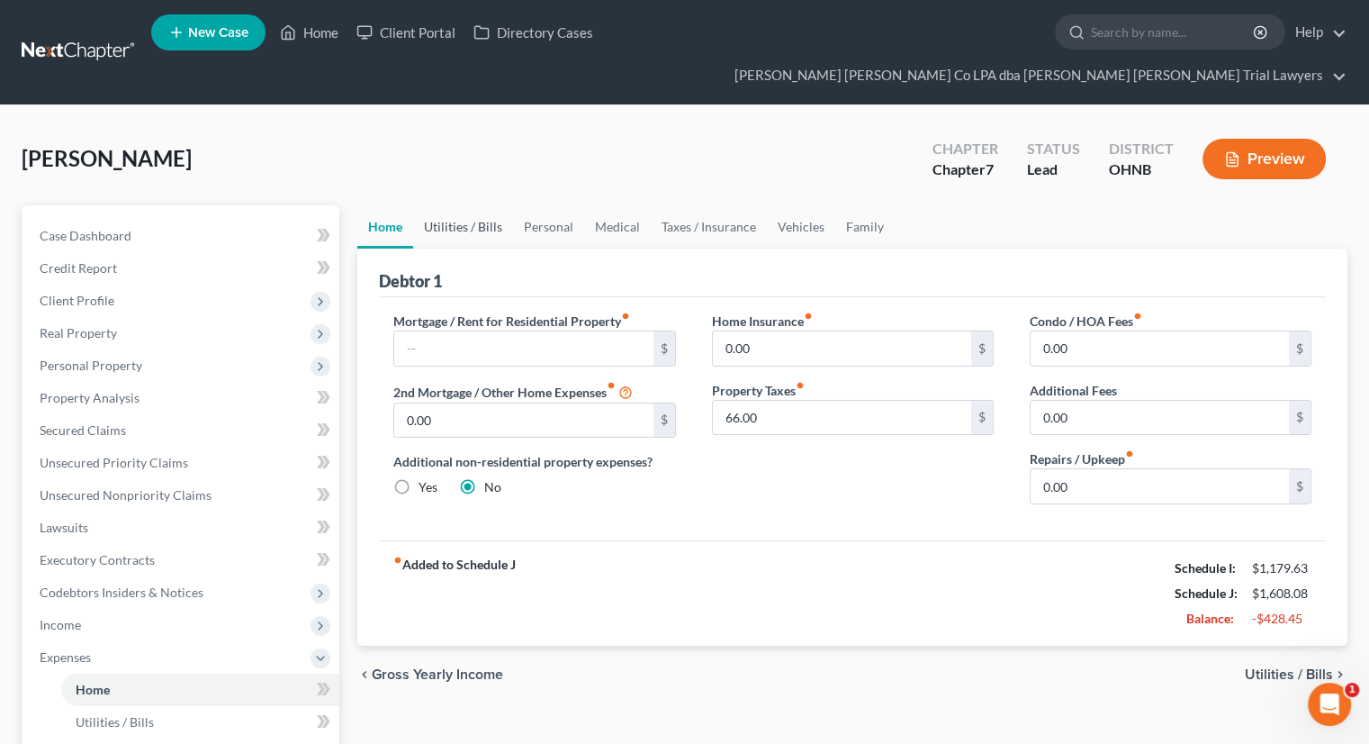
click at [443, 205] on link "Utilities / Bills" at bounding box center [463, 226] width 100 height 43
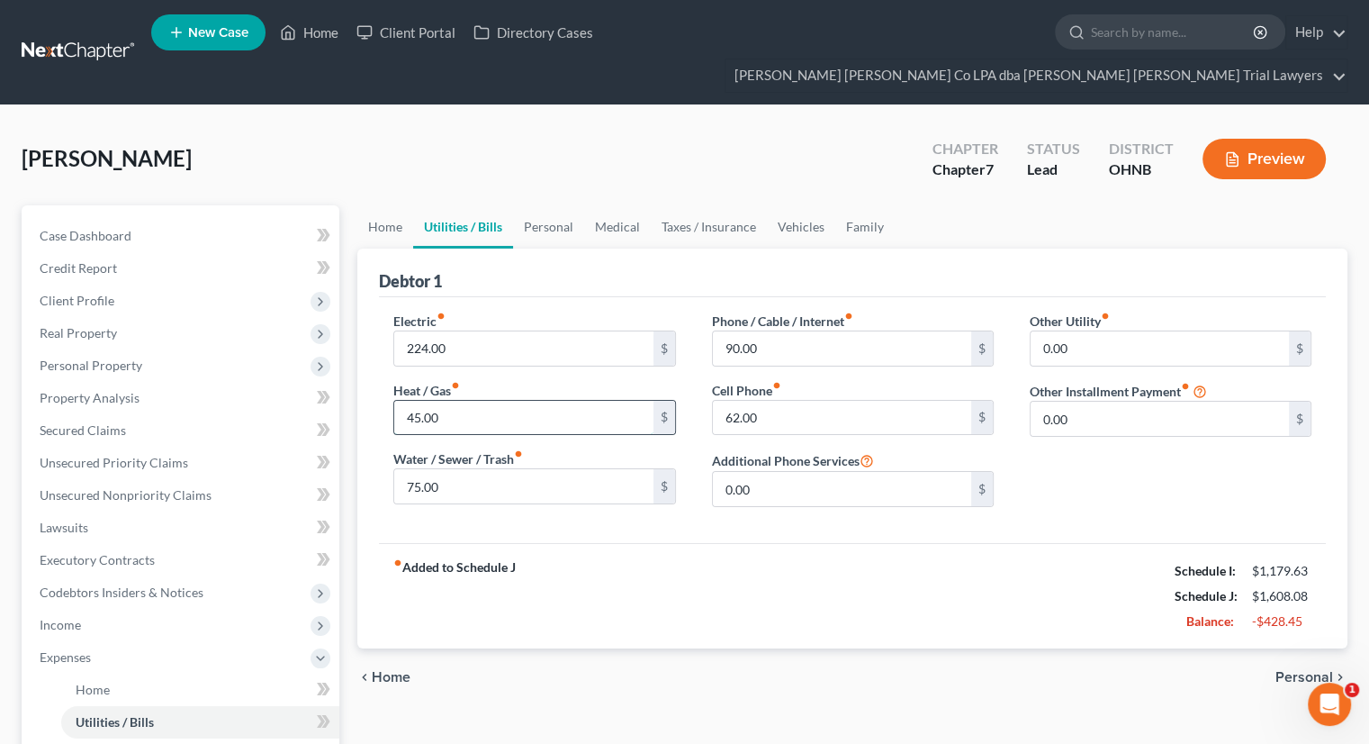
click at [462, 401] on input "45.00" at bounding box center [523, 418] width 258 height 34
type input "45"
click at [614, 444] on div "Electric fiber_manual_record 224.00 $ Heat / Gas fiber_manual_record 45 $ Water…" at bounding box center [852, 420] width 947 height 246
drag, startPoint x: 86, startPoint y: 452, endPoint x: 573, endPoint y: 539, distance: 493.9
click at [619, 606] on div "fiber_manual_record Added to Schedule J Schedule I: $1,179.63 Schedule J: $1,60…" at bounding box center [852, 595] width 947 height 105
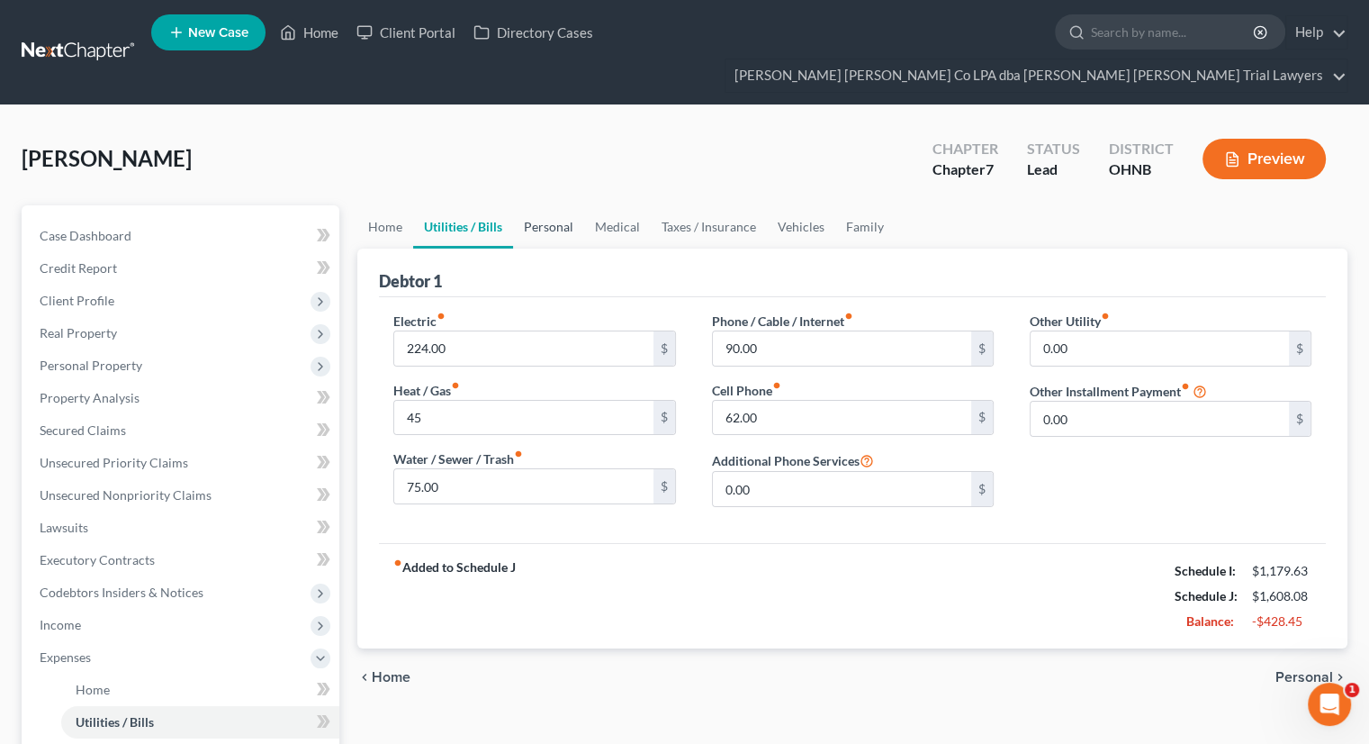
click at [538, 205] on link "Personal" at bounding box center [548, 226] width 71 height 43
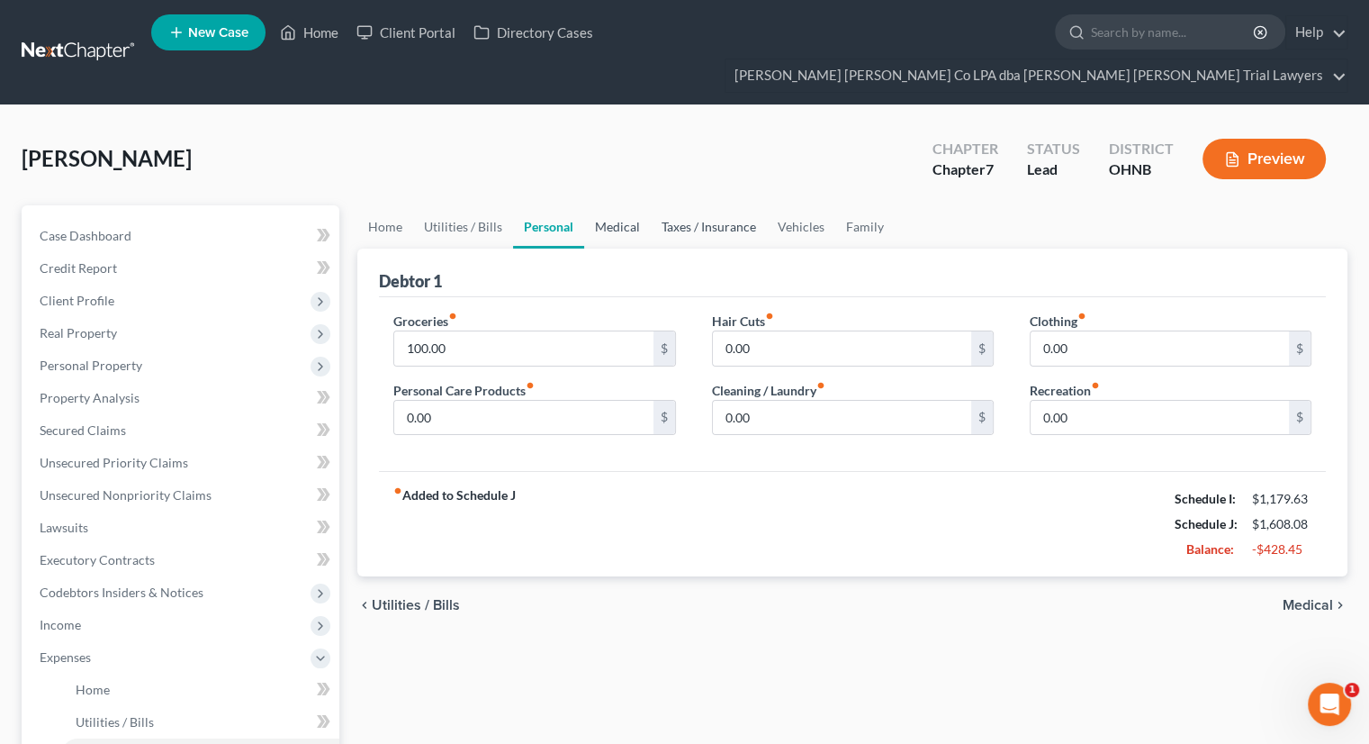
drag, startPoint x: 678, startPoint y: 201, endPoint x: 604, endPoint y: 199, distance: 73.8
click at [677, 205] on link "Taxes / Insurance" at bounding box center [709, 226] width 116 height 43
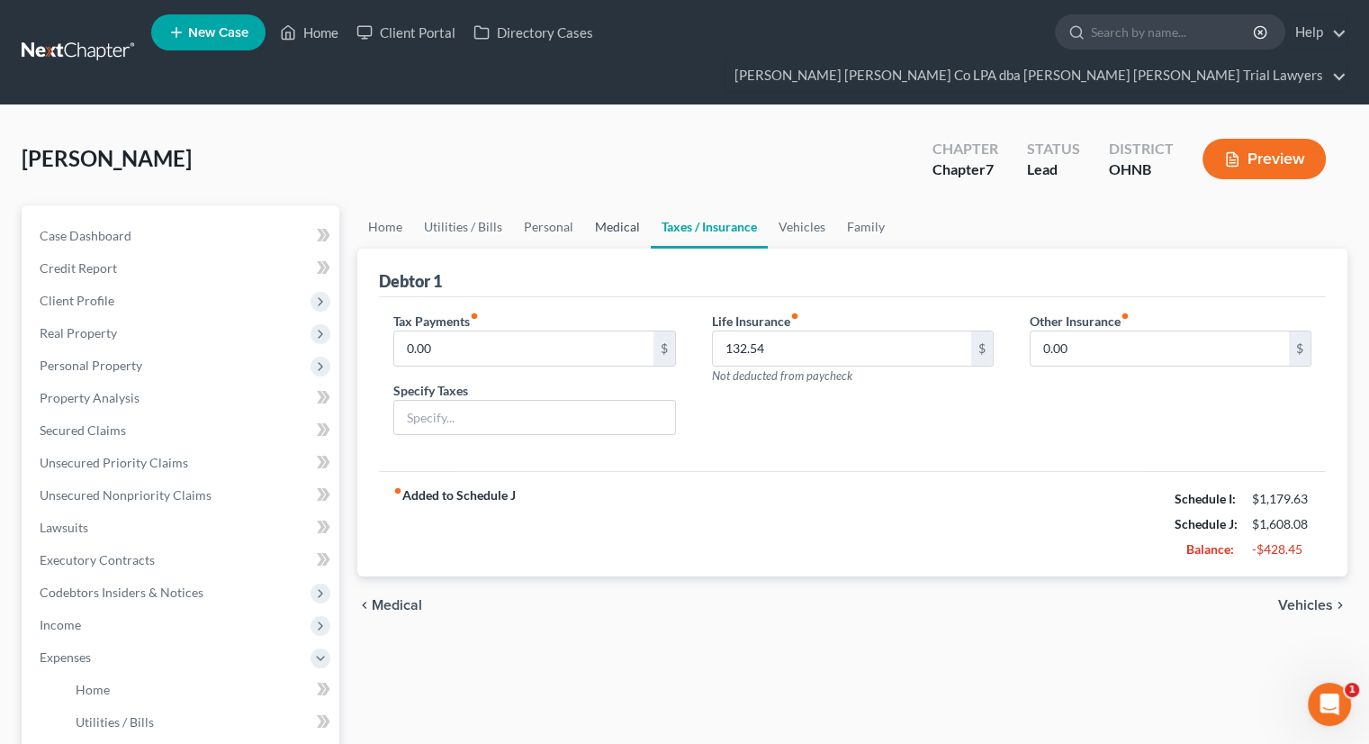
click at [603, 205] on link "Medical" at bounding box center [617, 226] width 67 height 43
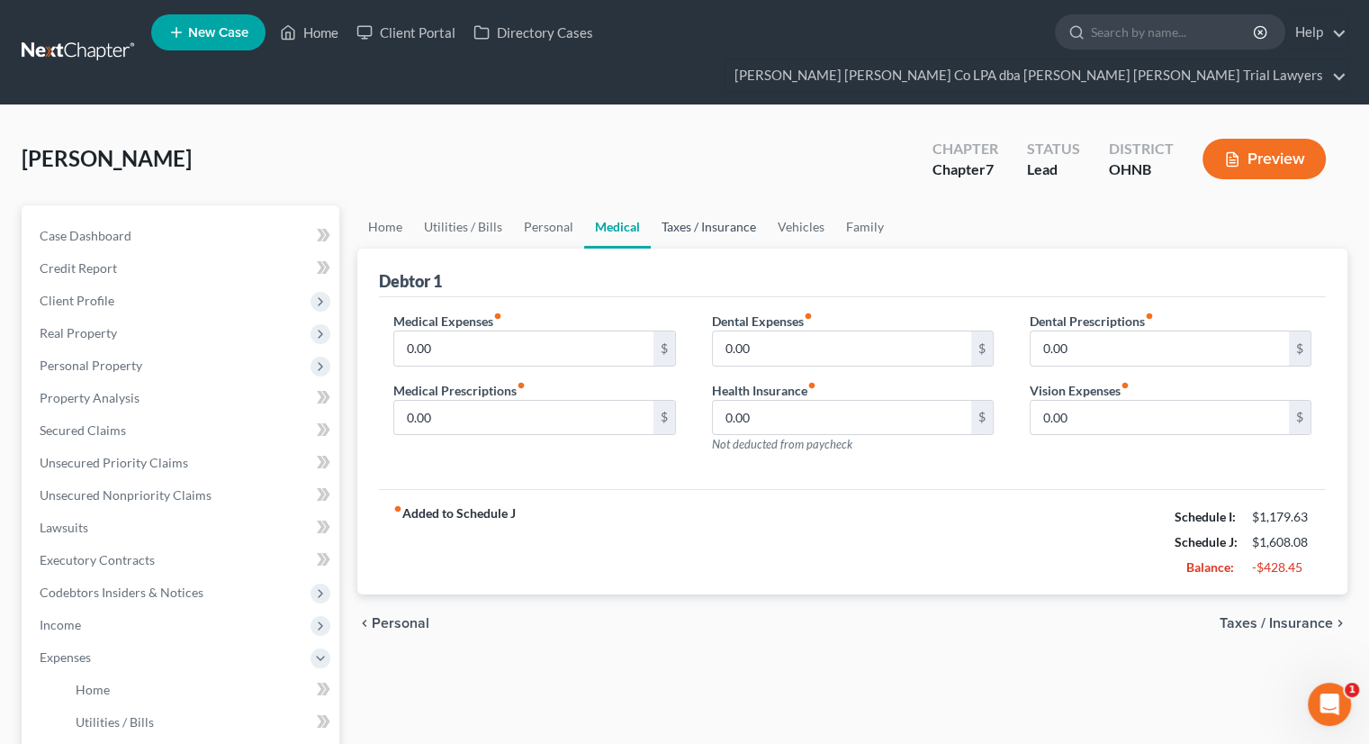
click at [720, 205] on link "Taxes / Insurance" at bounding box center [709, 226] width 116 height 43
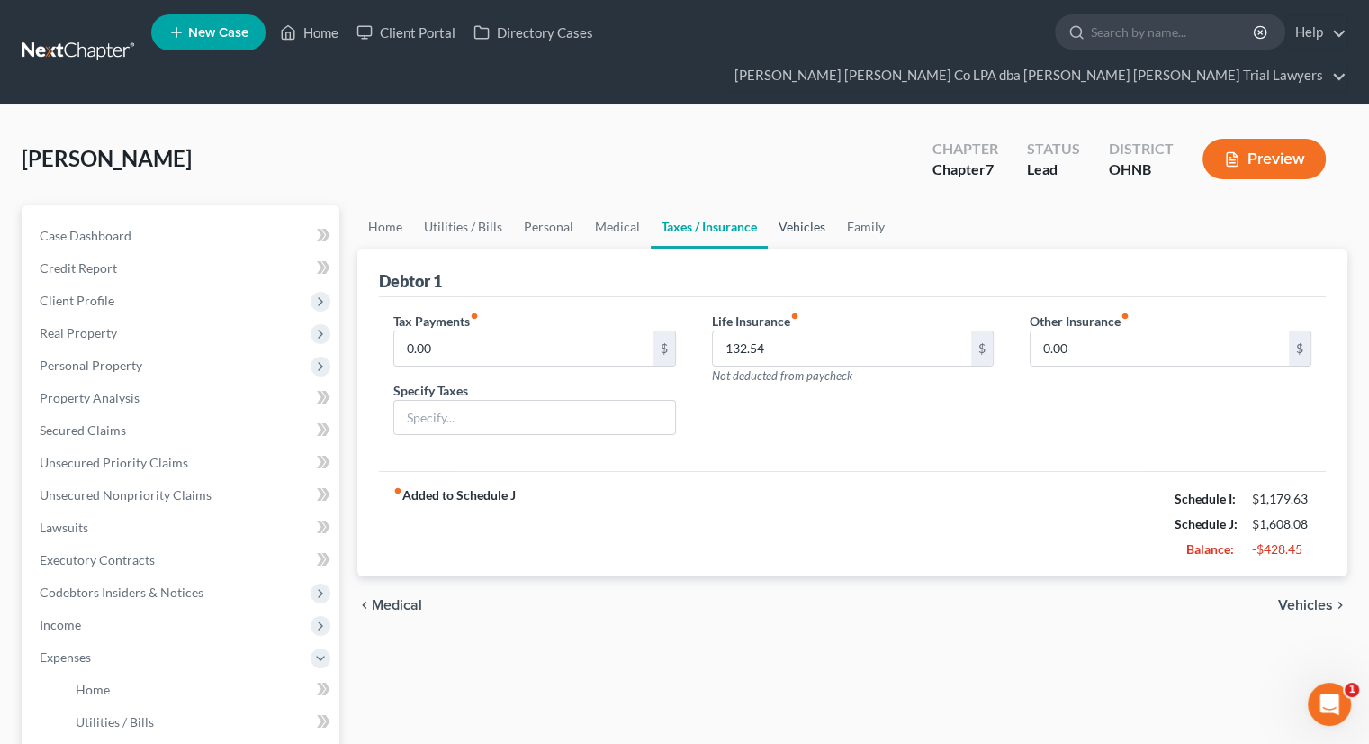
click at [769, 205] on link "Vehicles" at bounding box center [802, 226] width 68 height 43
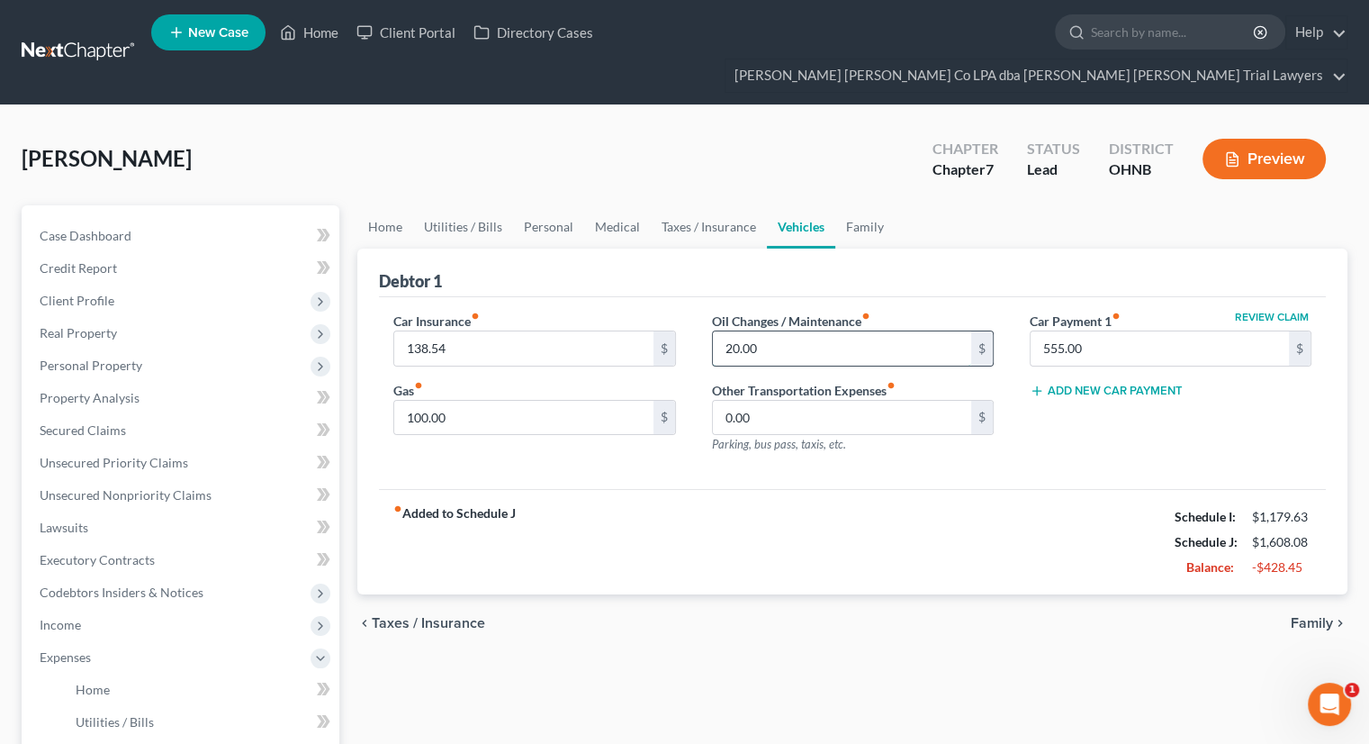
click at [782, 331] on input "20.00" at bounding box center [842, 348] width 258 height 34
type input "0"
click at [861, 205] on link "Family" at bounding box center [864, 226] width 59 height 43
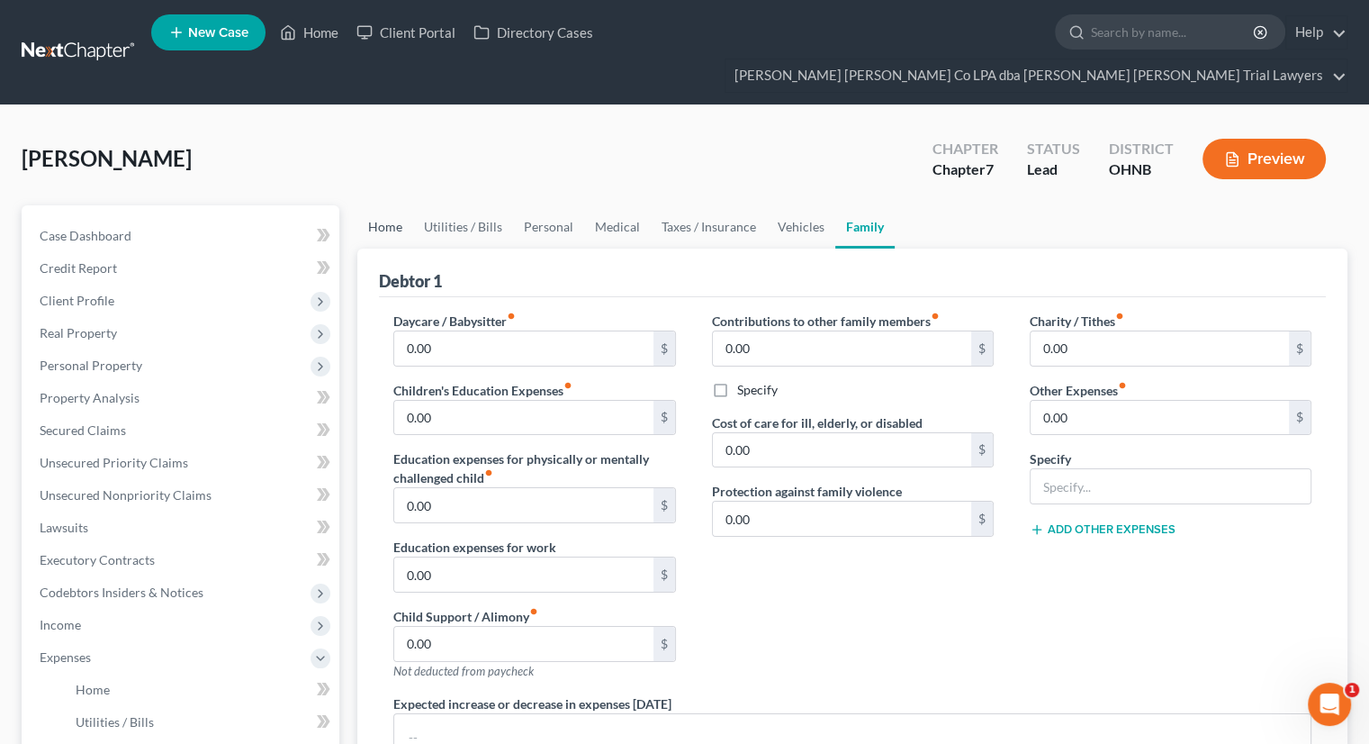
click at [382, 205] on link "Home" at bounding box center [385, 226] width 56 height 43
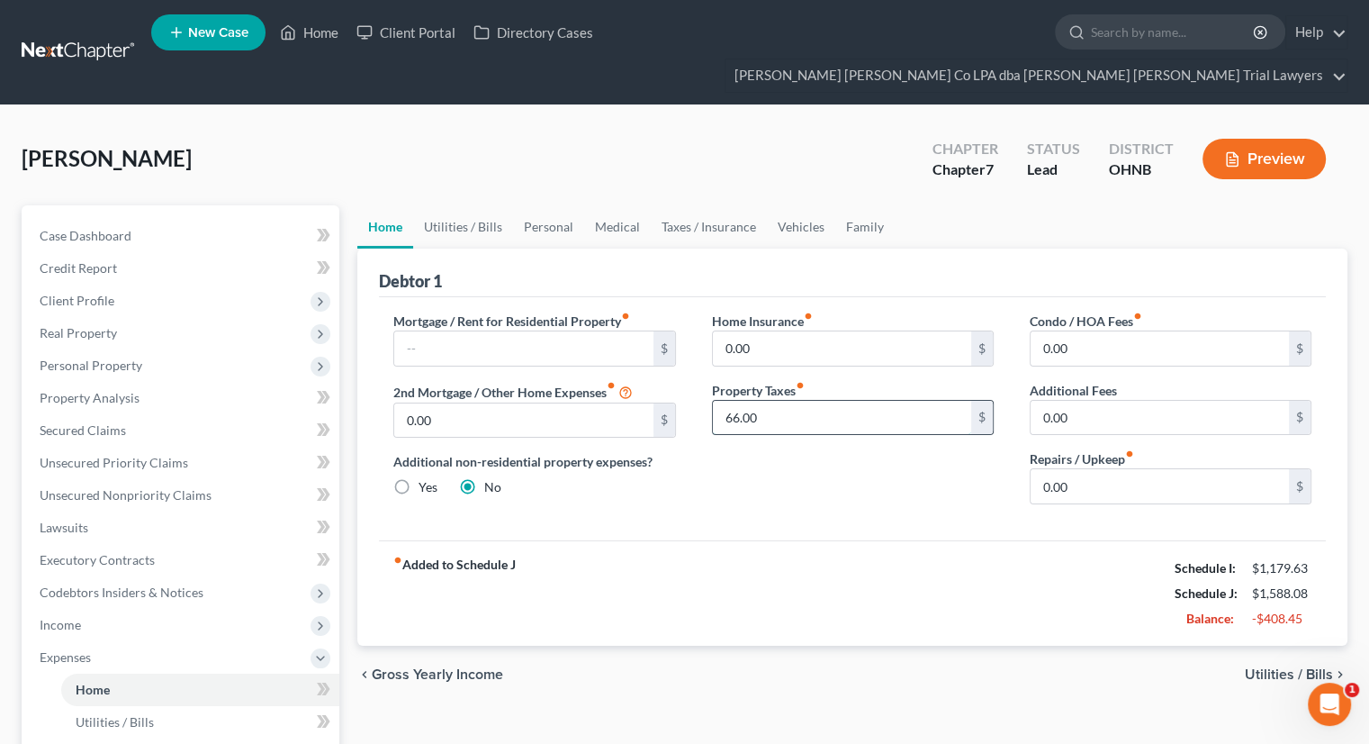
click at [749, 401] on input "66.00" at bounding box center [842, 418] width 258 height 34
type input "0"
click at [432, 205] on link "Utilities / Bills" at bounding box center [463, 226] width 100 height 43
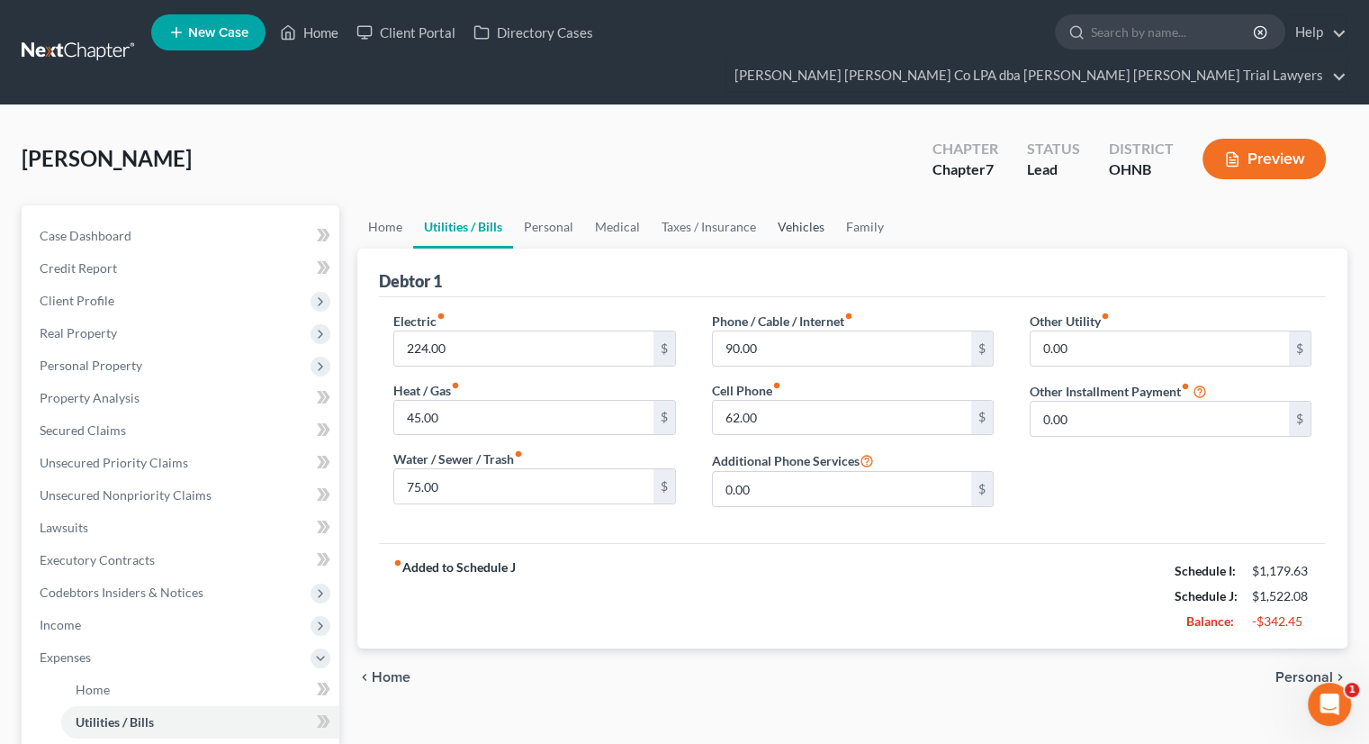
click at [778, 205] on link "Vehicles" at bounding box center [801, 226] width 68 height 43
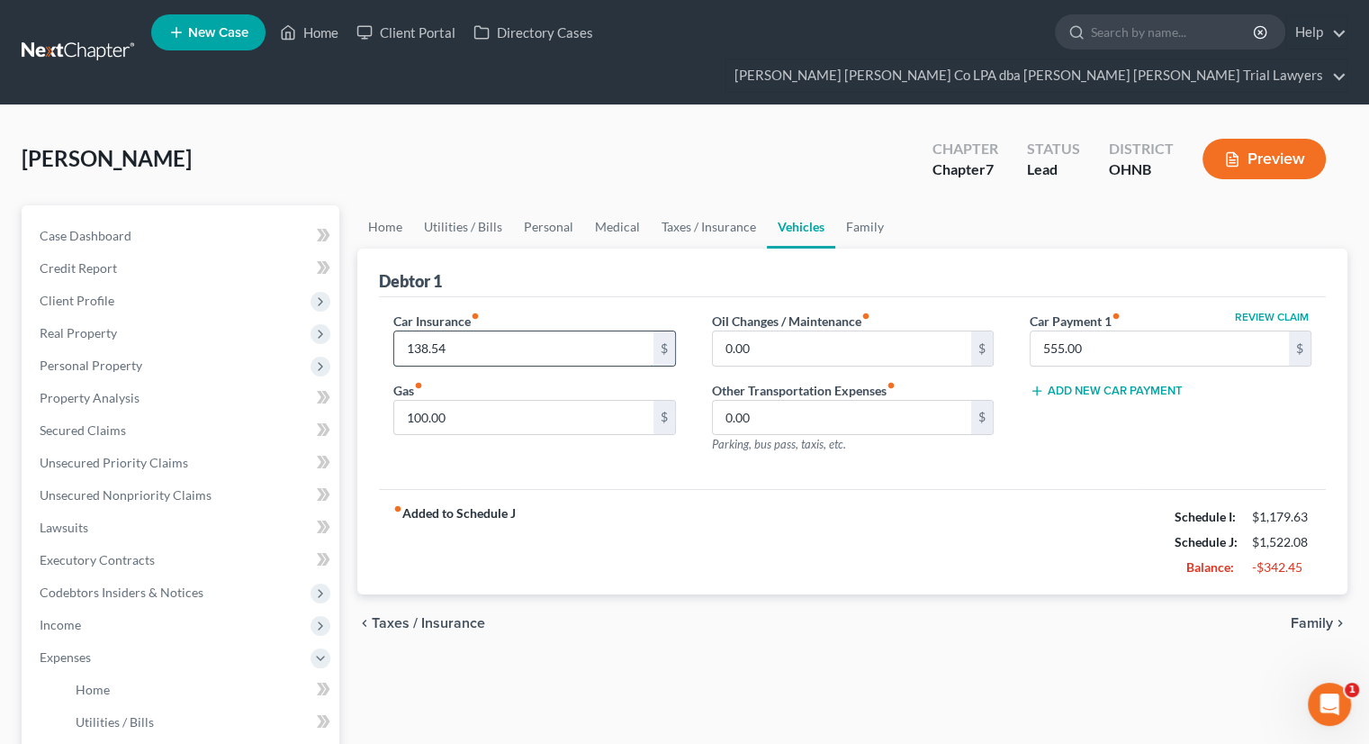
click at [467, 331] on input "138.54" at bounding box center [523, 348] width 258 height 34
drag, startPoint x: 467, startPoint y: 316, endPoint x: 452, endPoint y: 318, distance: 15.4
click at [452, 331] on input "138.54" at bounding box center [523, 348] width 258 height 34
drag, startPoint x: 453, startPoint y: 316, endPoint x: 399, endPoint y: 316, distance: 54.0
click at [399, 331] on input "138.54" at bounding box center [523, 348] width 258 height 34
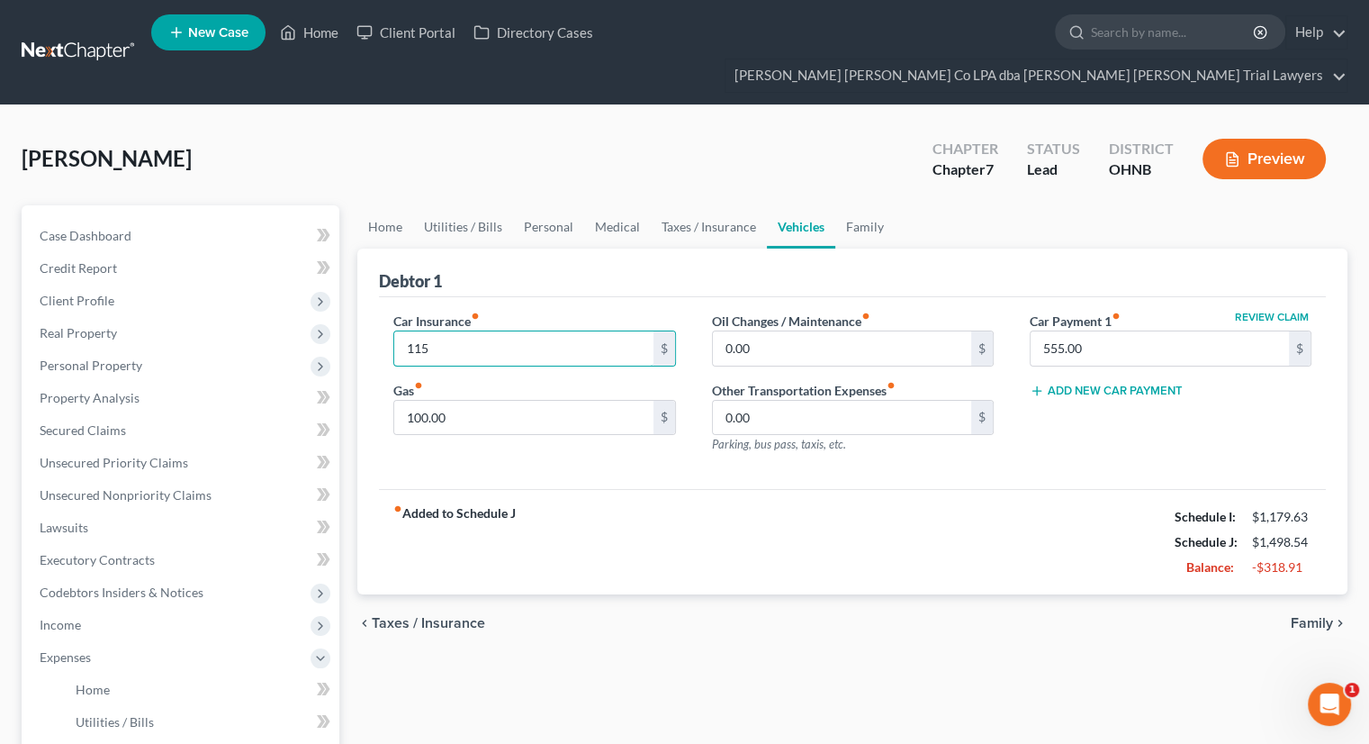
type input "115"
click at [750, 489] on div "fiber_manual_record Added to Schedule J Schedule I: $1,179.63 Schedule J: $1,49…" at bounding box center [852, 541] width 947 height 105
click at [872, 205] on link "Family" at bounding box center [864, 226] width 59 height 43
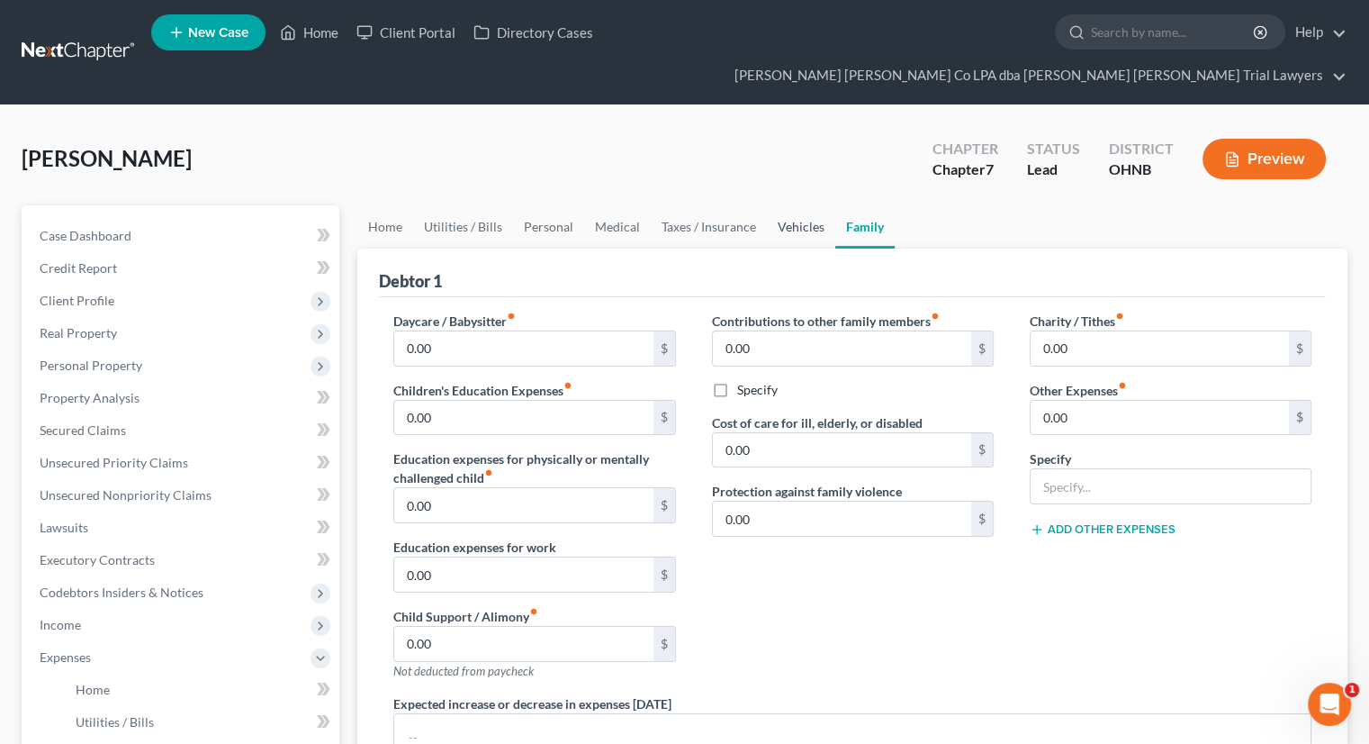
click at [794, 205] on link "Vehicles" at bounding box center [801, 226] width 68 height 43
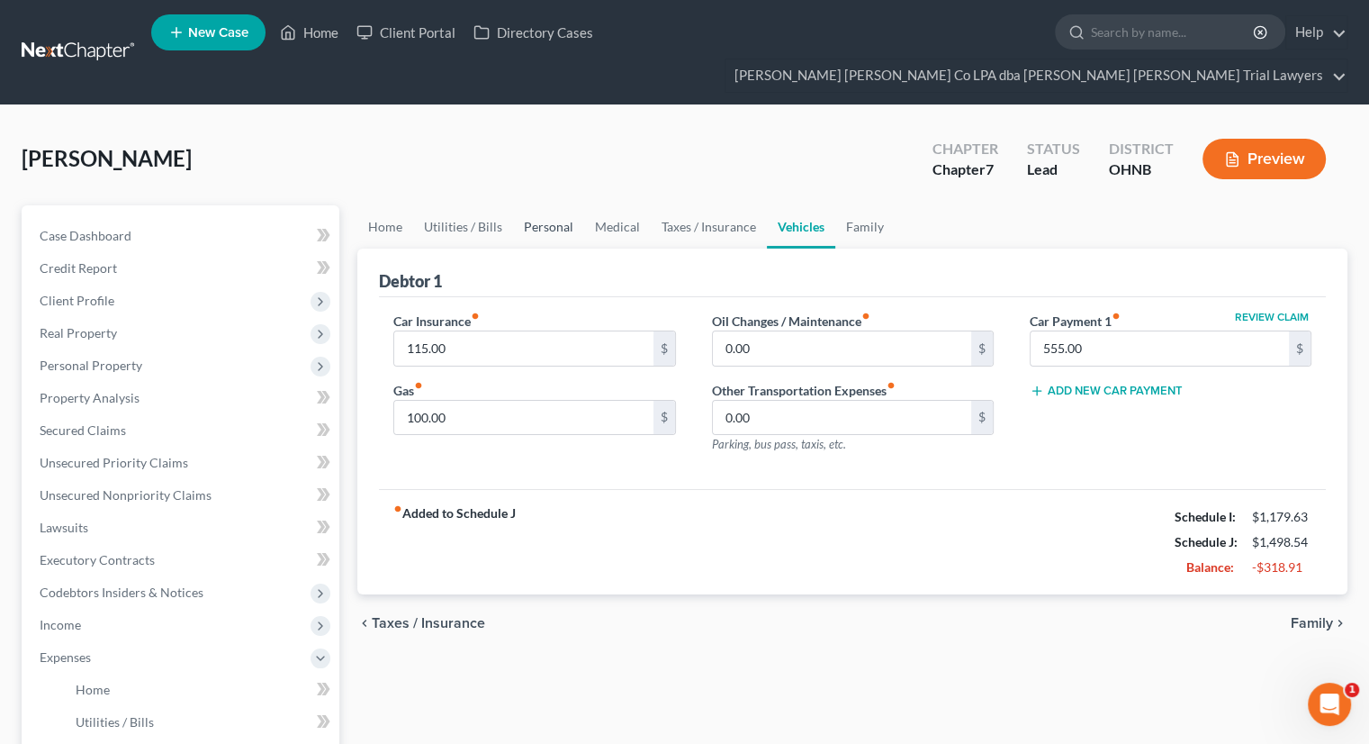
click at [525, 205] on link "Personal" at bounding box center [548, 226] width 71 height 43
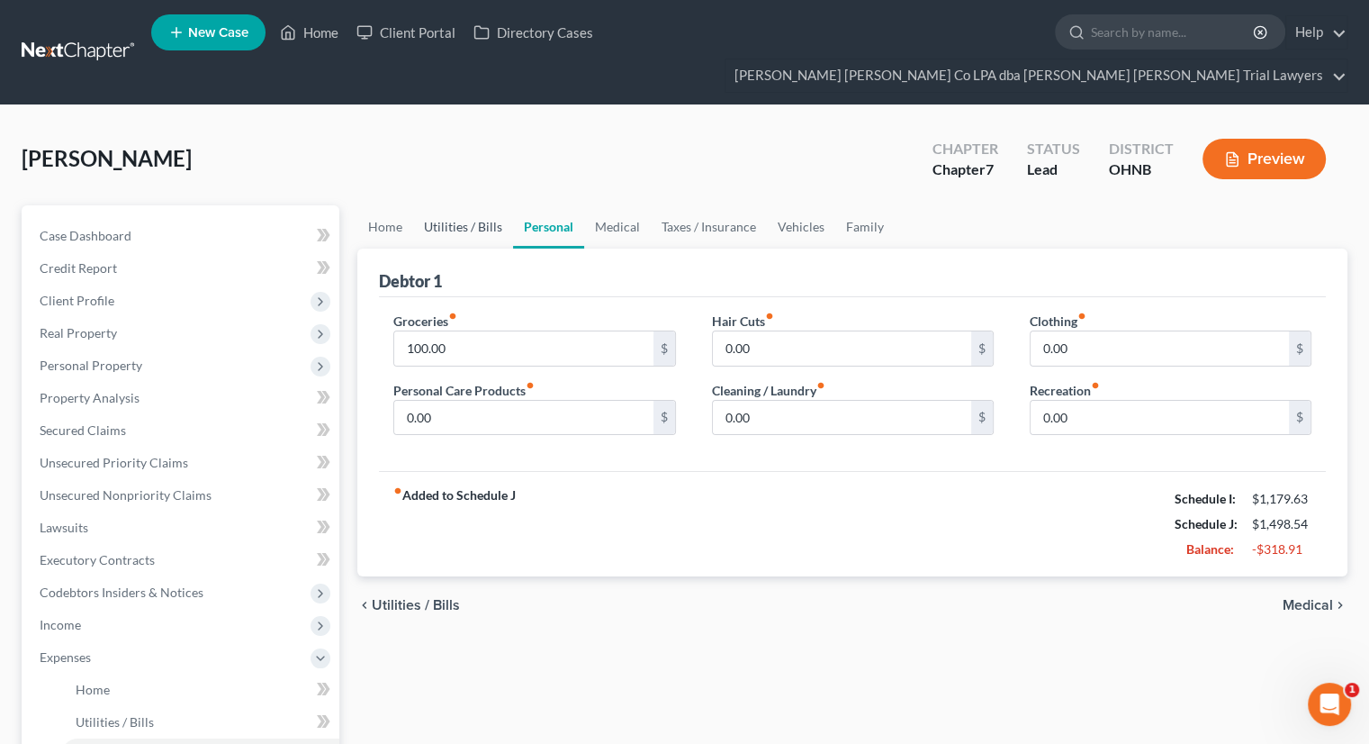
click at [479, 205] on link "Utilities / Bills" at bounding box center [463, 226] width 100 height 43
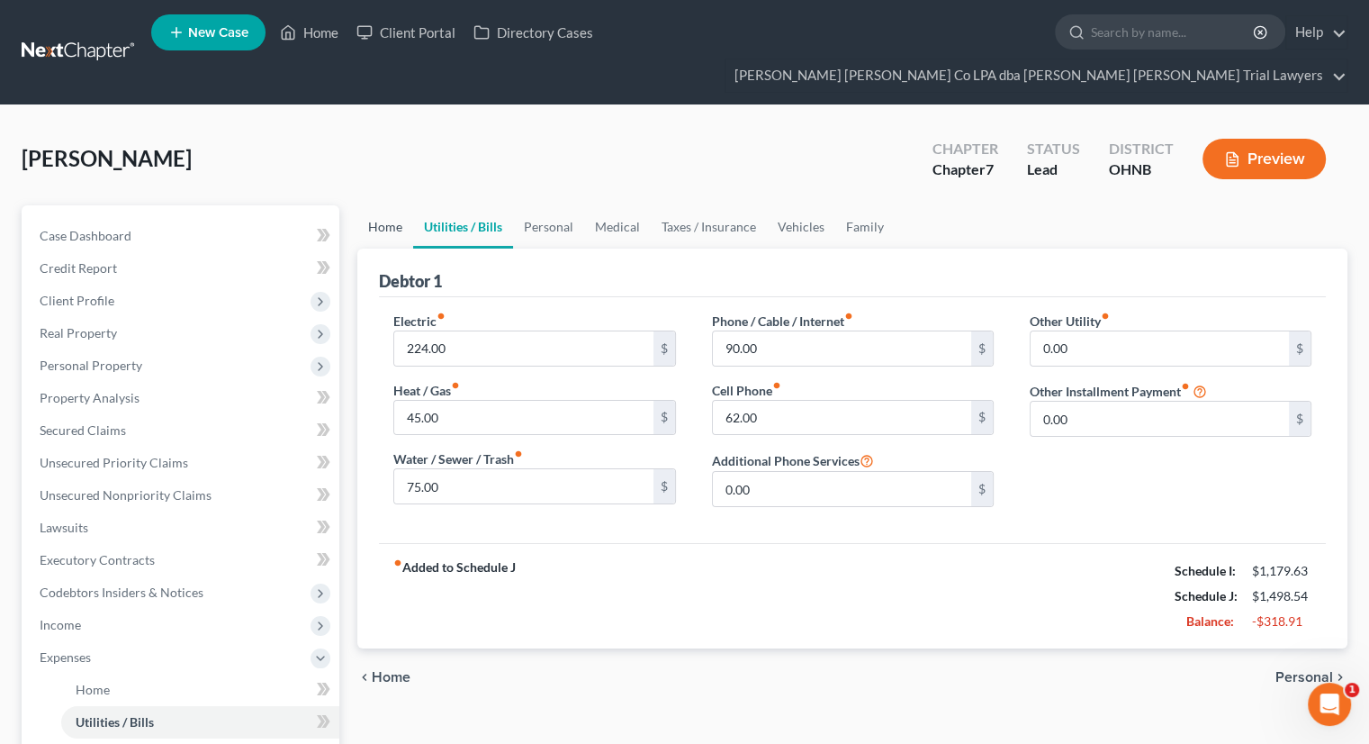
click at [390, 205] on link "Home" at bounding box center [385, 226] width 56 height 43
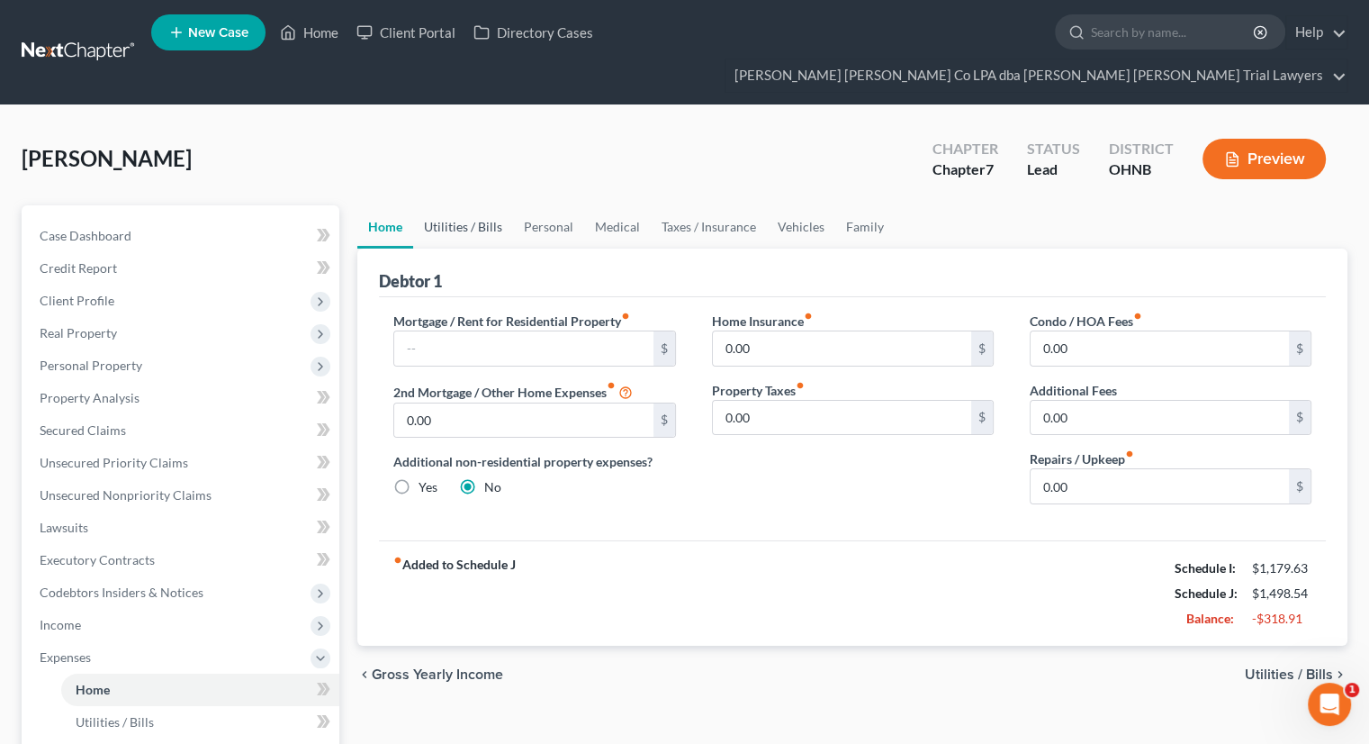
click at [454, 205] on link "Utilities / Bills" at bounding box center [463, 226] width 100 height 43
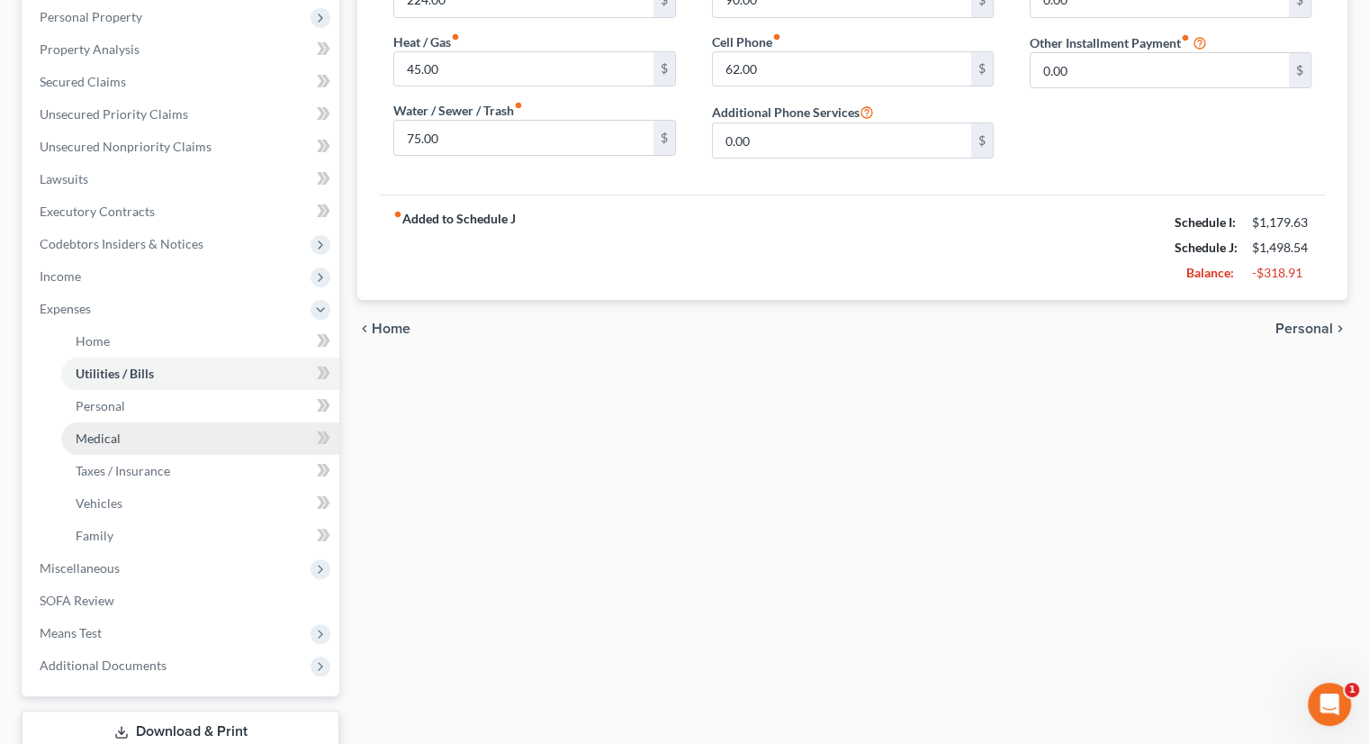
scroll to position [360, 0]
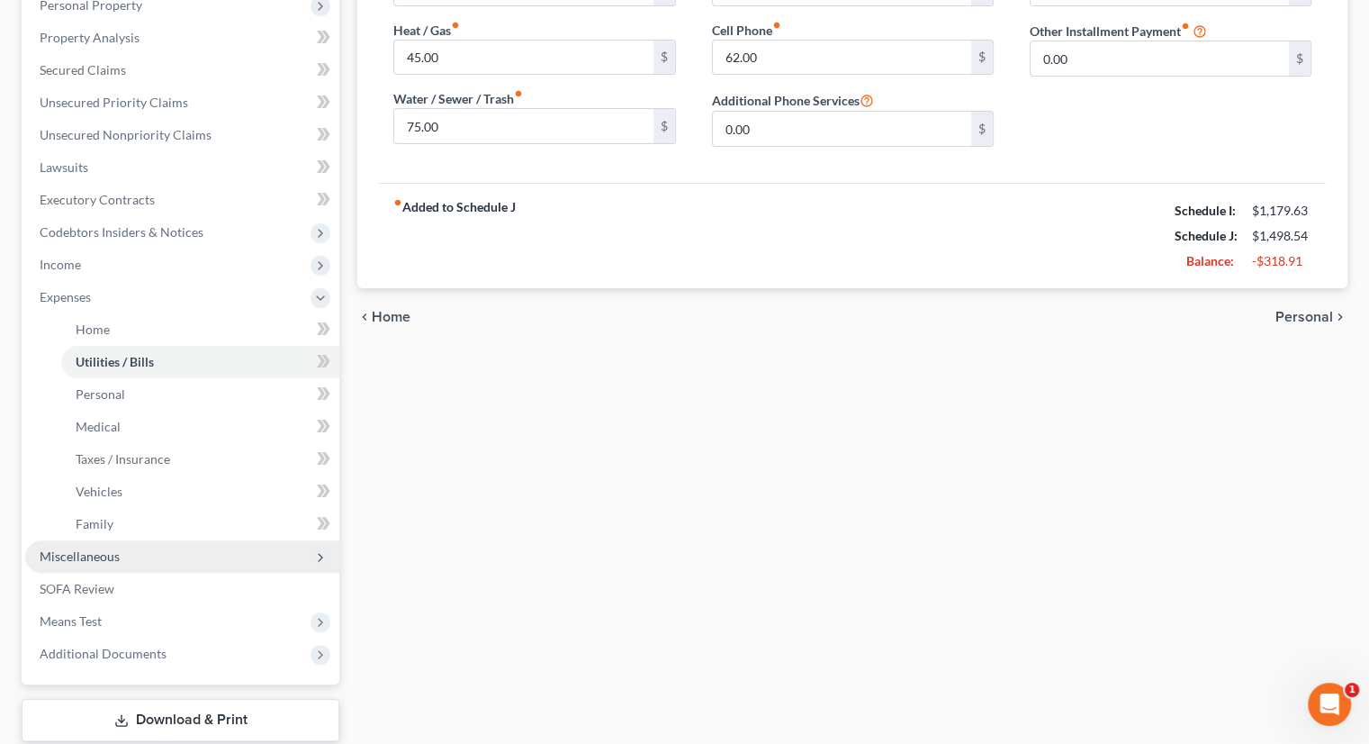
click at [143, 540] on span "Miscellaneous" at bounding box center [182, 556] width 314 height 32
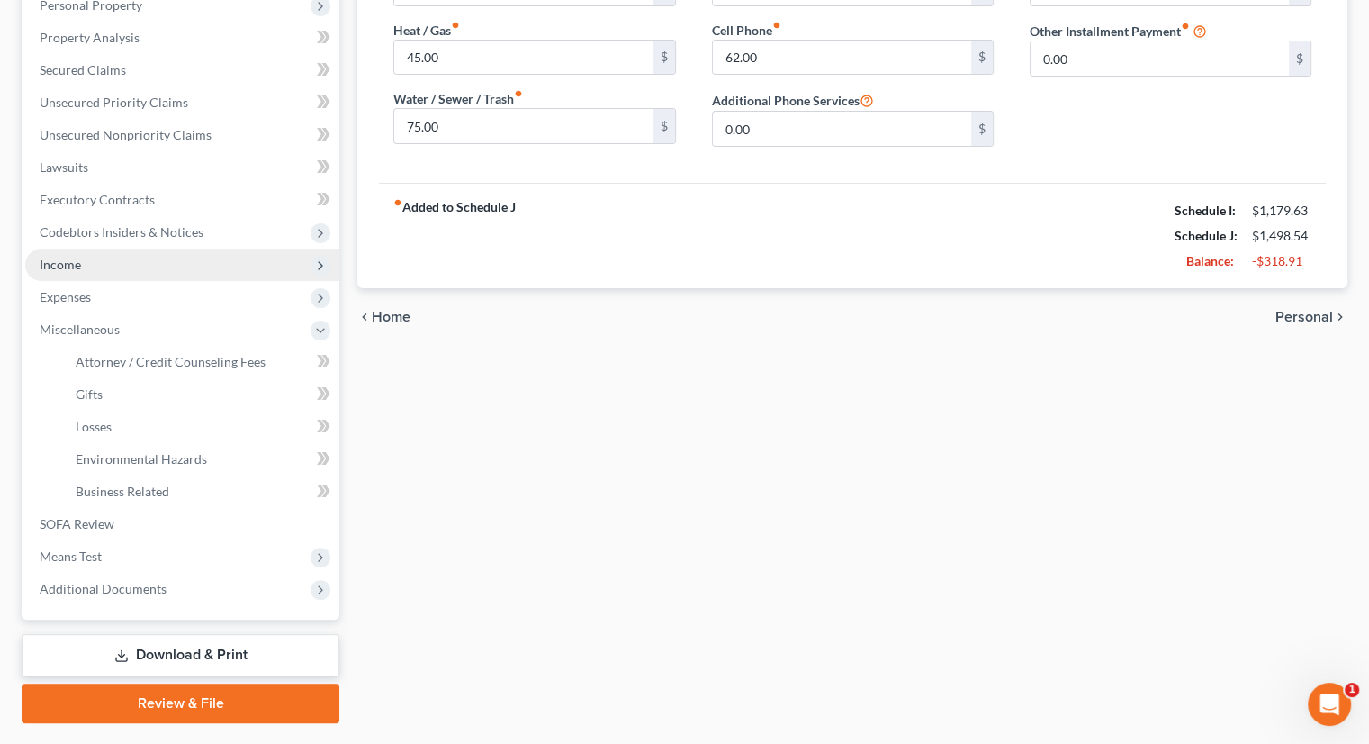
click at [127, 248] on span "Income" at bounding box center [182, 264] width 314 height 32
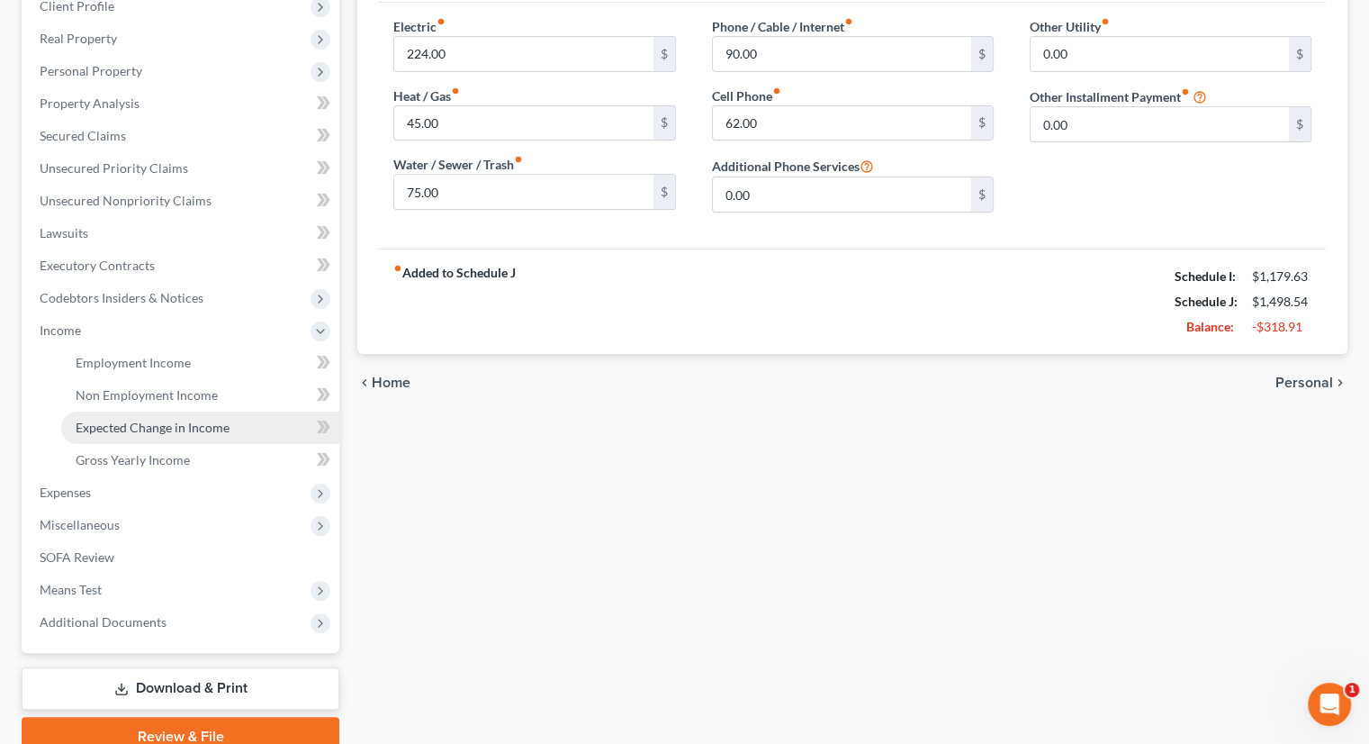
scroll to position [252, 0]
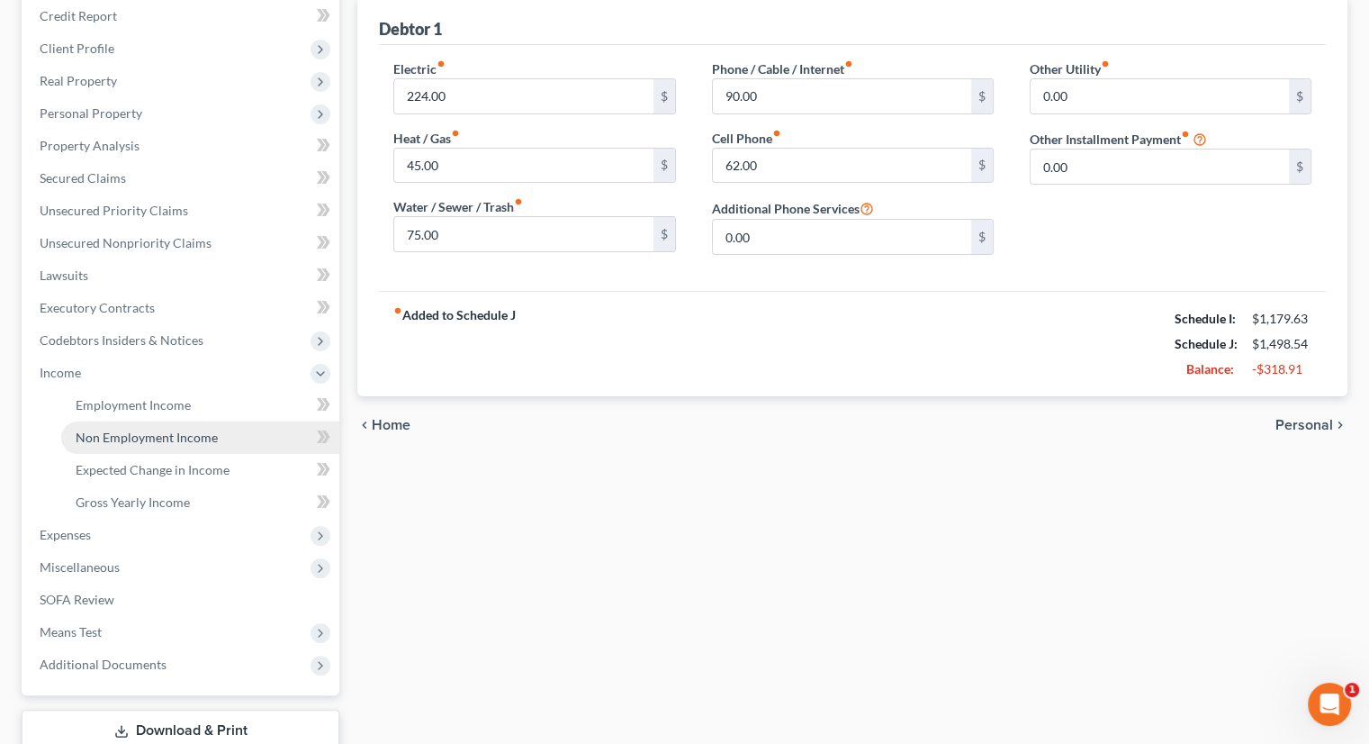
click at [167, 421] on link "Non Employment Income" at bounding box center [200, 437] width 278 height 32
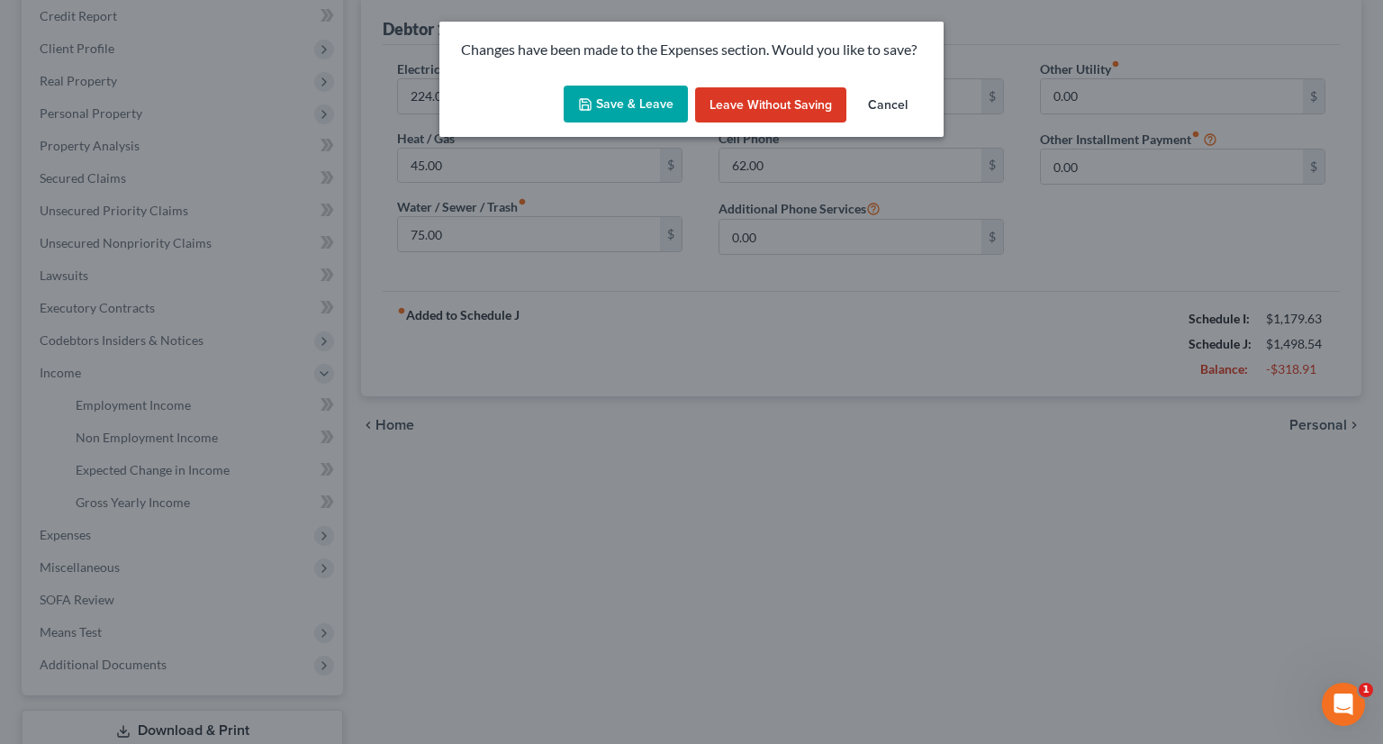
drag, startPoint x: 653, startPoint y: 111, endPoint x: 727, endPoint y: 326, distance: 227.8
click at [654, 111] on button "Save & Leave" at bounding box center [626, 105] width 124 height 38
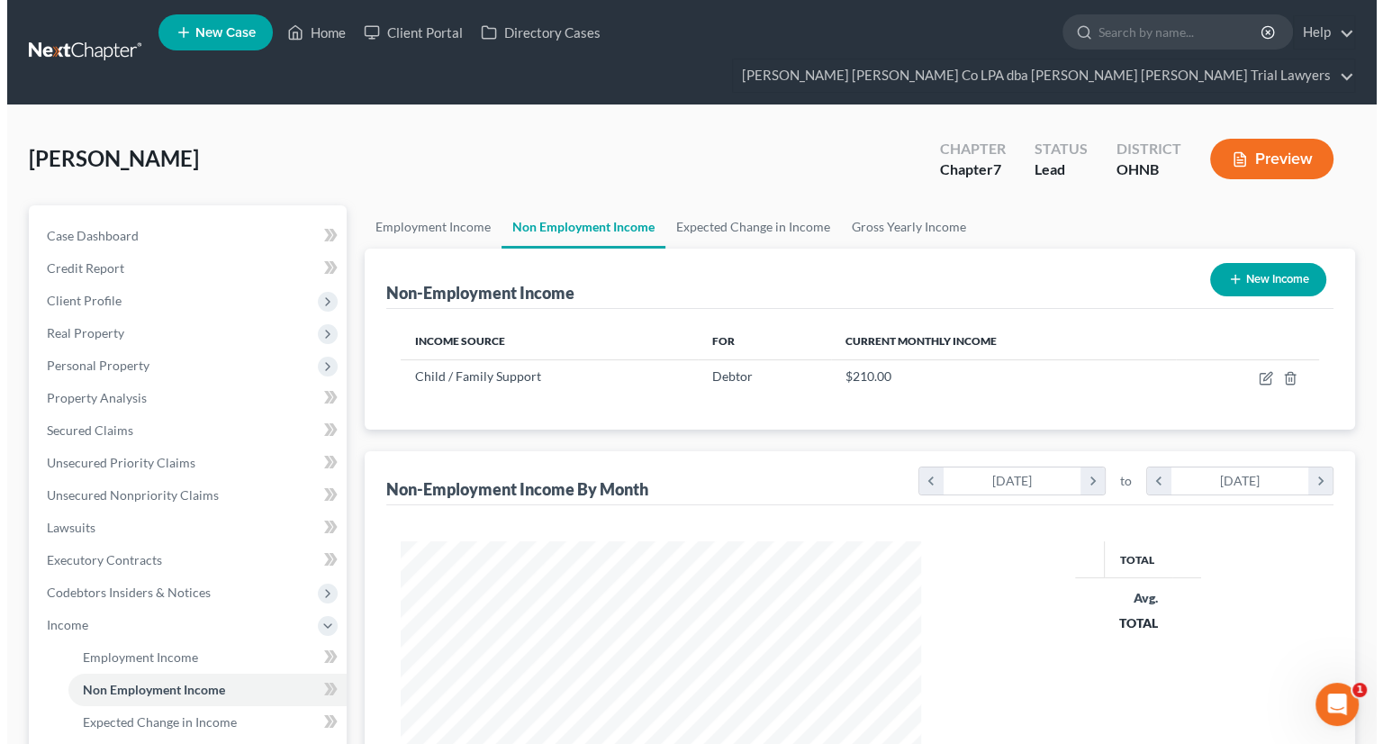
scroll to position [321, 555]
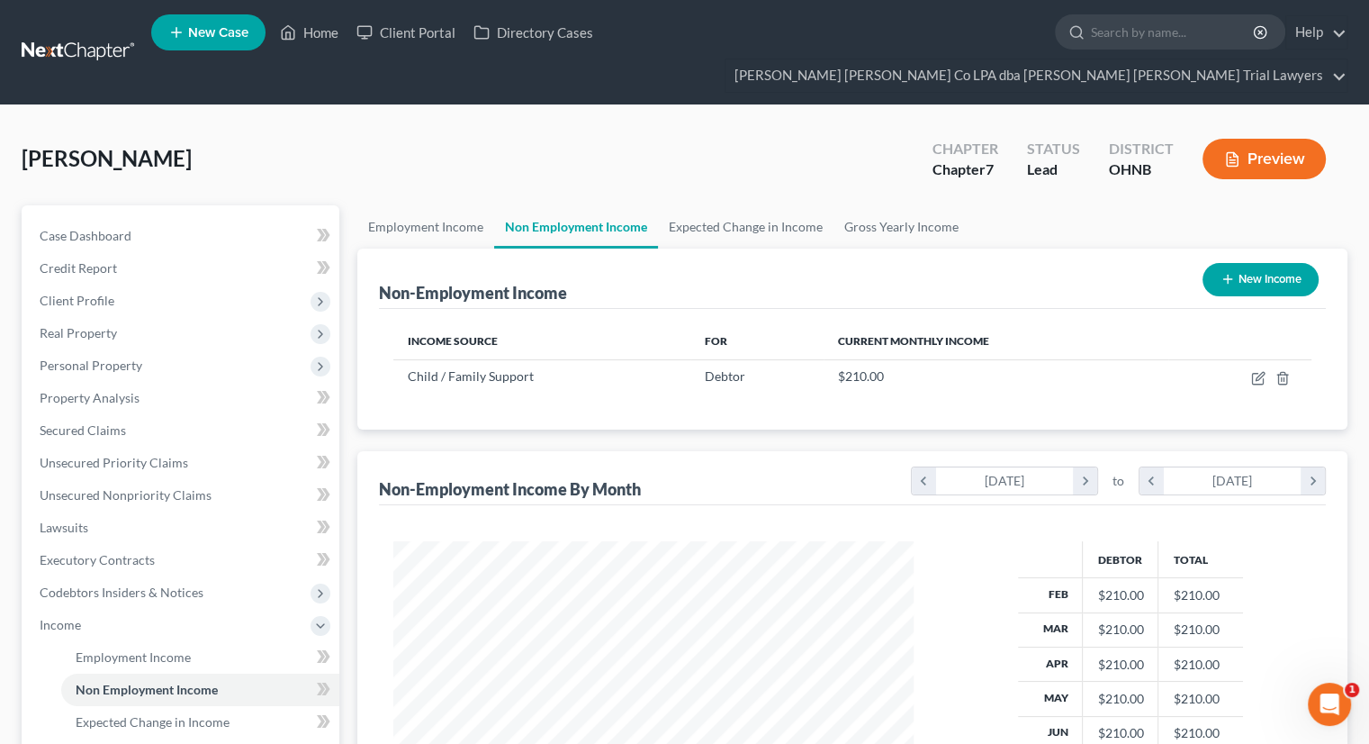
click at [1278, 263] on button "New Income" at bounding box center [1261, 279] width 116 height 33
select select "0"
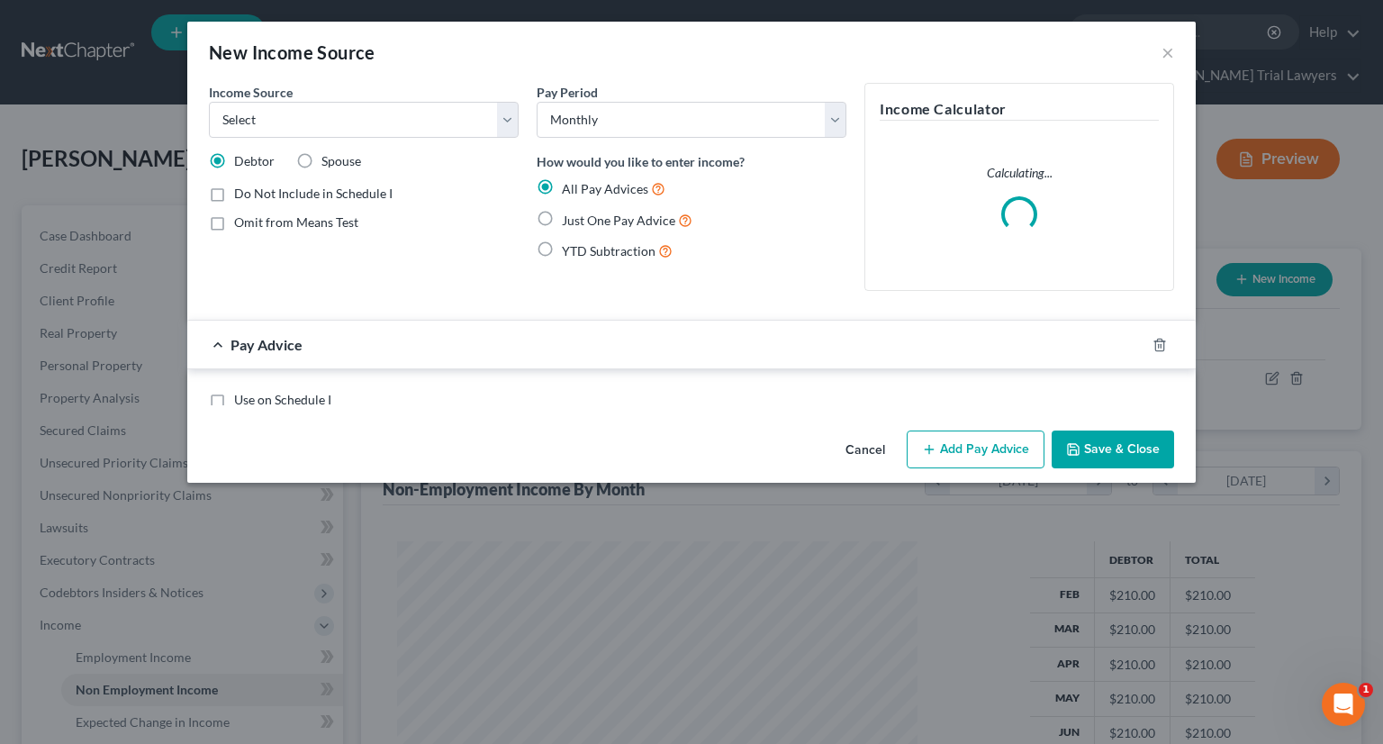
scroll to position [321, 562]
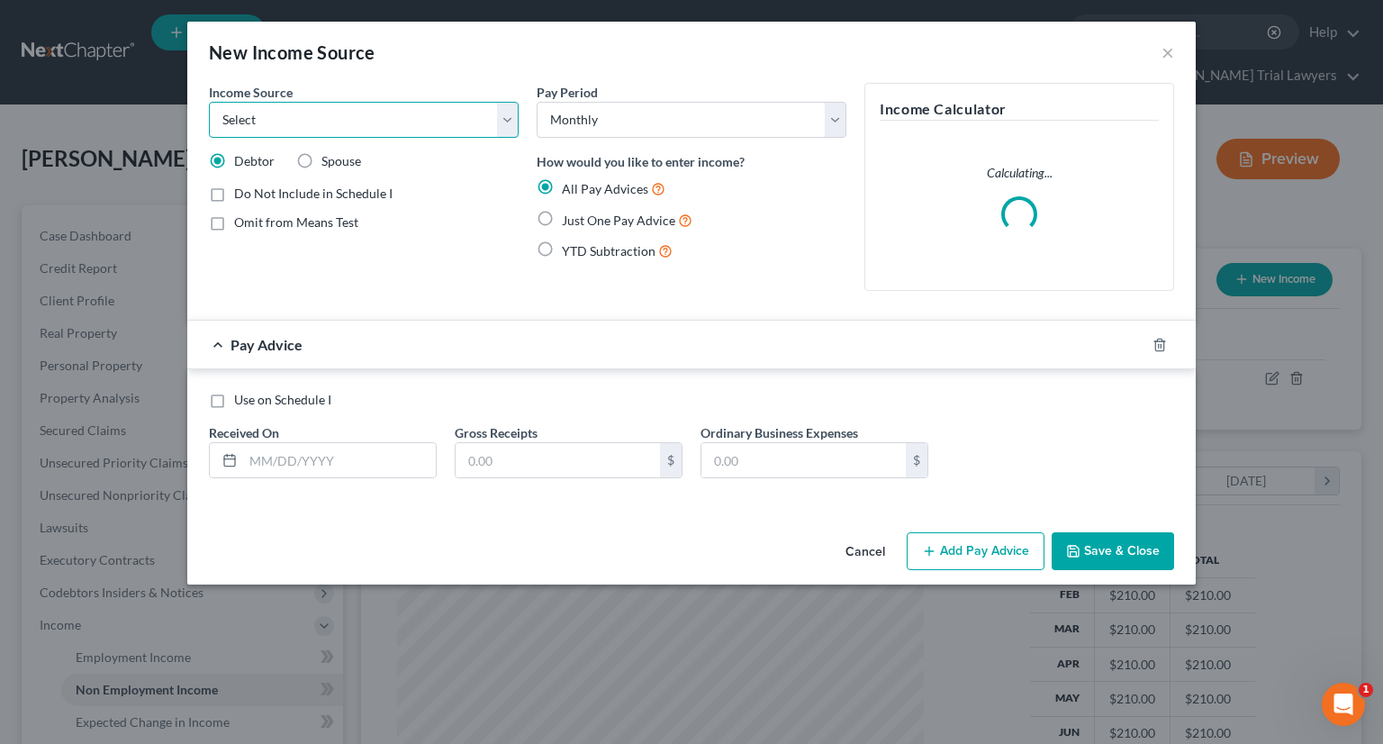
click at [380, 131] on select "Select Unemployment Disability (from employer) Pension Retirement Social Securi…" at bounding box center [364, 120] width 310 height 36
select select "8"
click at [209, 102] on select "Select Unemployment Disability (from employer) Pension Retirement Social Securi…" at bounding box center [364, 120] width 310 height 36
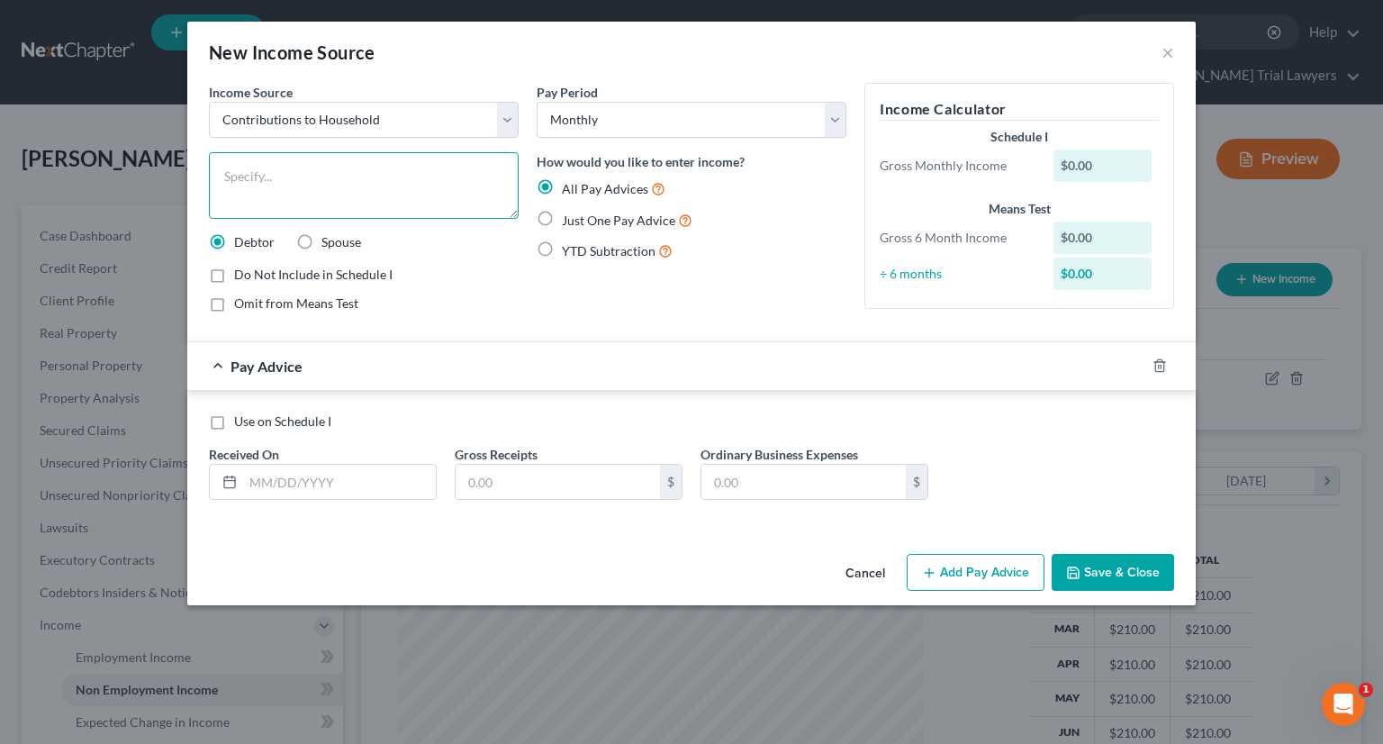
click at [380, 179] on textarea at bounding box center [364, 185] width 310 height 67
type textarea "A"
type textarea "Debtors daughter helps when she can"
click at [562, 213] on label "Just One Pay Advice" at bounding box center [627, 220] width 131 height 21
click at [569, 213] on input "Just One Pay Advice" at bounding box center [575, 216] width 12 height 12
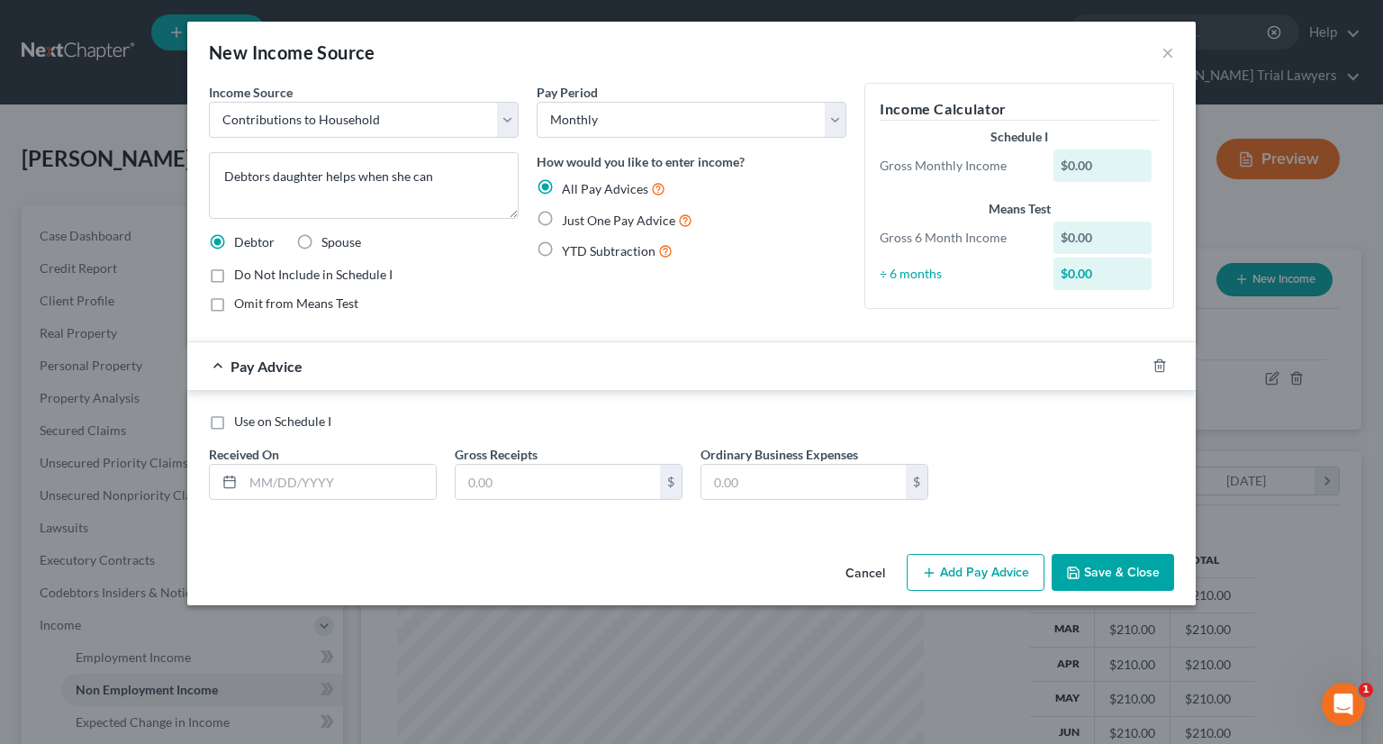
radio input "true"
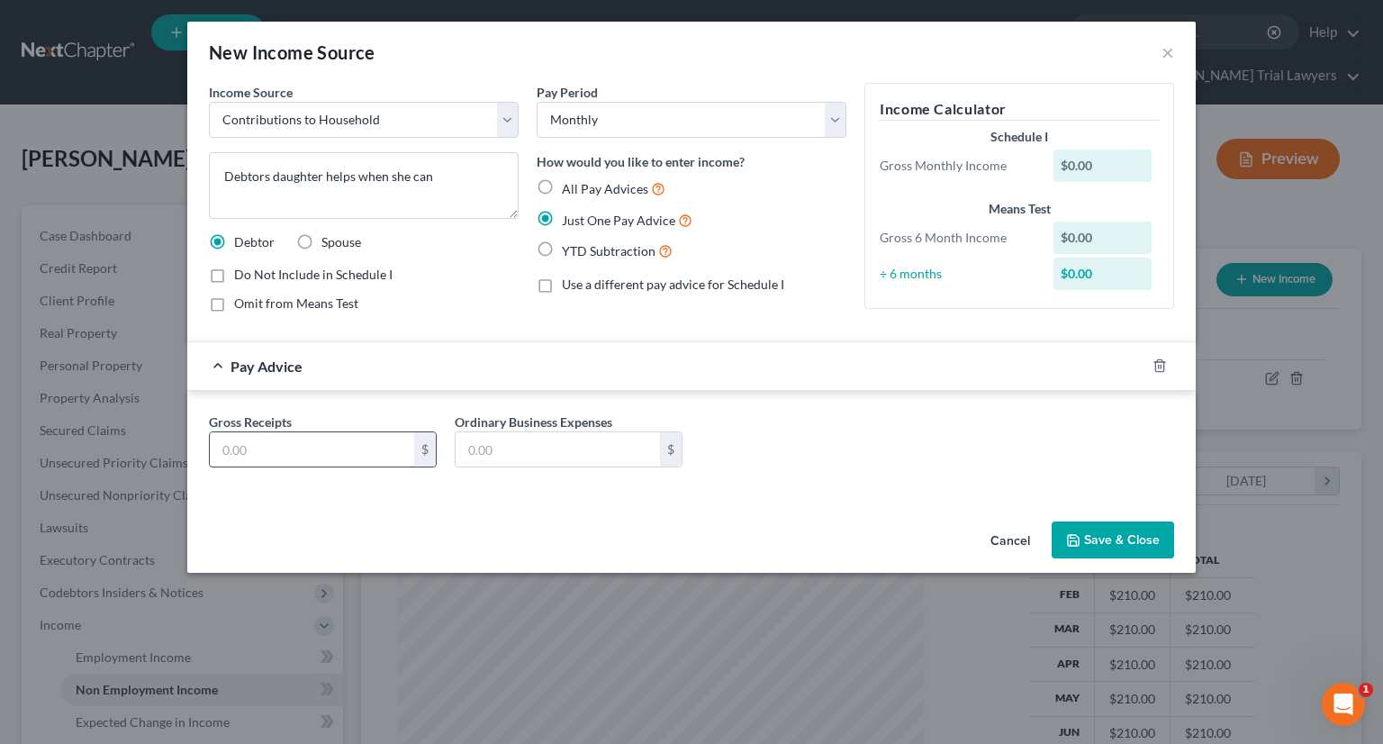
click at [339, 445] on input "text" at bounding box center [312, 449] width 204 height 34
type input "320"
click at [1162, 545] on button "Save & Close" at bounding box center [1113, 540] width 122 height 38
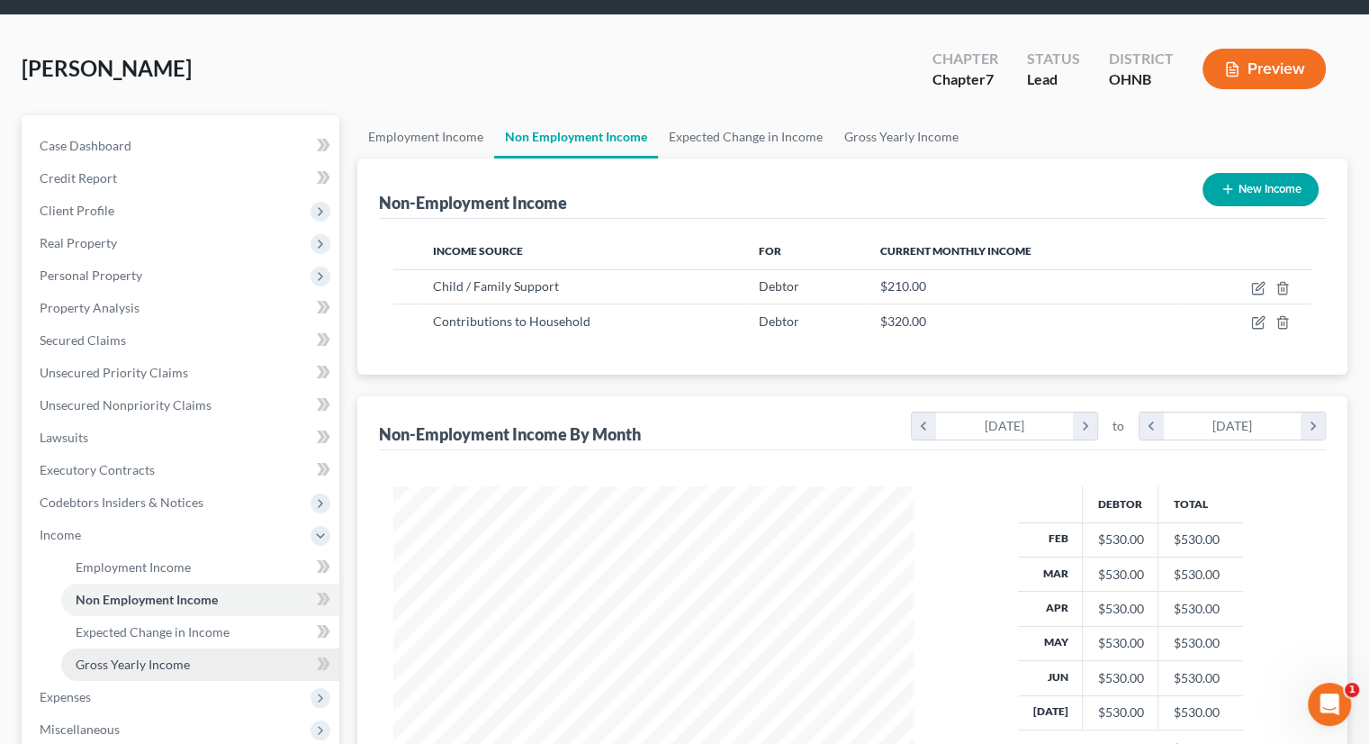
scroll to position [180, 0]
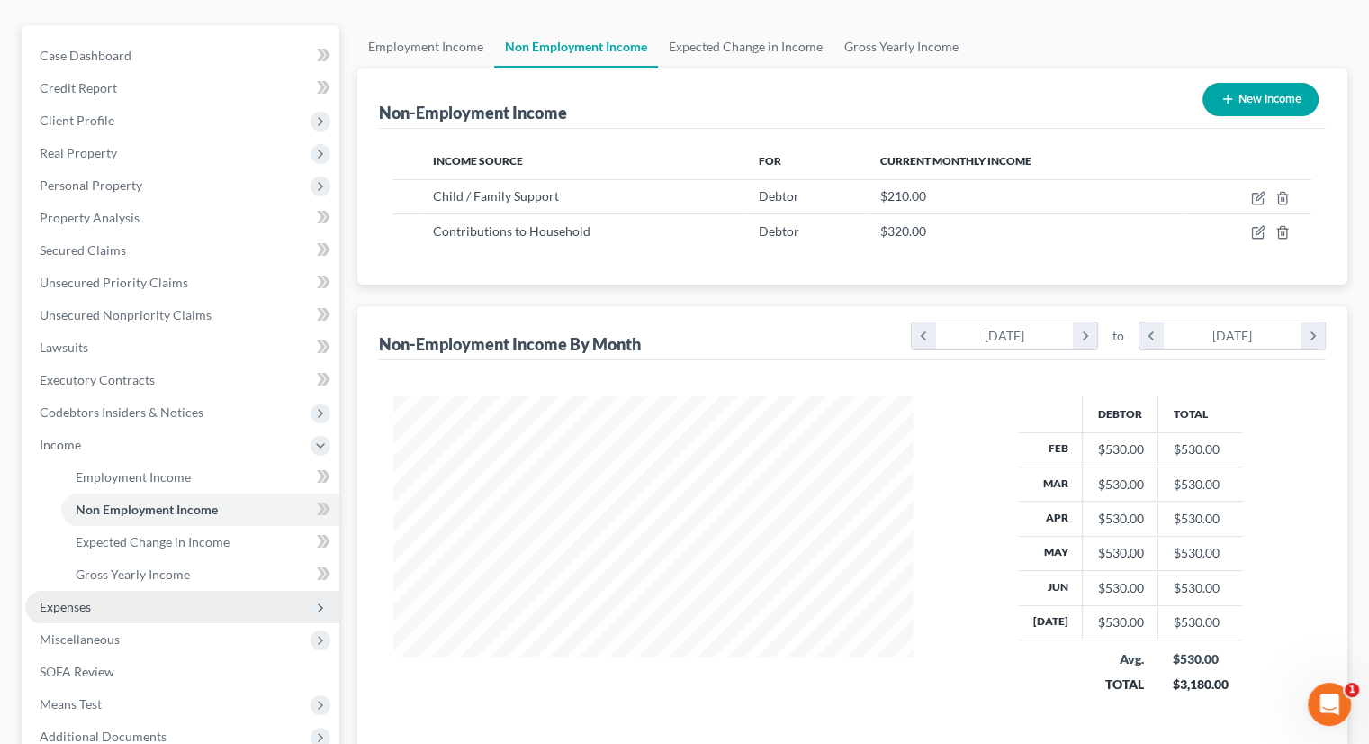
click at [135, 591] on span "Expenses" at bounding box center [182, 607] width 314 height 32
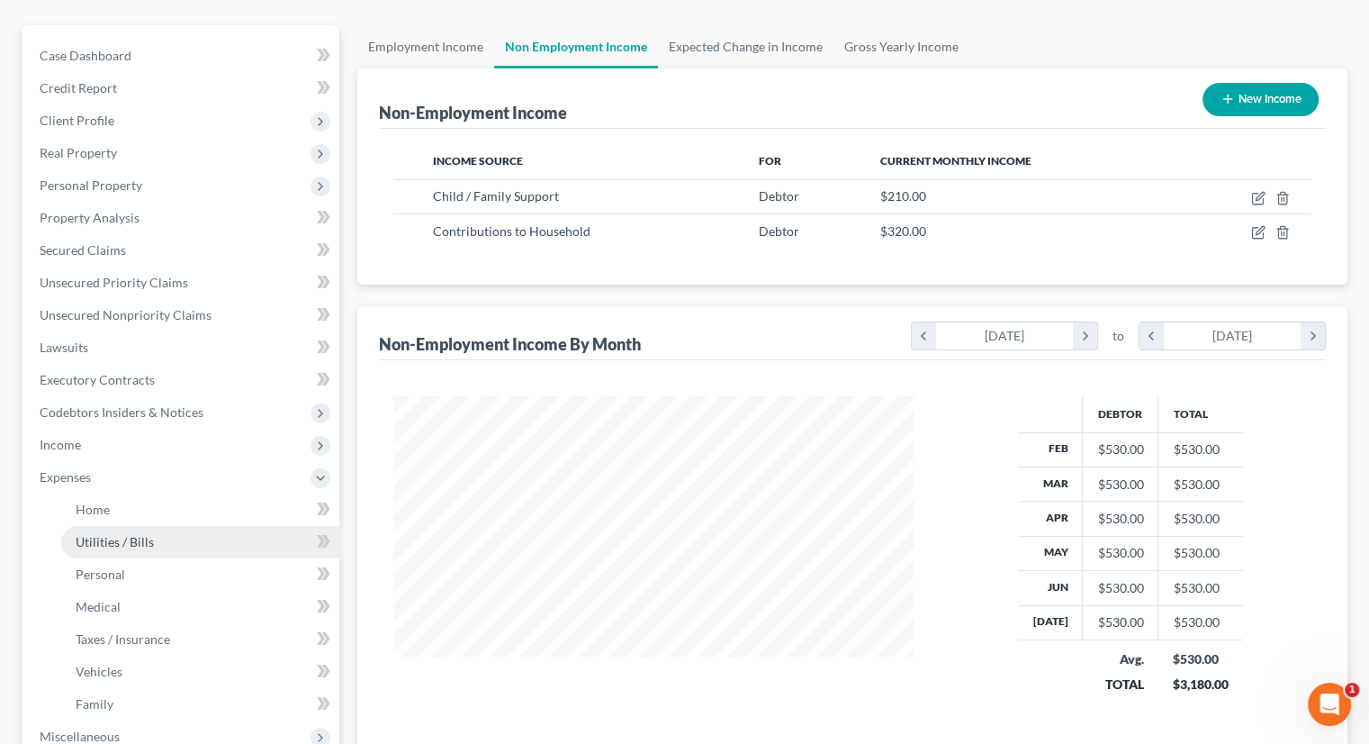
click at [141, 534] on span "Utilities / Bills" at bounding box center [115, 541] width 78 height 15
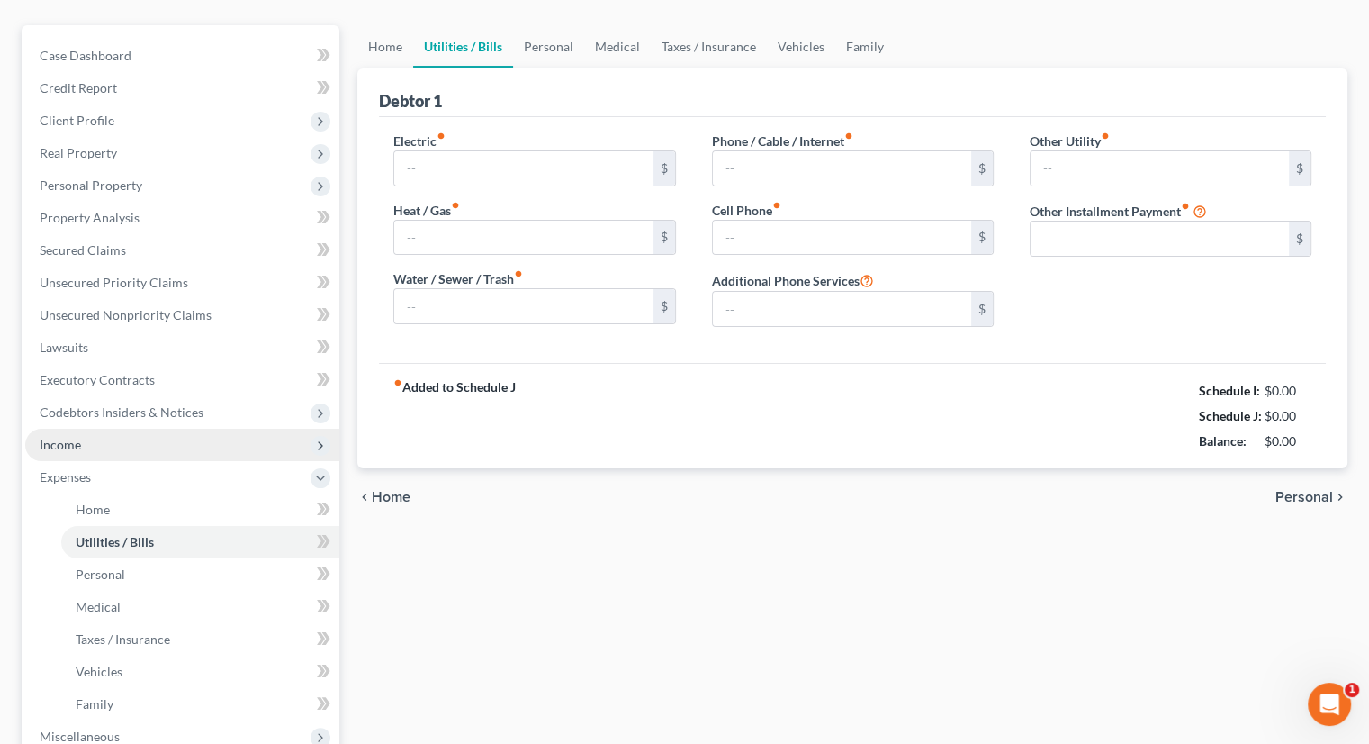
type input "224.00"
type input "45.00"
type input "75.00"
type input "90.00"
type input "62.00"
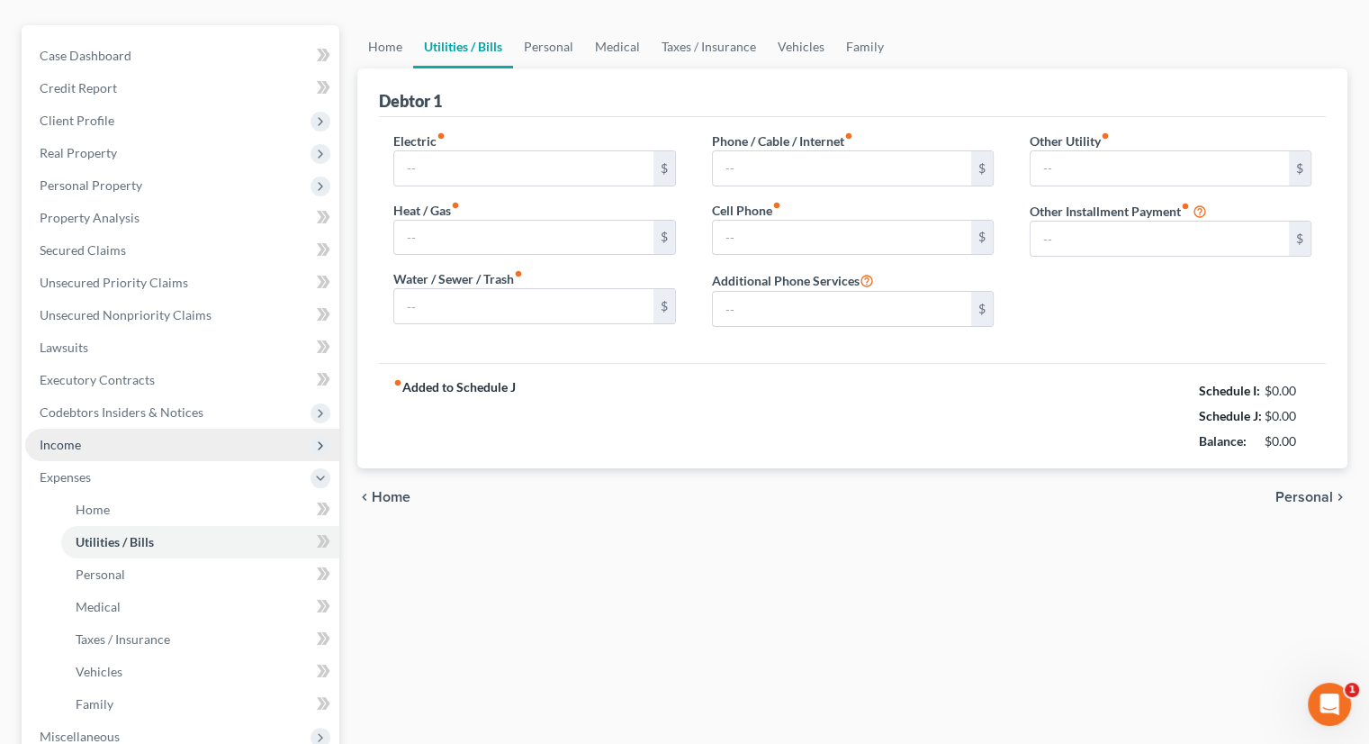
type input "0.00"
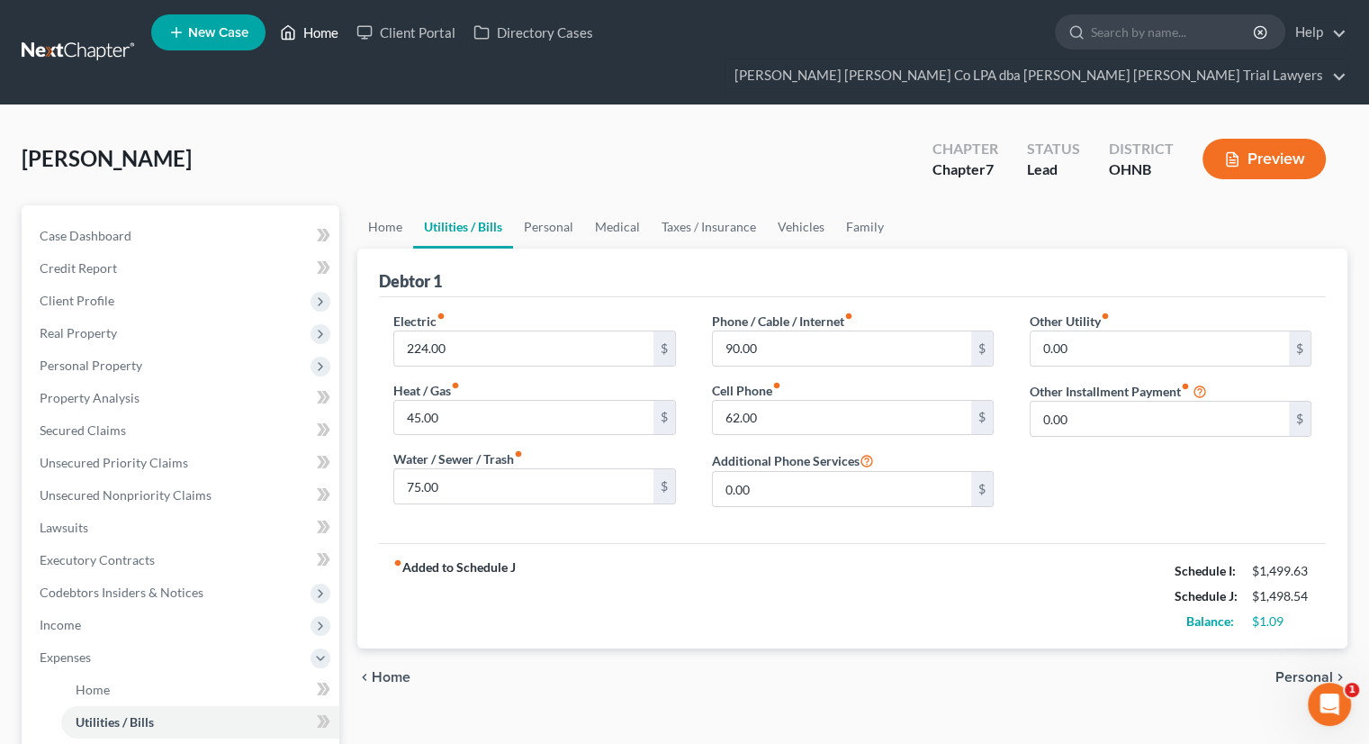
click at [306, 38] on link "Home" at bounding box center [309, 32] width 77 height 32
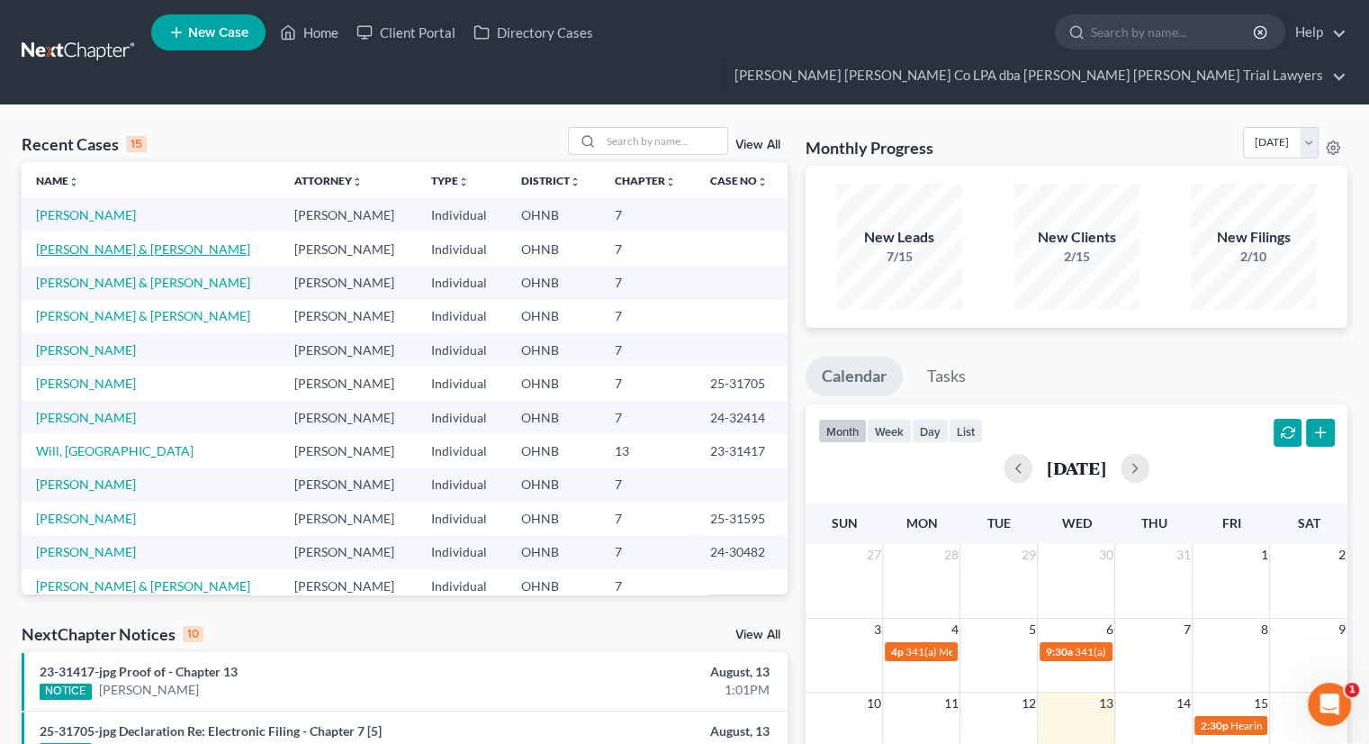
click at [96, 241] on link "[PERSON_NAME] & [PERSON_NAME]" at bounding box center [143, 248] width 214 height 15
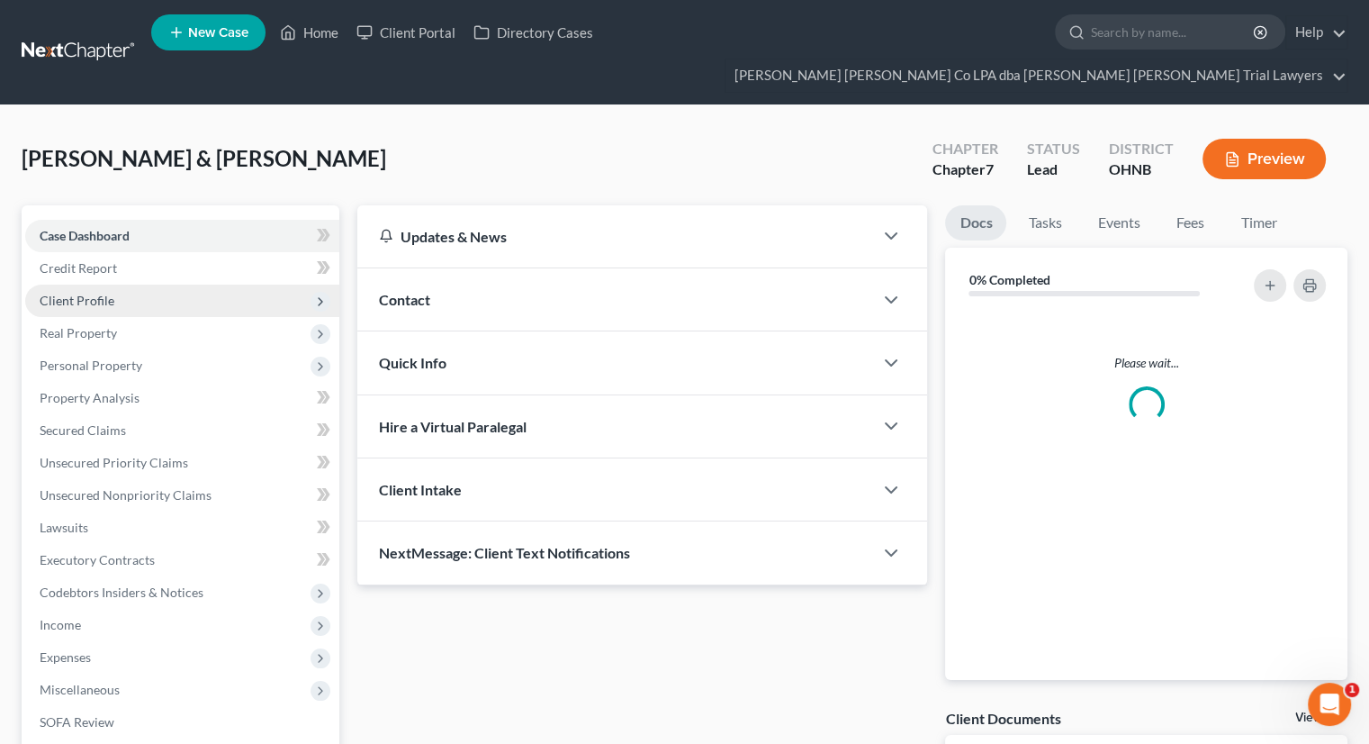
click at [205, 284] on span "Client Profile" at bounding box center [182, 300] width 314 height 32
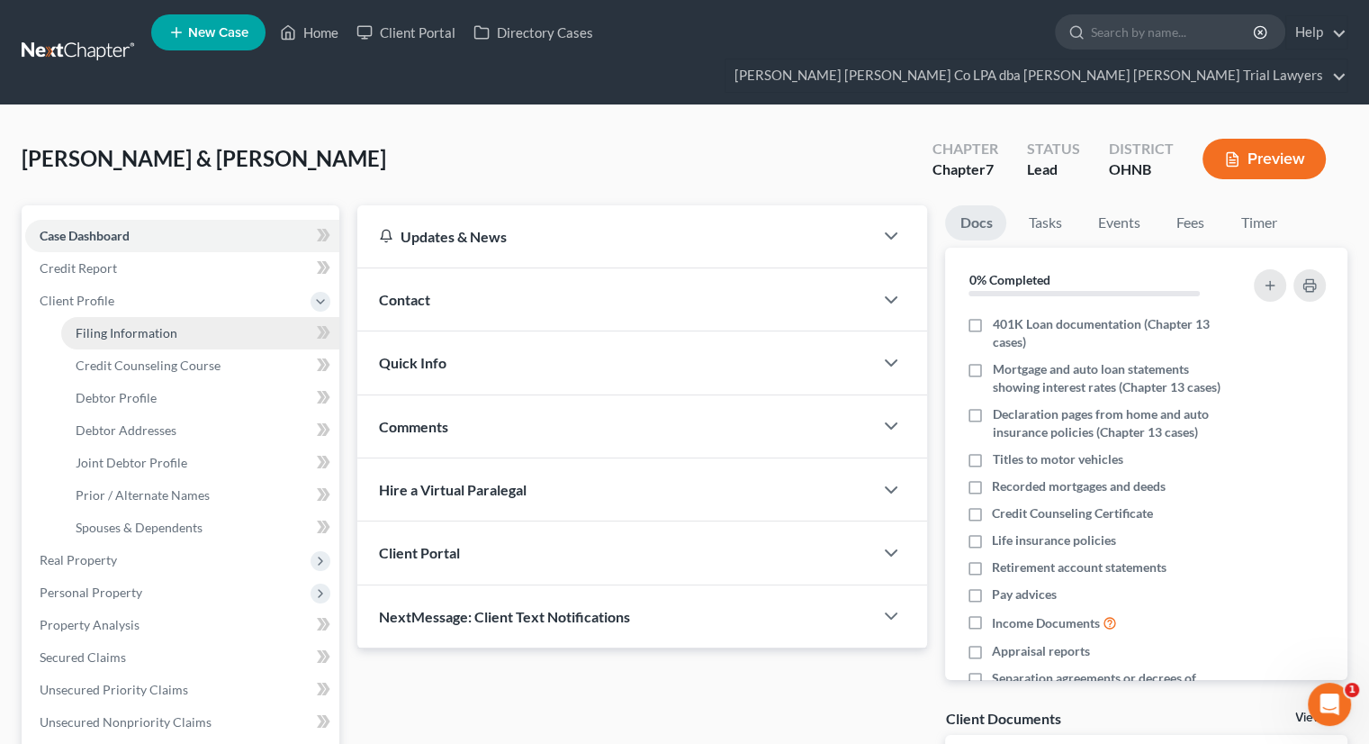
click at [194, 317] on link "Filing Information" at bounding box center [200, 333] width 278 height 32
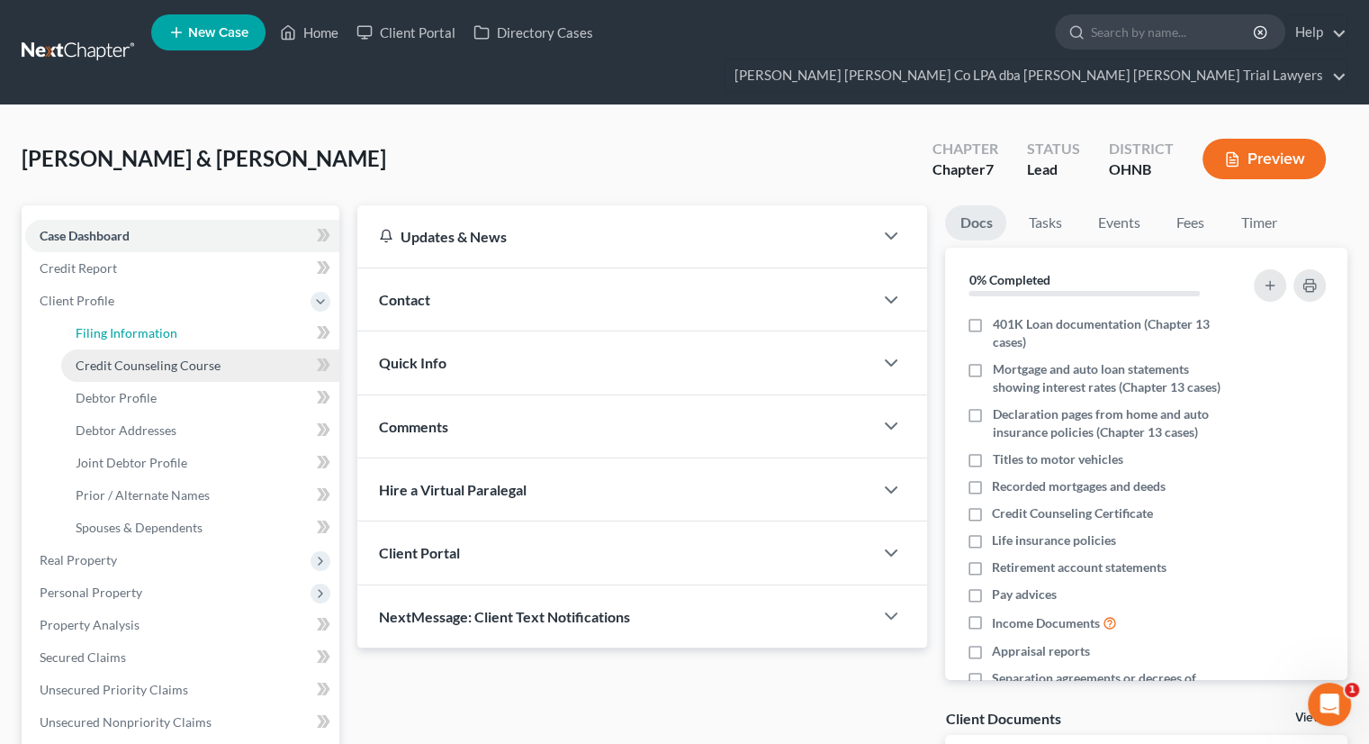
select select "1"
select select "0"
select select "61"
select select "0"
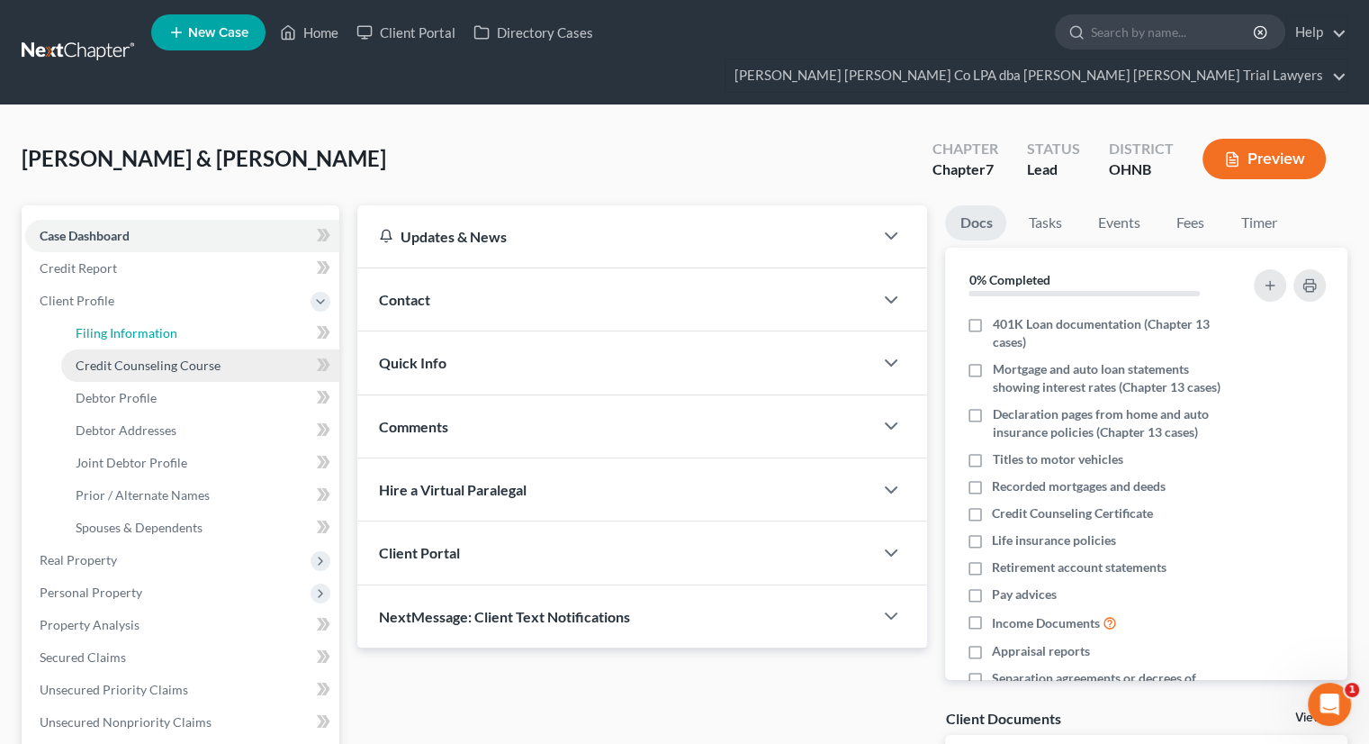
select select "36"
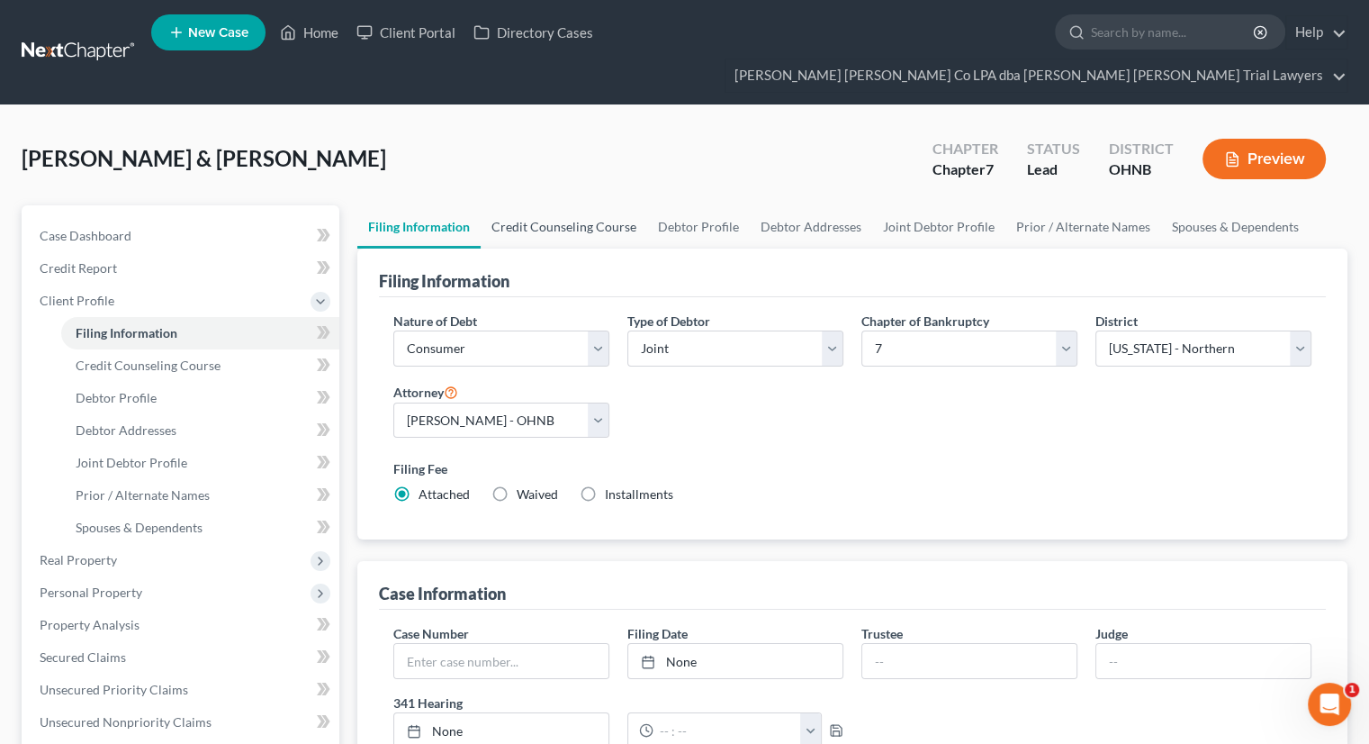
click at [533, 205] on link "Credit Counseling Course" at bounding box center [564, 226] width 167 height 43
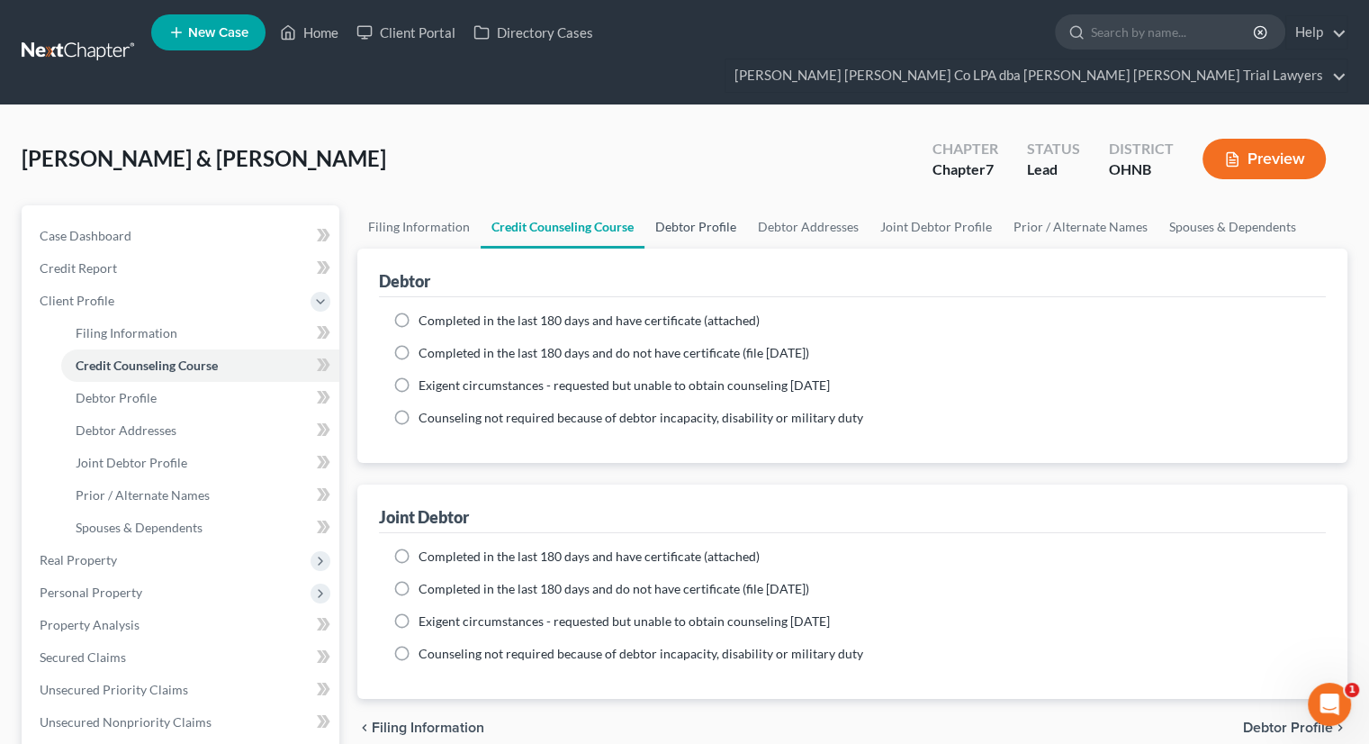
click at [706, 205] on link "Debtor Profile" at bounding box center [696, 226] width 103 height 43
select select "1"
select select "3"
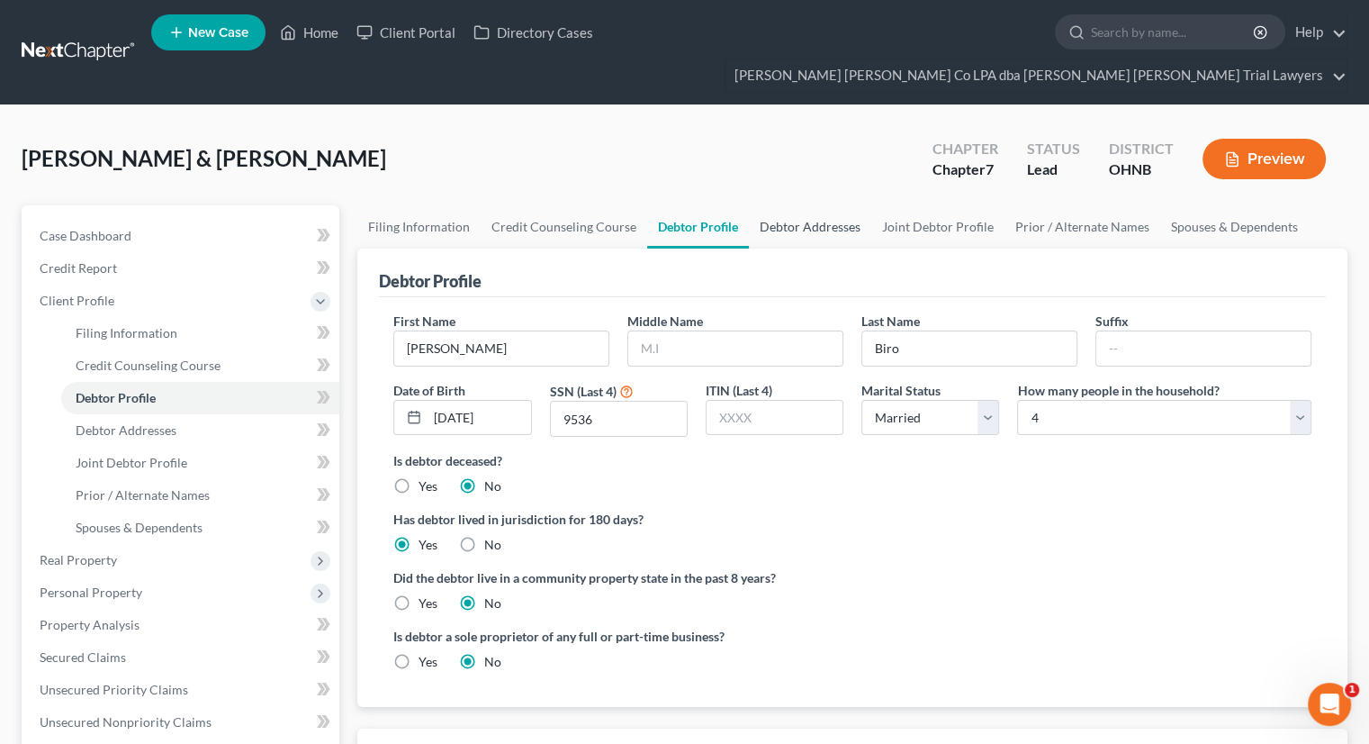
click at [808, 205] on link "Debtor Addresses" at bounding box center [810, 226] width 122 height 43
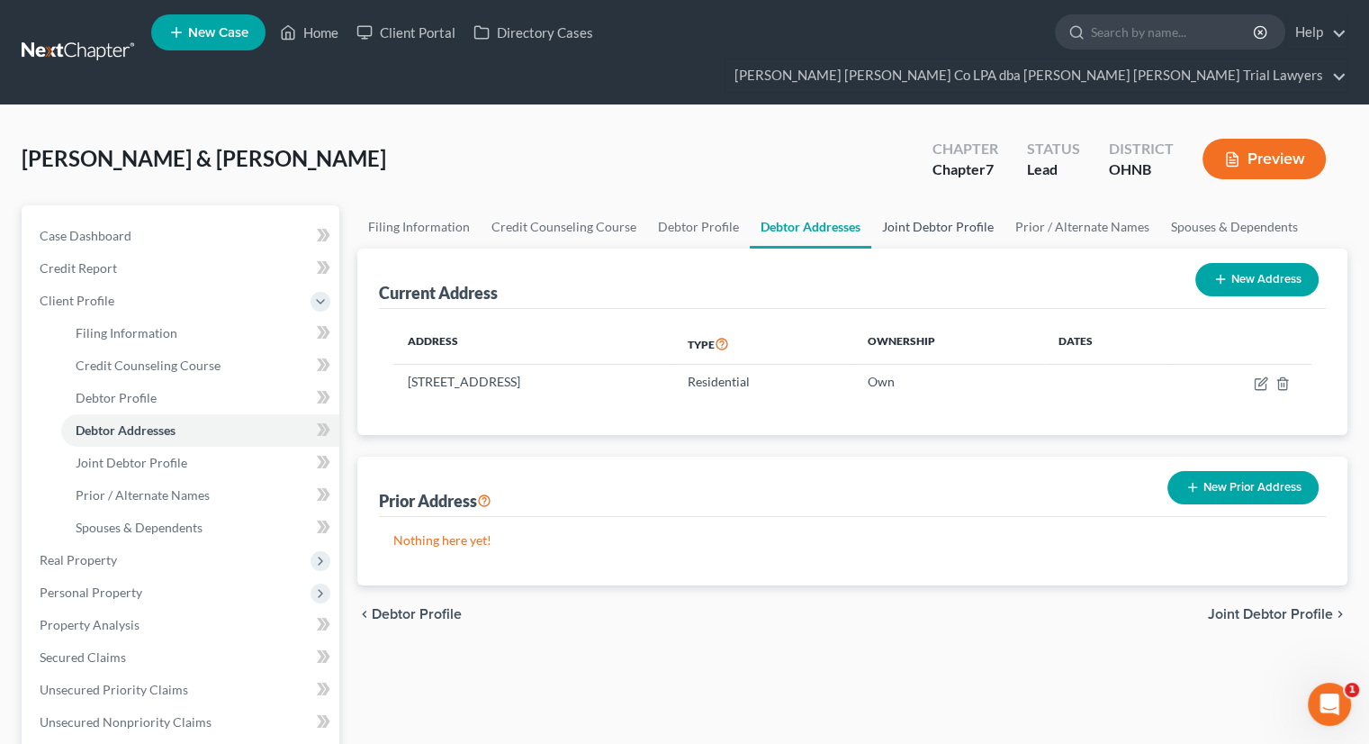
click at [893, 205] on link "Joint Debtor Profile" at bounding box center [937, 226] width 133 height 43
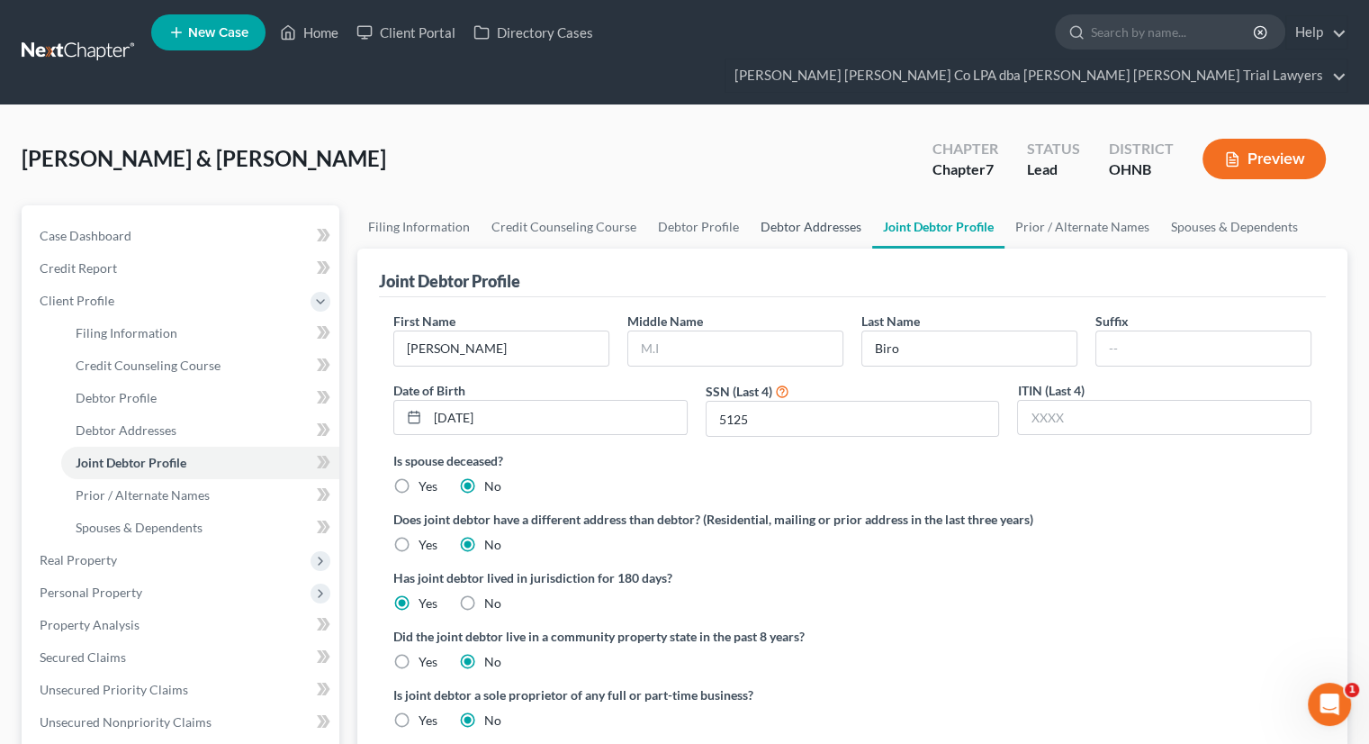
click at [817, 205] on link "Debtor Addresses" at bounding box center [811, 226] width 122 height 43
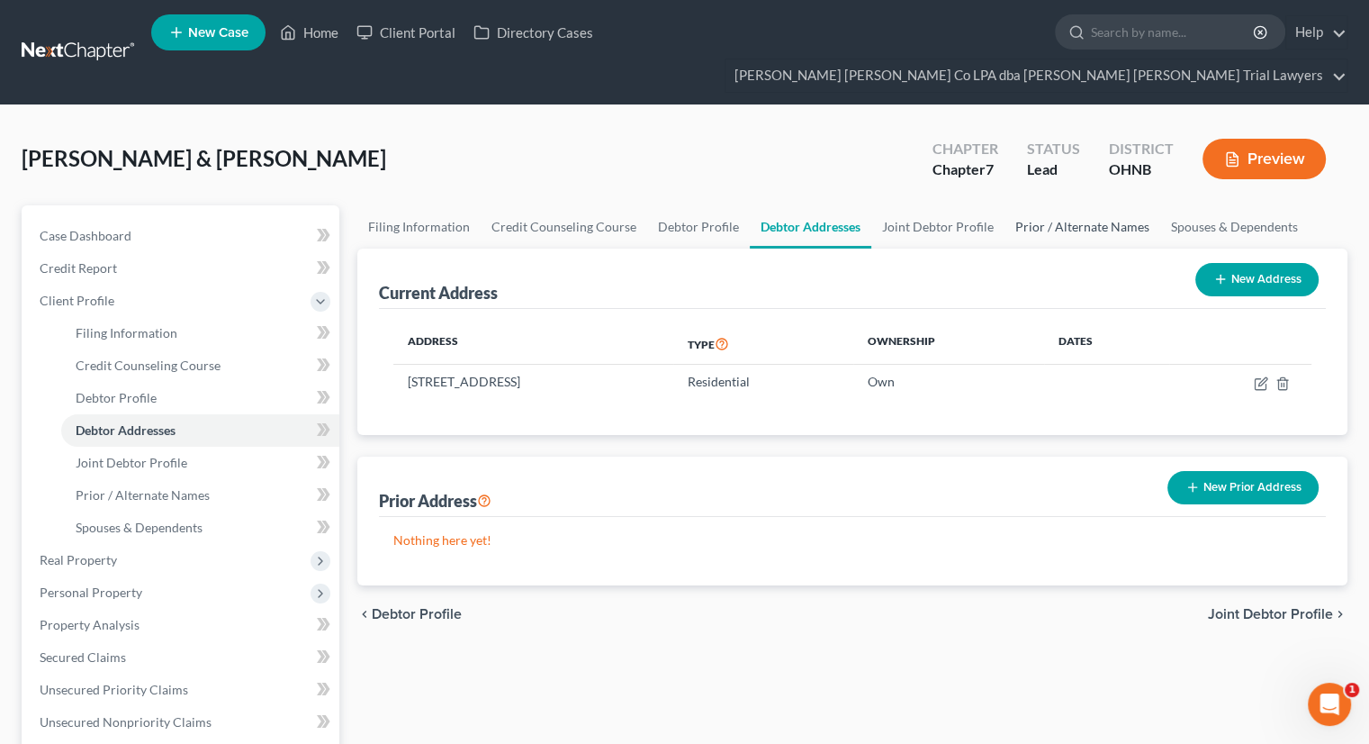
click at [1052, 205] on link "Prior / Alternate Names" at bounding box center [1083, 226] width 156 height 43
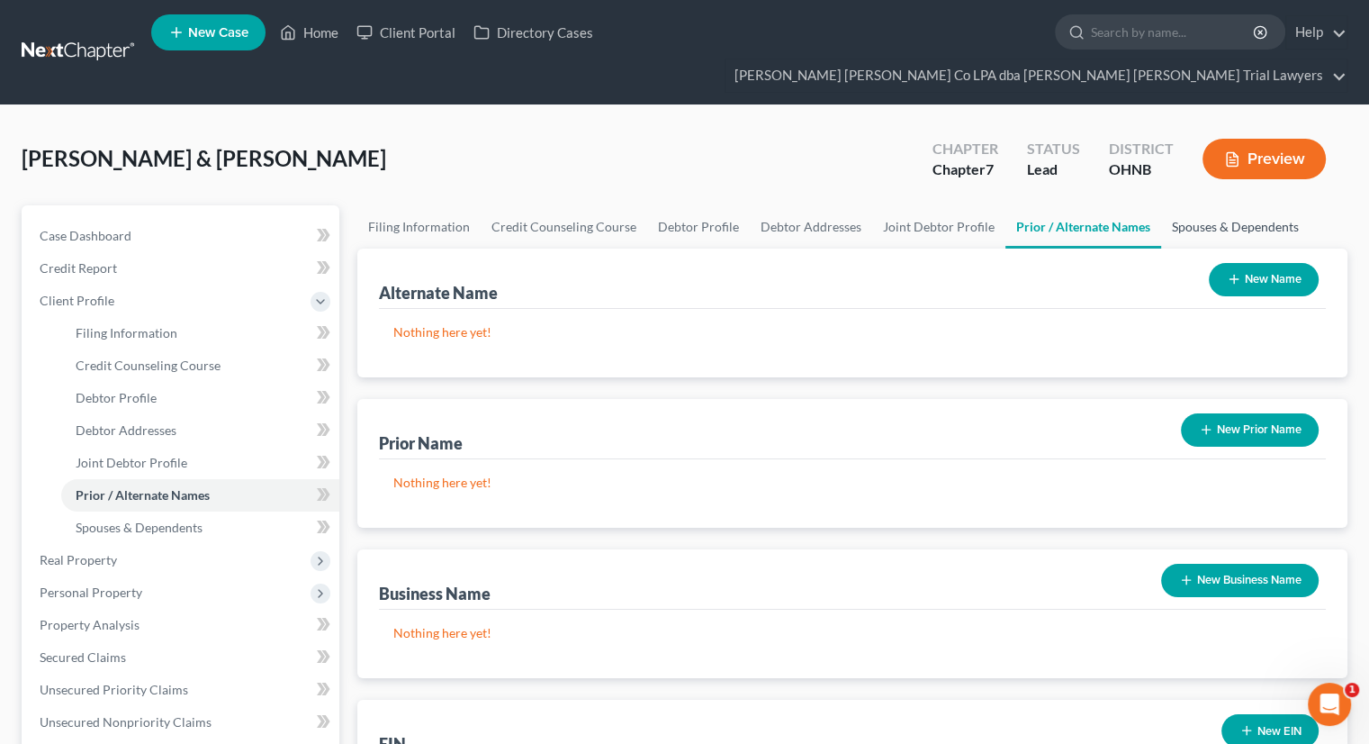
click at [1189, 205] on link "Spouses & Dependents" at bounding box center [1235, 226] width 149 height 43
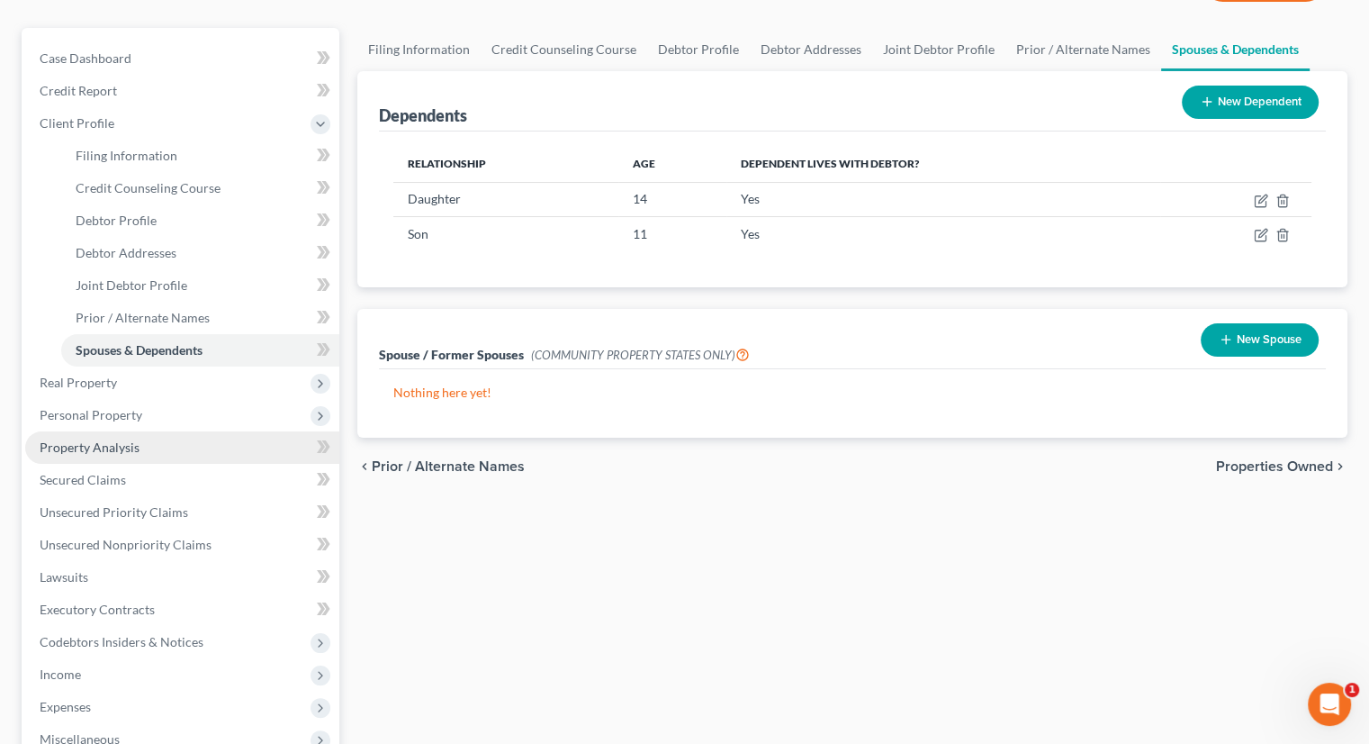
scroll to position [180, 0]
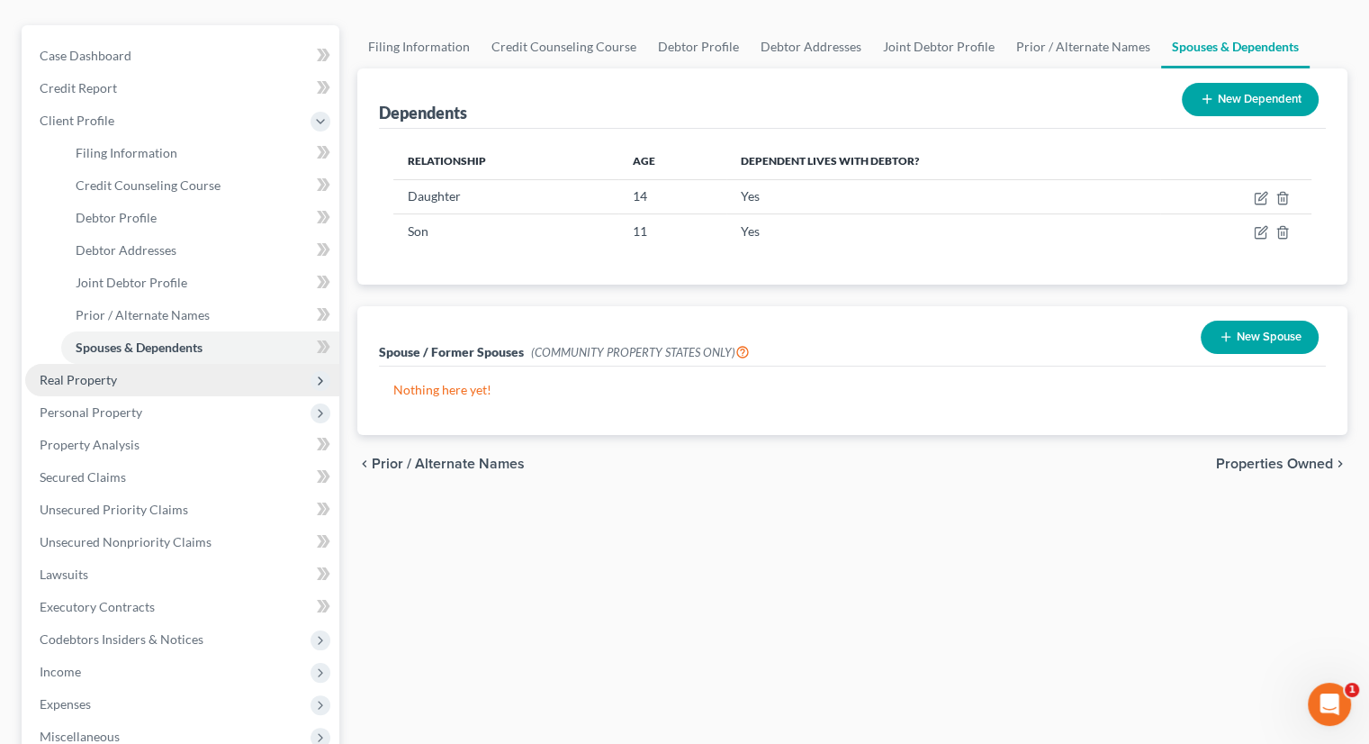
click at [100, 372] on span "Real Property" at bounding box center [78, 379] width 77 height 15
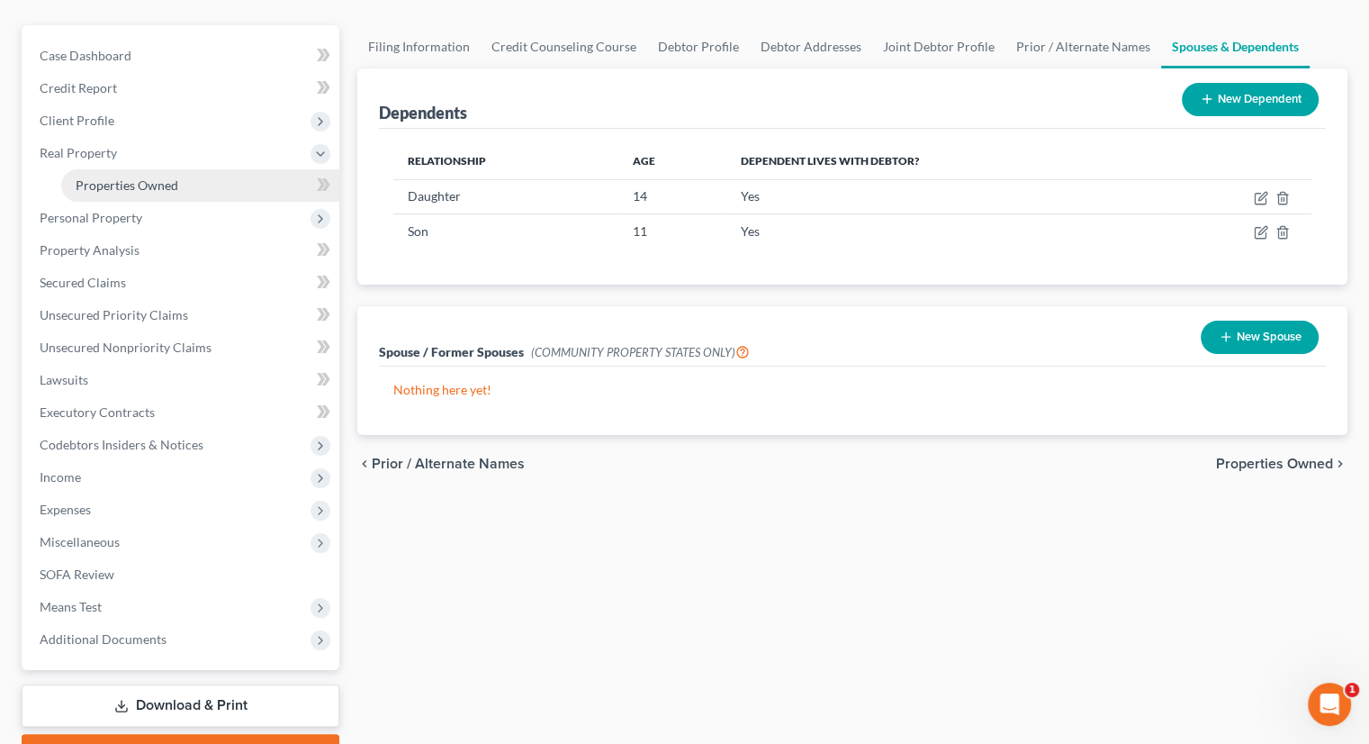
click at [176, 169] on link "Properties Owned" at bounding box center [200, 185] width 278 height 32
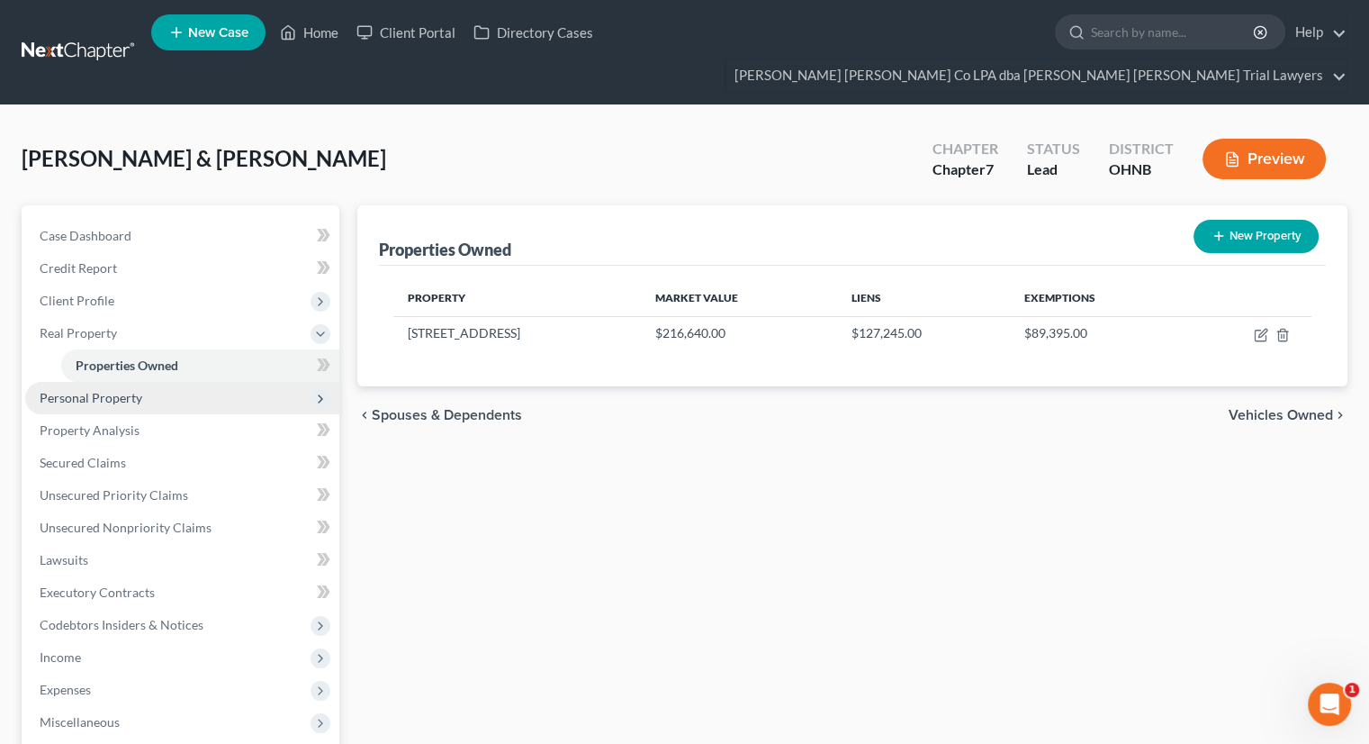
click at [112, 390] on span "Personal Property" at bounding box center [91, 397] width 103 height 15
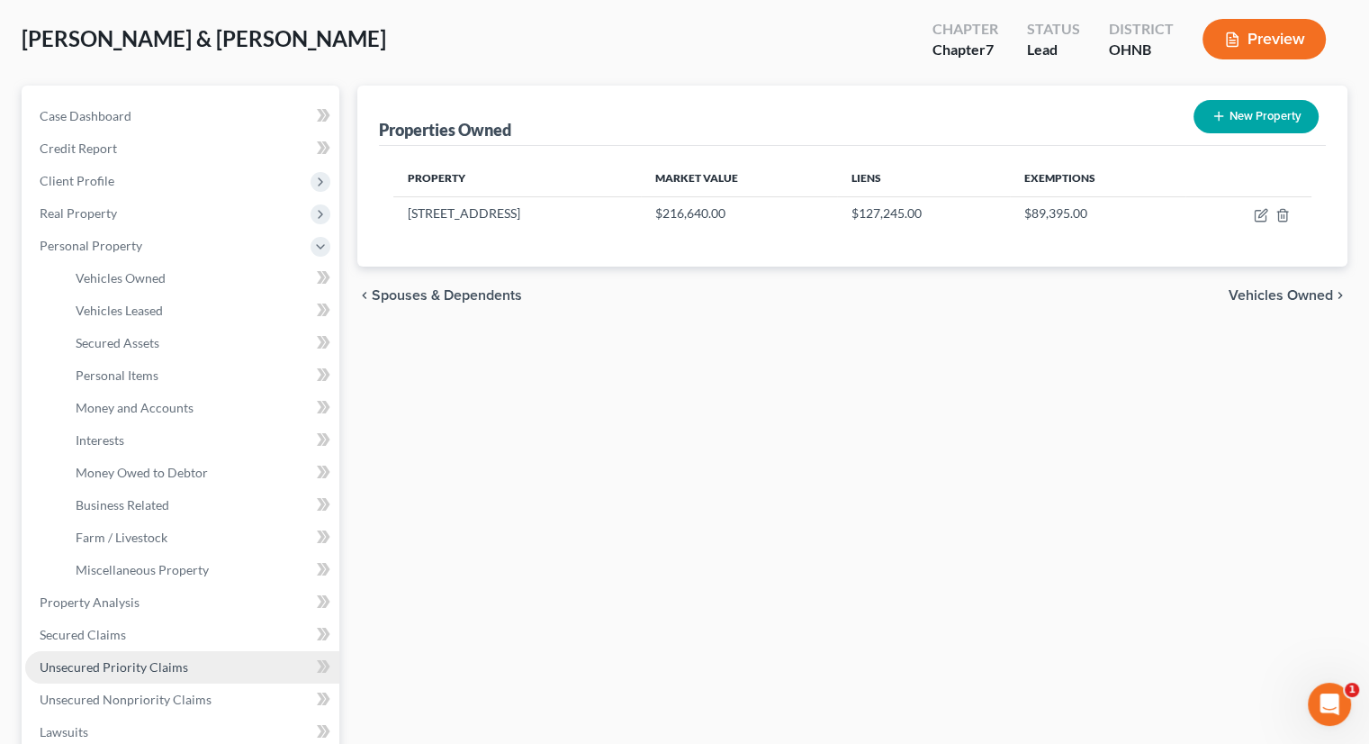
scroll to position [90, 0]
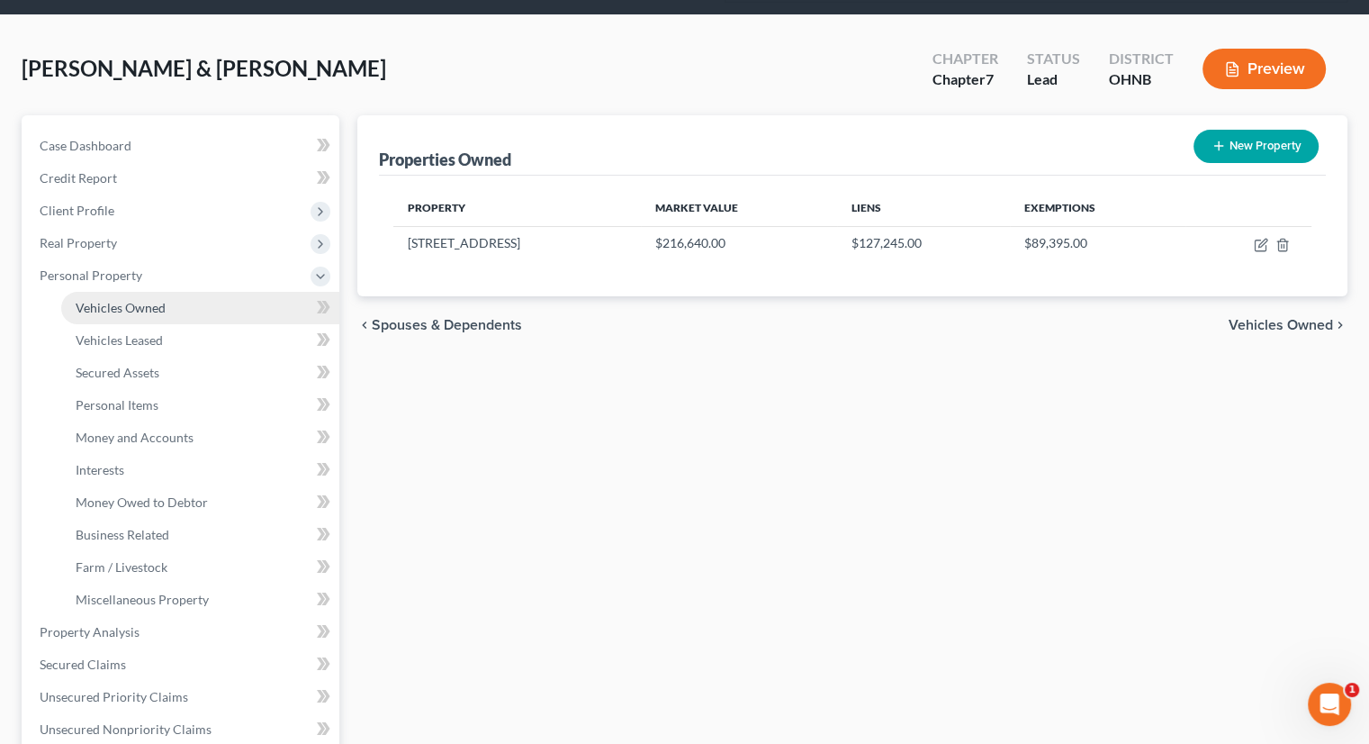
click at [134, 300] on span "Vehicles Owned" at bounding box center [121, 307] width 90 height 15
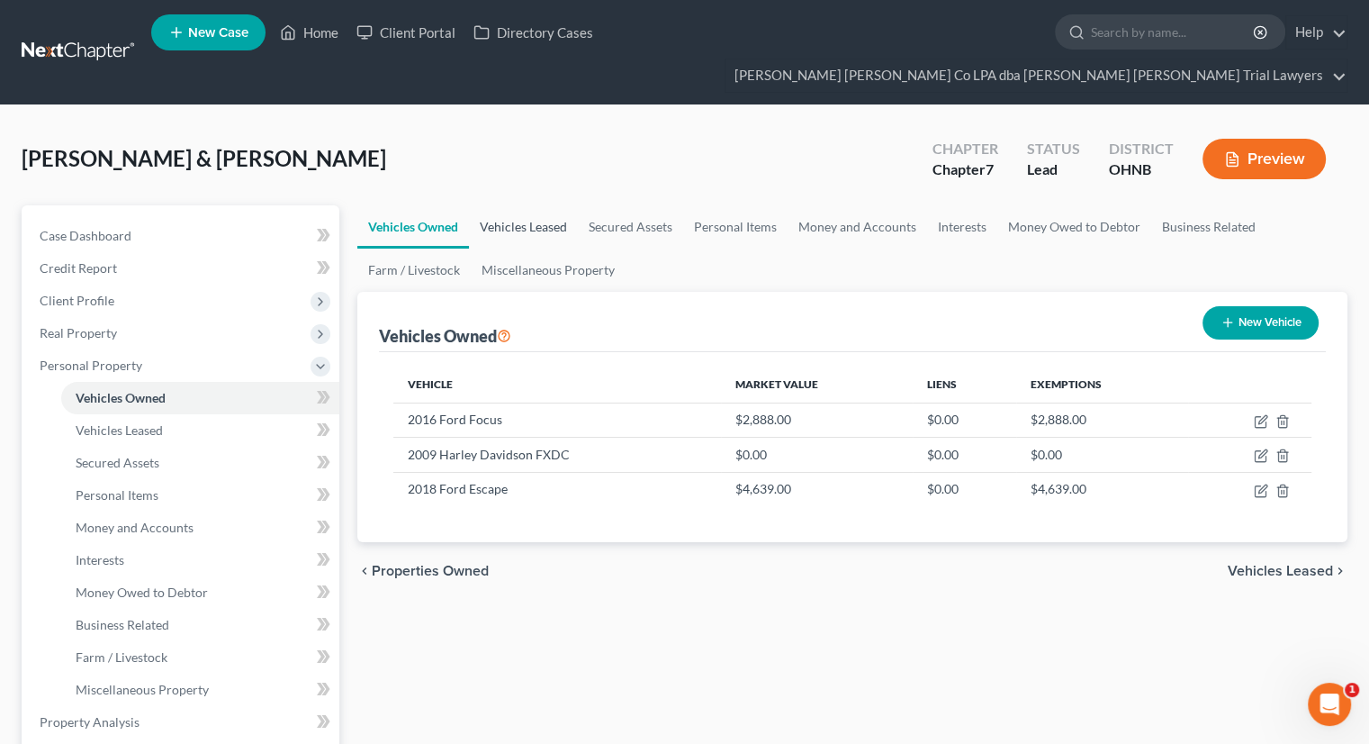
click at [511, 205] on link "Vehicles Leased" at bounding box center [523, 226] width 109 height 43
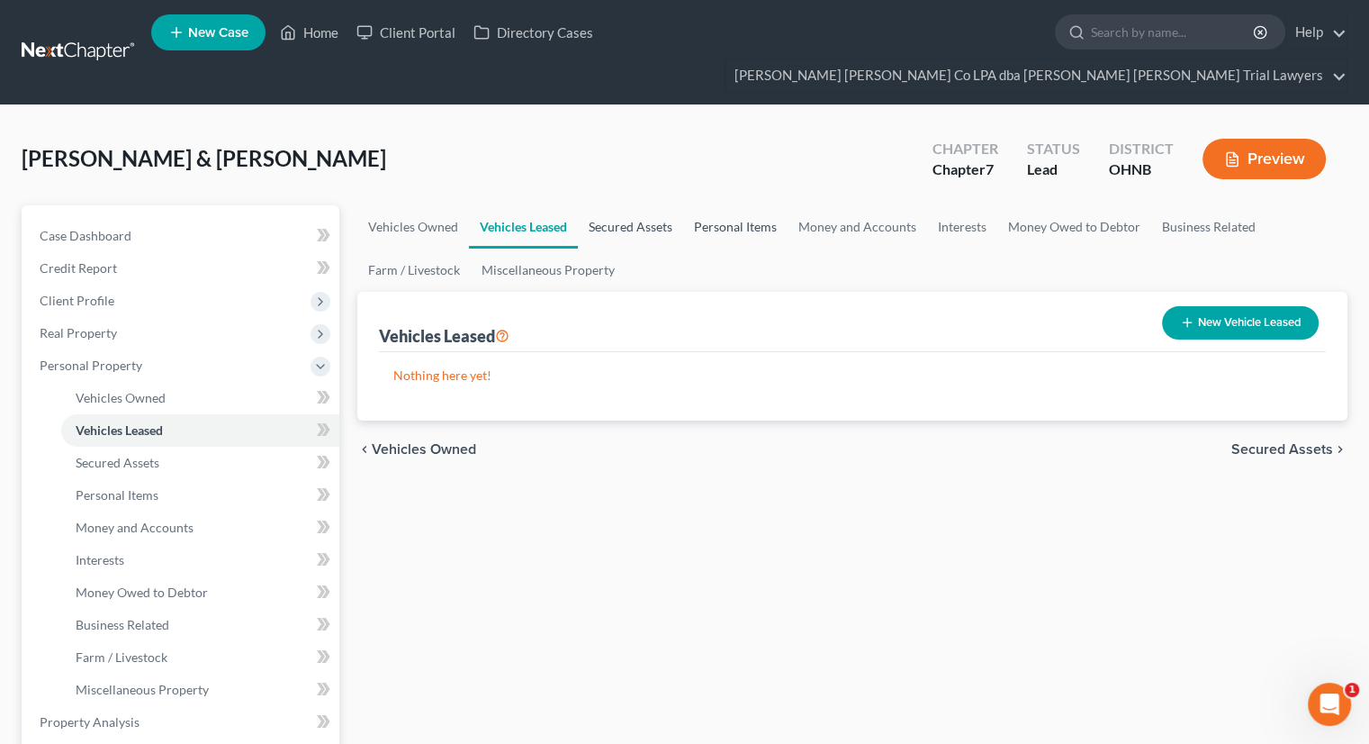
click at [619, 205] on link "Secured Assets" at bounding box center [630, 226] width 105 height 43
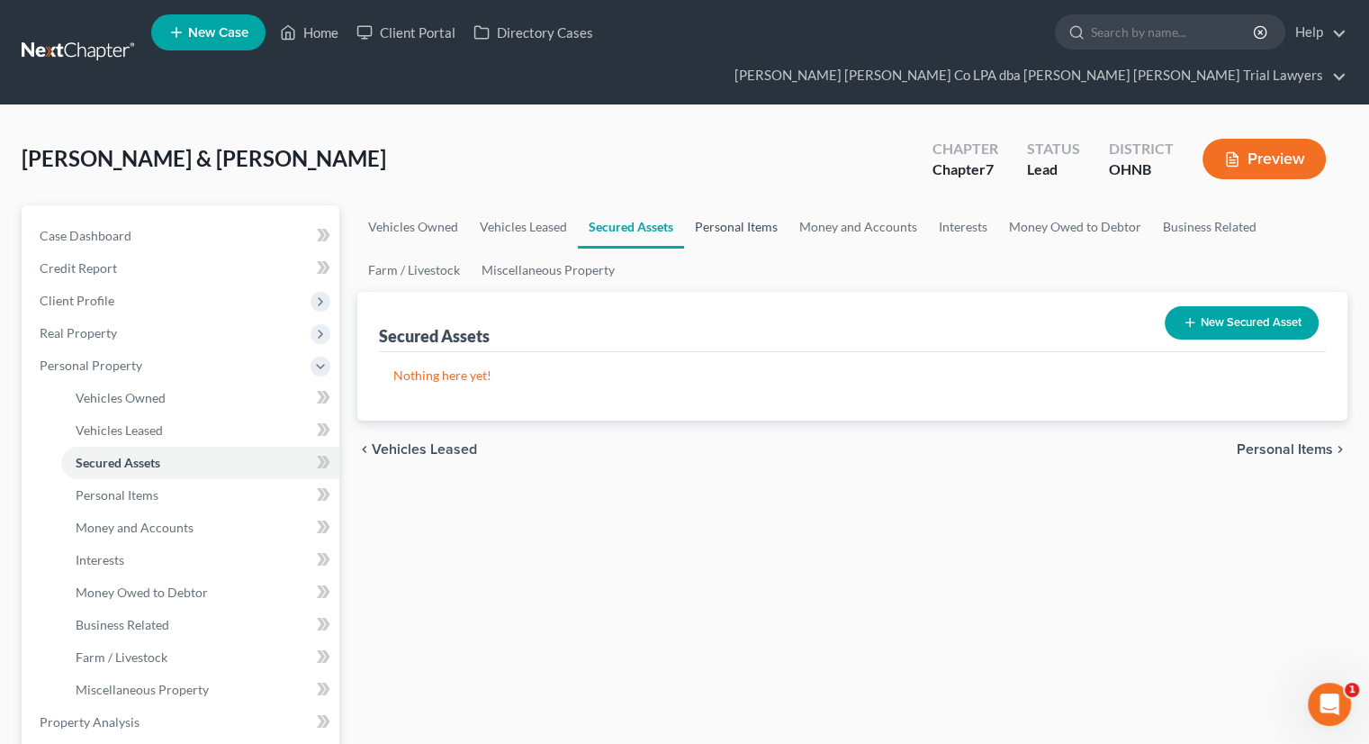
click at [730, 205] on link "Personal Items" at bounding box center [736, 226] width 104 height 43
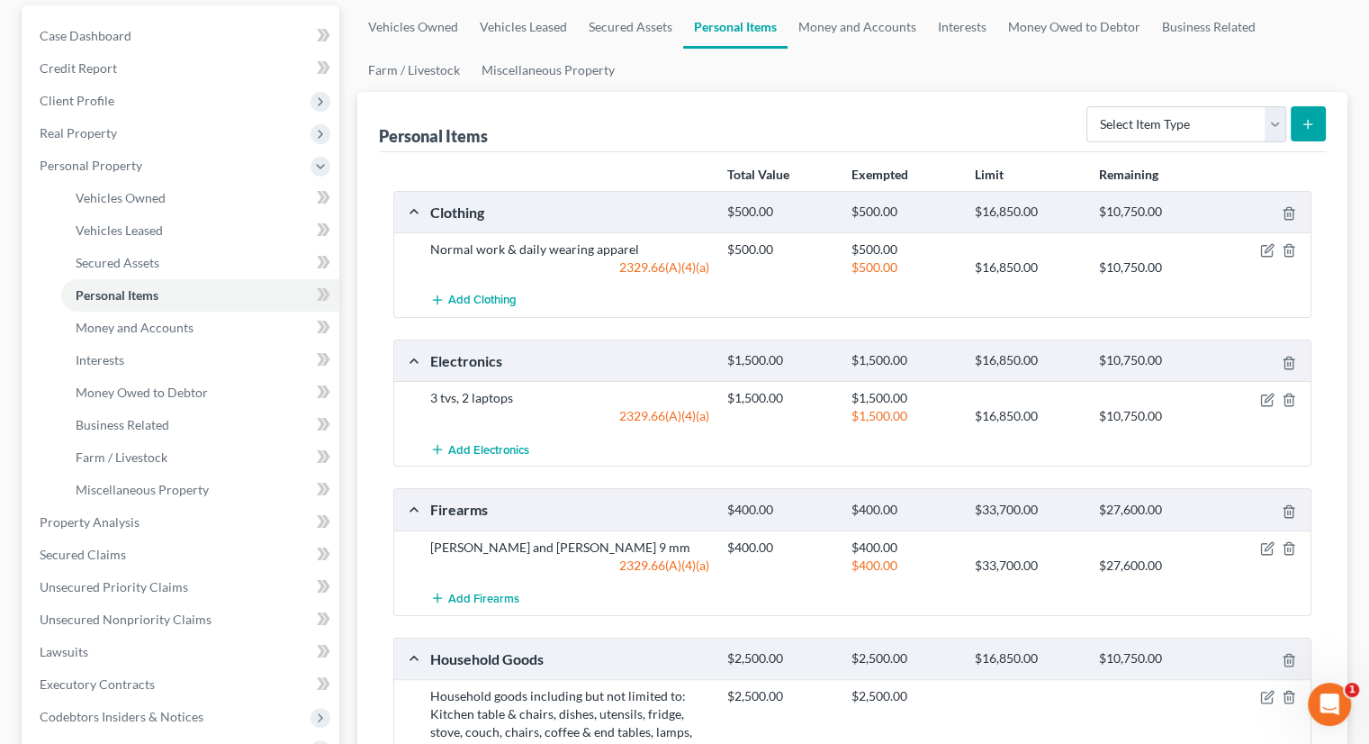
scroll to position [90, 0]
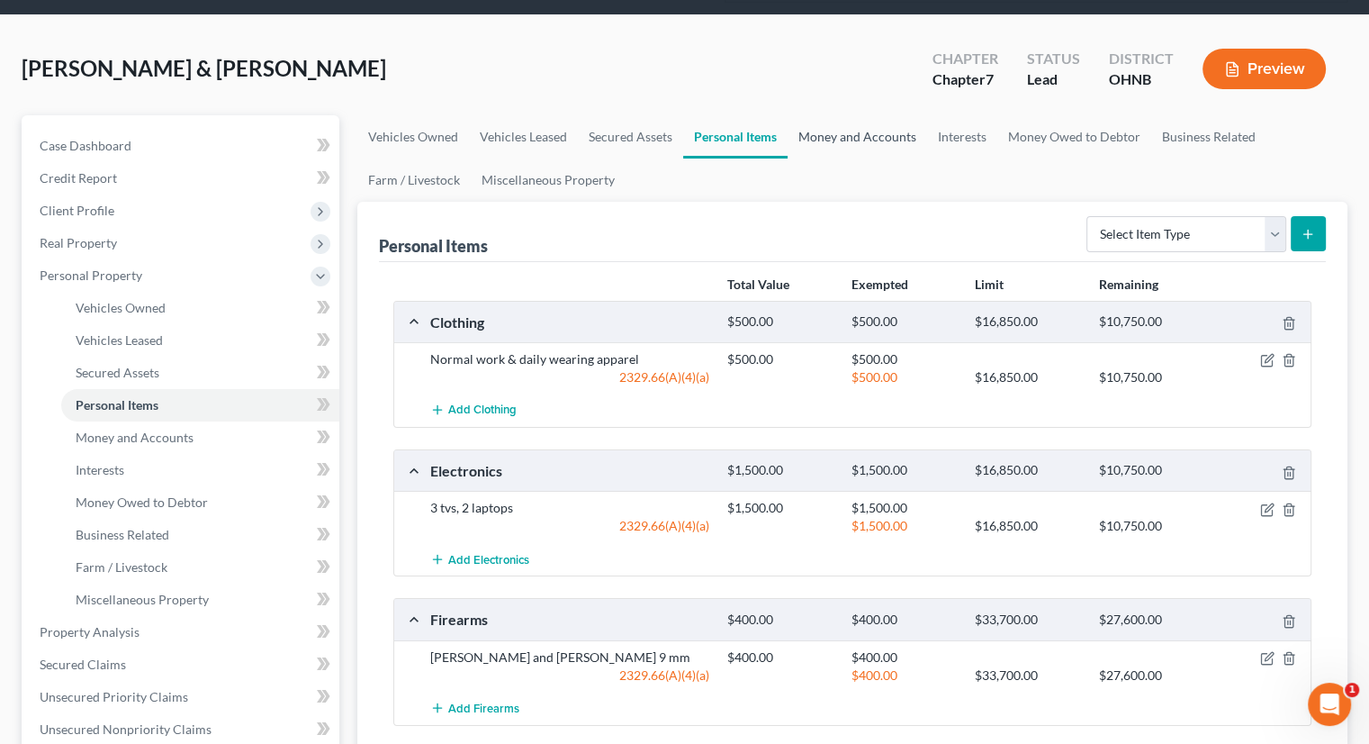
drag, startPoint x: 882, startPoint y: 102, endPoint x: 922, endPoint y: 118, distance: 42.8
click at [882, 115] on link "Money and Accounts" at bounding box center [858, 136] width 140 height 43
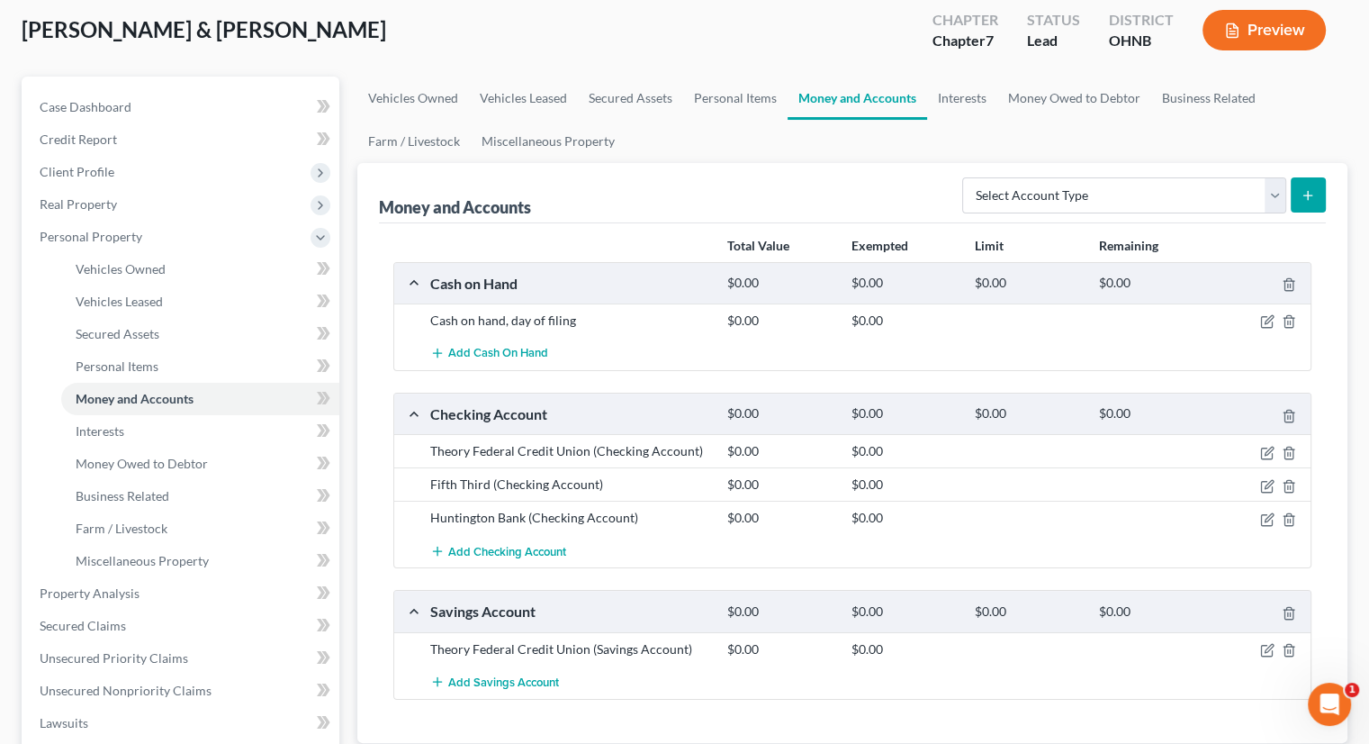
scroll to position [90, 0]
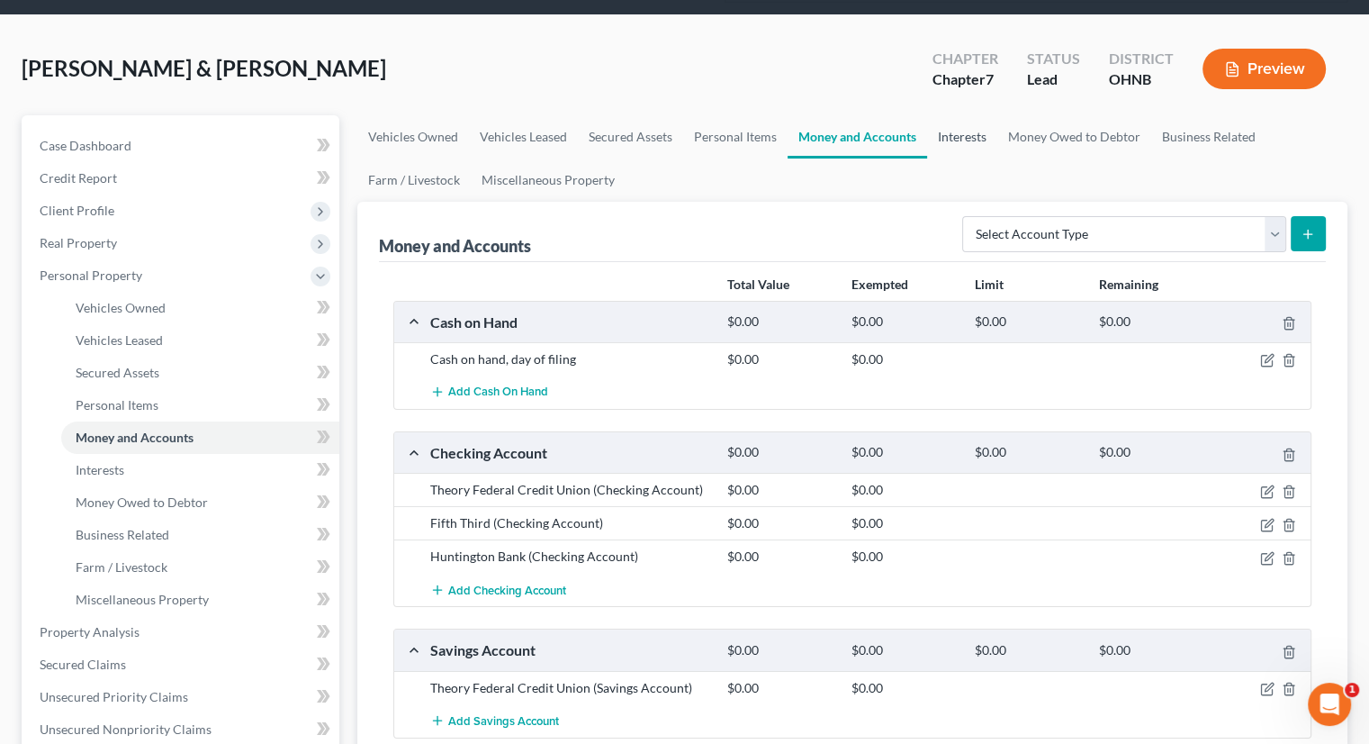
click at [973, 115] on link "Interests" at bounding box center [962, 136] width 70 height 43
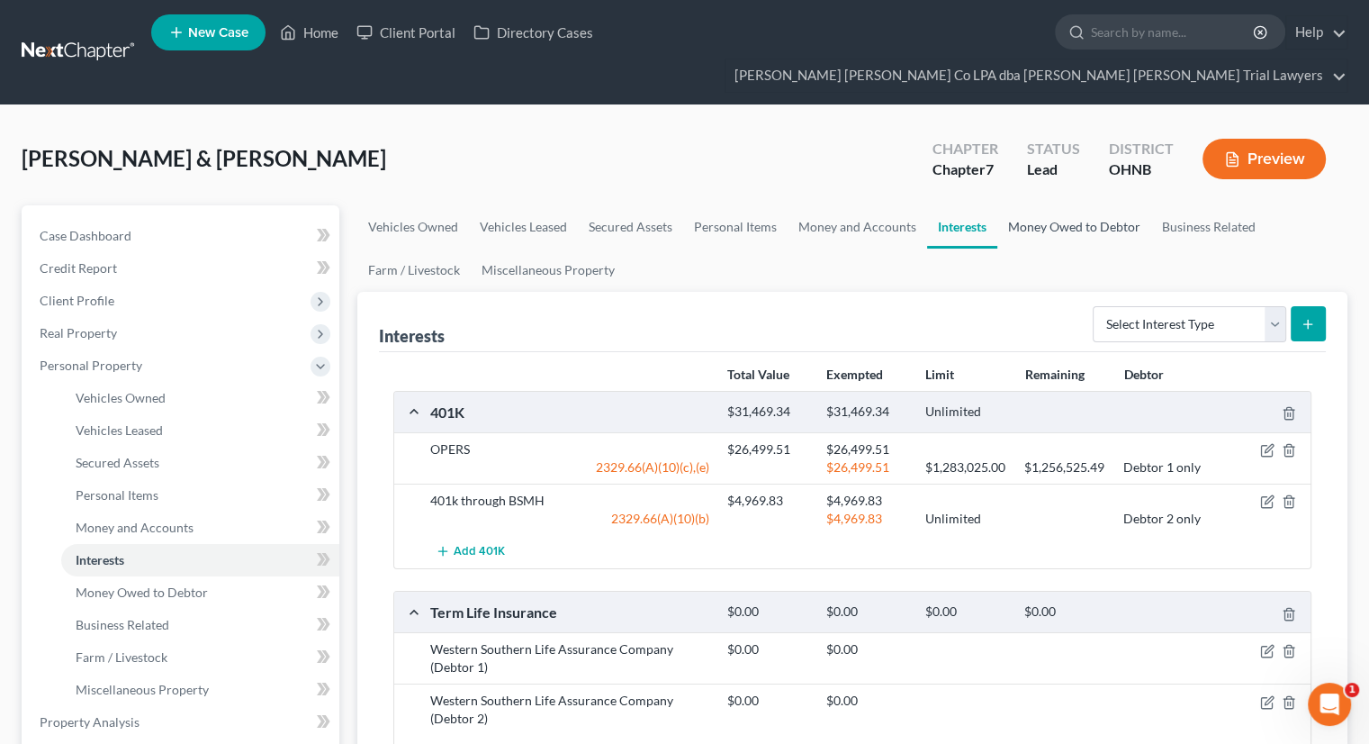
drag, startPoint x: 1067, startPoint y: 191, endPoint x: 942, endPoint y: 289, distance: 159.0
click at [1068, 205] on link "Money Owed to Debtor" at bounding box center [1075, 226] width 154 height 43
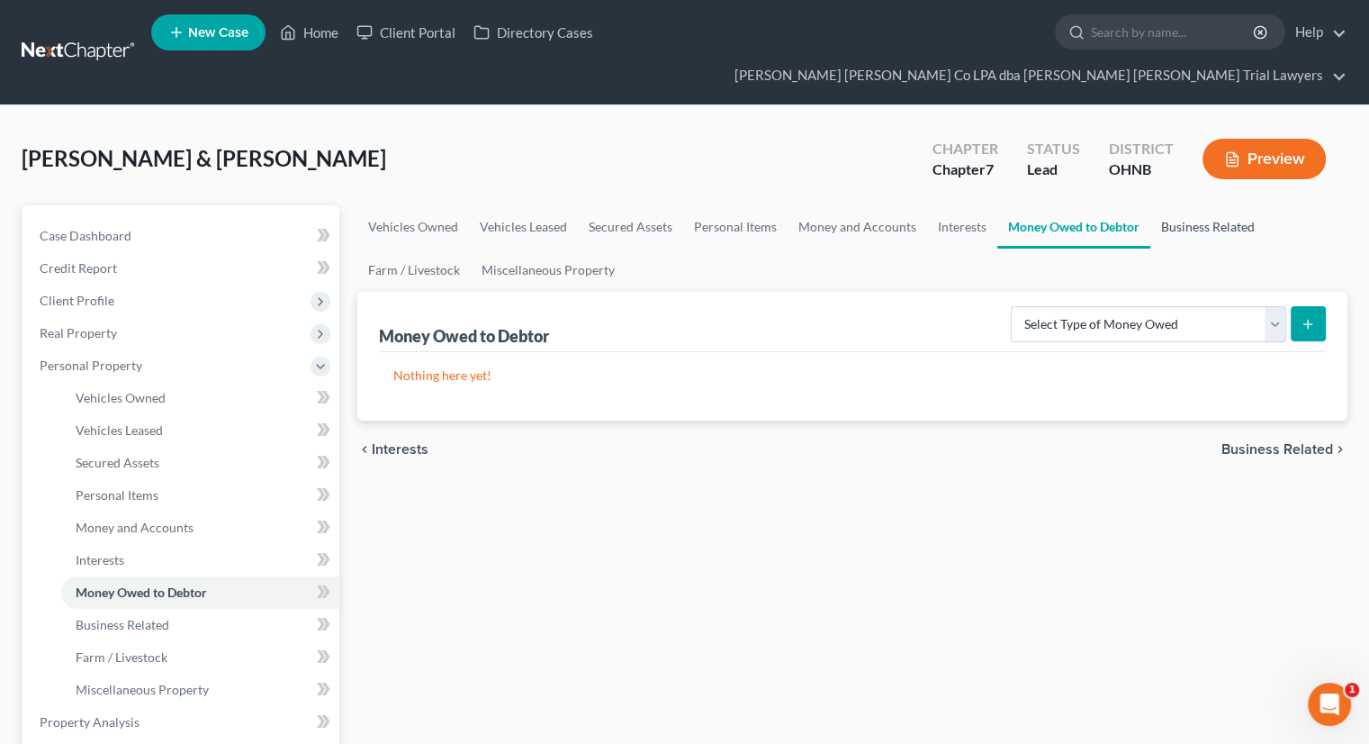
click at [1188, 205] on link "Business Related" at bounding box center [1208, 226] width 115 height 43
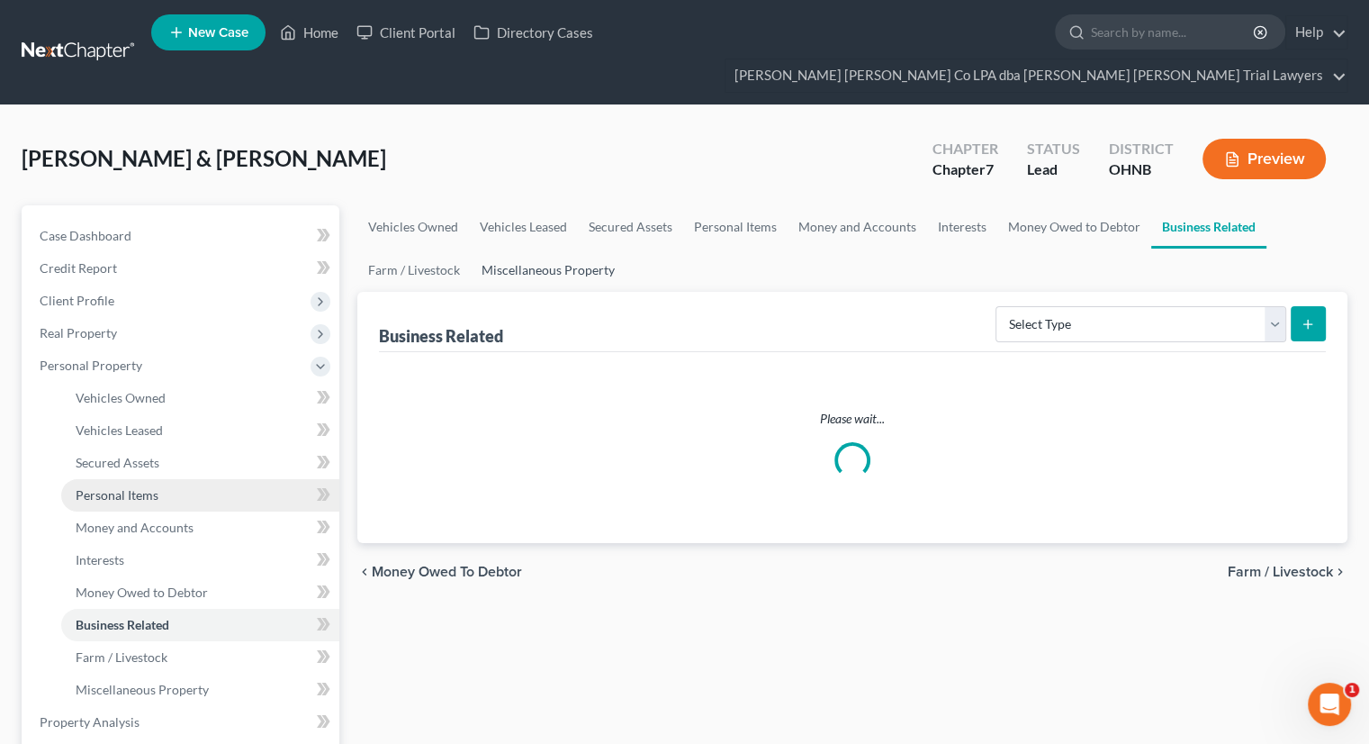
drag, startPoint x: 533, startPoint y: 239, endPoint x: 212, endPoint y: 449, distance: 383.0
click at [534, 248] on link "Miscellaneous Property" at bounding box center [548, 269] width 155 height 43
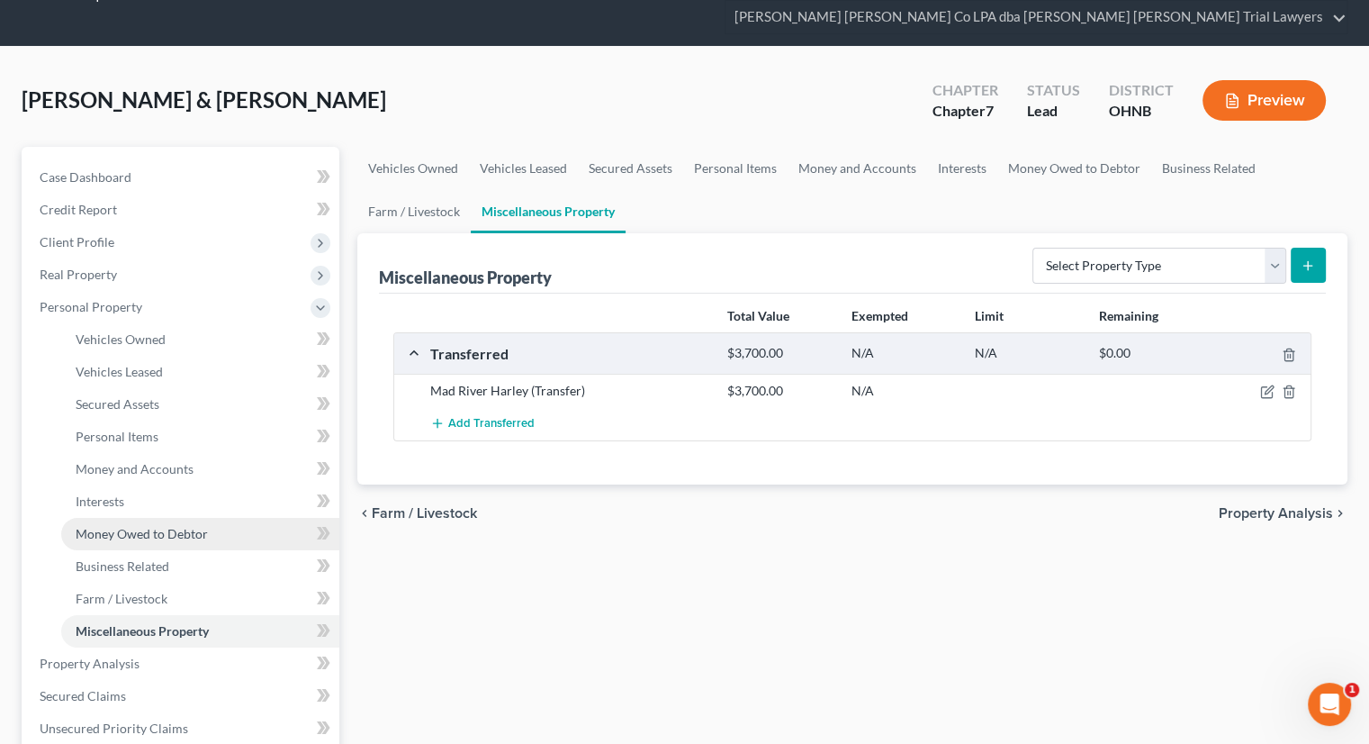
scroll to position [90, 0]
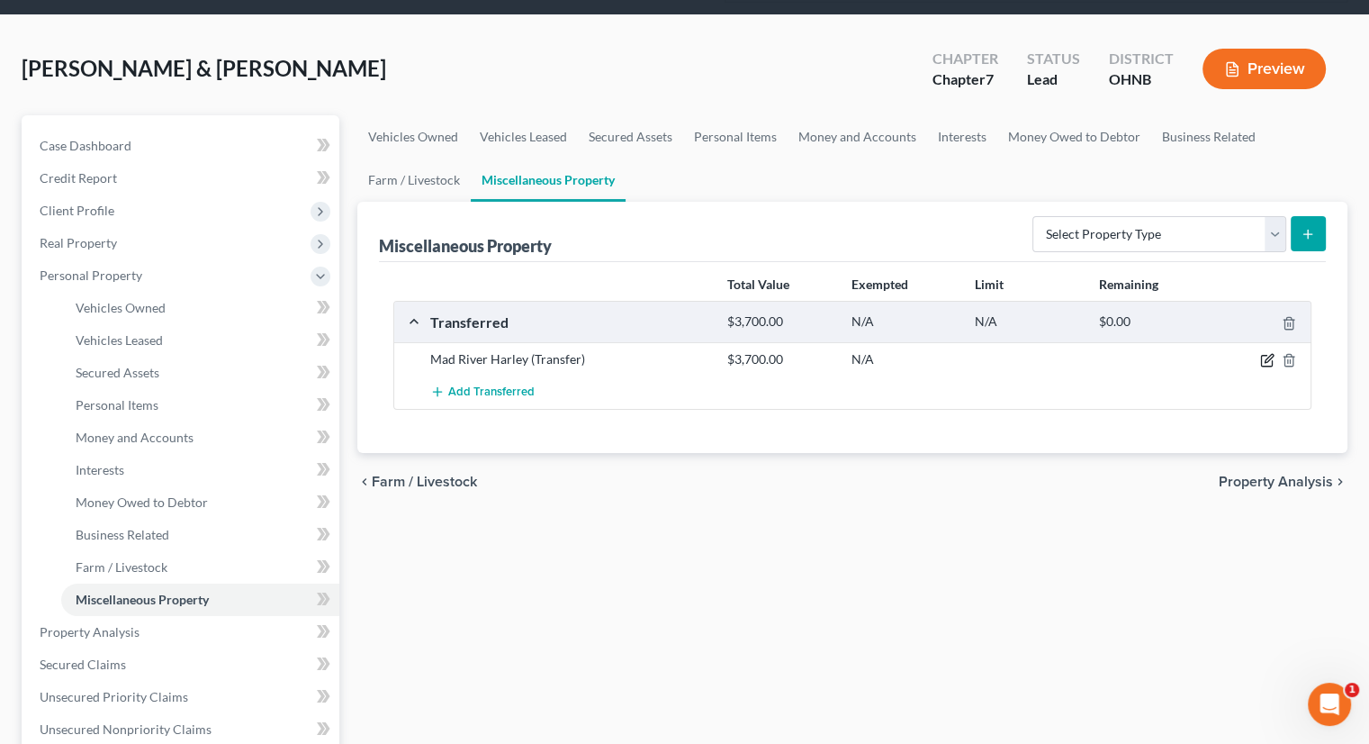
click at [1269, 353] on icon "button" at bounding box center [1267, 360] width 14 height 14
select select "Ordinary ([DATE])"
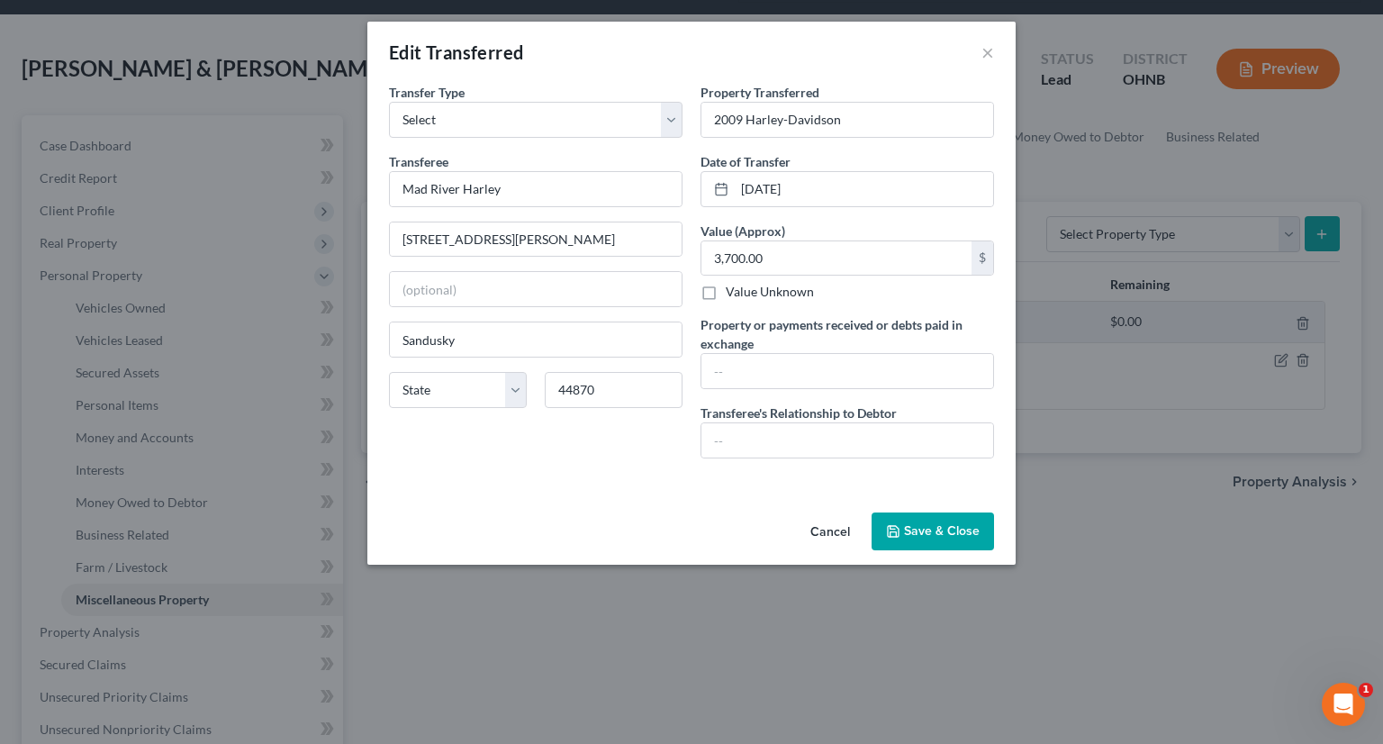
click at [898, 534] on icon "button" at bounding box center [893, 531] width 11 height 11
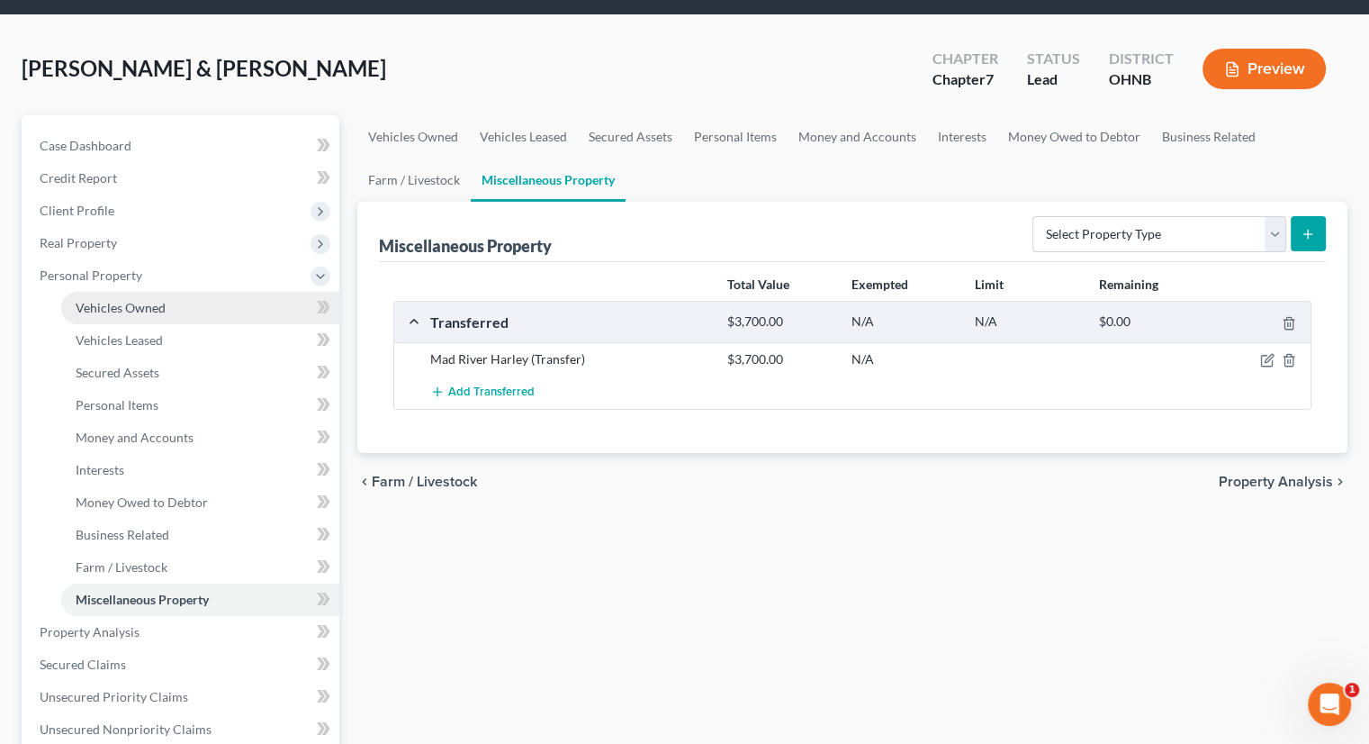
click at [155, 300] on span "Vehicles Owned" at bounding box center [121, 307] width 90 height 15
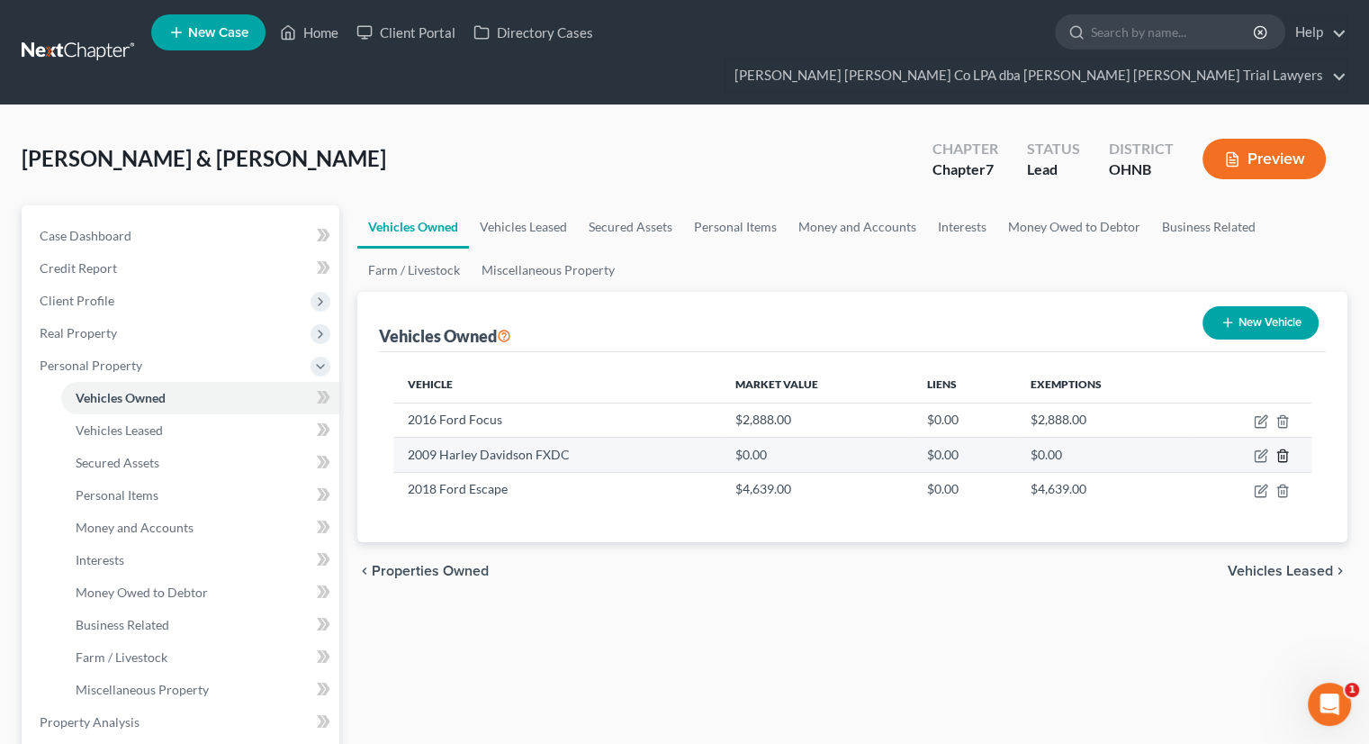
click at [1286, 450] on icon "button" at bounding box center [1282, 456] width 8 height 12
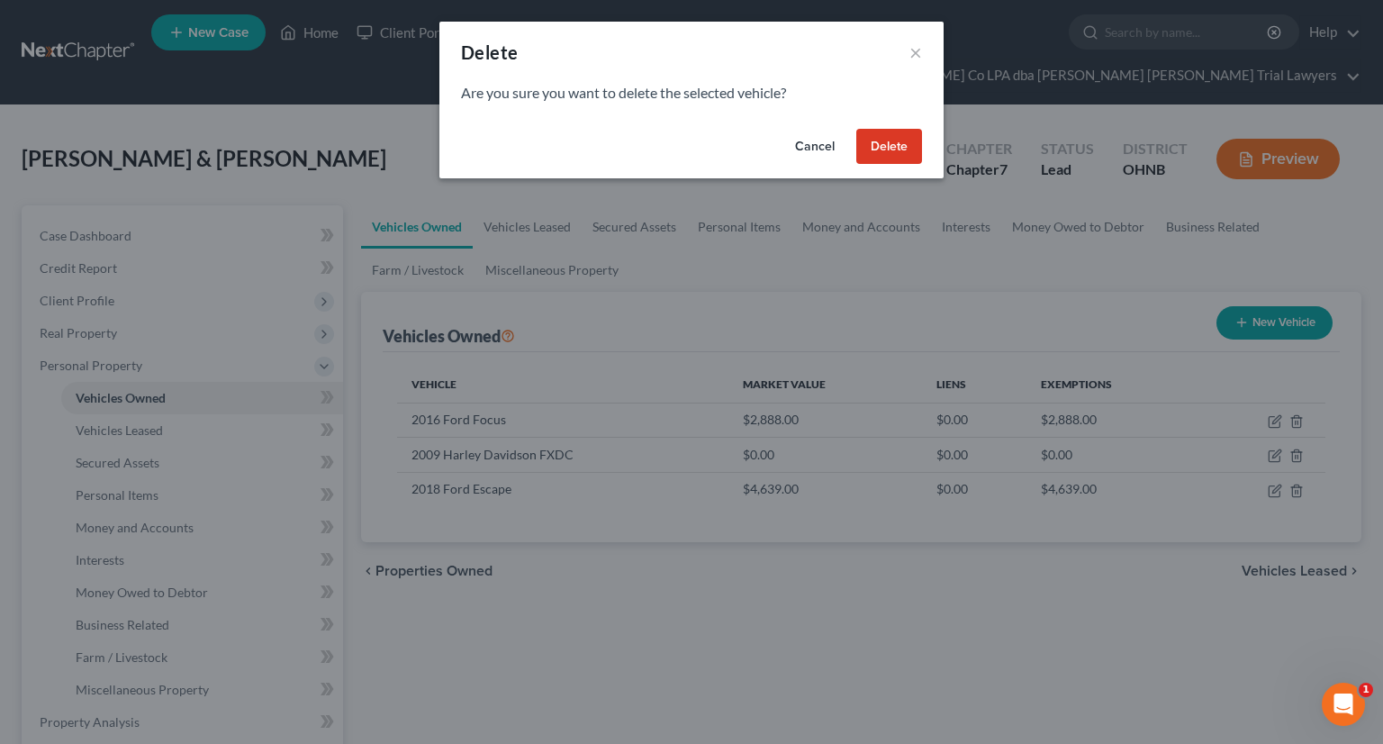
click at [902, 140] on button "Delete" at bounding box center [889, 147] width 66 height 36
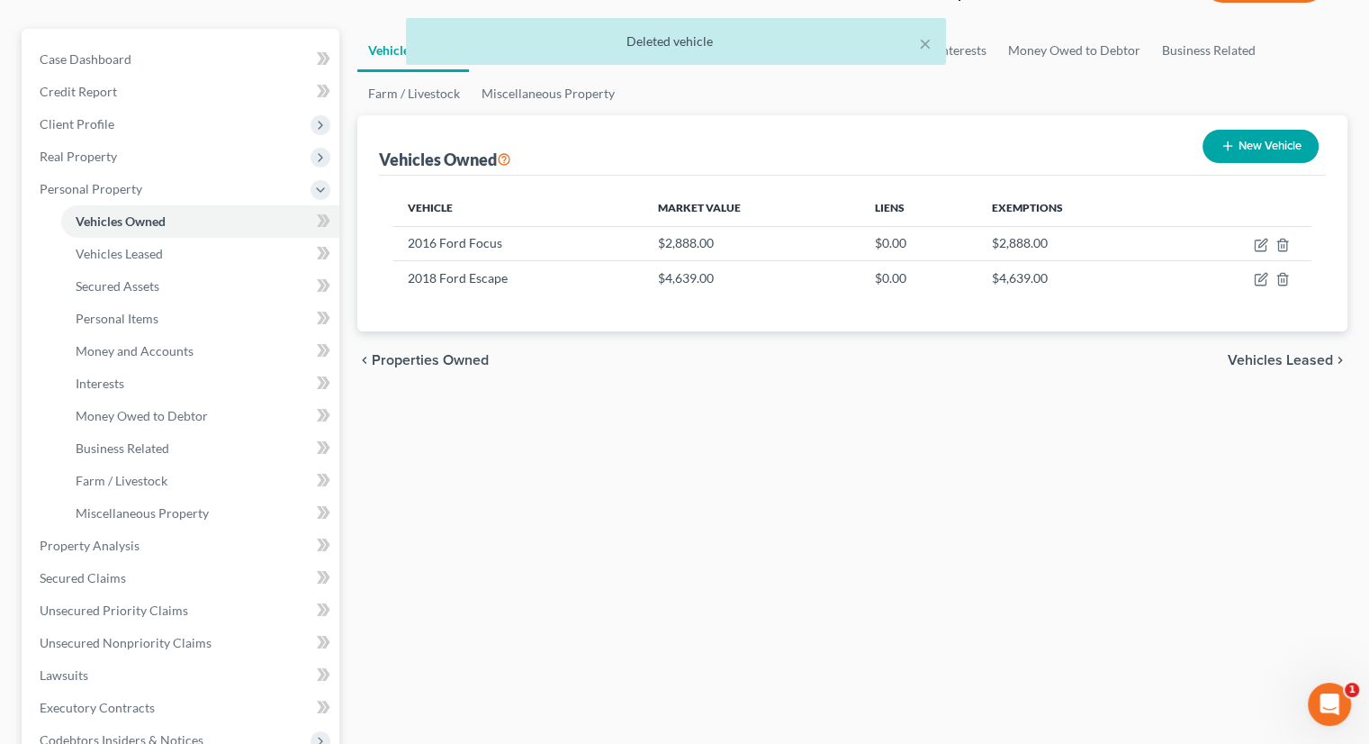
scroll to position [180, 0]
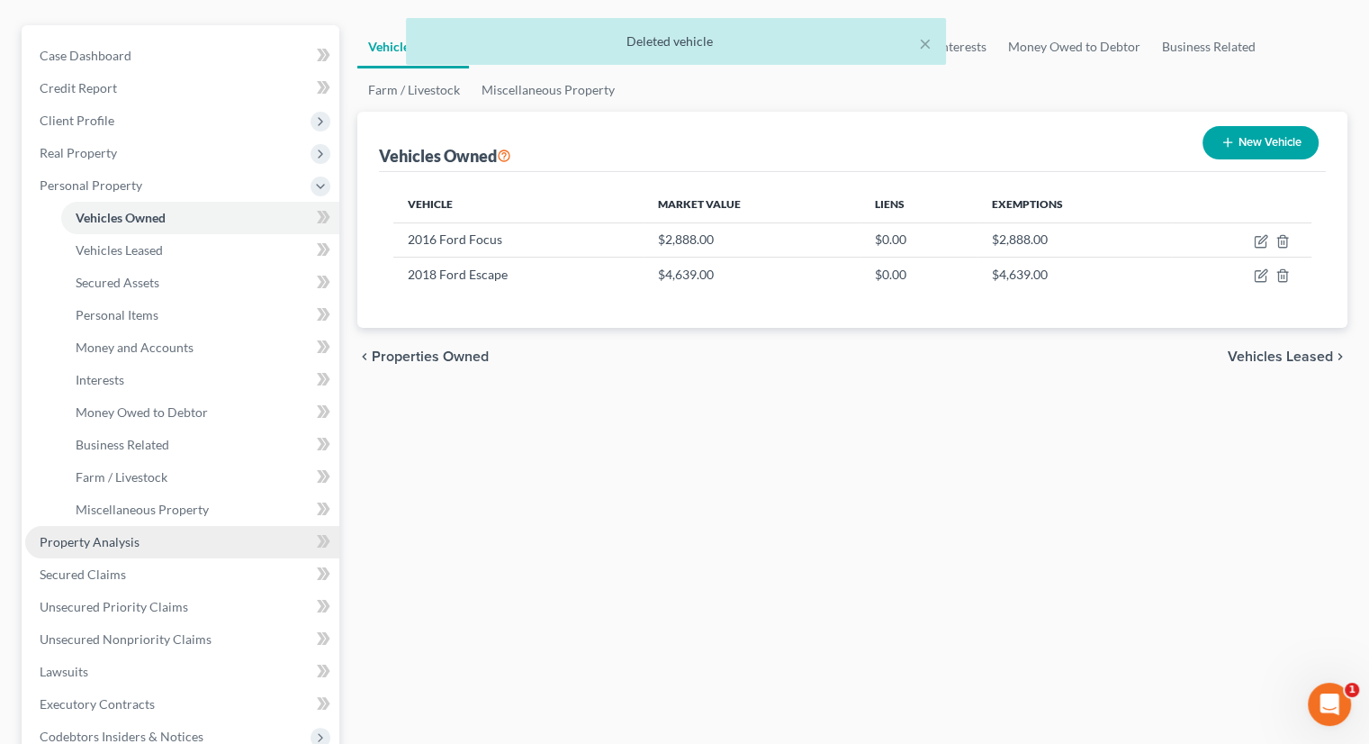
click at [115, 534] on span "Property Analysis" at bounding box center [90, 541] width 100 height 15
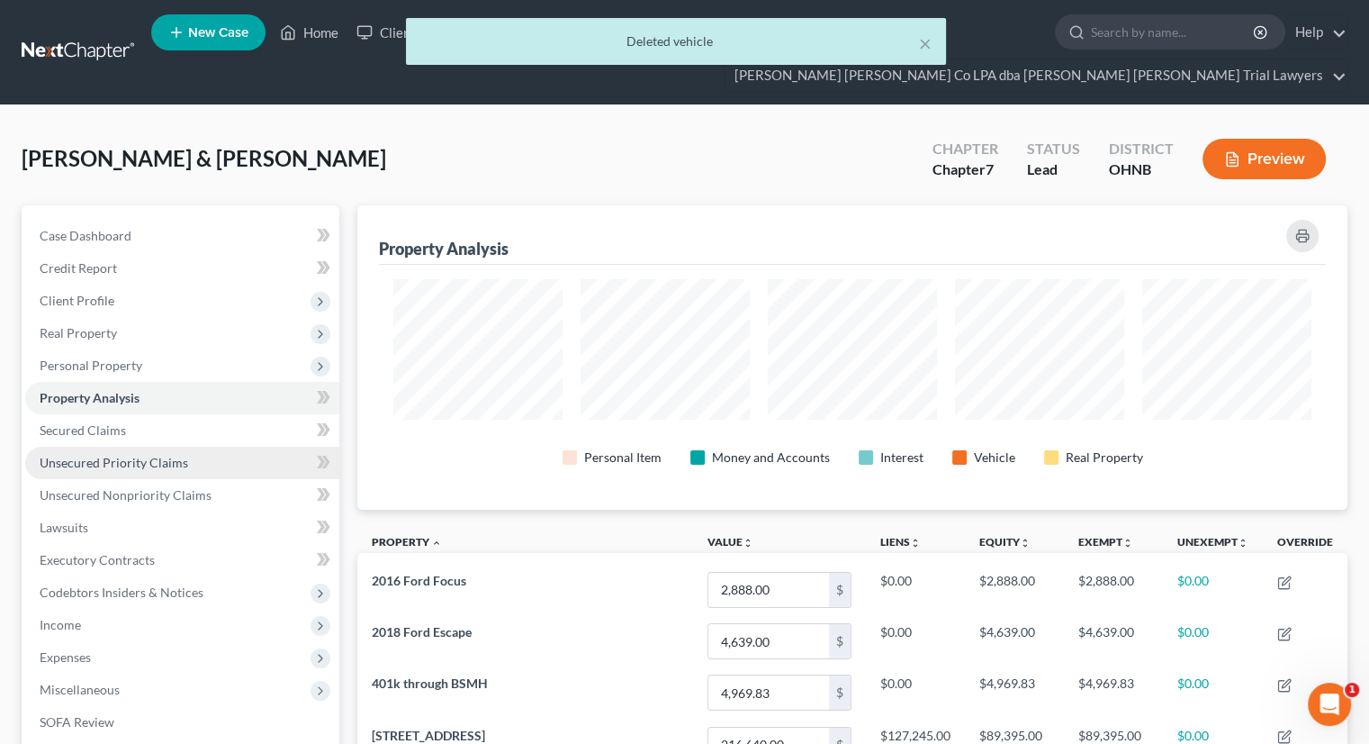
scroll to position [304, 989]
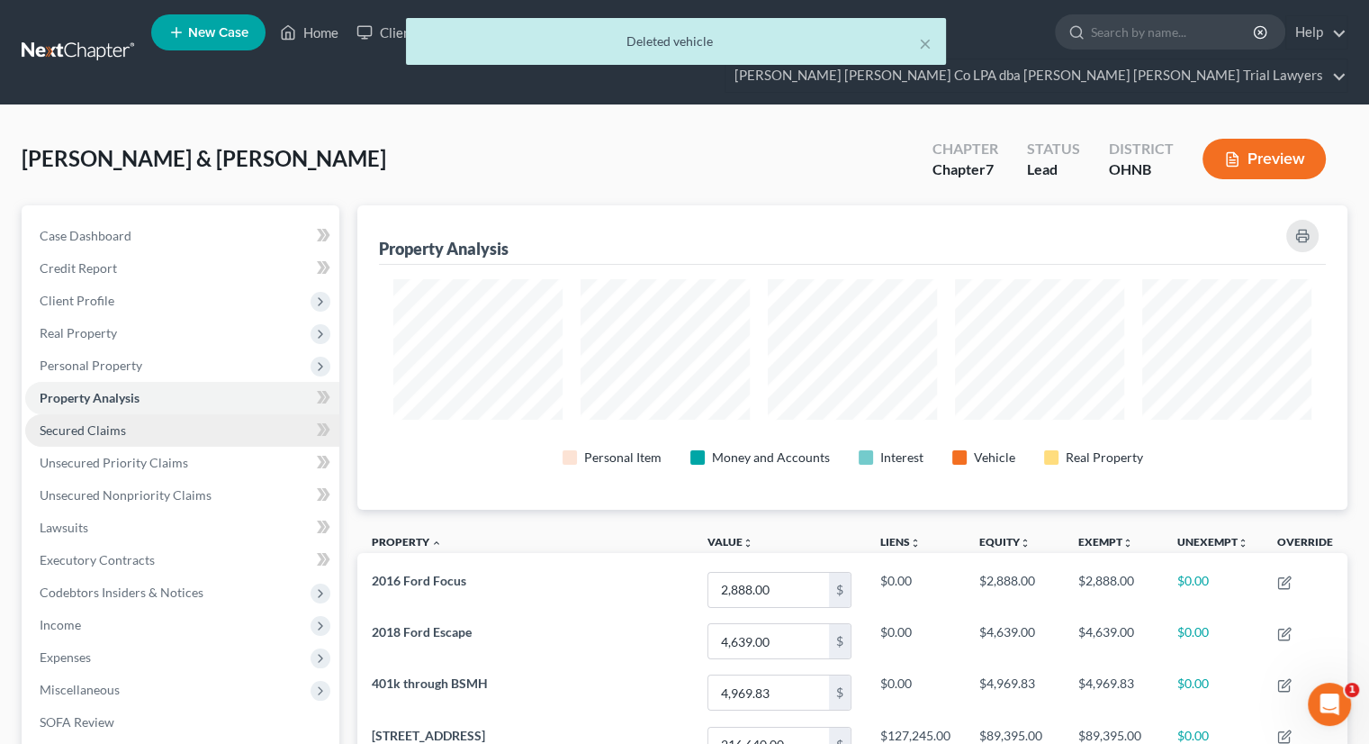
click at [115, 422] on span "Secured Claims" at bounding box center [83, 429] width 86 height 15
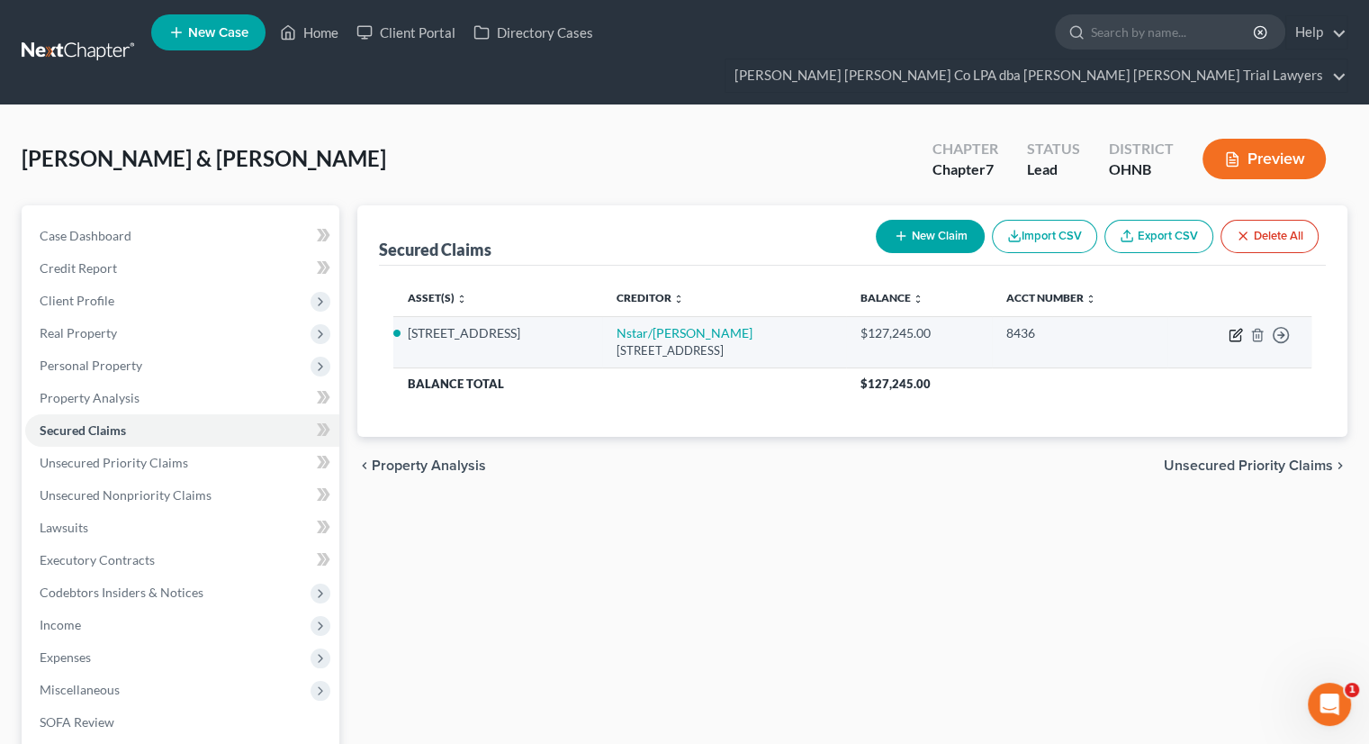
click at [1235, 329] on icon "button" at bounding box center [1237, 333] width 8 height 8
select select "45"
select select "11"
select select "2"
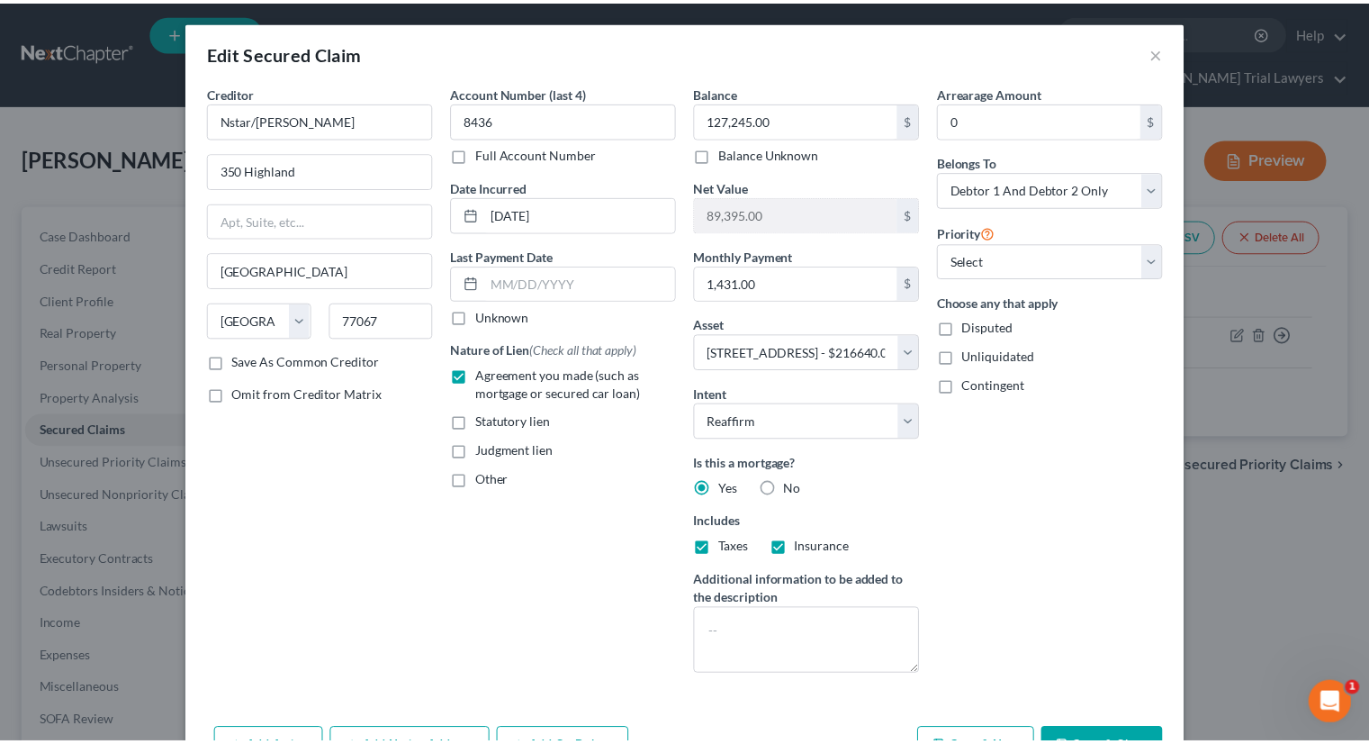
scroll to position [72, 0]
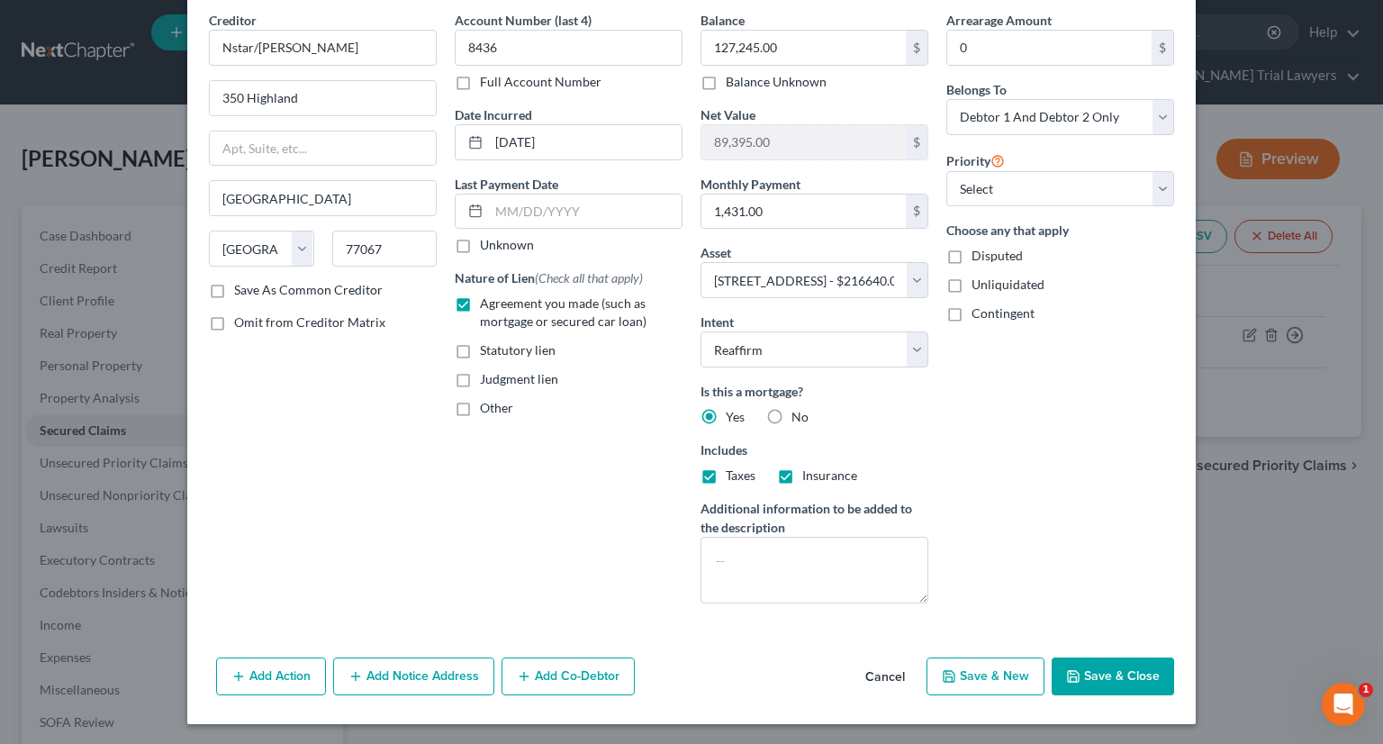
click at [1065, 657] on button "Save & Close" at bounding box center [1113, 676] width 122 height 38
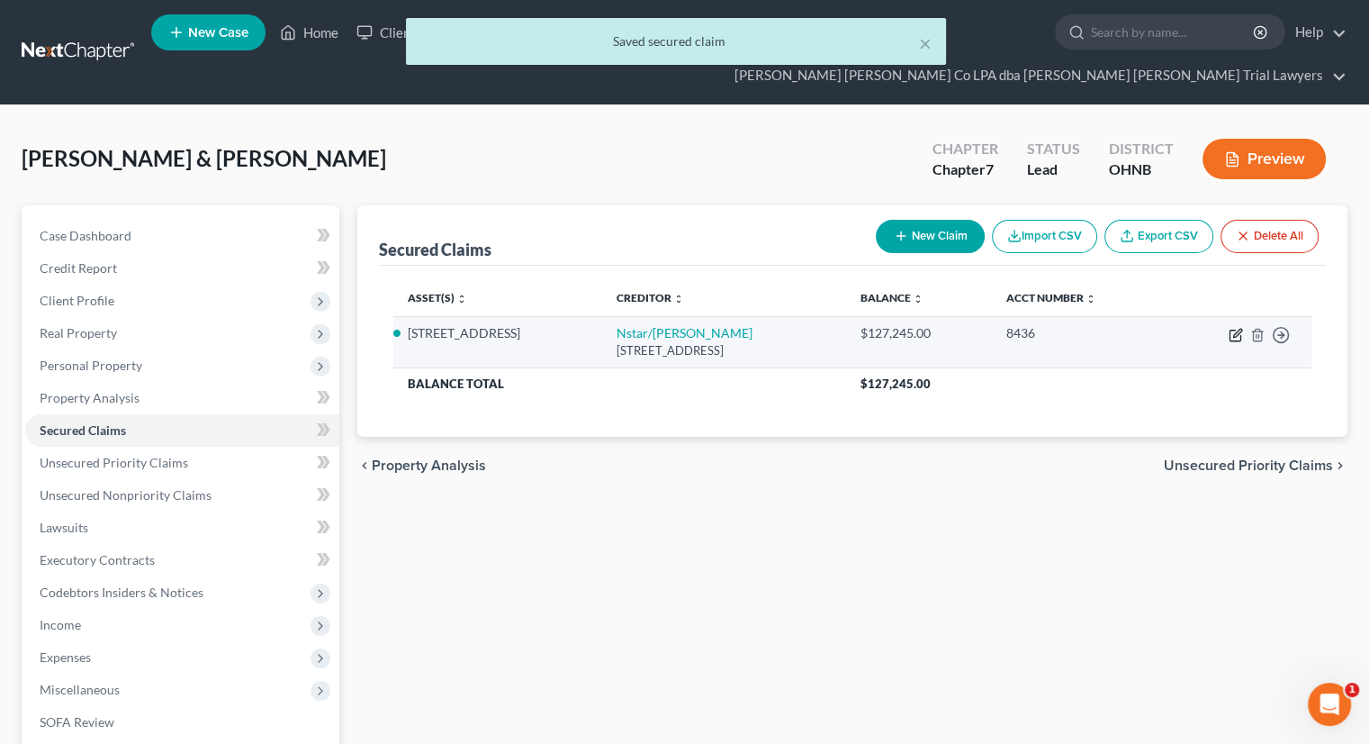
click at [1235, 328] on icon "button" at bounding box center [1236, 335] width 14 height 14
select select "45"
select select "11"
select select "2"
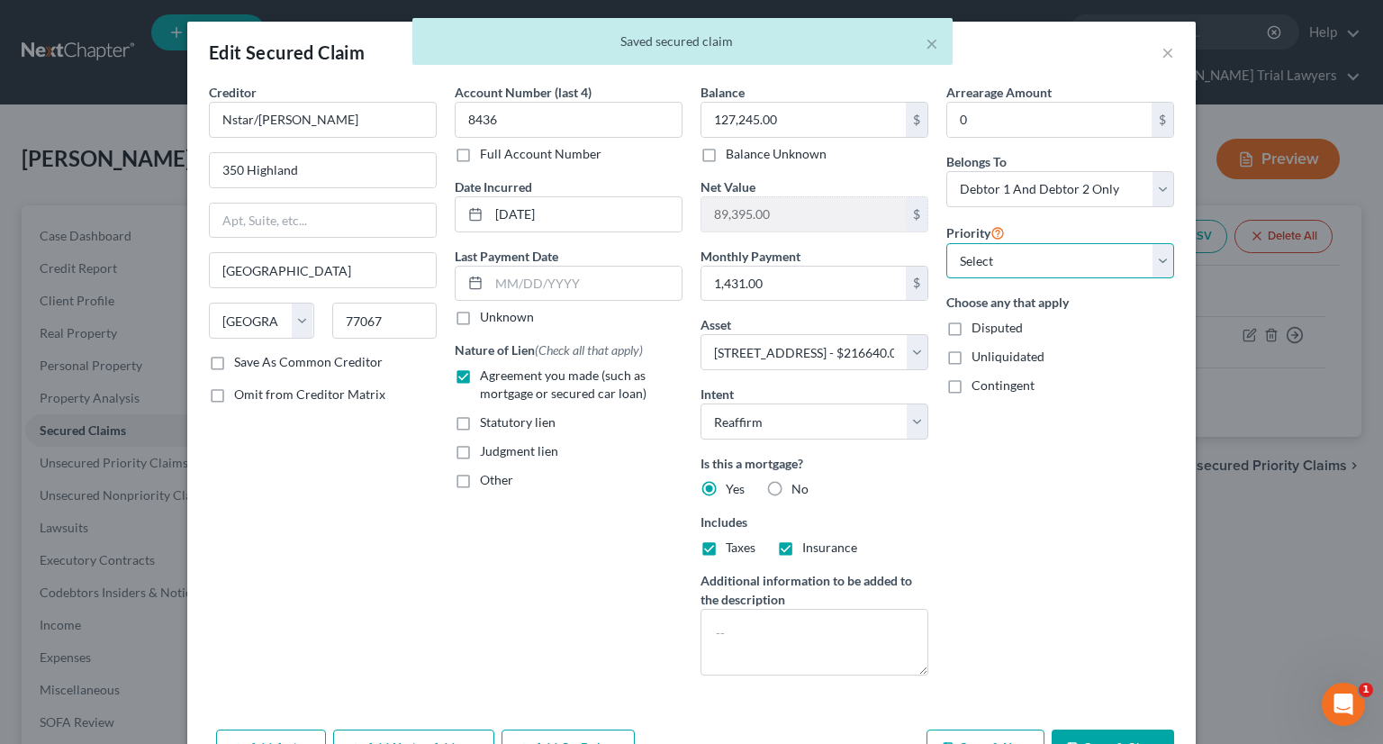
click at [1003, 259] on select "Select 1st 2nd 3rd 4th 5th 6th 7th 8th 9th 10th 11th 12th 13th 14th 15th 16th 1…" at bounding box center [1060, 261] width 228 height 36
select select "0"
click at [946, 243] on select "Select 1st 2nd 3rd 4th 5th 6th 7th 8th 9th 10th 11th 12th 13th 14th 15th 16th 1…" at bounding box center [1060, 261] width 228 height 36
click at [1078, 735] on button "Save & Close" at bounding box center [1113, 748] width 122 height 38
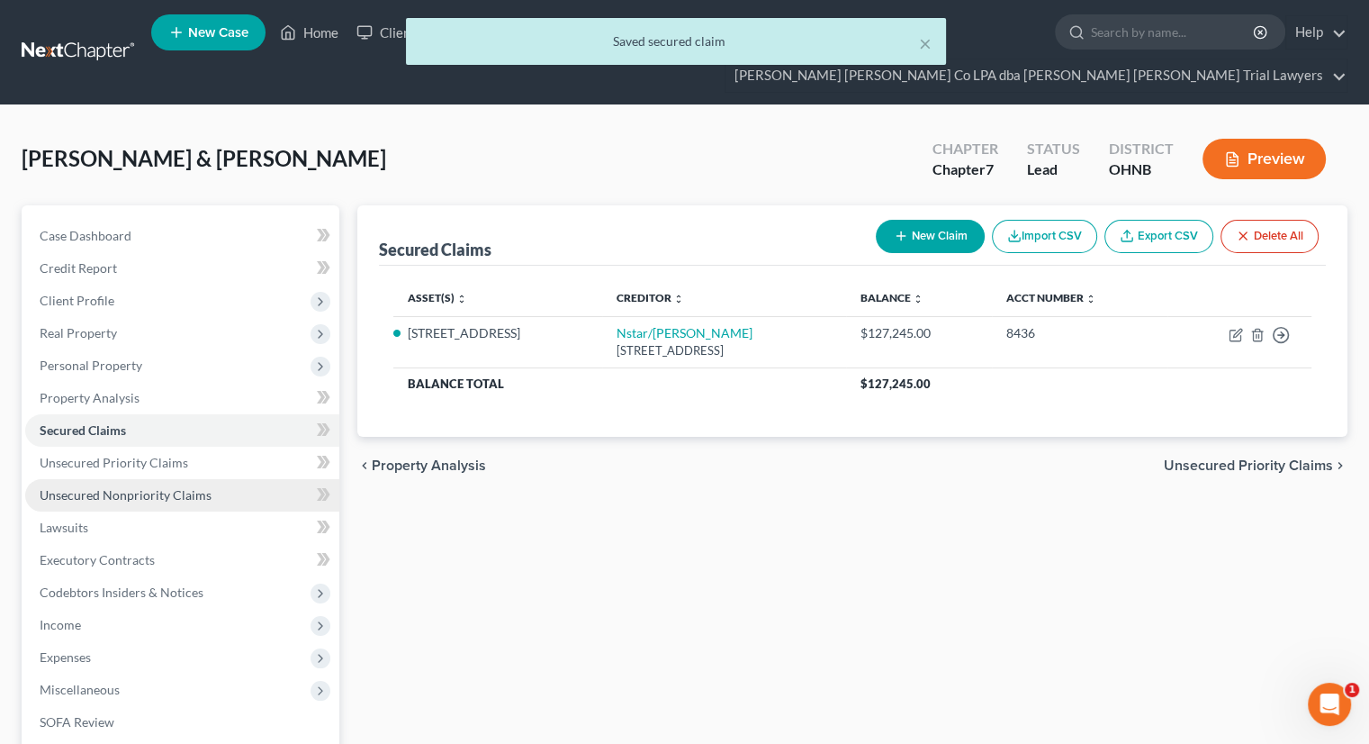
click at [132, 487] on span "Unsecured Nonpriority Claims" at bounding box center [126, 494] width 172 height 15
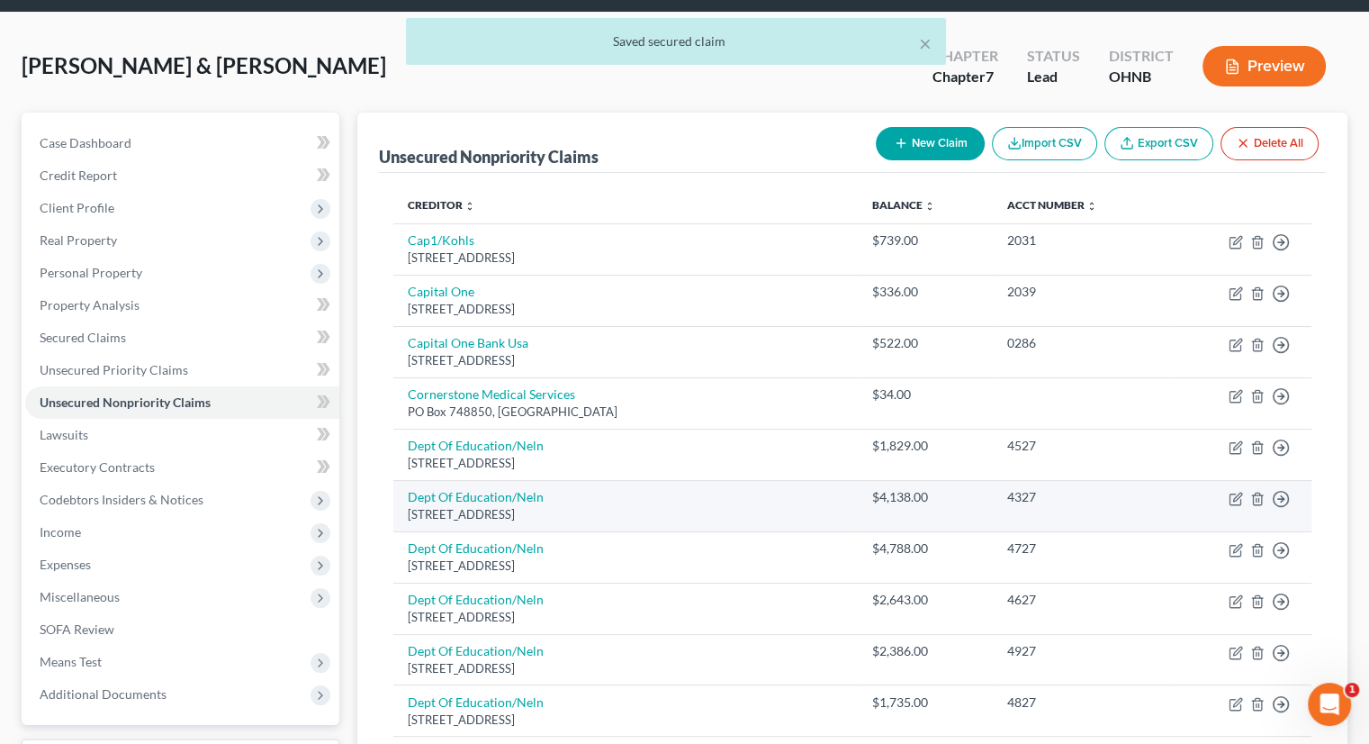
scroll to position [90, 0]
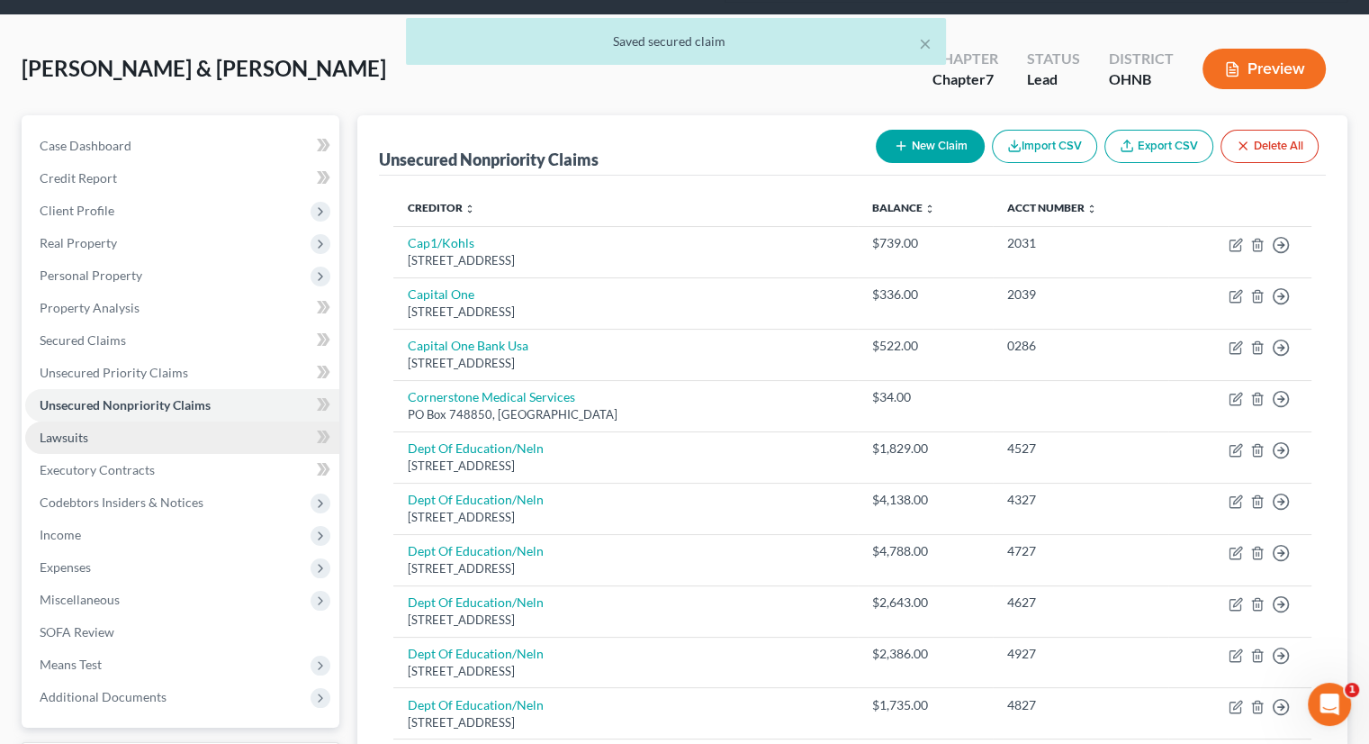
click at [168, 421] on link "Lawsuits" at bounding box center [182, 437] width 314 height 32
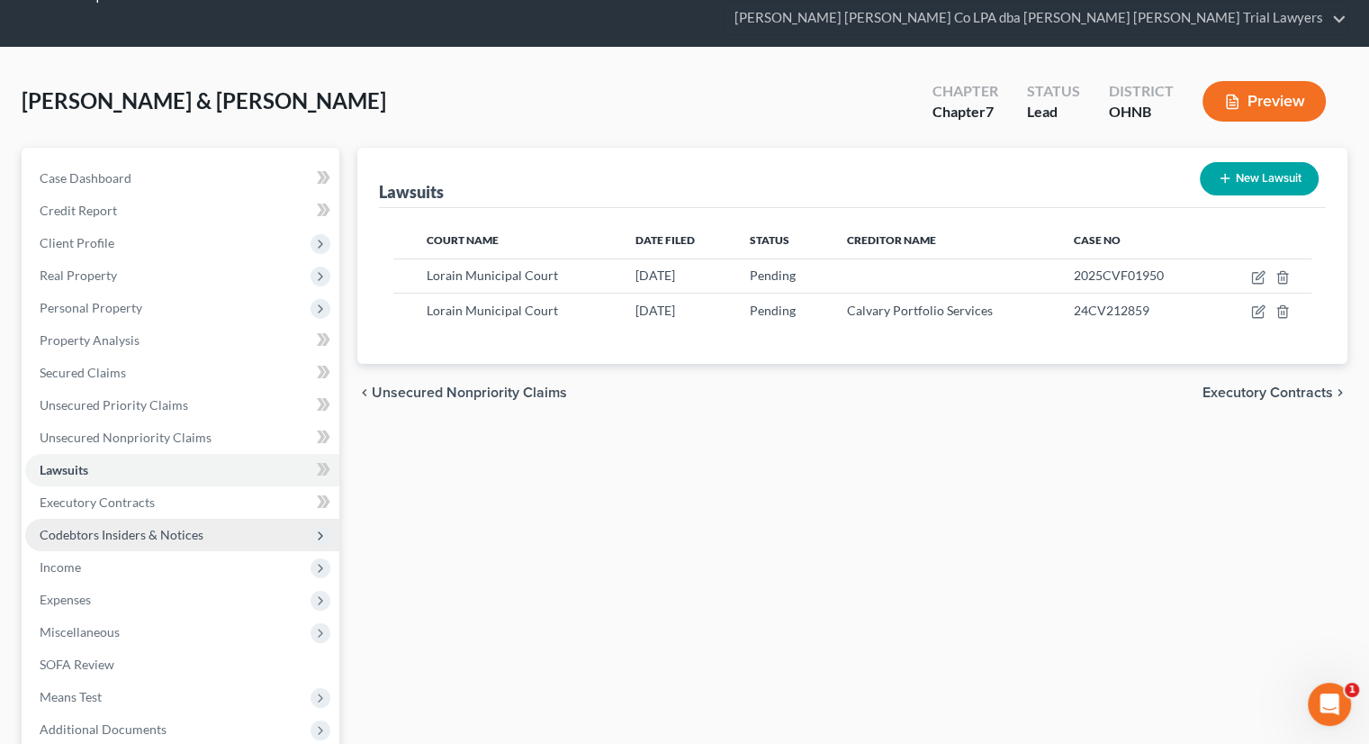
scroll to position [90, 0]
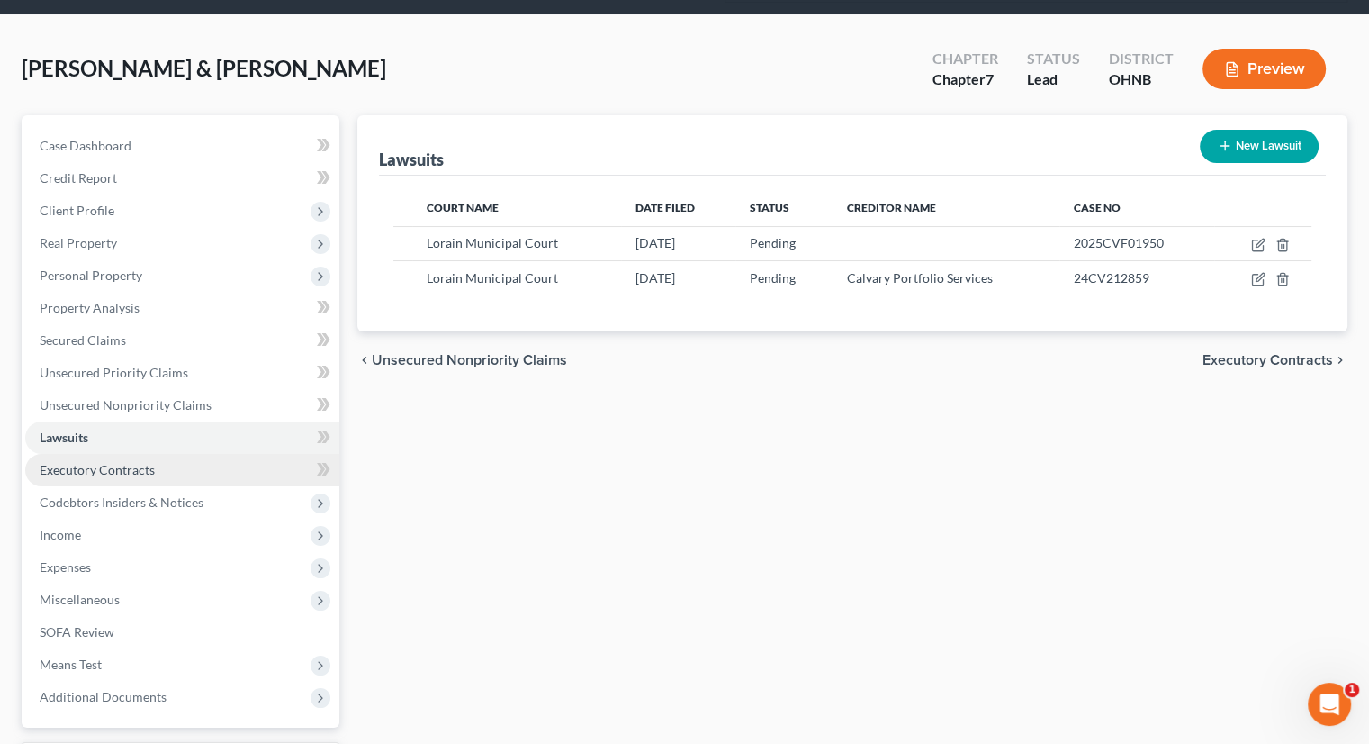
click at [163, 454] on link "Executory Contracts" at bounding box center [182, 470] width 314 height 32
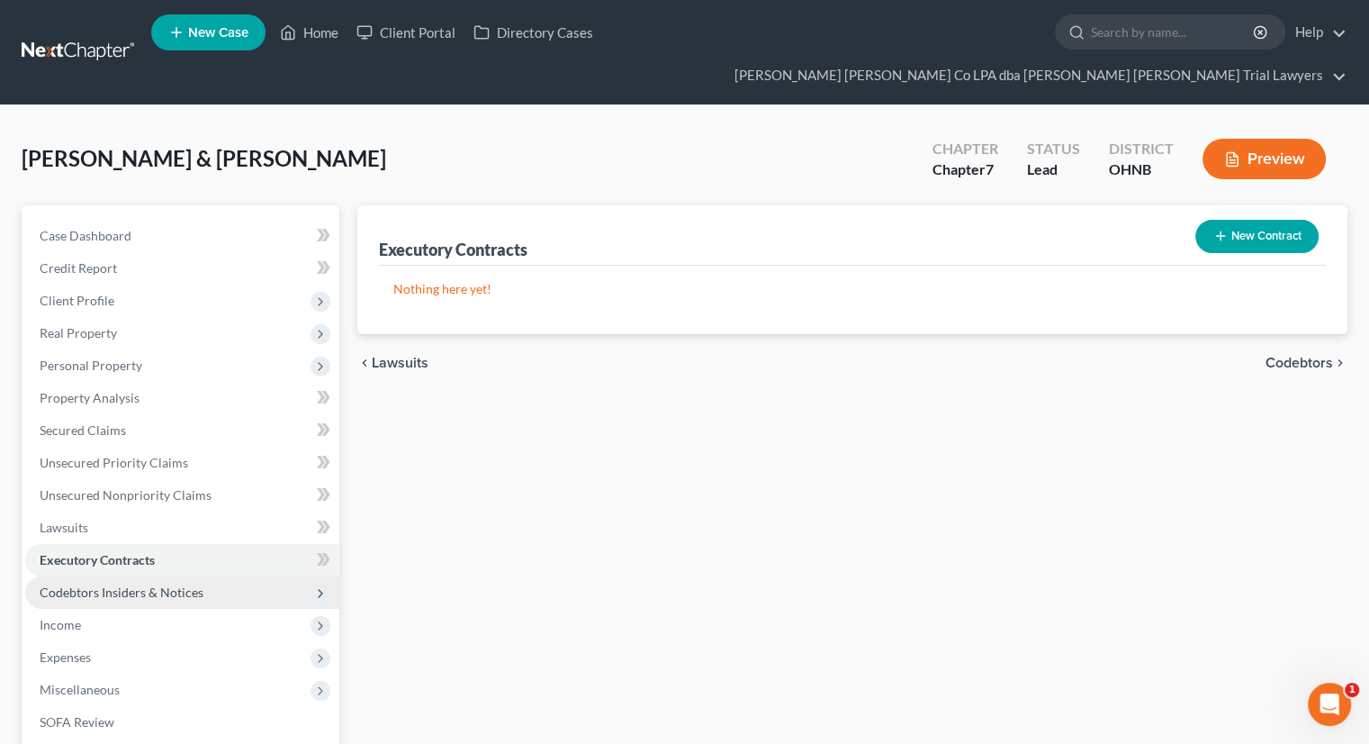
click at [169, 584] on span "Codebtors Insiders & Notices" at bounding box center [122, 591] width 164 height 15
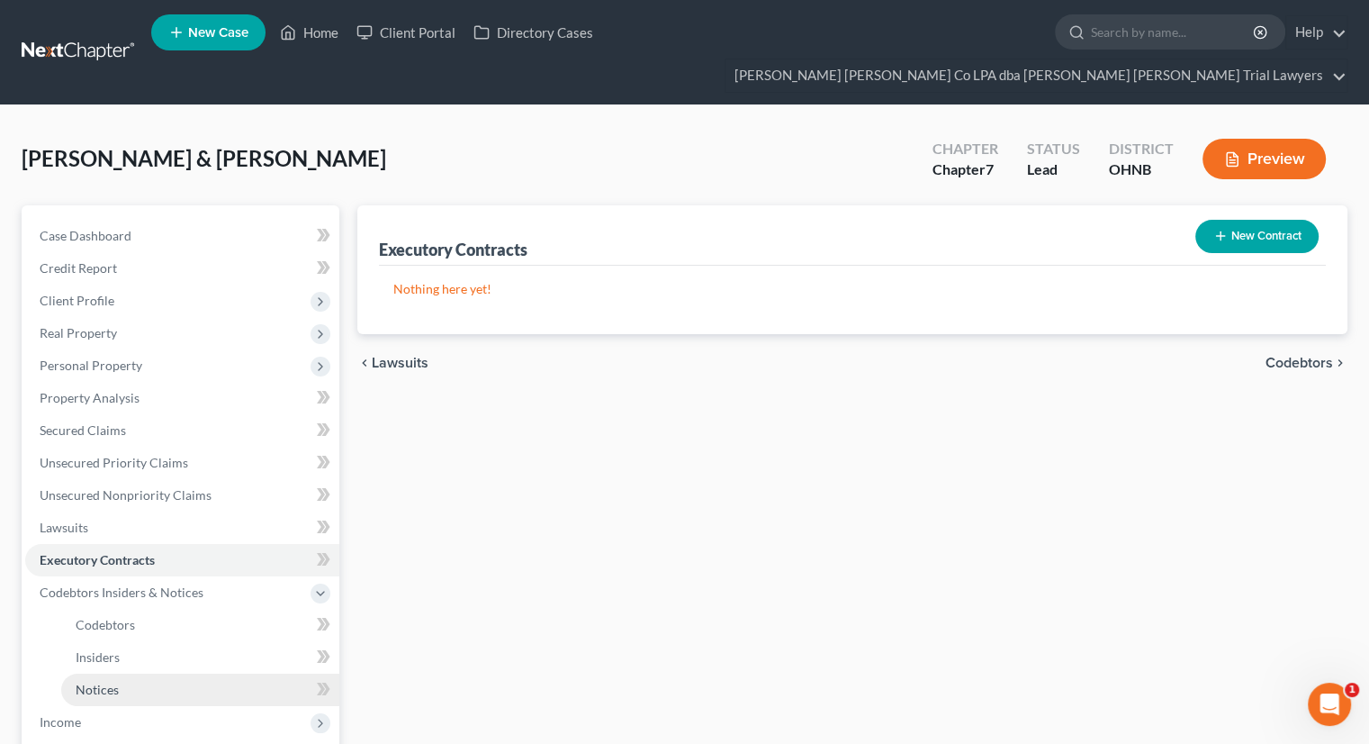
click at [145, 673] on link "Notices" at bounding box center [200, 689] width 278 height 32
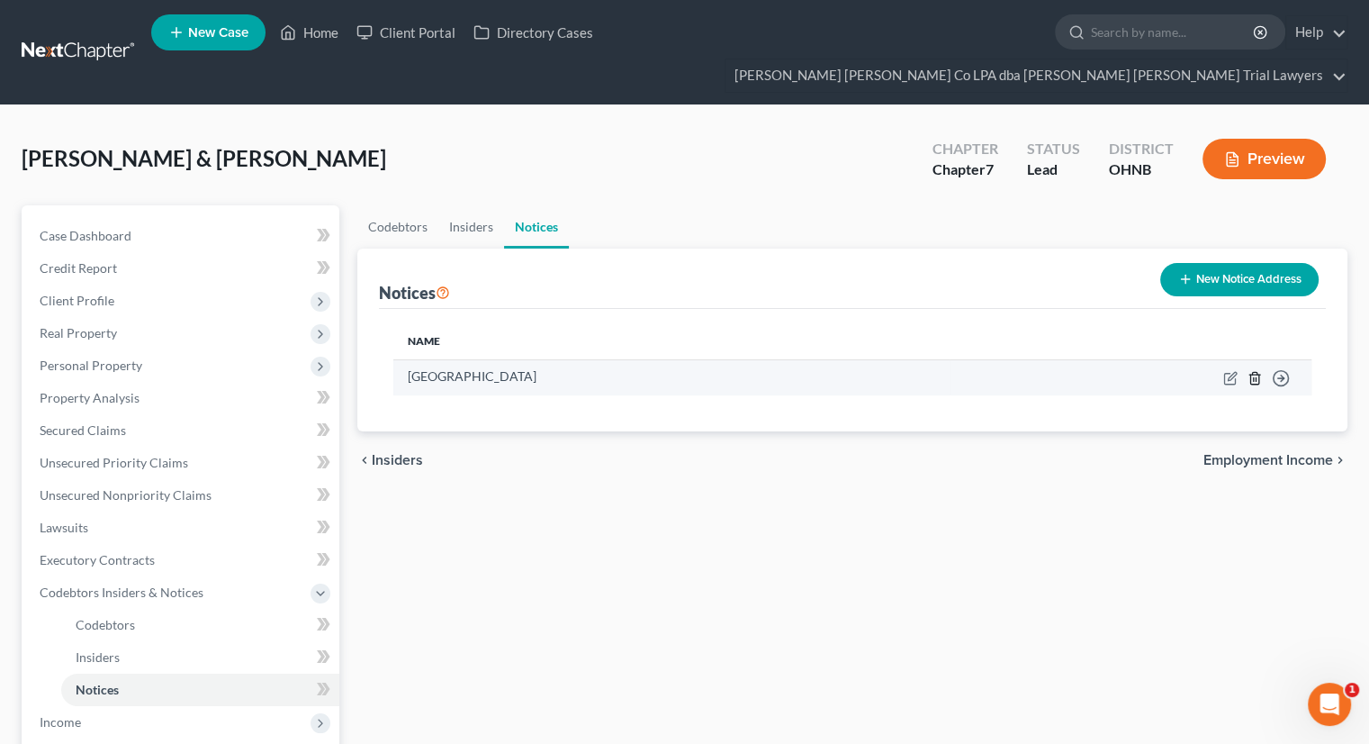
click at [1250, 371] on icon "button" at bounding box center [1255, 378] width 14 height 14
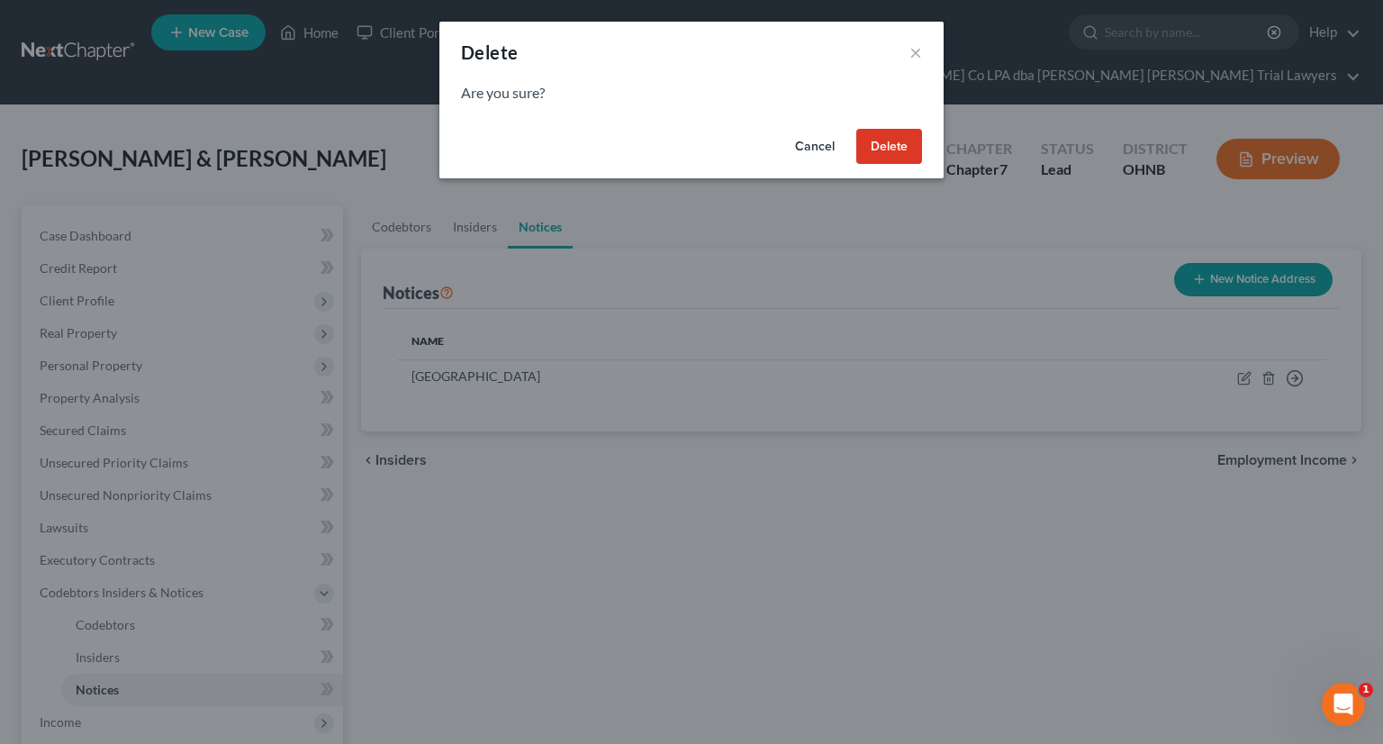
click at [870, 152] on button "Delete" at bounding box center [889, 147] width 66 height 36
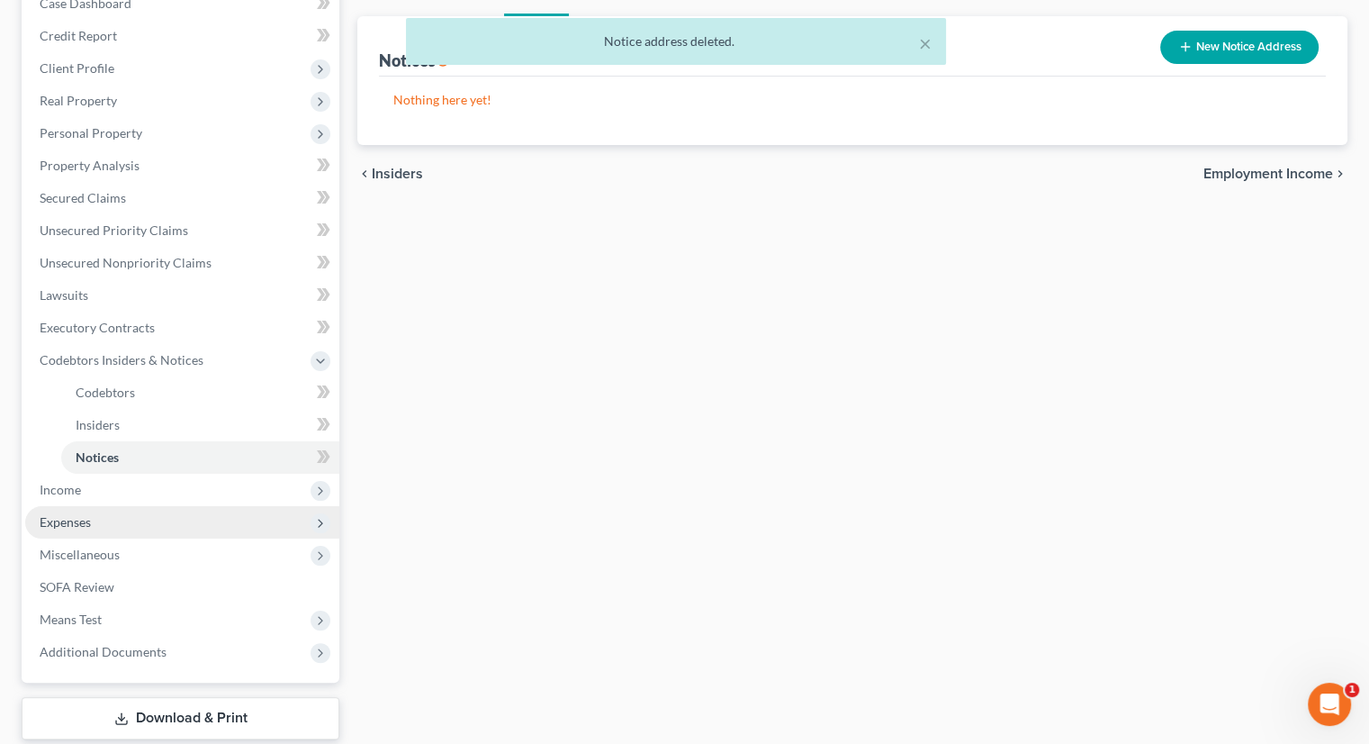
scroll to position [270, 0]
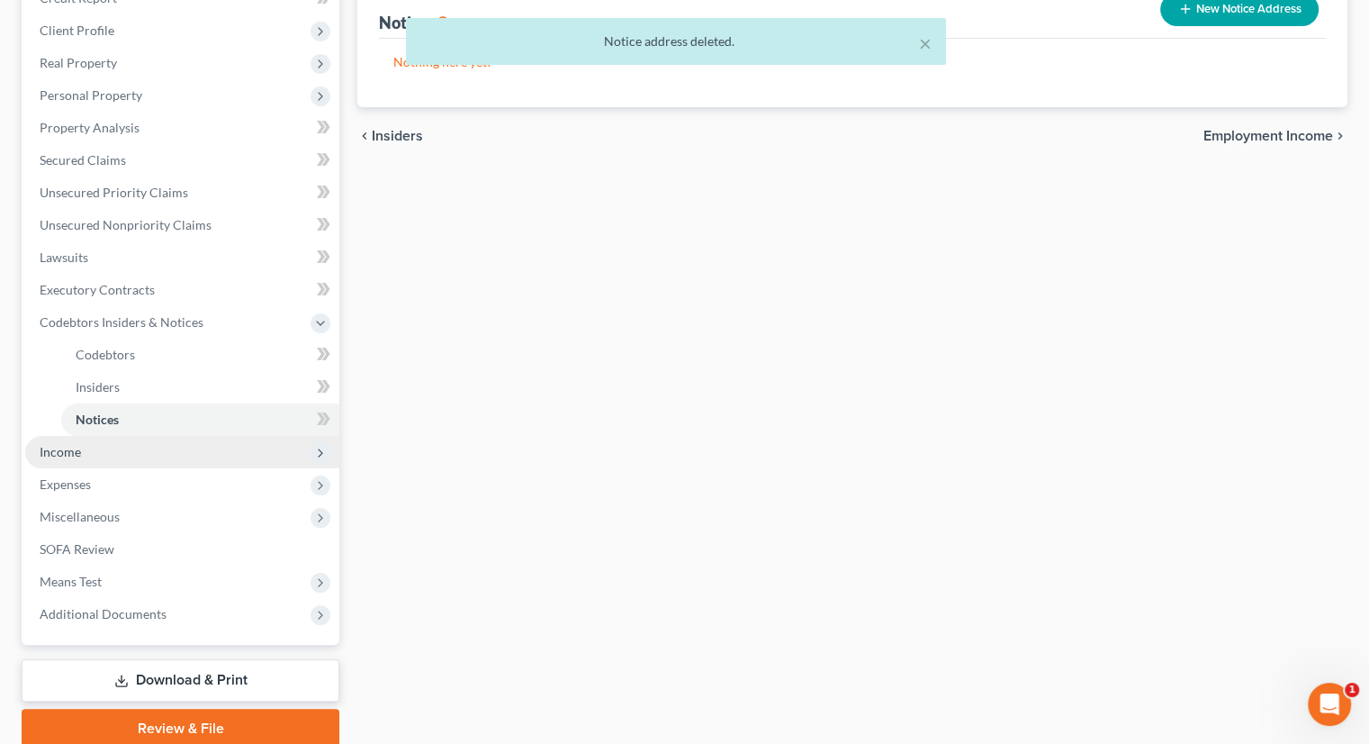
click at [117, 436] on span "Income" at bounding box center [182, 452] width 314 height 32
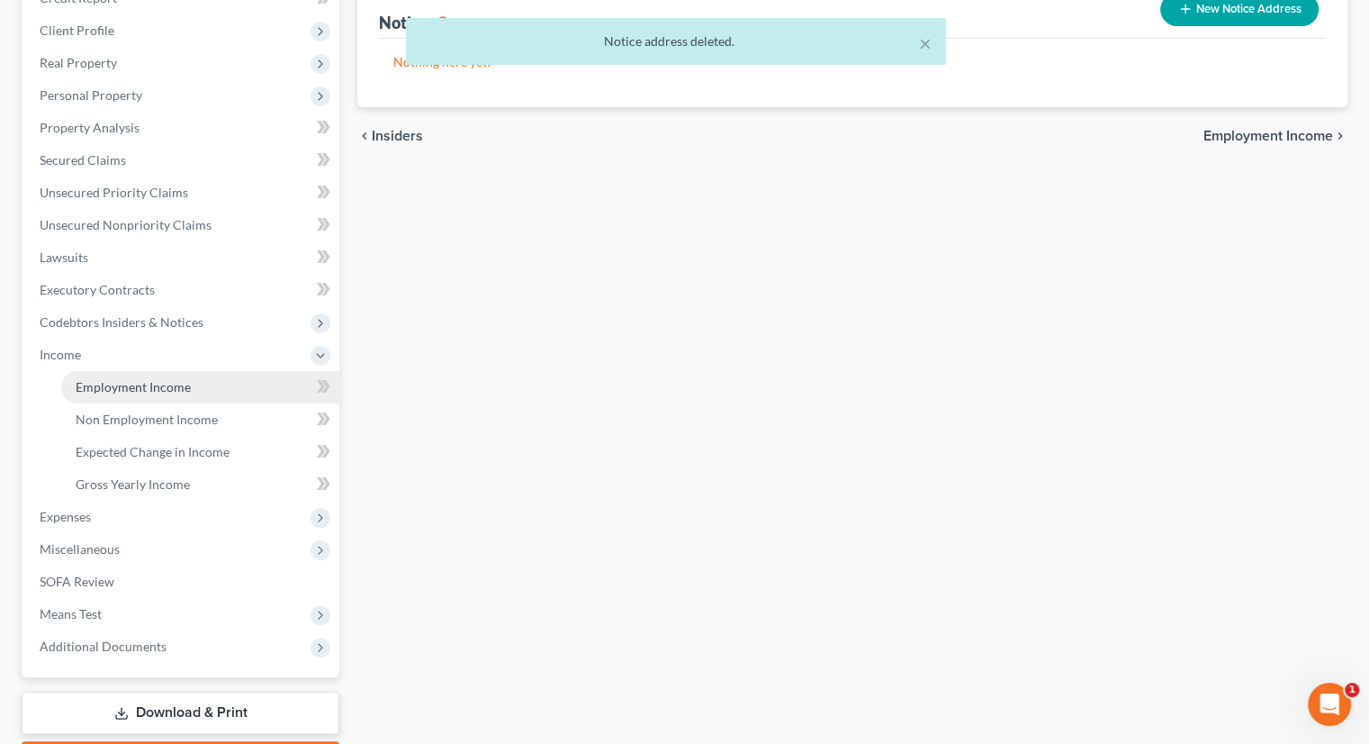
click at [130, 379] on span "Employment Income" at bounding box center [133, 386] width 115 height 15
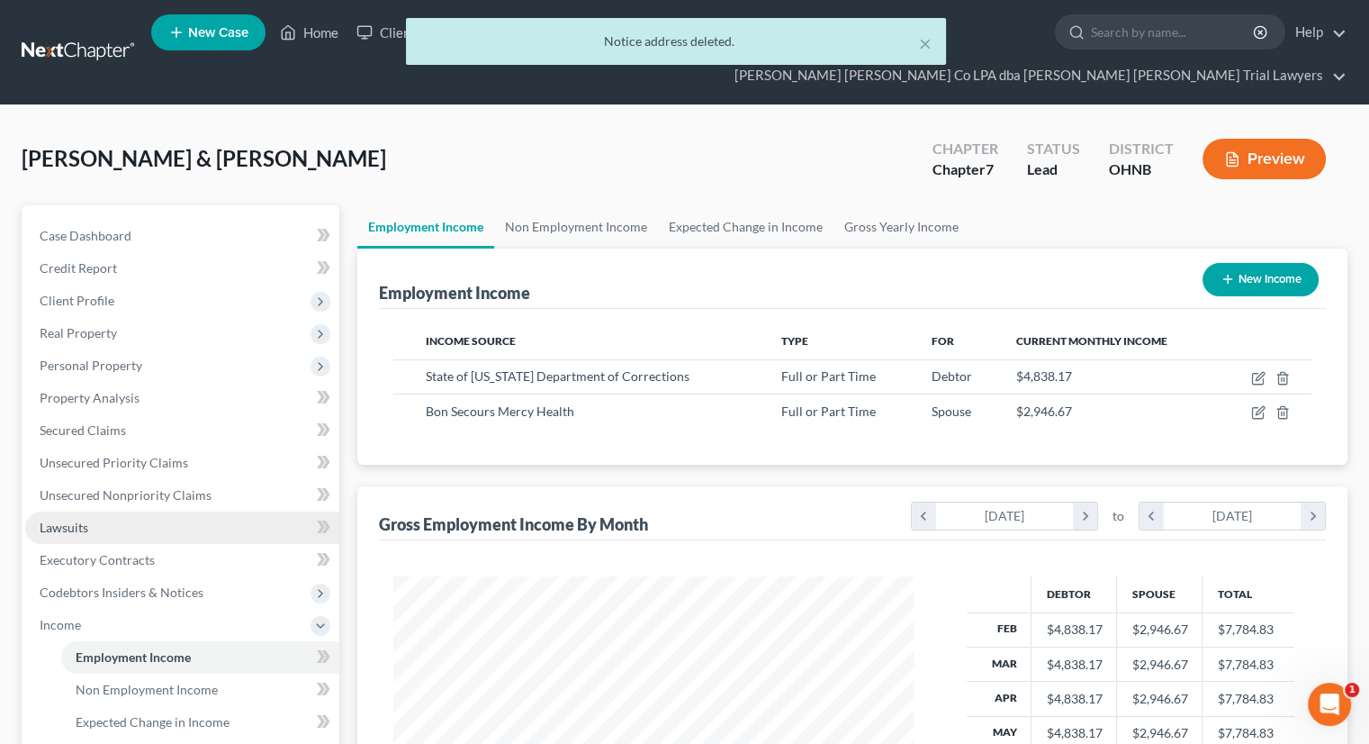
scroll to position [321, 555]
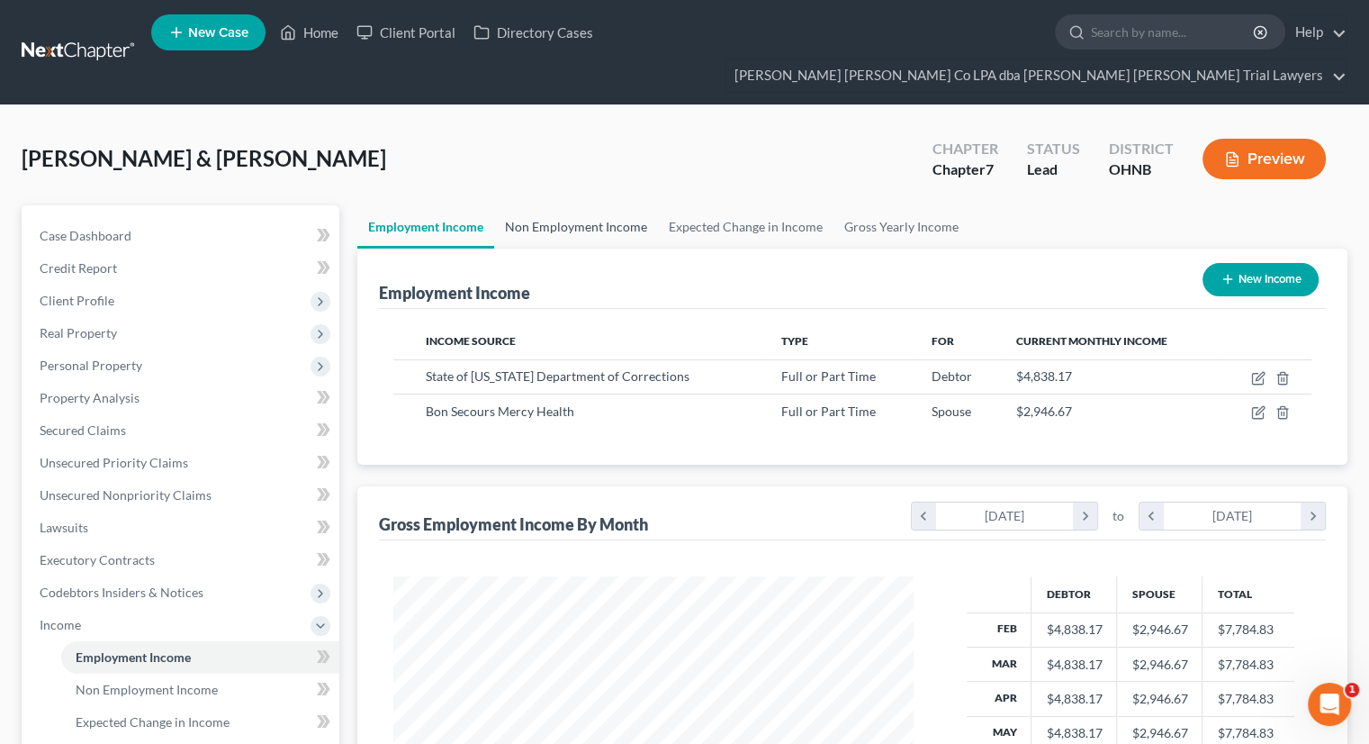
click at [593, 205] on link "Non Employment Income" at bounding box center [576, 226] width 164 height 43
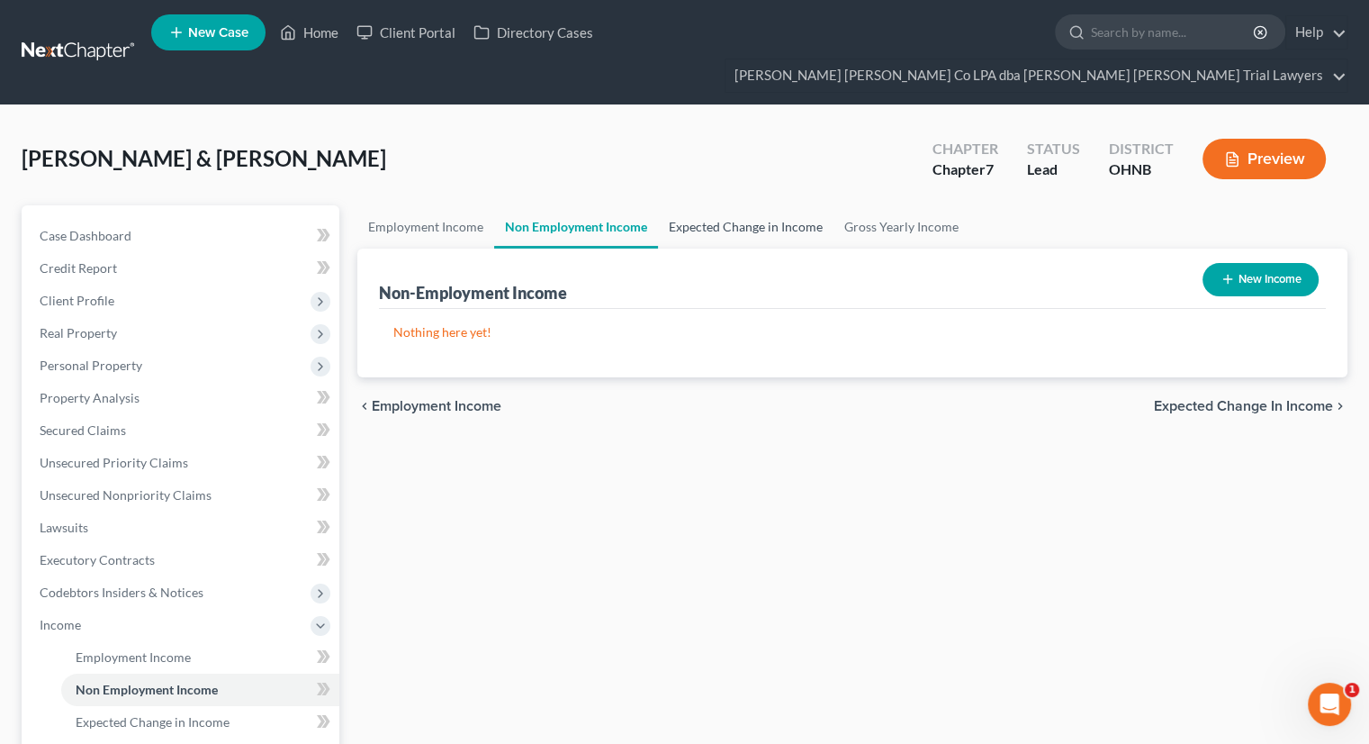
click at [718, 205] on link "Expected Change in Income" at bounding box center [746, 226] width 176 height 43
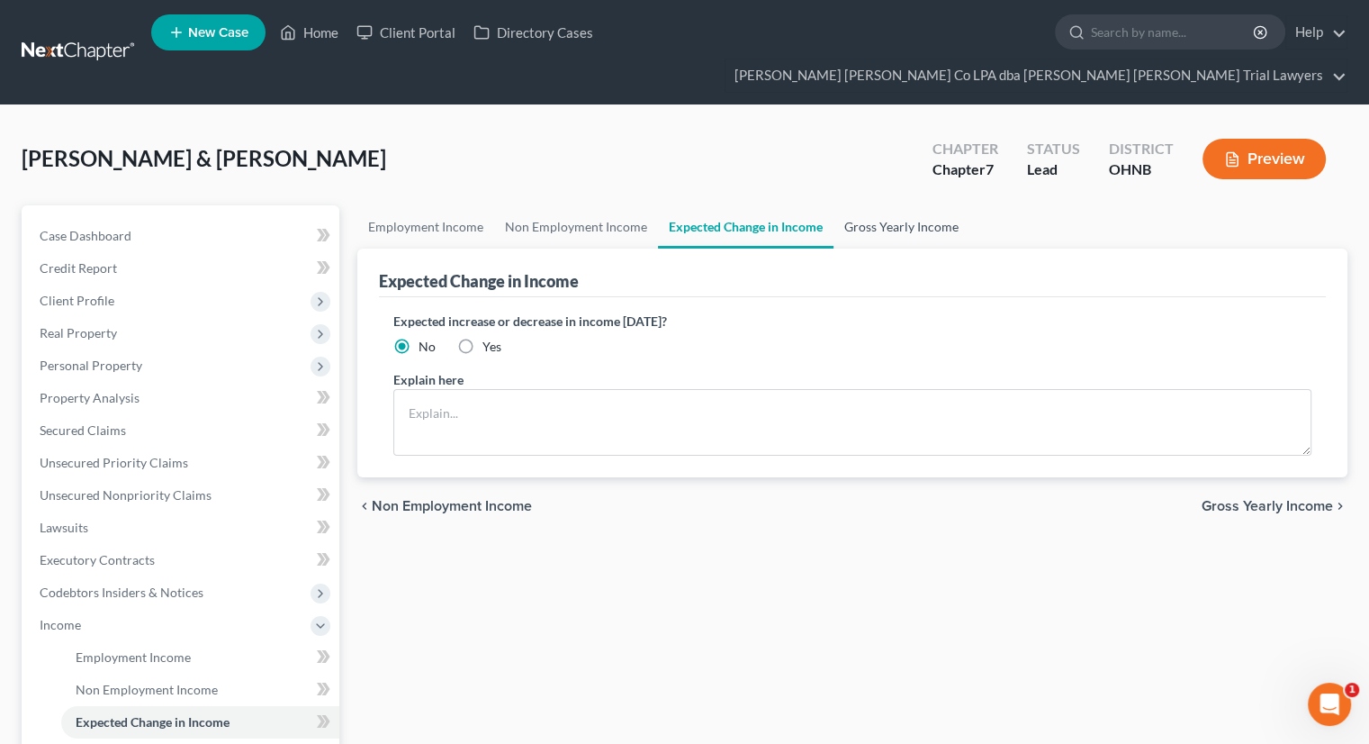
drag, startPoint x: 872, startPoint y: 196, endPoint x: 367, endPoint y: 437, distance: 559.4
click at [874, 205] on link "Gross Yearly Income" at bounding box center [902, 226] width 136 height 43
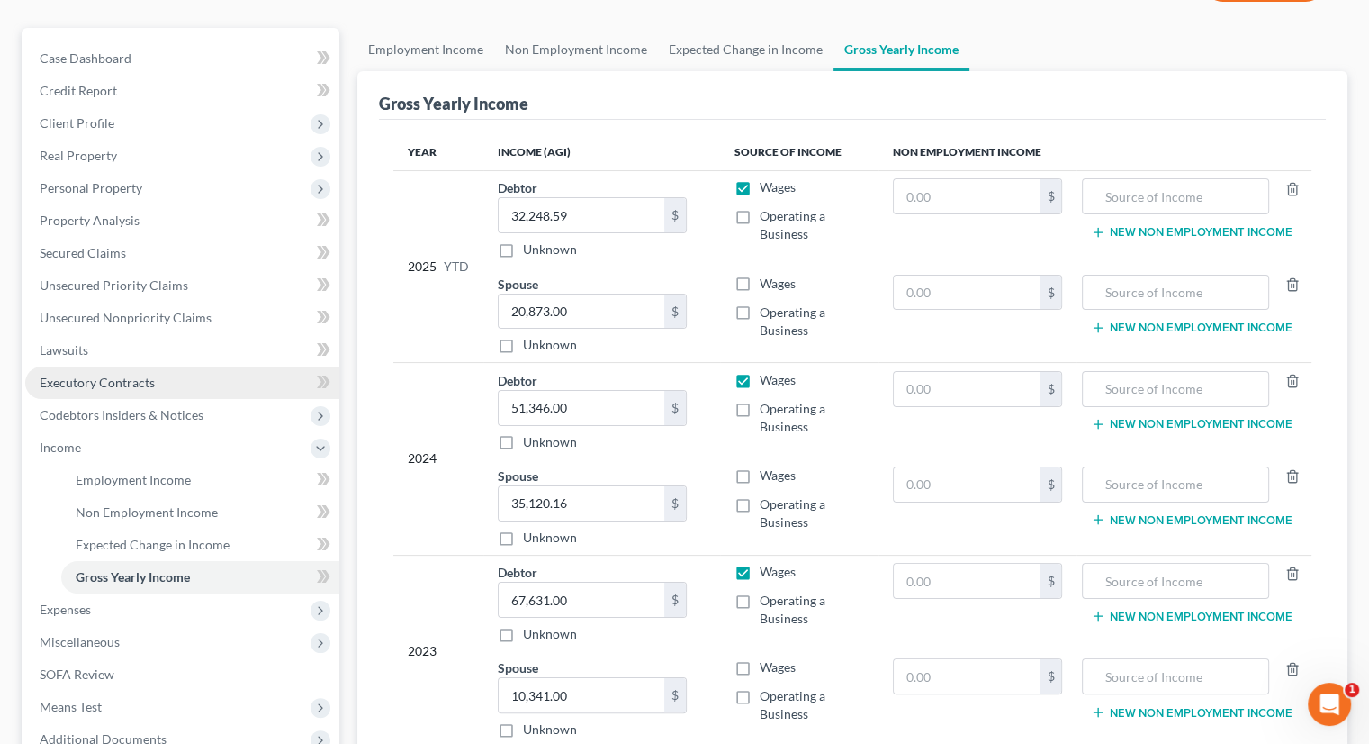
scroll to position [180, 0]
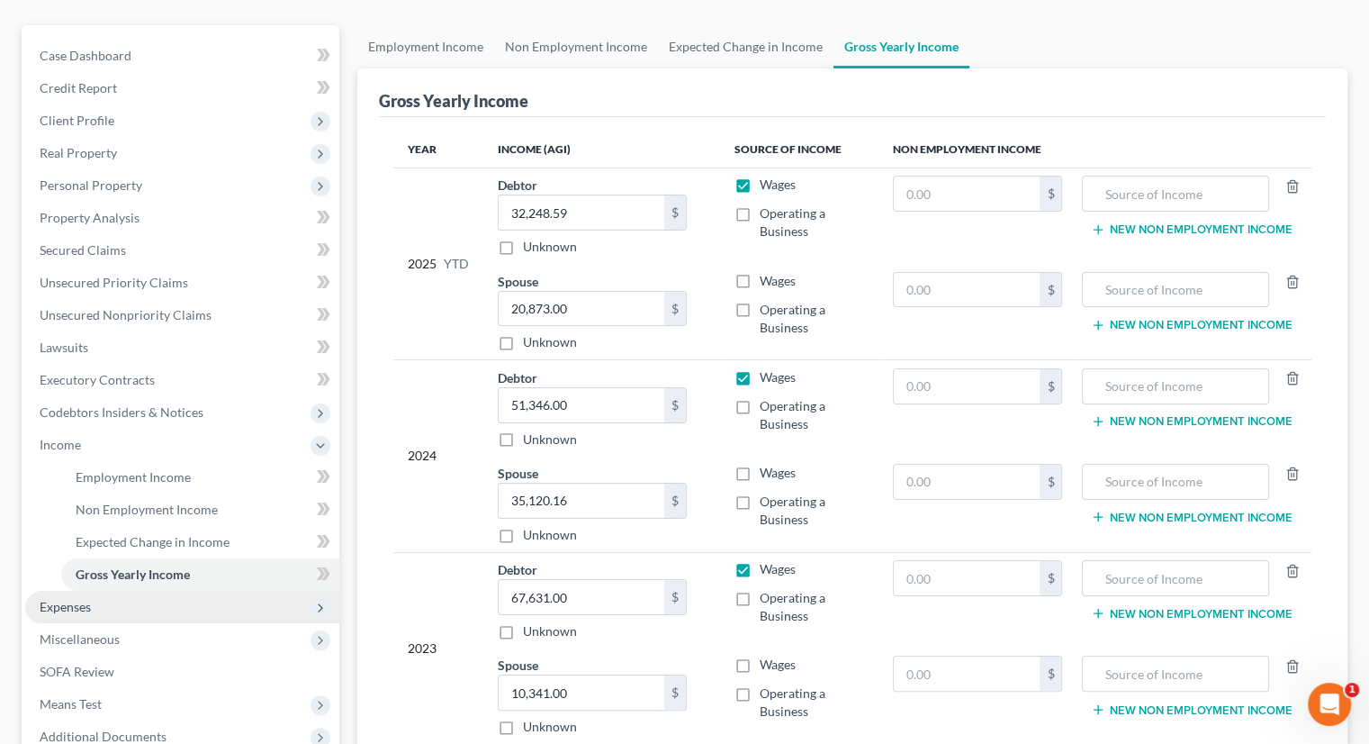
click at [100, 591] on span "Expenses" at bounding box center [182, 607] width 314 height 32
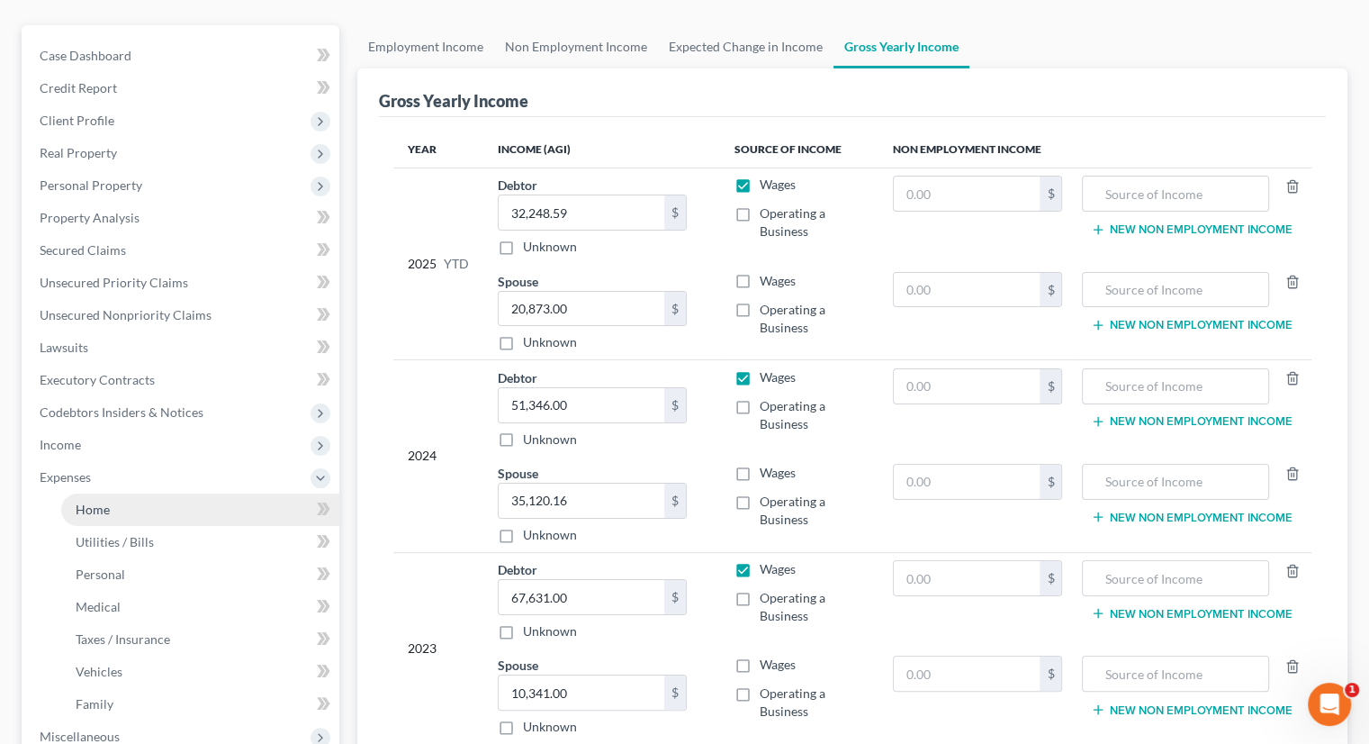
click at [106, 501] on span "Home" at bounding box center [93, 508] width 34 height 15
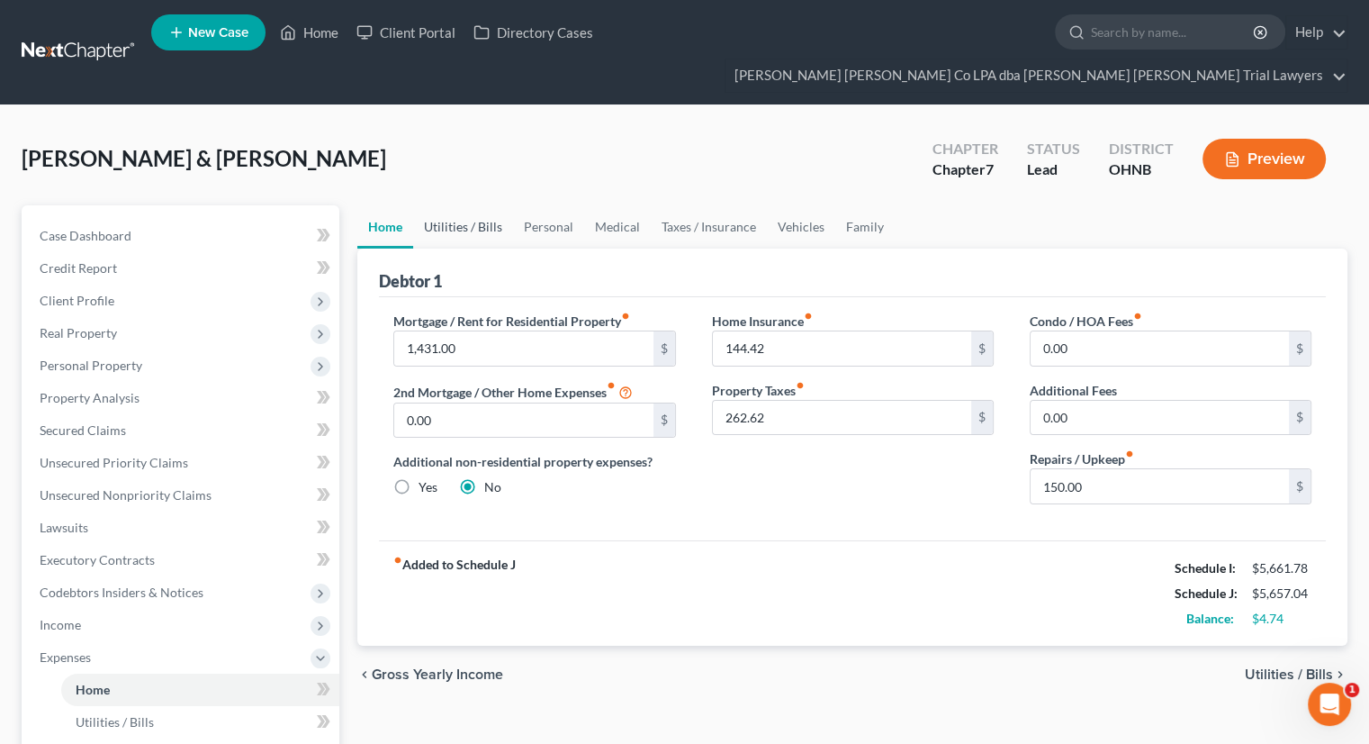
click at [465, 205] on link "Utilities / Bills" at bounding box center [463, 226] width 100 height 43
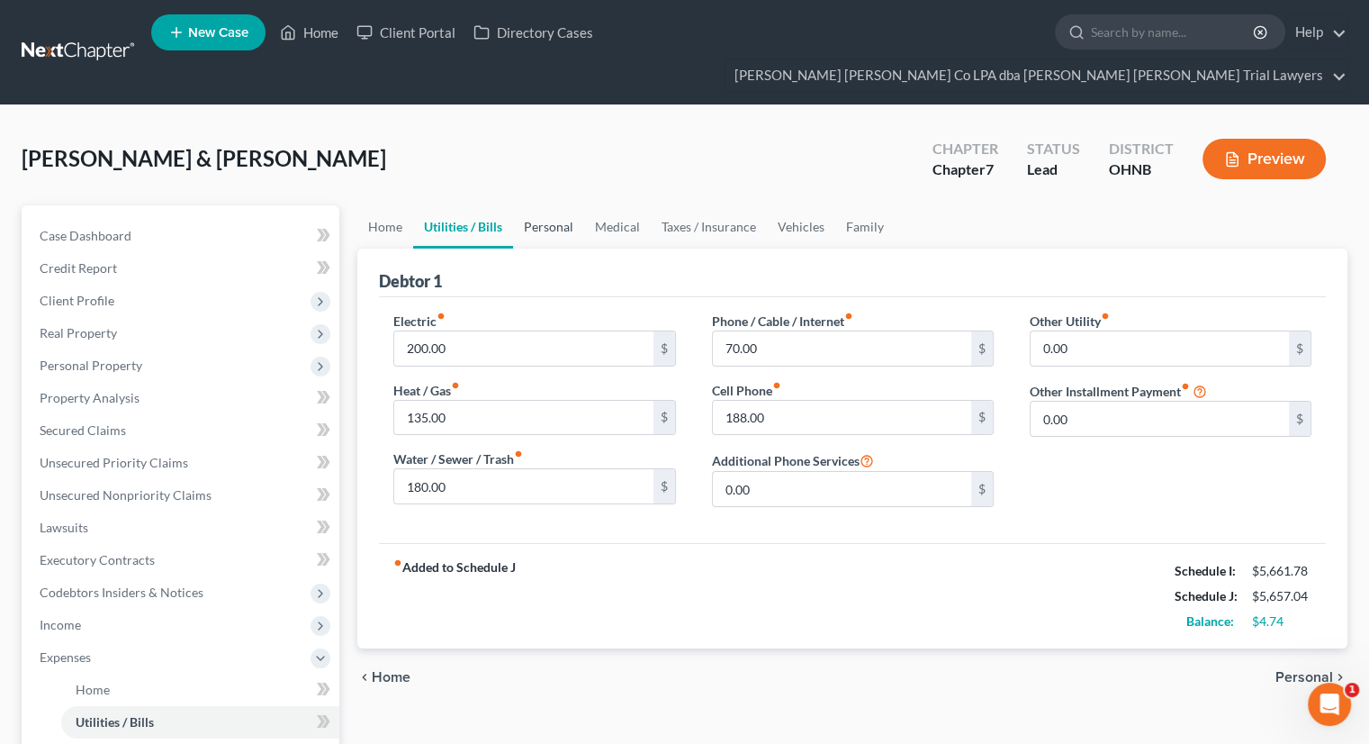
click at [561, 205] on link "Personal" at bounding box center [548, 226] width 71 height 43
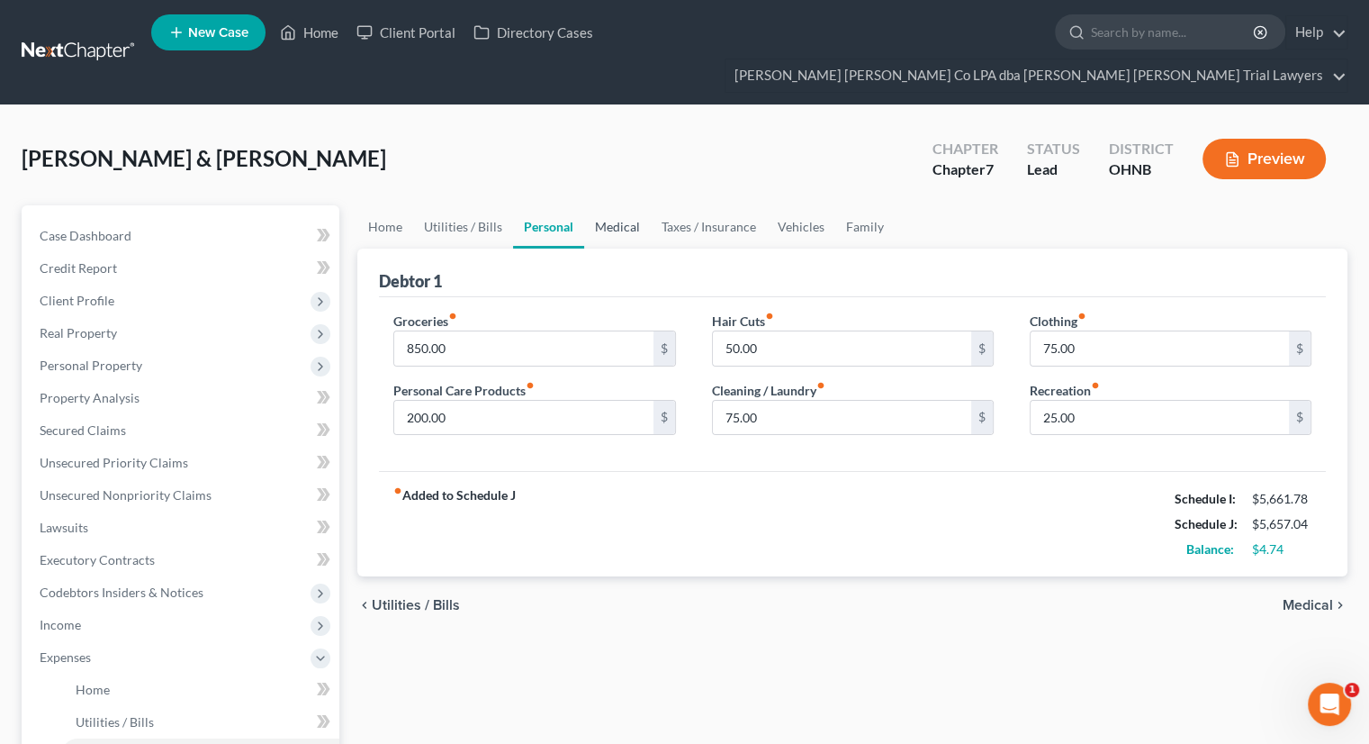
click at [633, 205] on link "Medical" at bounding box center [617, 226] width 67 height 43
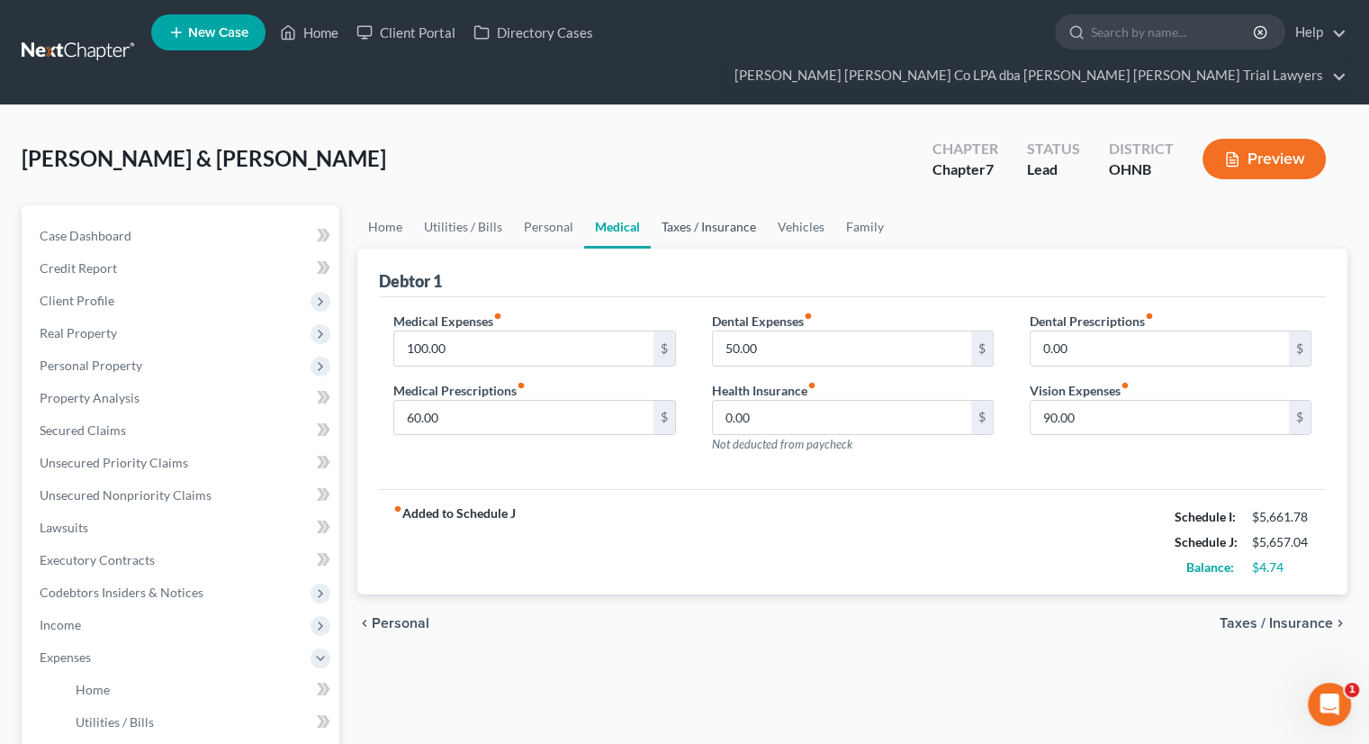
click at [703, 205] on link "Taxes / Insurance" at bounding box center [709, 226] width 116 height 43
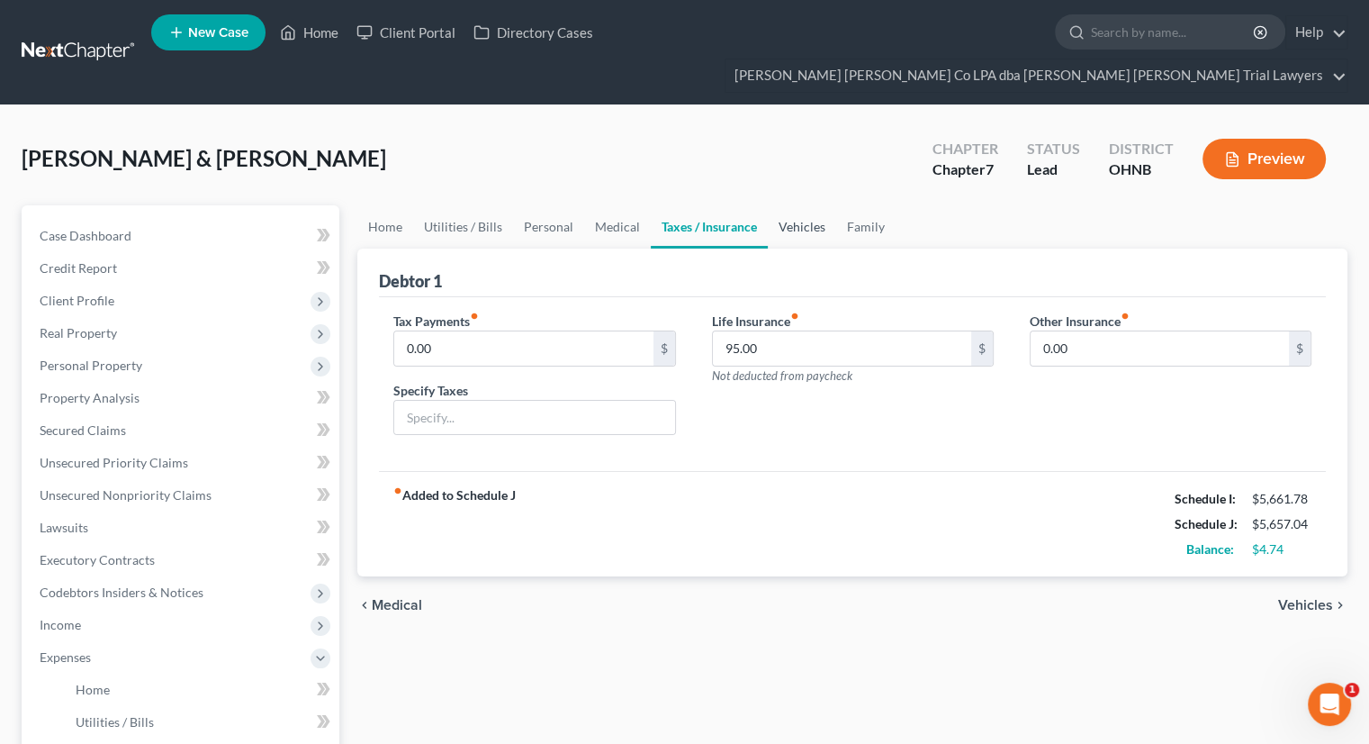
click at [785, 205] on link "Vehicles" at bounding box center [802, 226] width 68 height 43
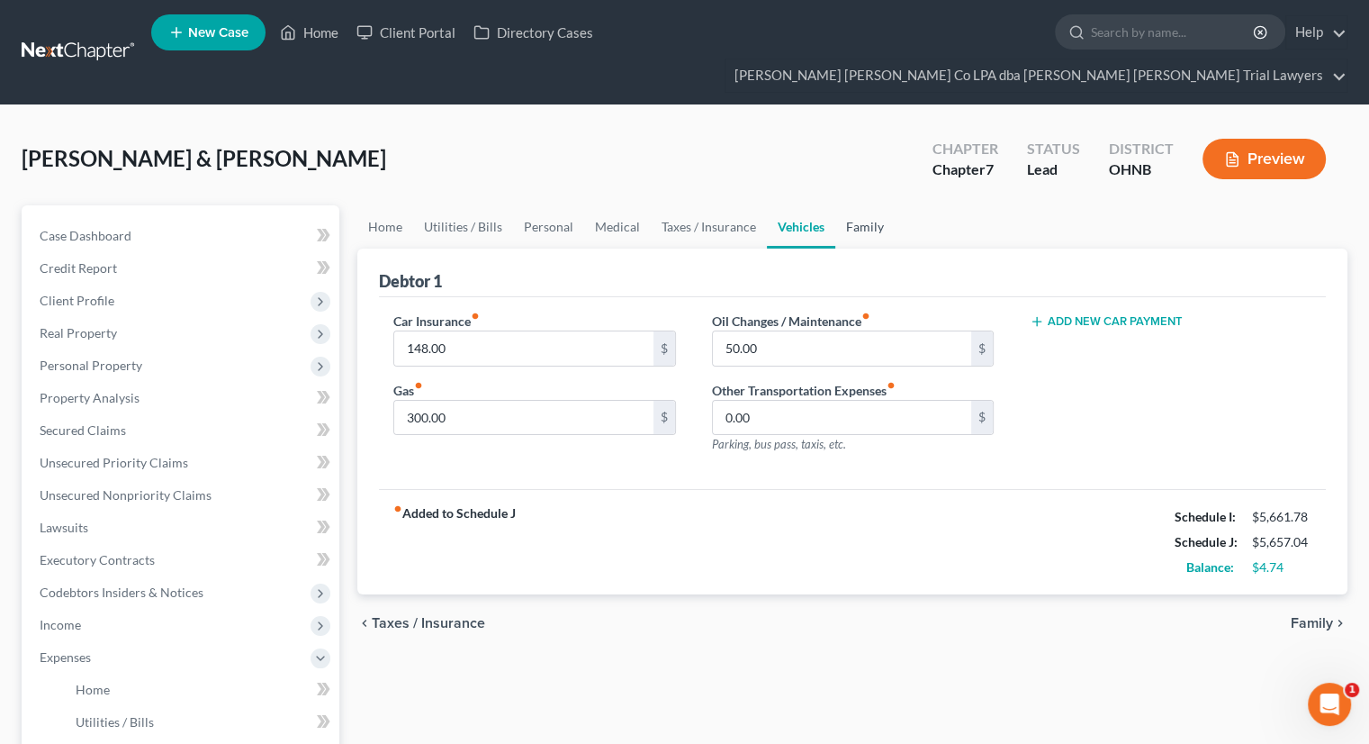
click at [866, 205] on link "Family" at bounding box center [864, 226] width 59 height 43
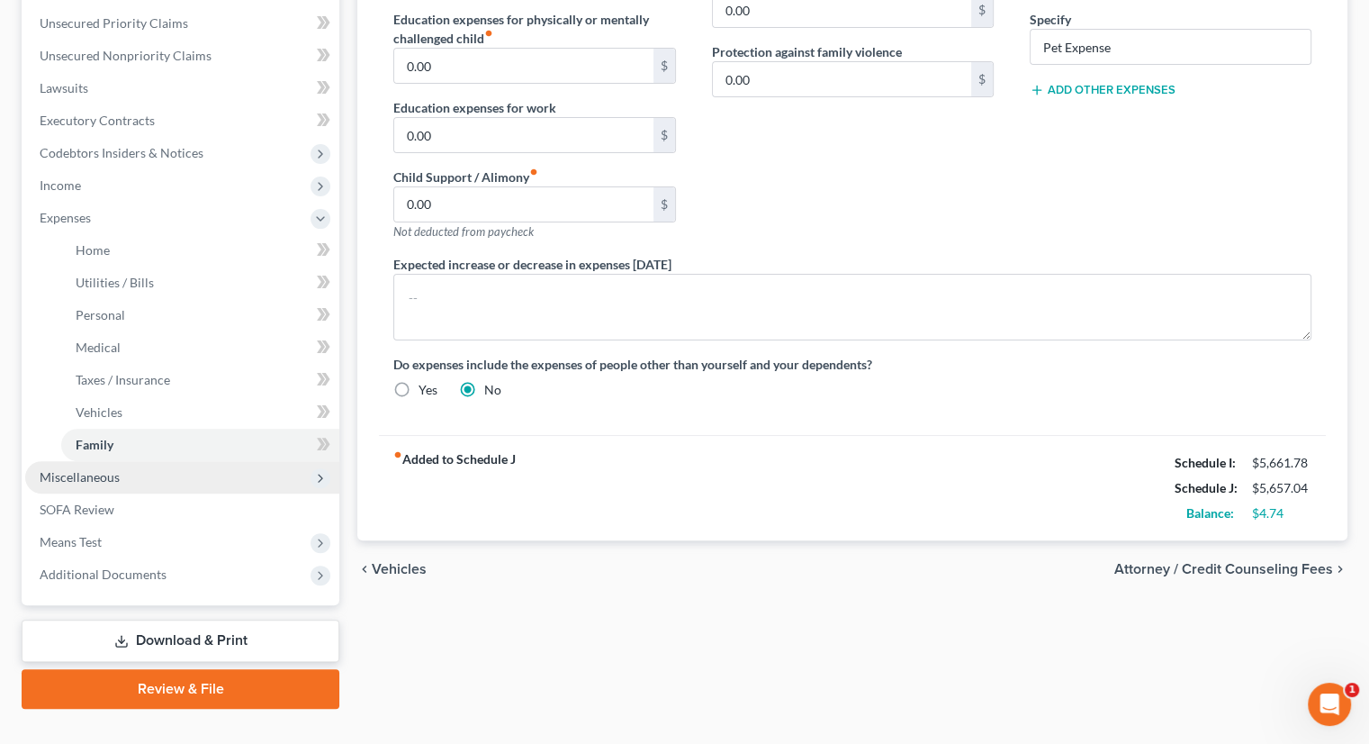
click at [140, 461] on span "Miscellaneous" at bounding box center [182, 477] width 314 height 32
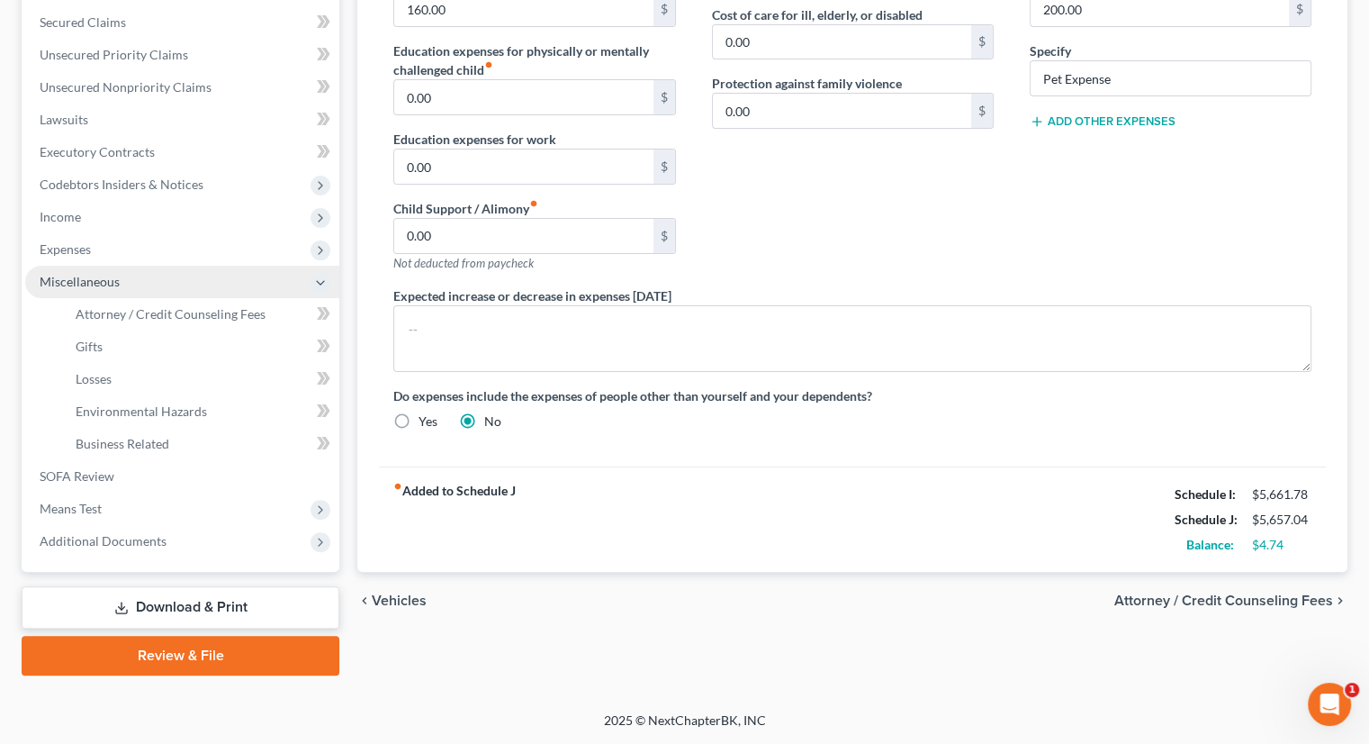
scroll to position [375, 0]
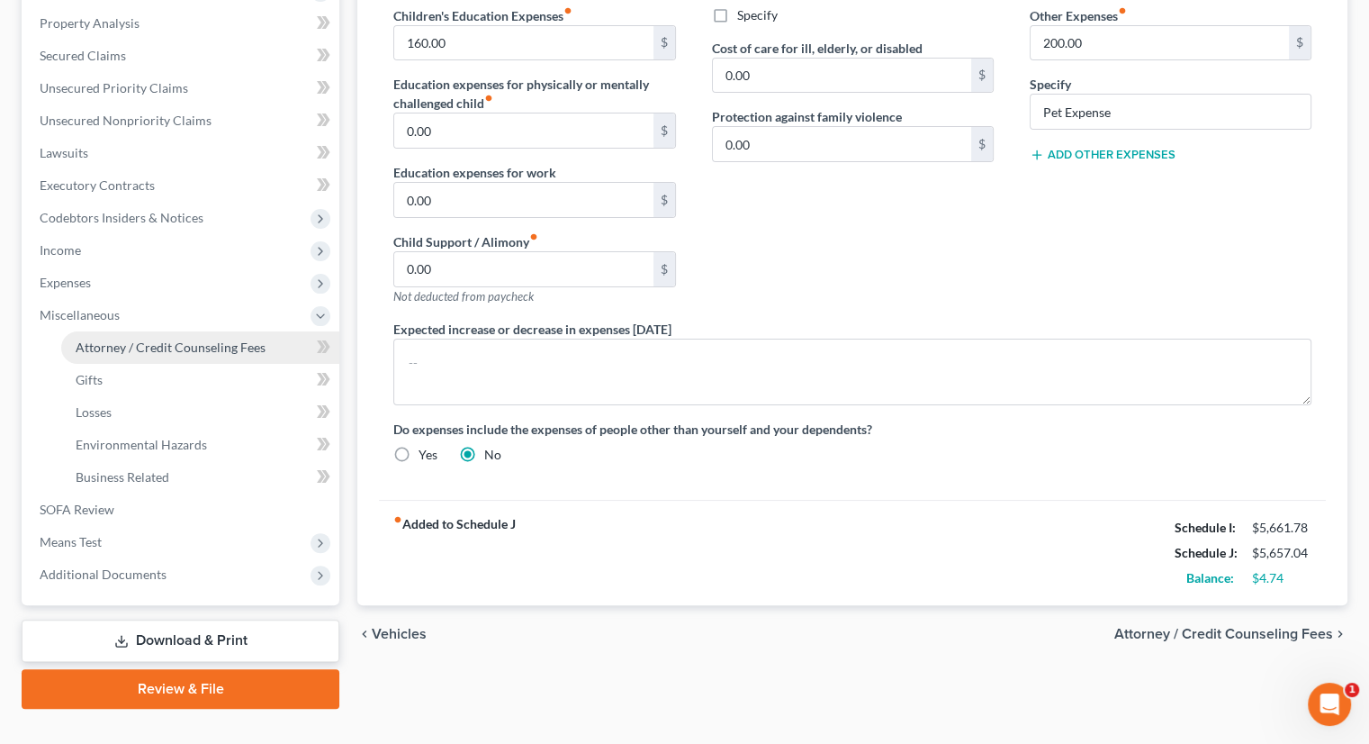
click at [153, 339] on span "Attorney / Credit Counseling Fees" at bounding box center [171, 346] width 190 height 15
select select "0"
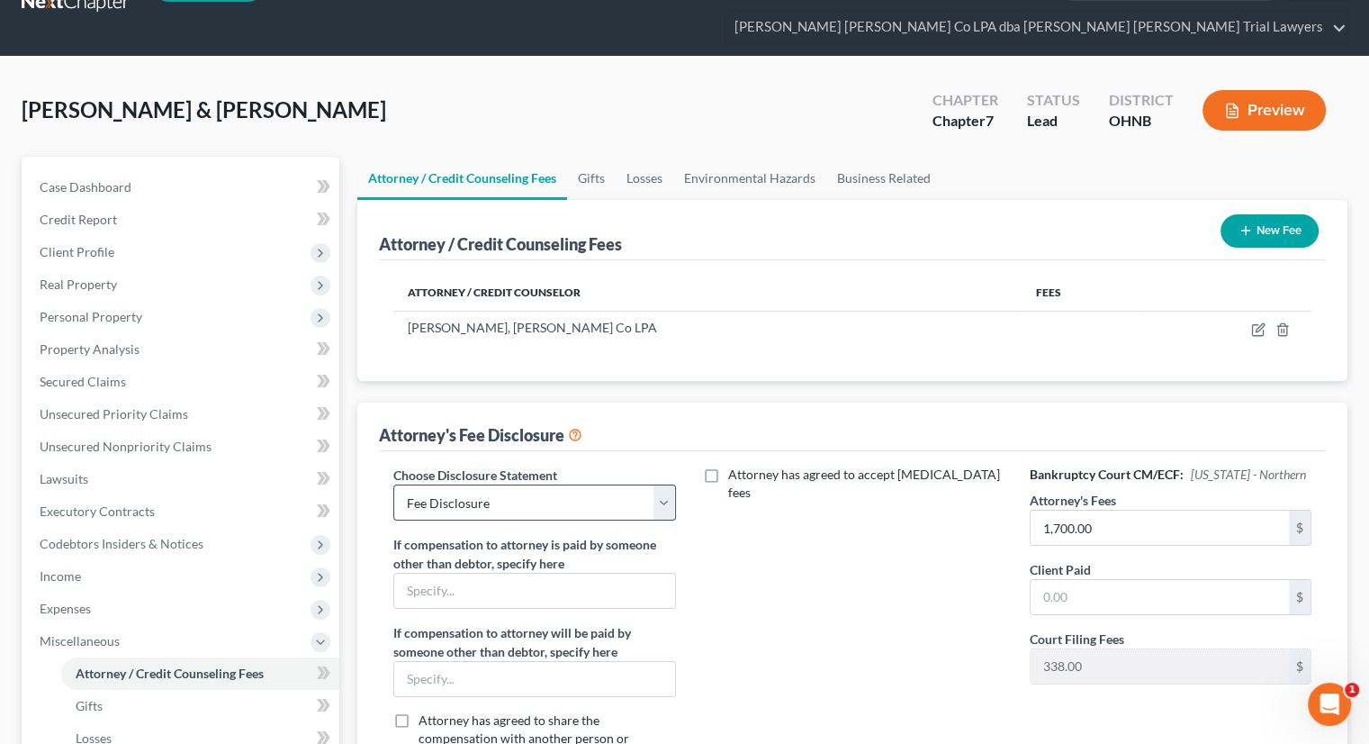
scroll to position [90, 0]
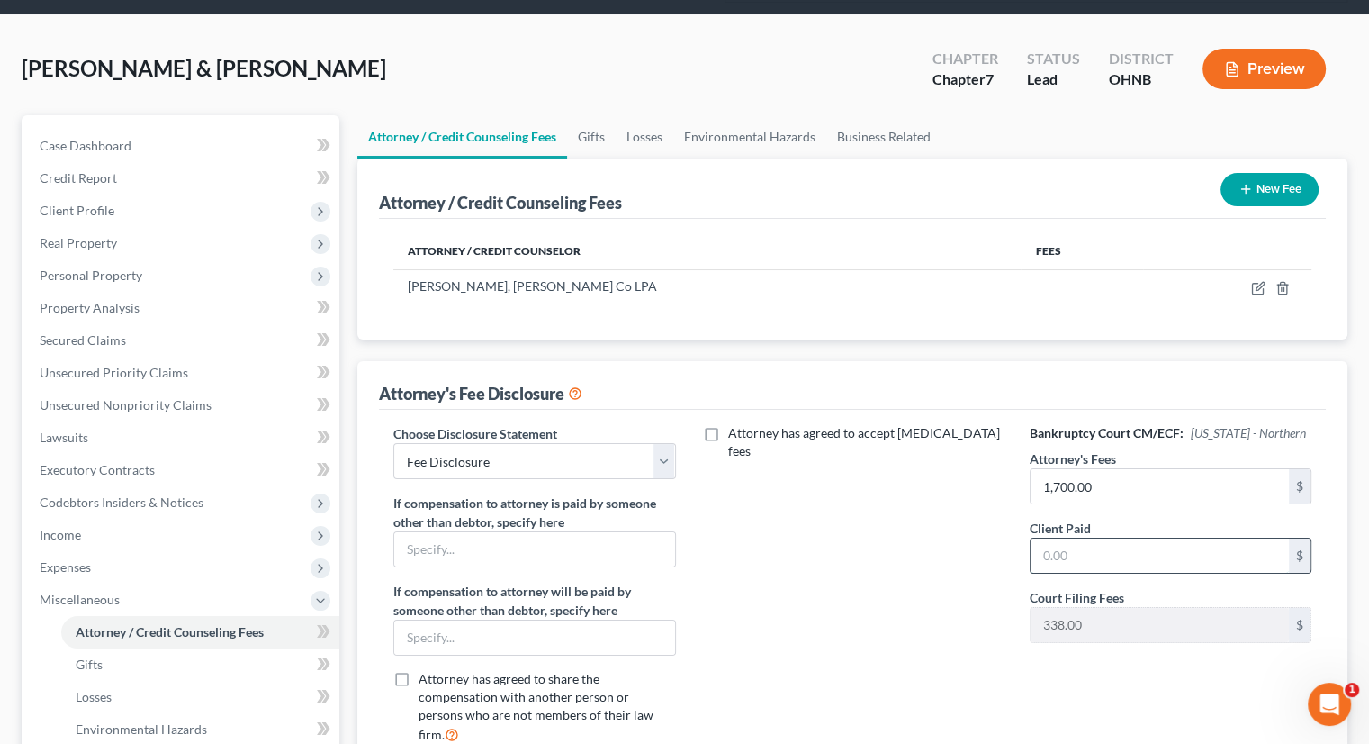
click at [1170, 538] on input "text" at bounding box center [1160, 555] width 258 height 34
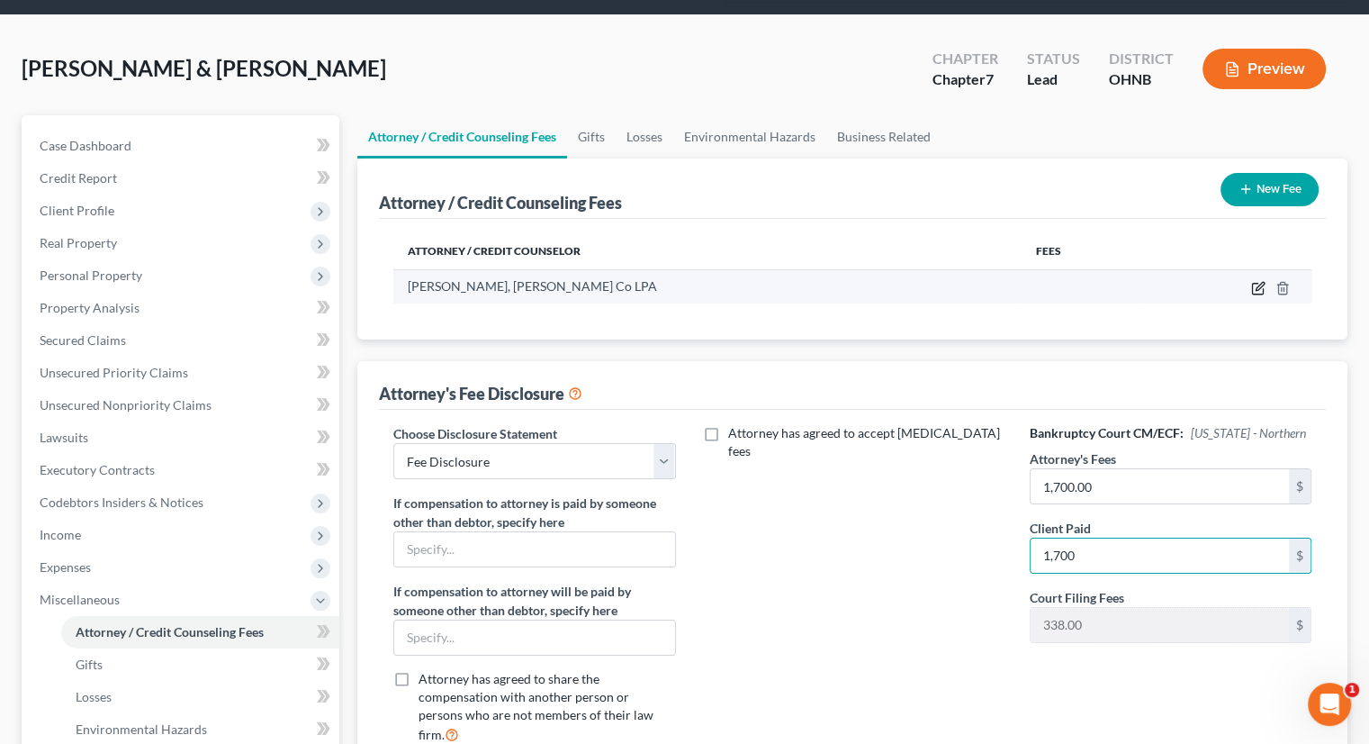
type input "1,700"
click at [1256, 281] on icon "button" at bounding box center [1258, 288] width 14 height 14
select select "36"
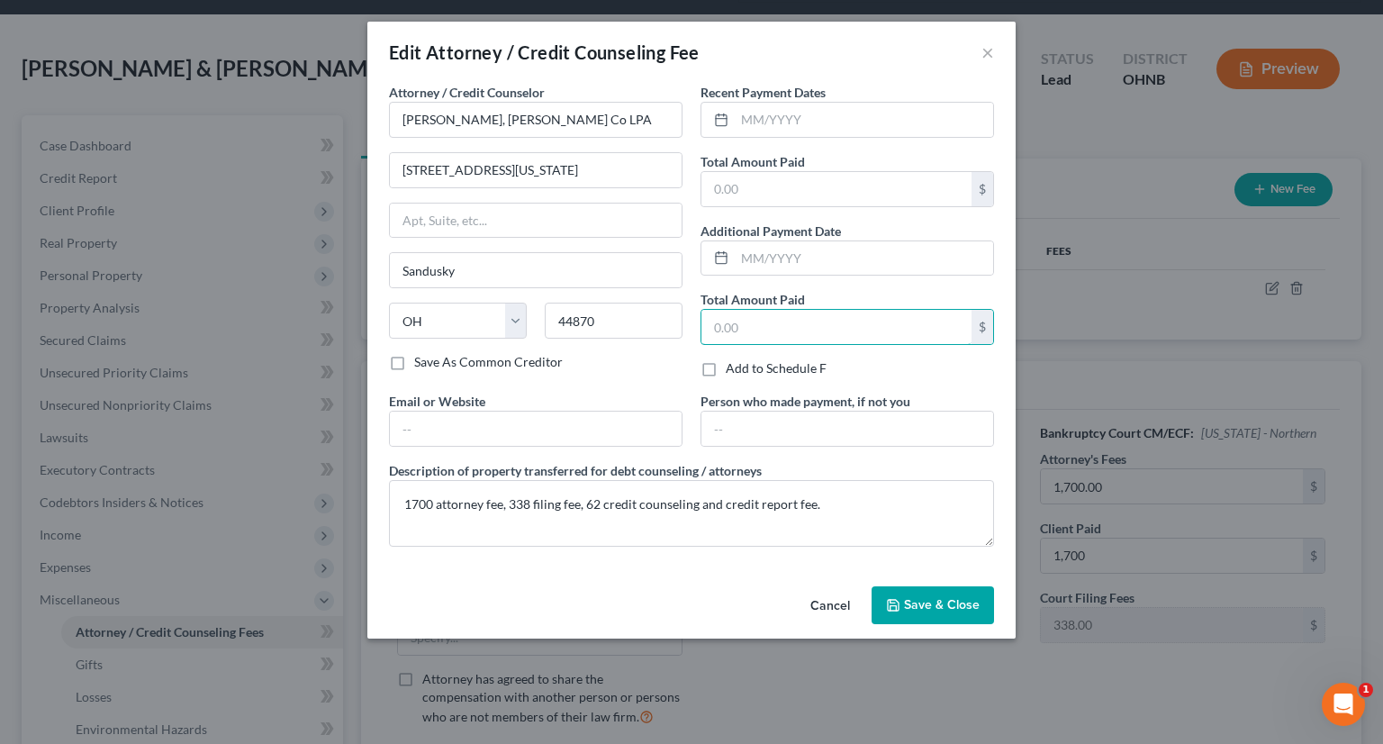
drag, startPoint x: 743, startPoint y: 336, endPoint x: 746, endPoint y: 229, distance: 107.2
click at [743, 336] on input "text" at bounding box center [836, 327] width 270 height 34
type input "2,100"
click at [902, 603] on button "Save & Close" at bounding box center [932, 605] width 122 height 38
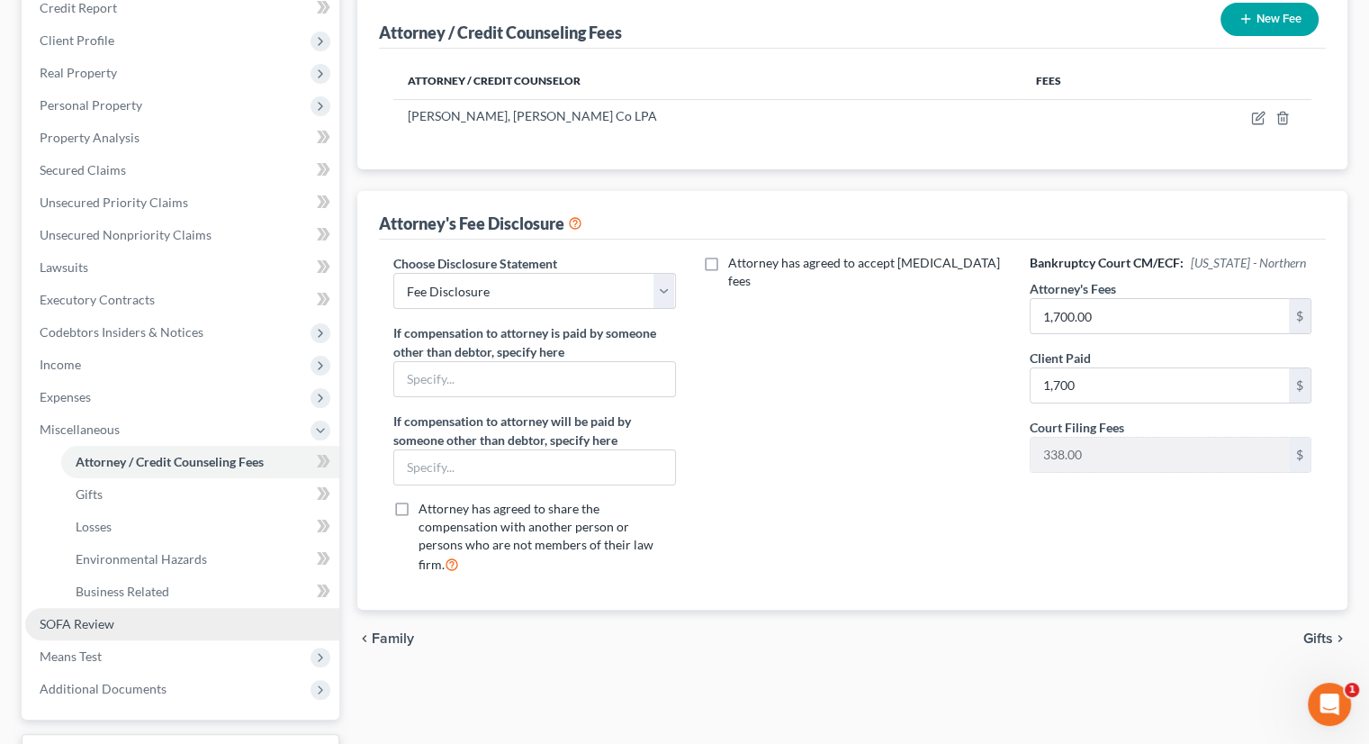
scroll to position [270, 0]
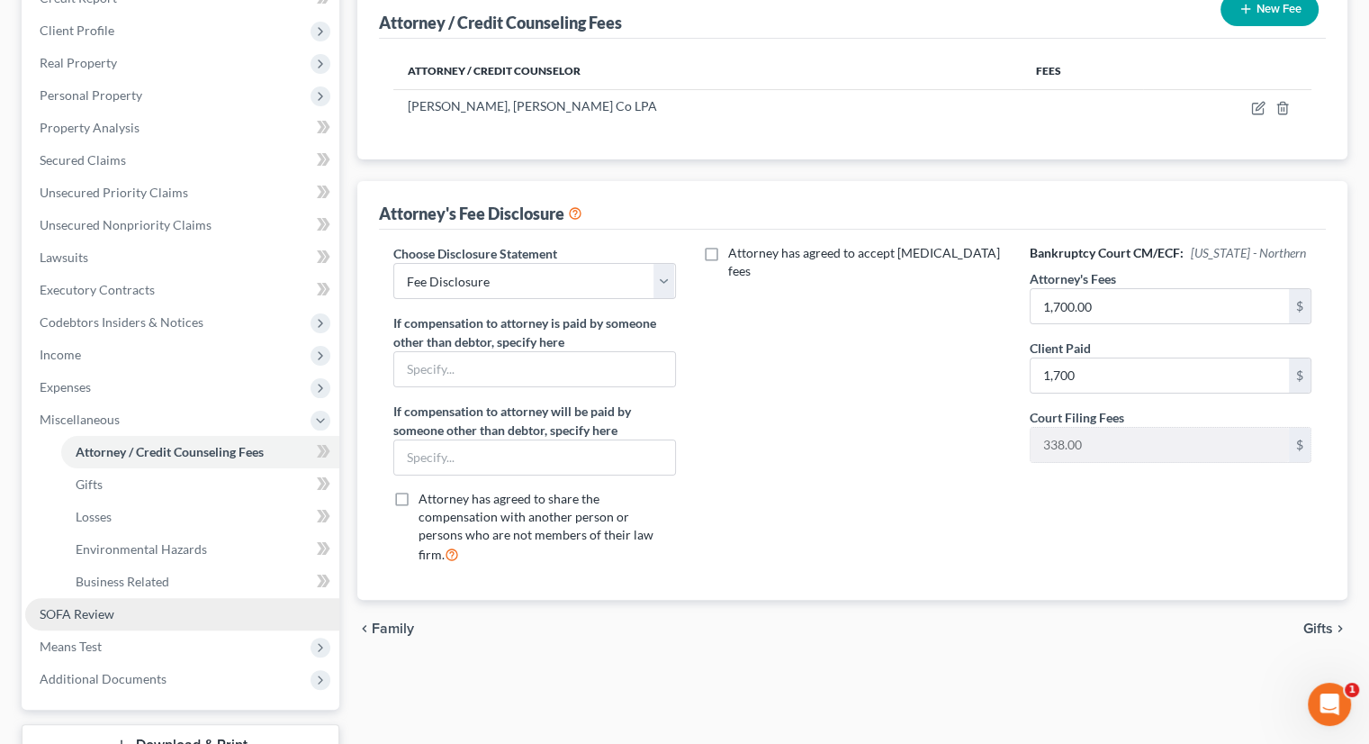
click at [104, 606] on span "SOFA Review" at bounding box center [77, 613] width 75 height 15
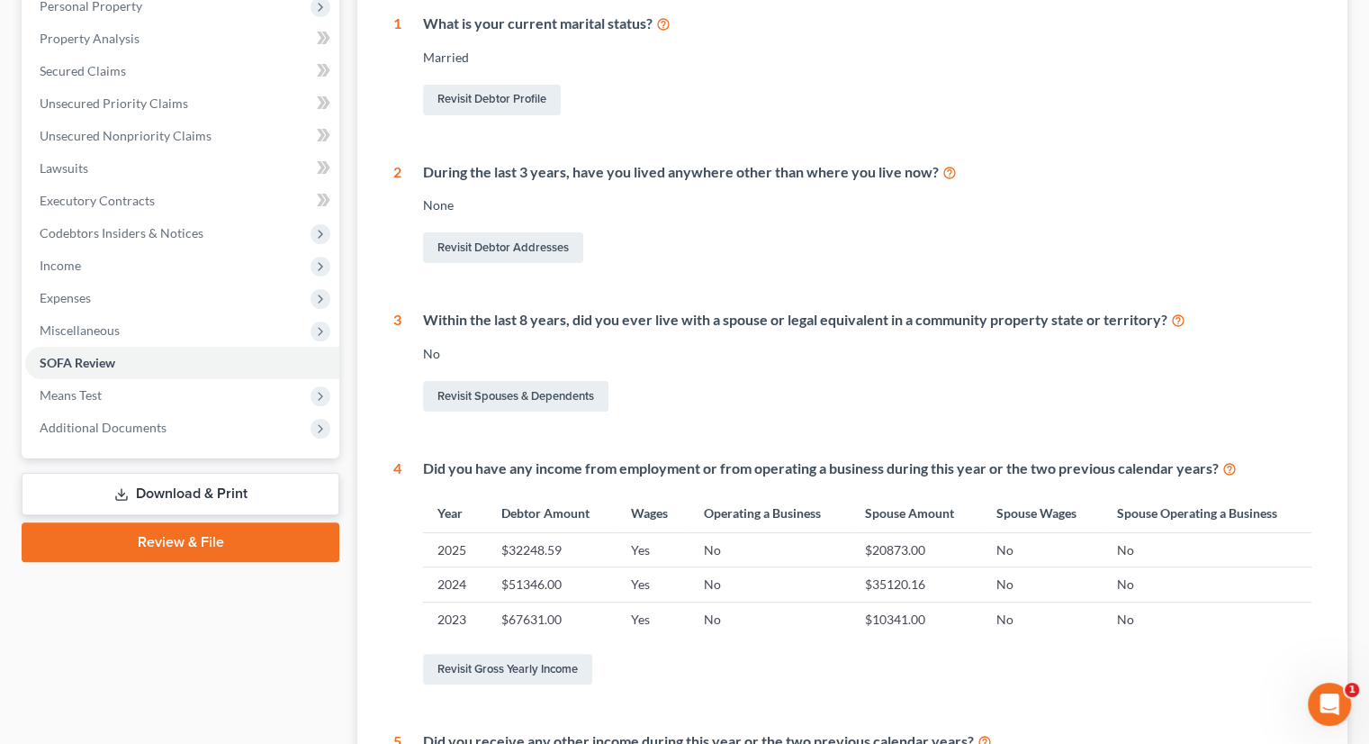
scroll to position [360, 0]
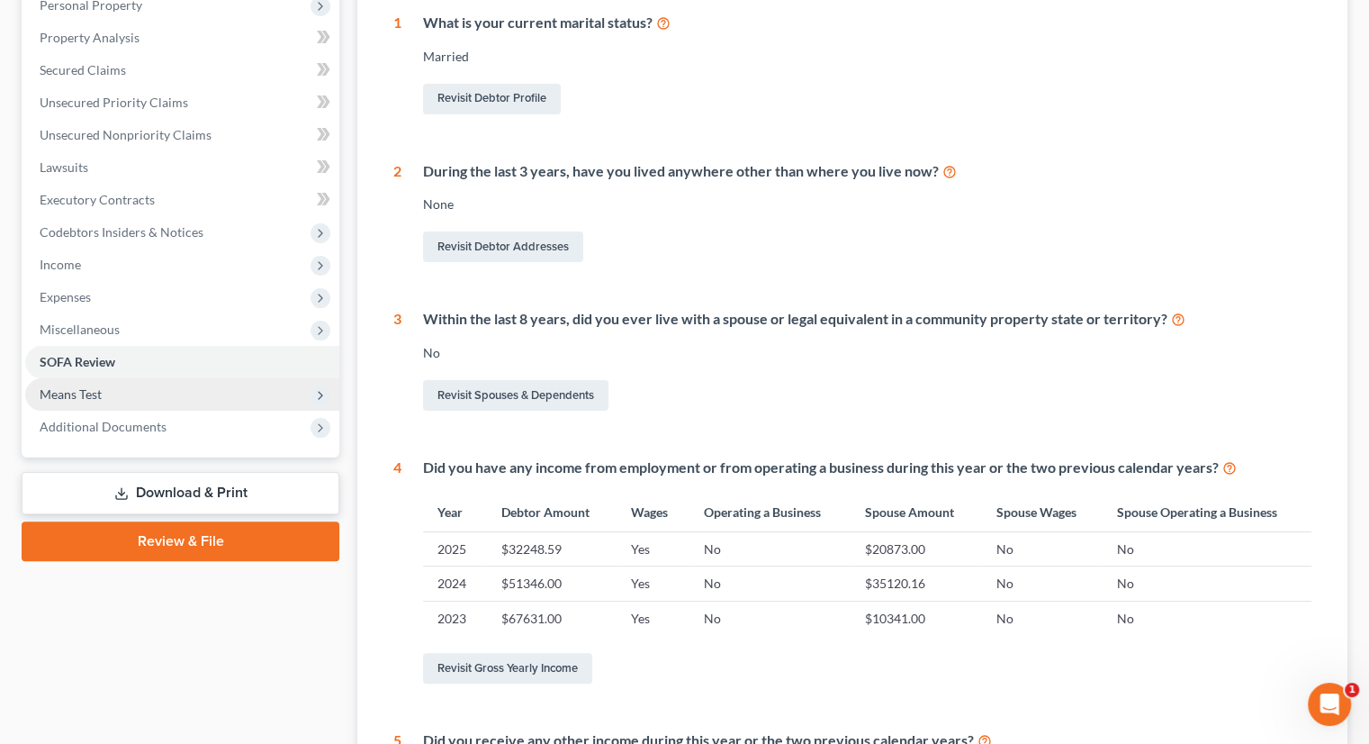
click at [133, 378] on span "Means Test" at bounding box center [182, 394] width 314 height 32
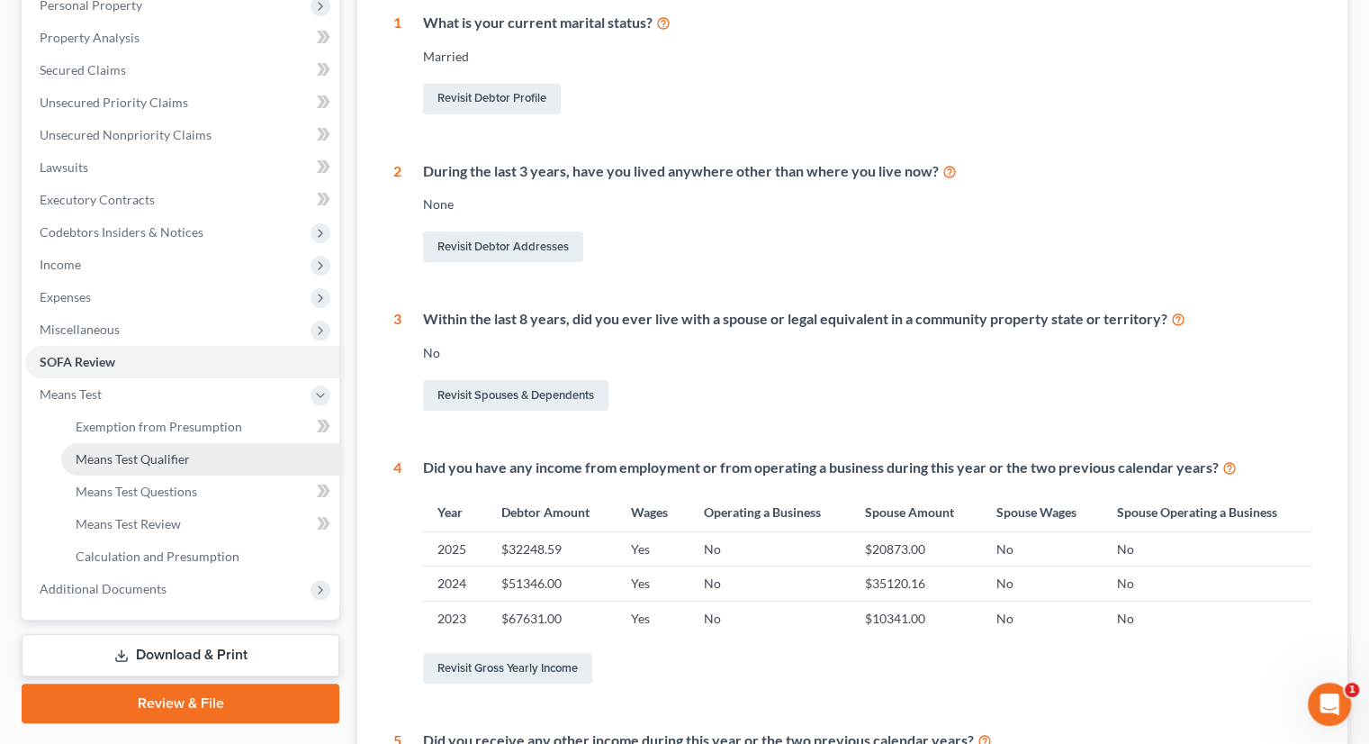
click at [163, 451] on span "Means Test Qualifier" at bounding box center [133, 458] width 114 height 15
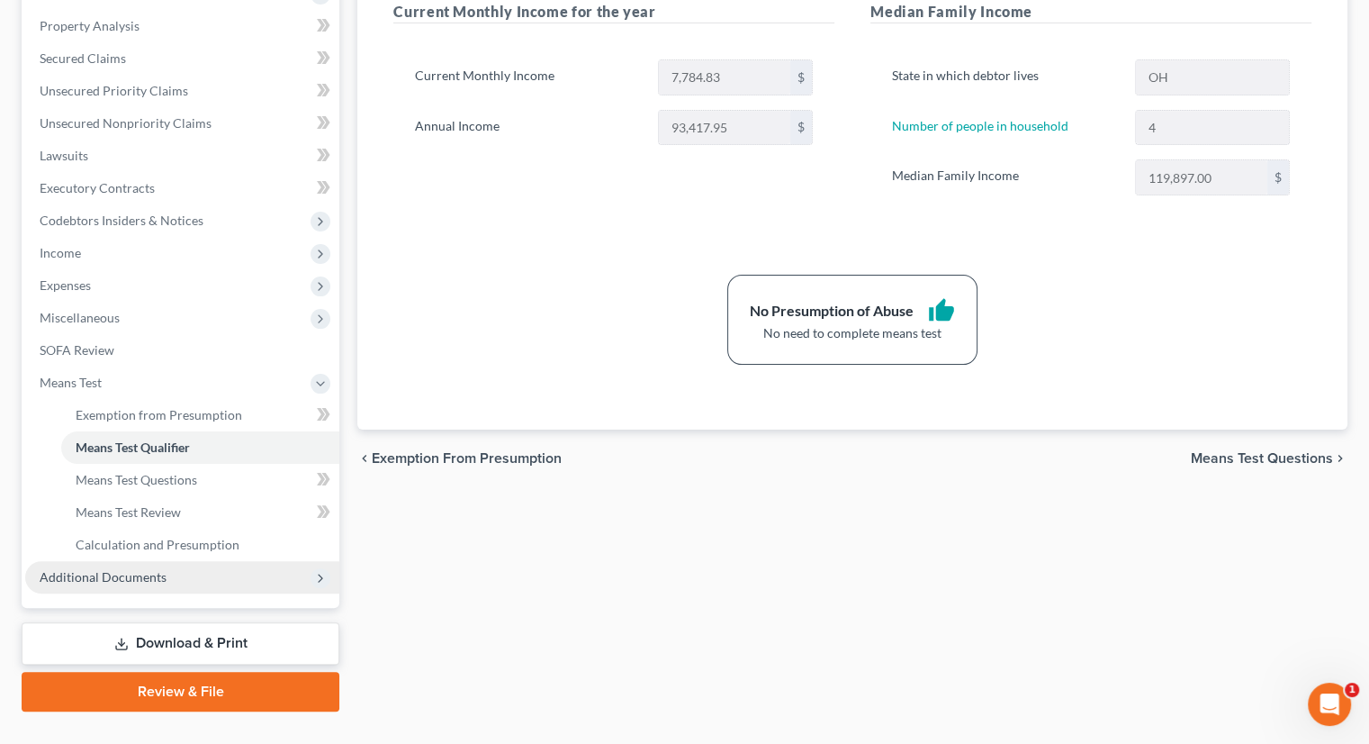
scroll to position [375, 0]
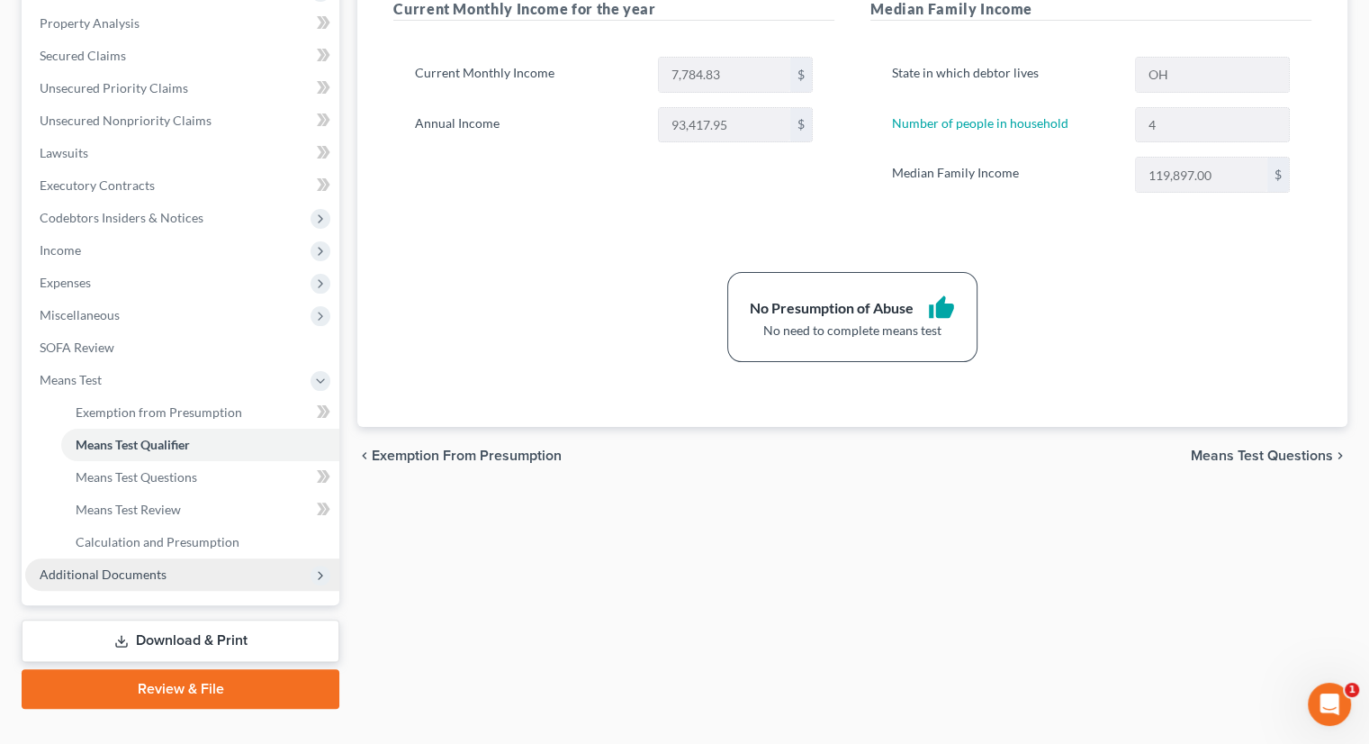
click at [216, 558] on span "Additional Documents" at bounding box center [182, 574] width 314 height 32
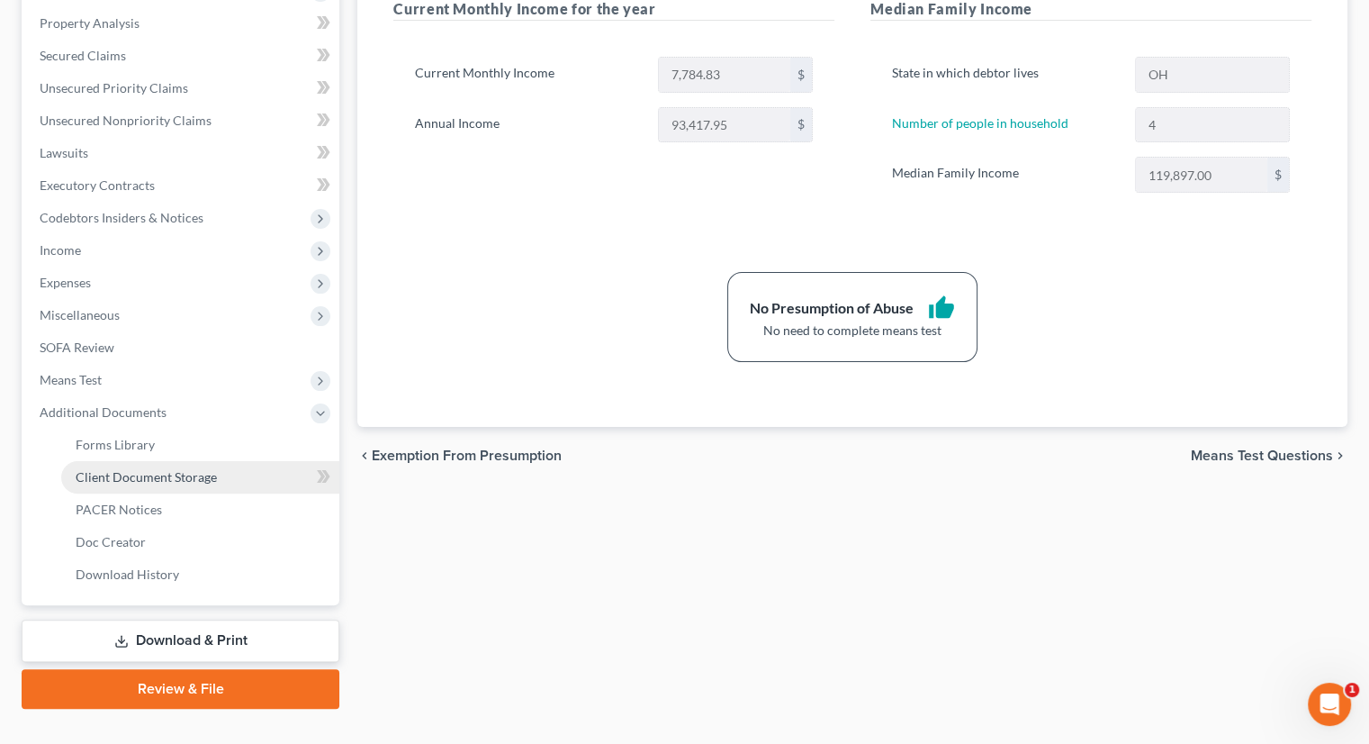
click at [187, 461] on link "Client Document Storage" at bounding box center [200, 477] width 278 height 32
